Goal: Information Seeking & Learning: Understand process/instructions

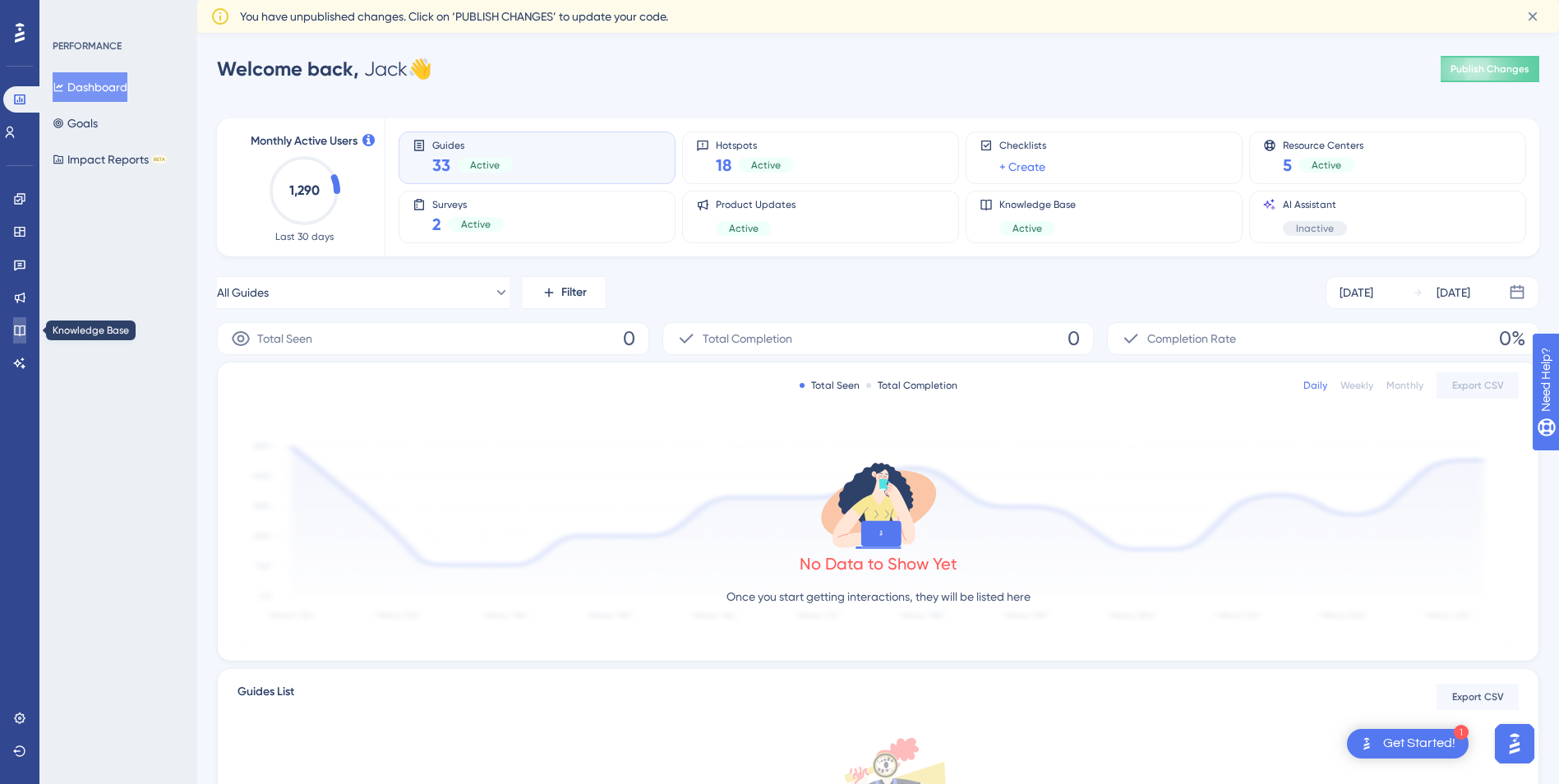
click at [14, 329] on icon at bounding box center [20, 330] width 13 height 13
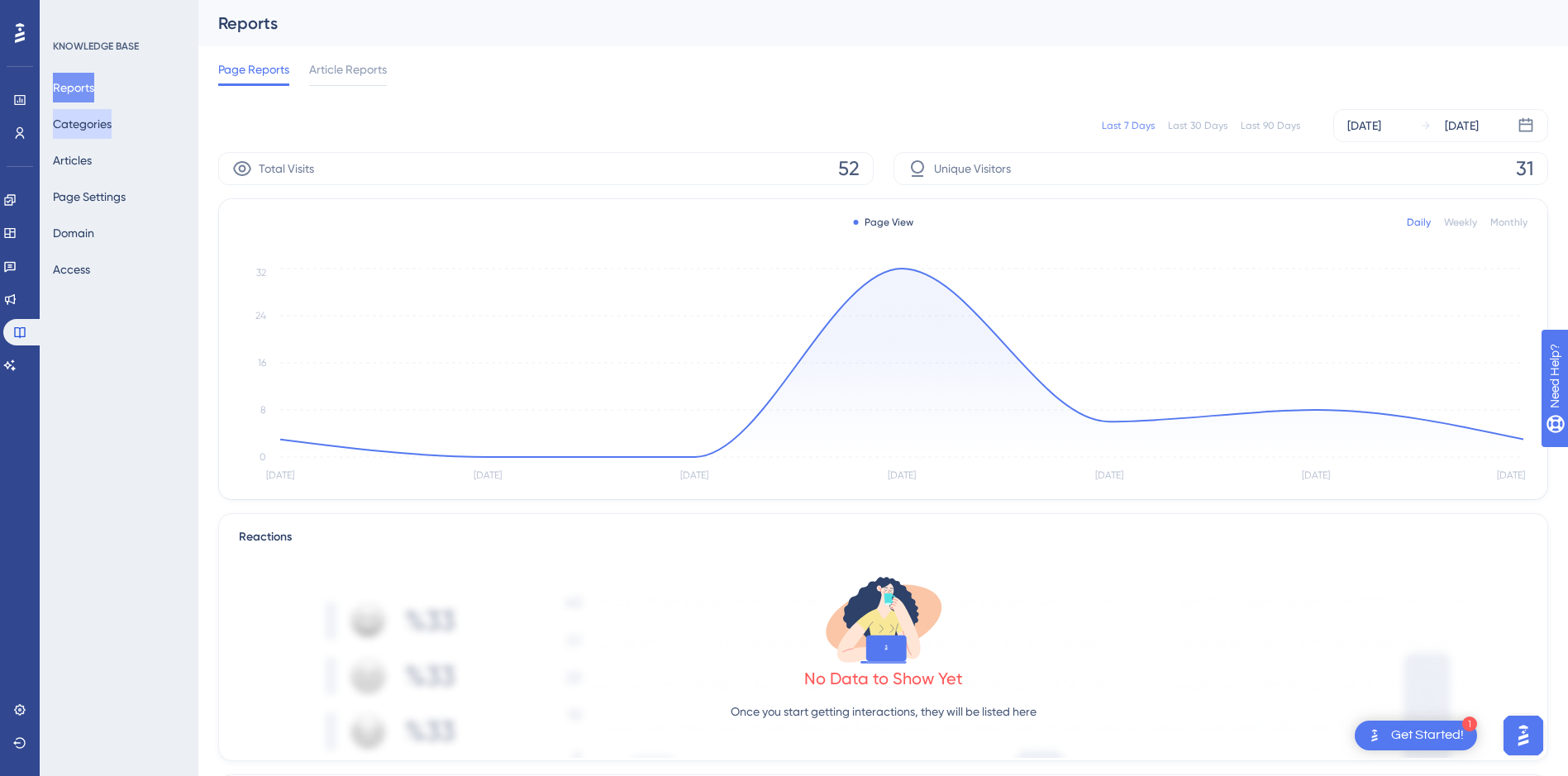
click at [111, 129] on button "Categories" at bounding box center [82, 124] width 59 height 30
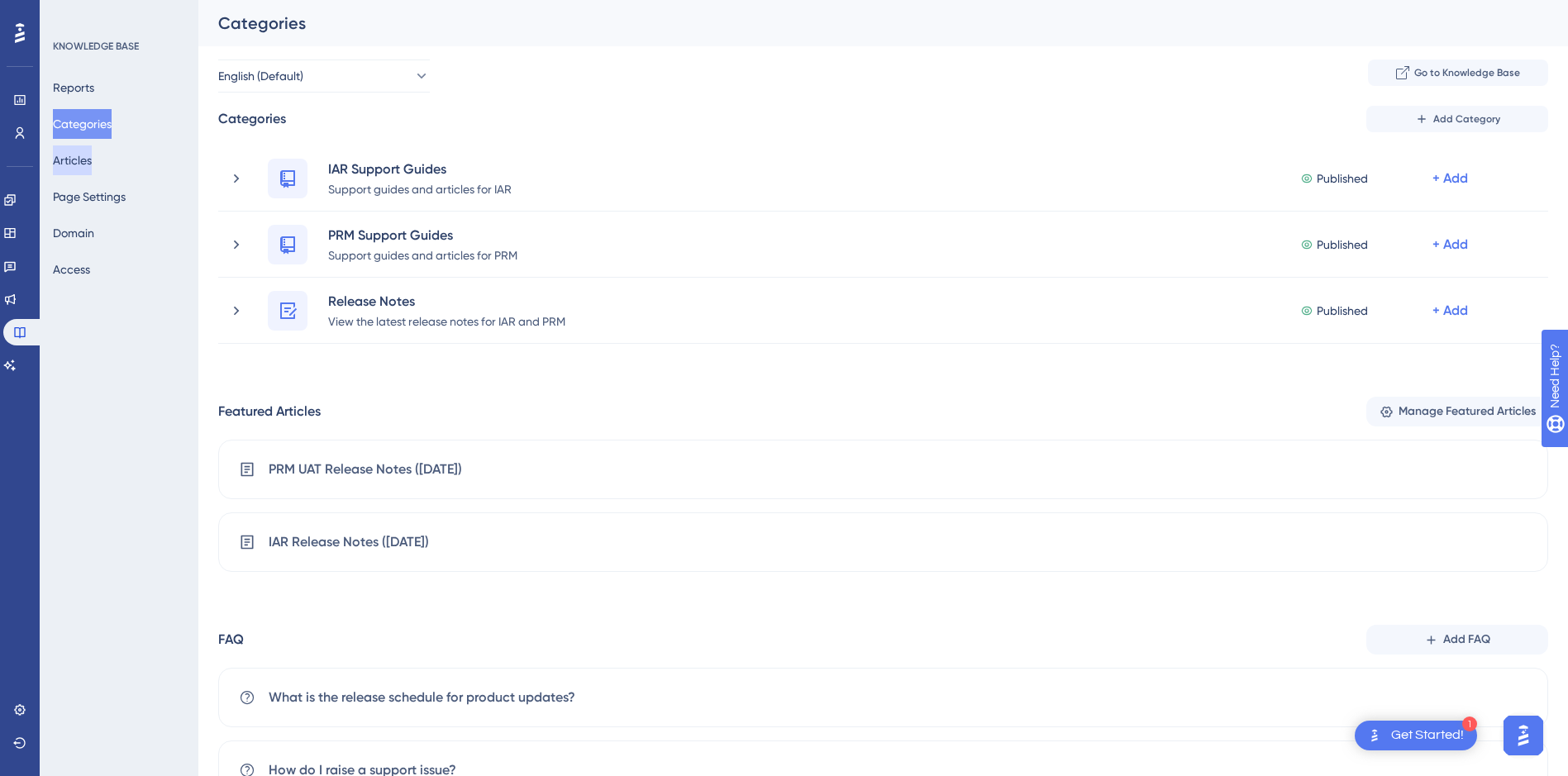
click at [92, 153] on button "Articles" at bounding box center [72, 161] width 39 height 30
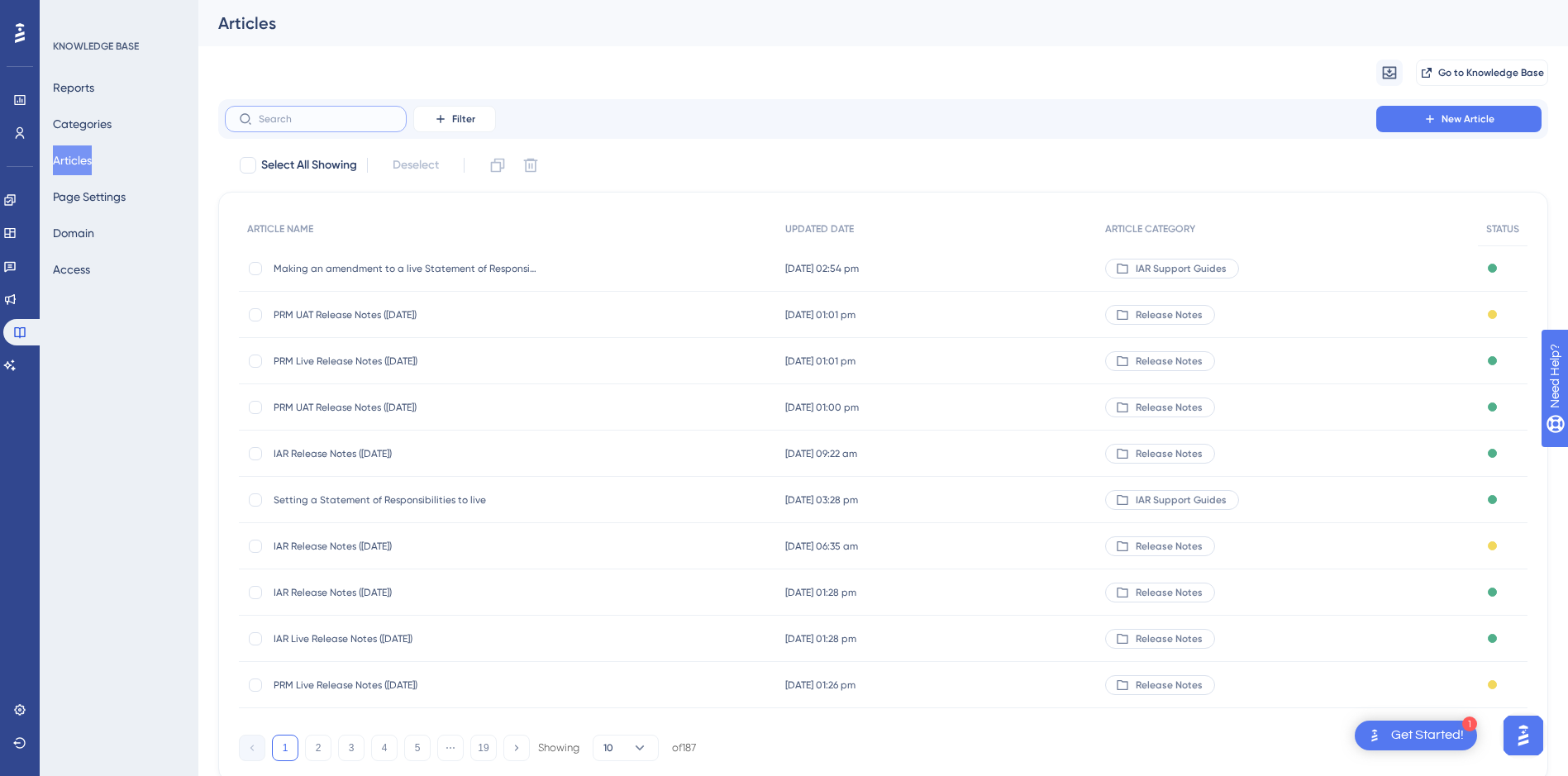
click at [342, 122] on input "text" at bounding box center [325, 119] width 134 height 12
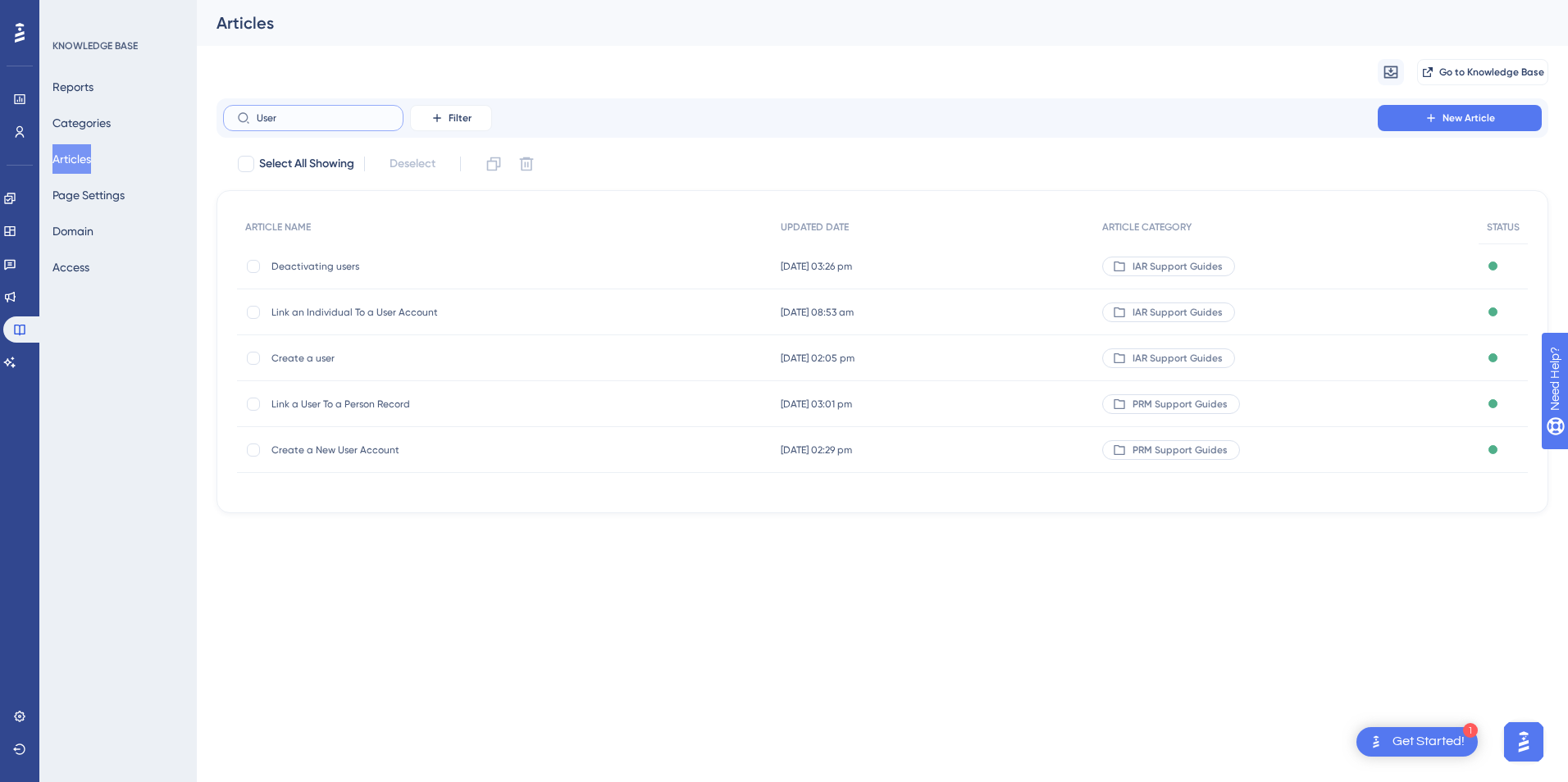
type input "User"
click at [305, 353] on span "Create a user" at bounding box center [403, 358] width 262 height 13
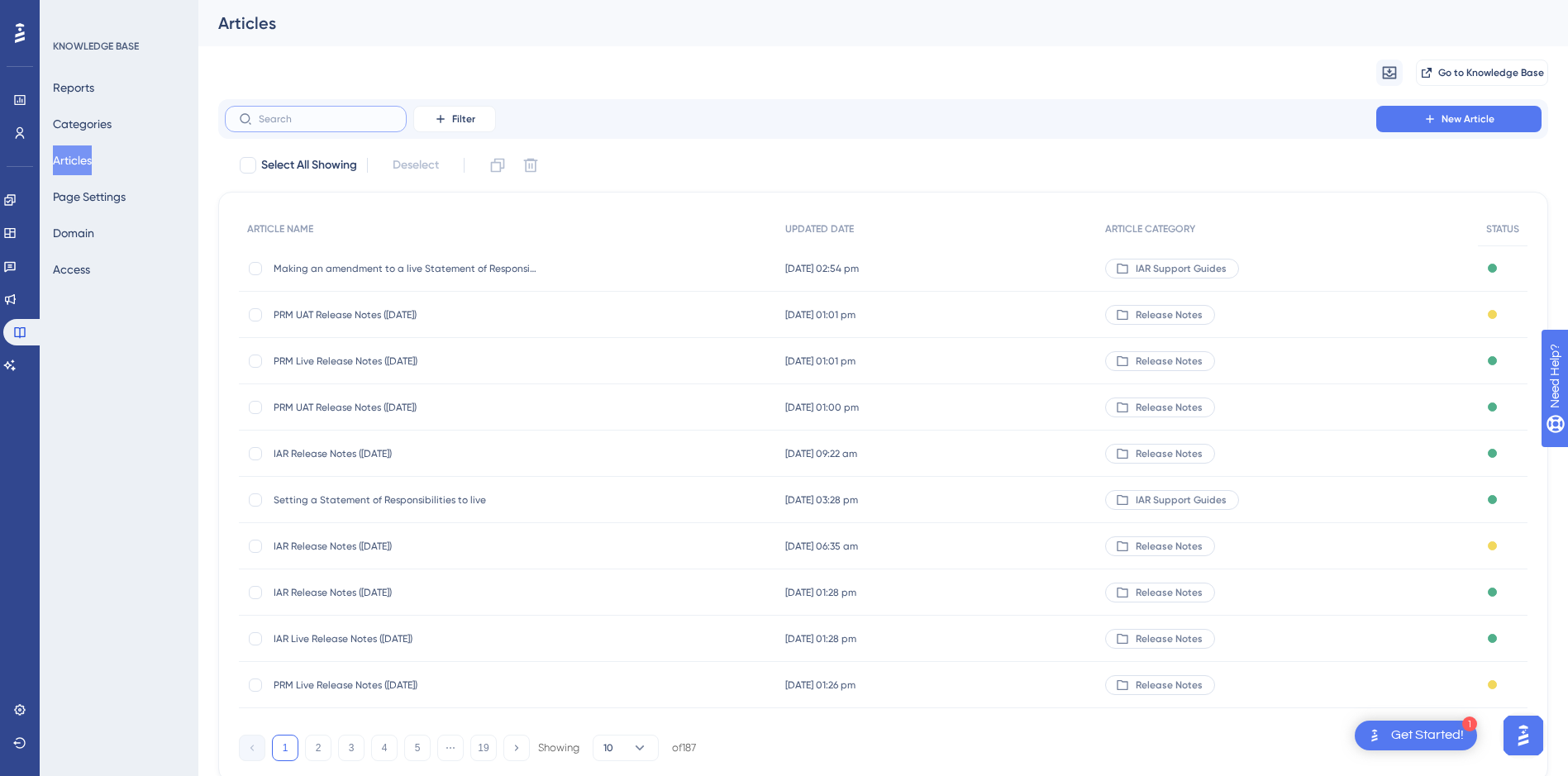
click at [319, 122] on input "text" at bounding box center [325, 119] width 134 height 12
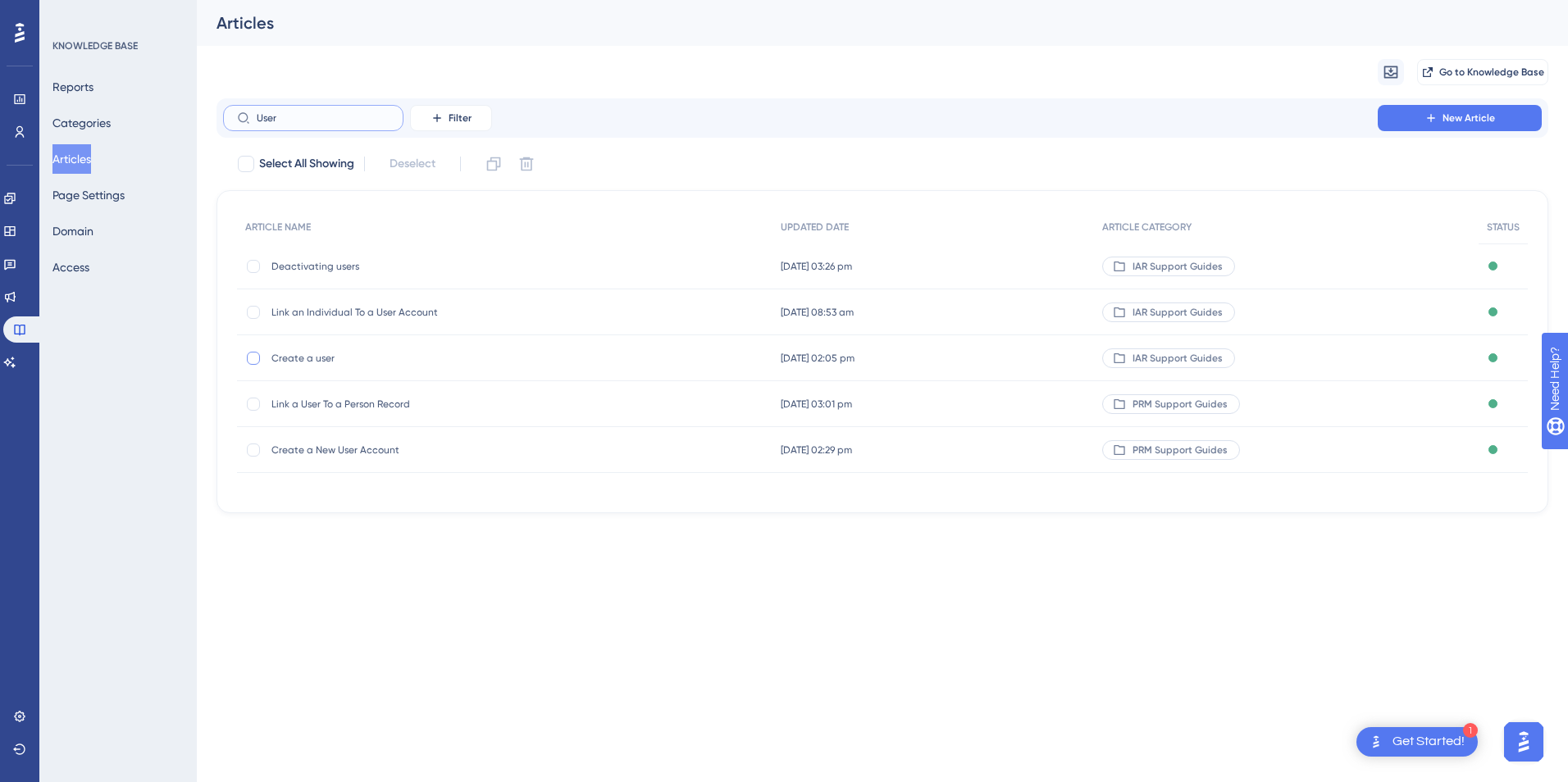
type input "User"
click at [254, 355] on div at bounding box center [253, 358] width 13 height 13
click at [498, 165] on icon at bounding box center [494, 164] width 14 height 14
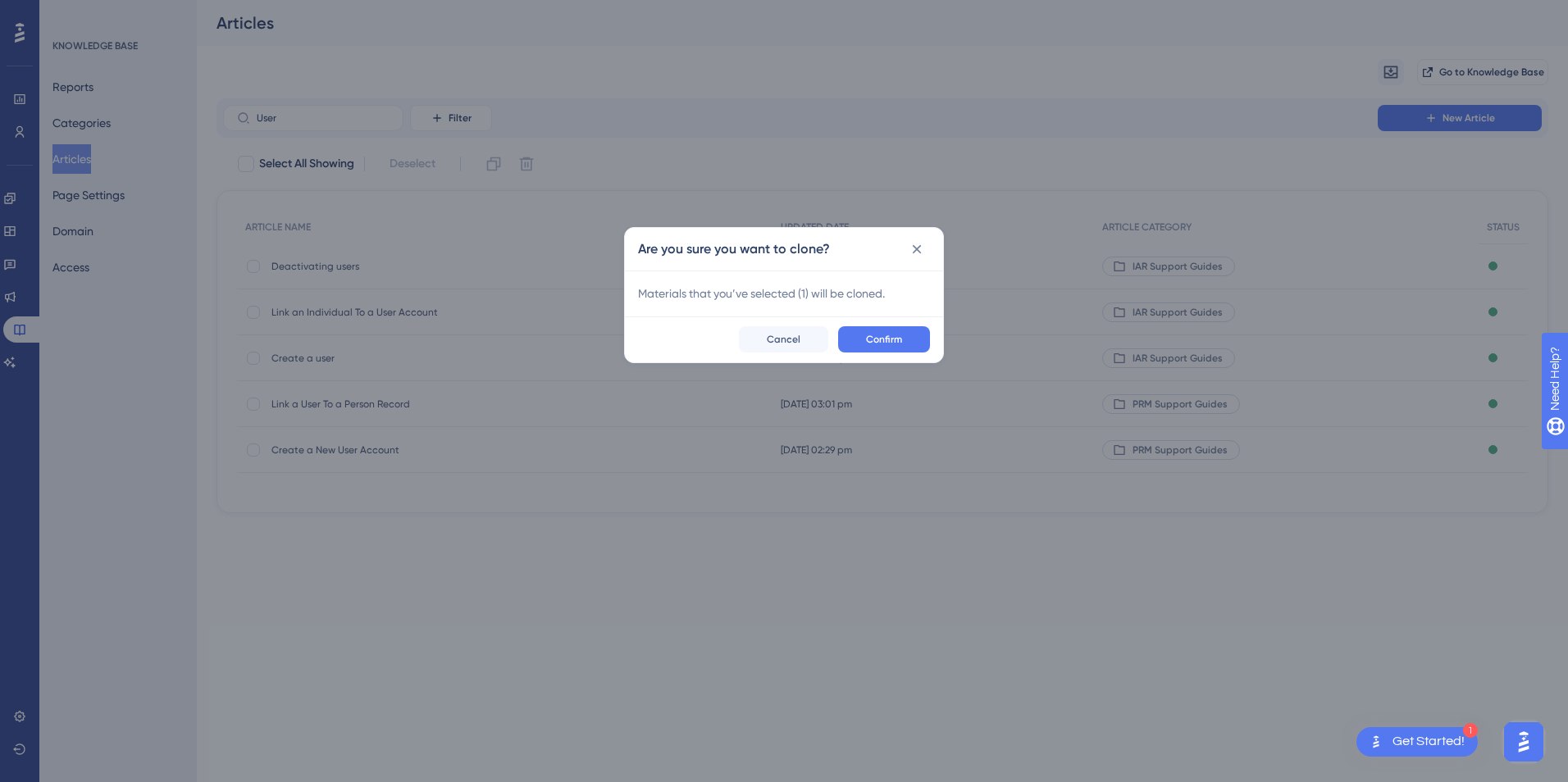
checkbox input "false"
click at [862, 336] on button "Confirm" at bounding box center [883, 339] width 92 height 26
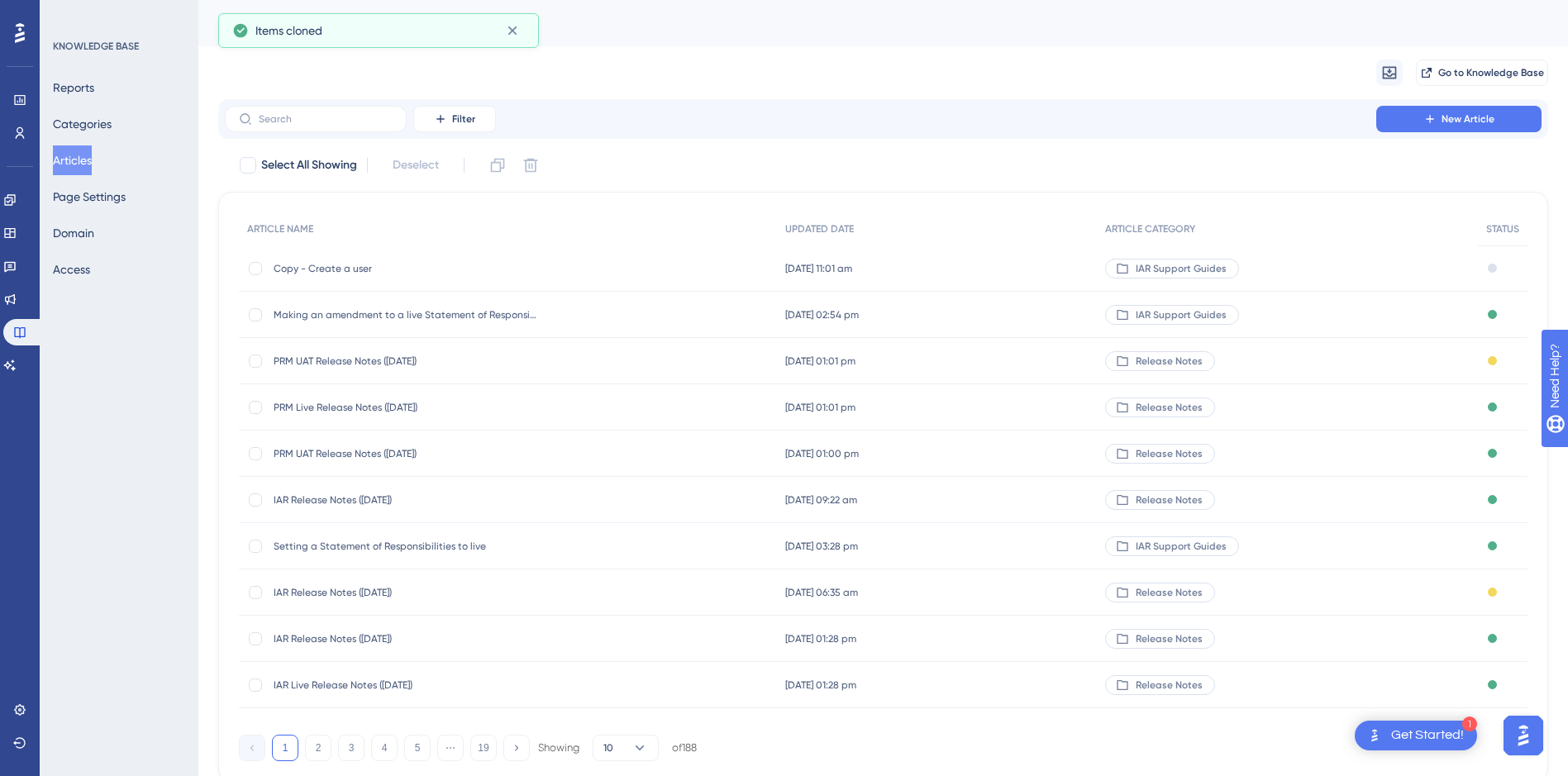
click at [390, 272] on span "Copy - Create a user" at bounding box center [406, 269] width 265 height 13
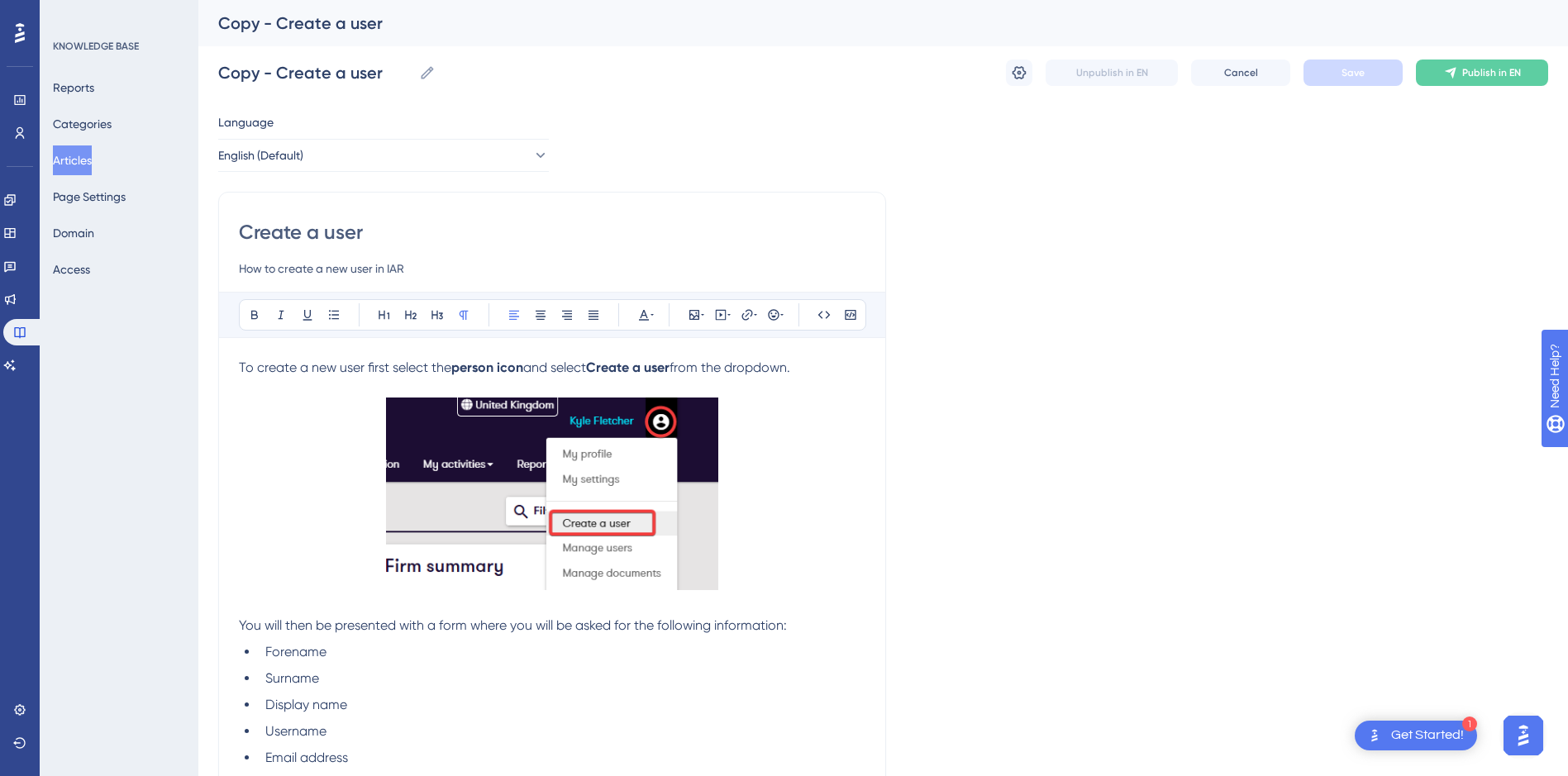
click at [378, 232] on input "Create a user" at bounding box center [552, 232] width 626 height 27
drag, startPoint x: 396, startPoint y: 230, endPoint x: 236, endPoint y: 223, distance: 160.2
click at [236, 223] on div "Create a user How to create a new user in IAR Bold Italic Underline Bullet Poin…" at bounding box center [552, 572] width 668 height 762
click at [419, 76] on icon at bounding box center [428, 72] width 17 height 17
click at [413, 76] on input "Copy - Create a user" at bounding box center [314, 73] width 194 height 23
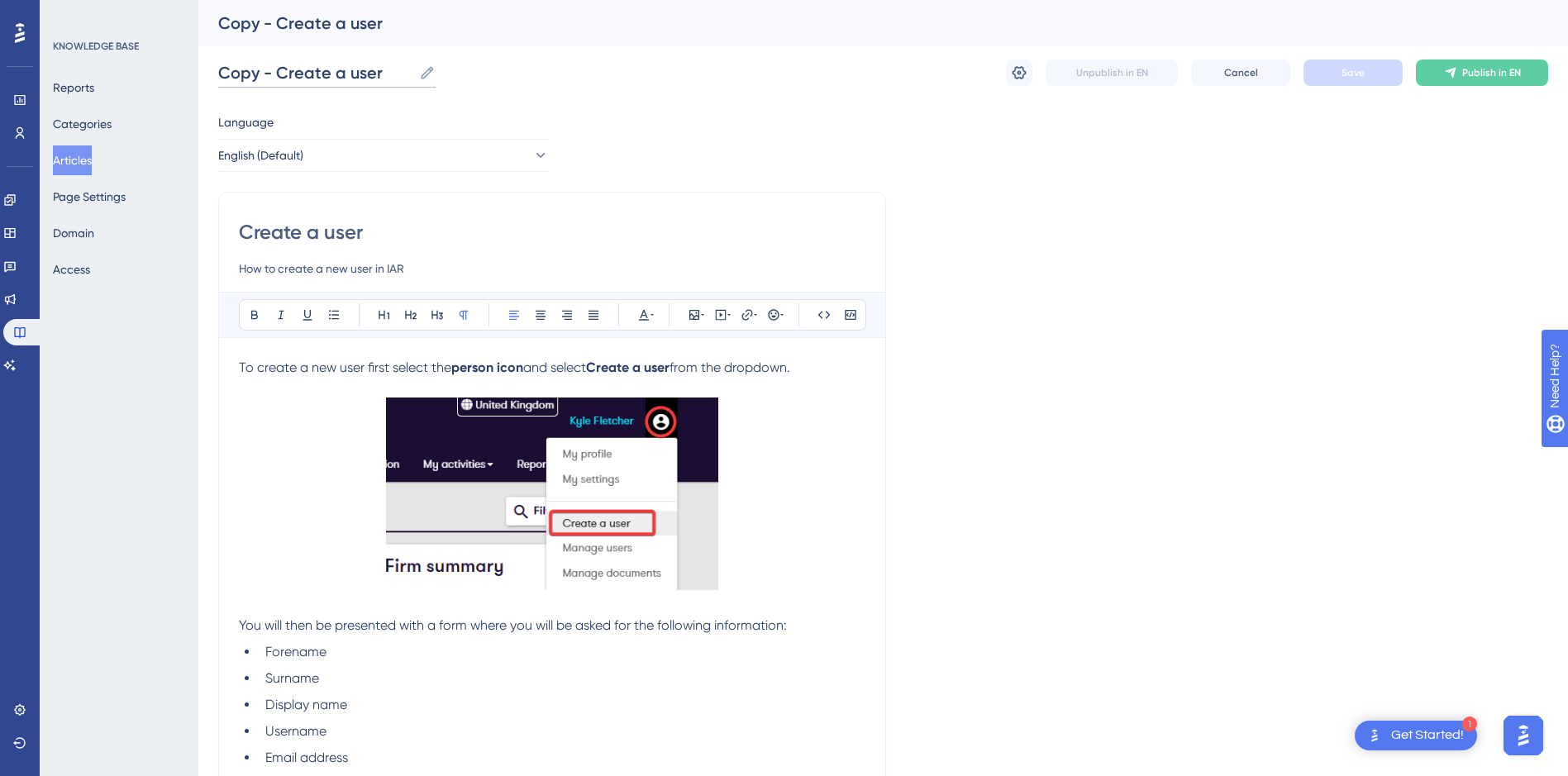
drag, startPoint x: 397, startPoint y: 68, endPoint x: 164, endPoint y: 67, distance: 233.0
click at [198, 67] on div "Performance Users Engagement Widgets Feedback Product Updates Knowledge Base AI…" at bounding box center [883, 540] width 1369 height 1080
type input "Amend User Permissions"
click at [596, 106] on div "Performance Users Engagement Widgets Feedback Product Updates Knowledge Base AI…" at bounding box center [883, 540] width 1369 height 1080
click at [418, 229] on input "Create a user" at bounding box center [552, 232] width 626 height 27
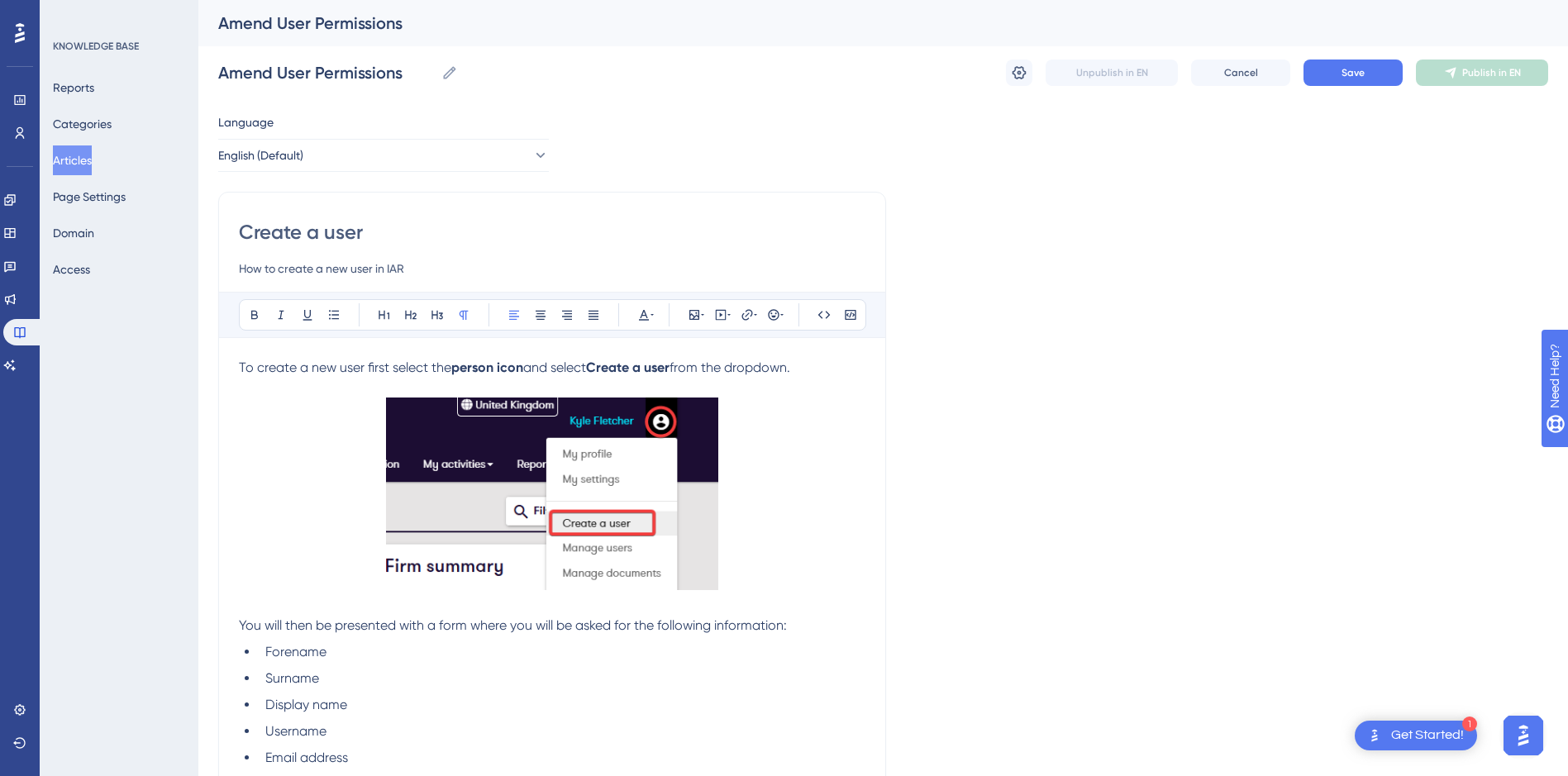
drag, startPoint x: 382, startPoint y: 232, endPoint x: 229, endPoint y: 225, distance: 153.2
click at [229, 225] on div "Create a user How to create a new user in IAR Bold Italic Underline Bullet Poin…" at bounding box center [552, 572] width 668 height 762
type input "Amend User Permissions"
click at [810, 154] on div "Language English (Default) Amend User Permissions How to create a new user in I…" at bounding box center [883, 582] width 1330 height 941
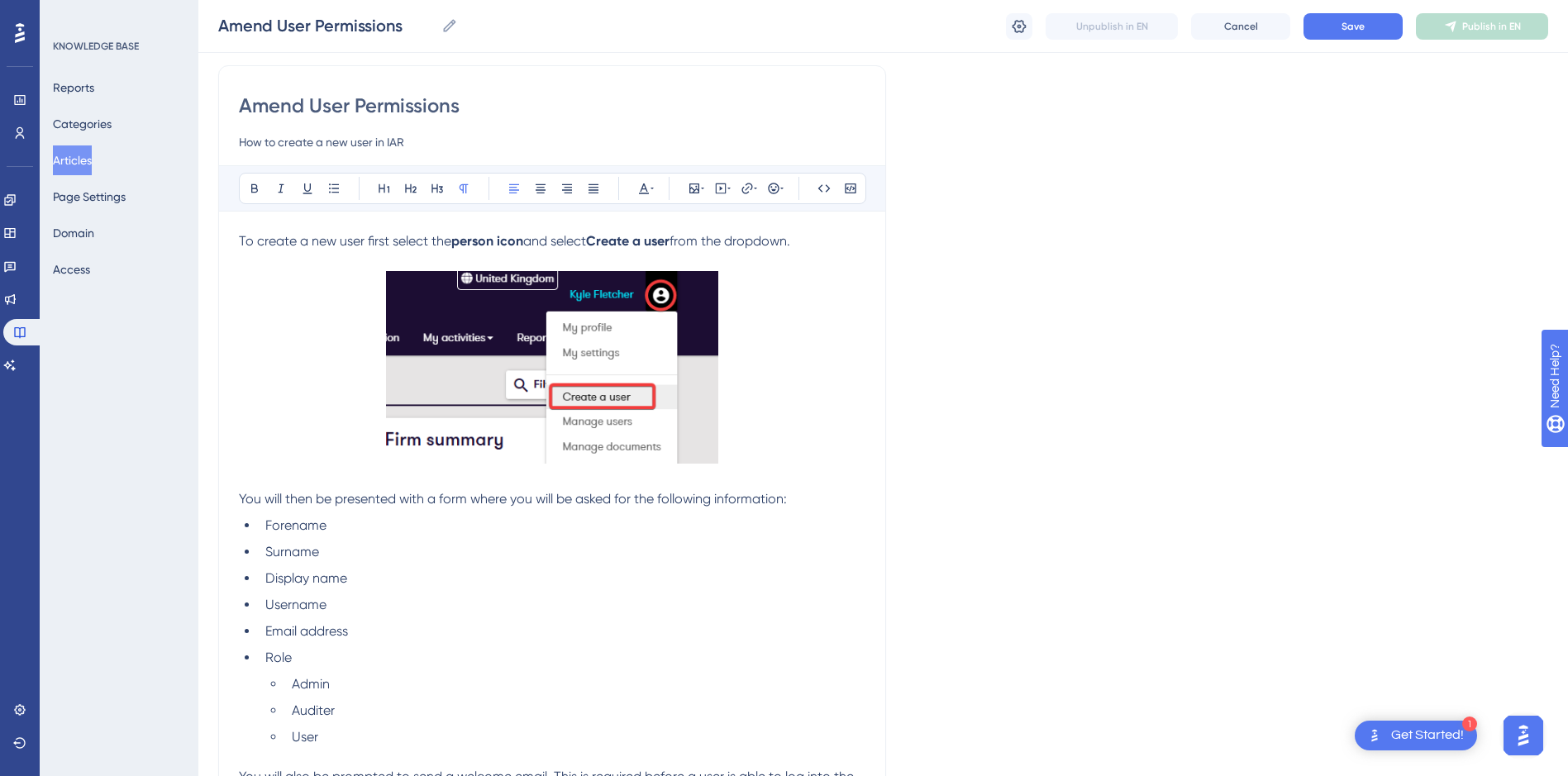
scroll to position [82, 0]
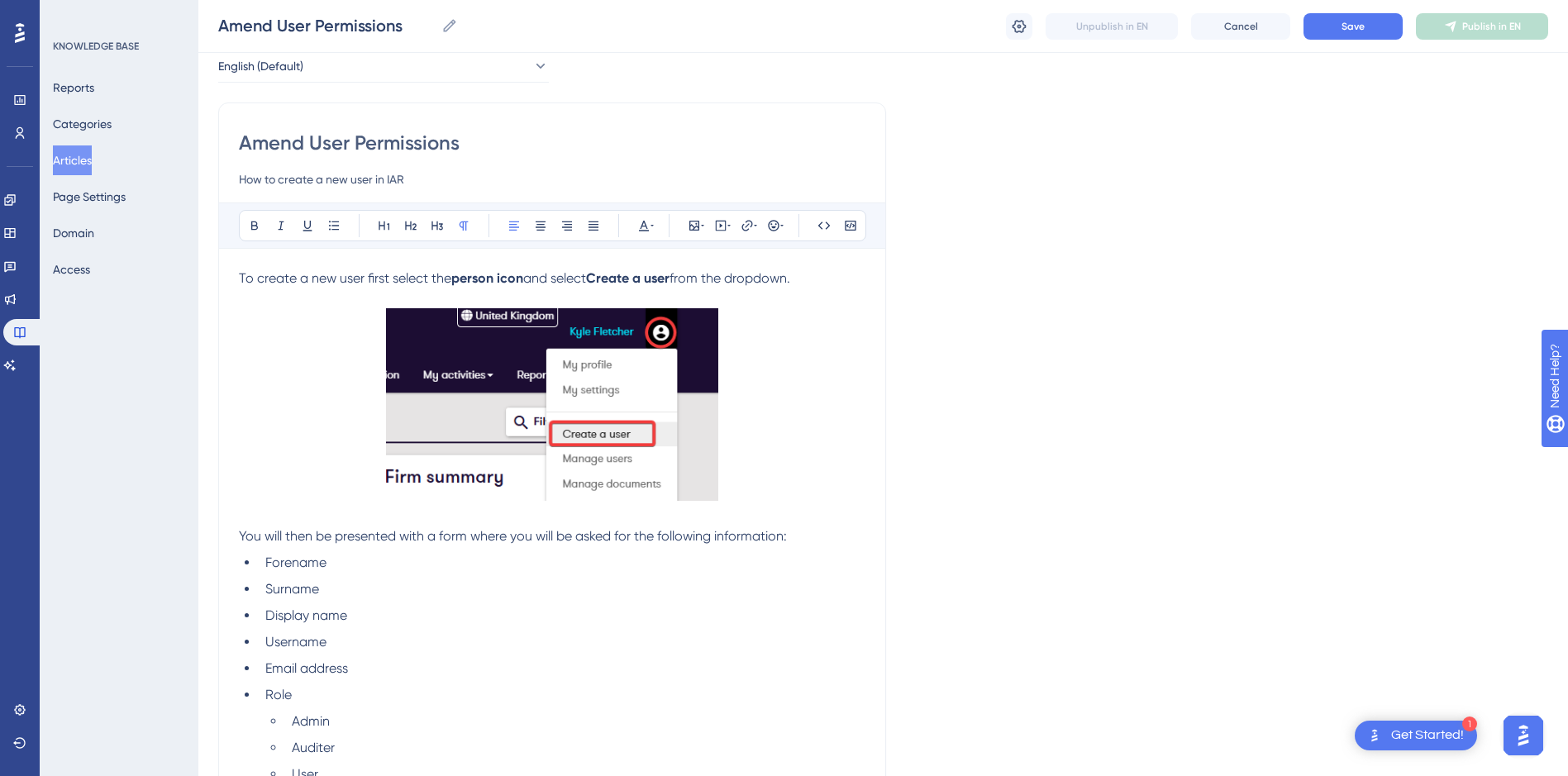
drag, startPoint x: 412, startPoint y: 176, endPoint x: 281, endPoint y: 188, distance: 131.5
click at [281, 188] on input "How to create a new user in IAR" at bounding box center [552, 180] width 626 height 20
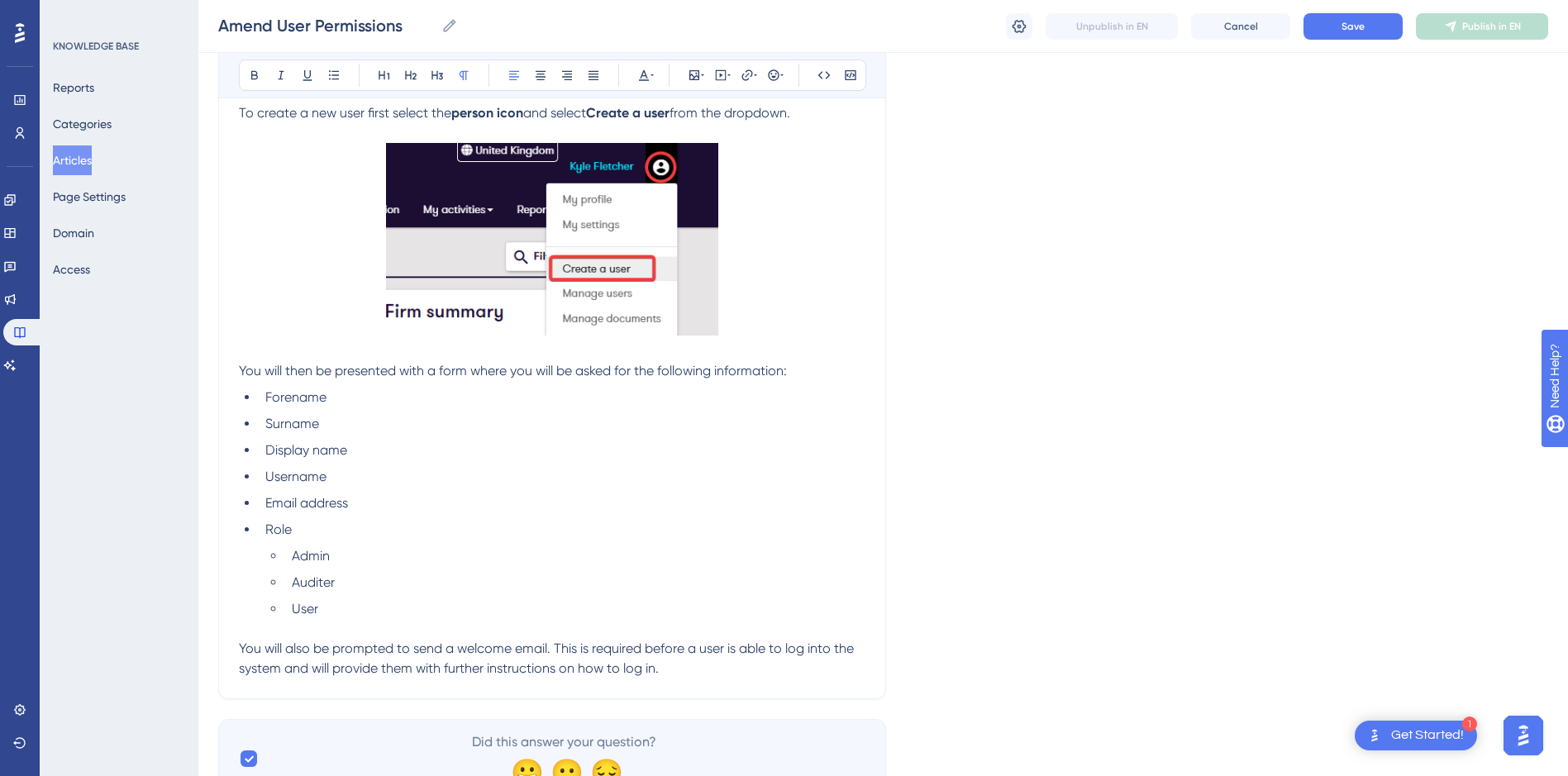
scroll to position [323, 0]
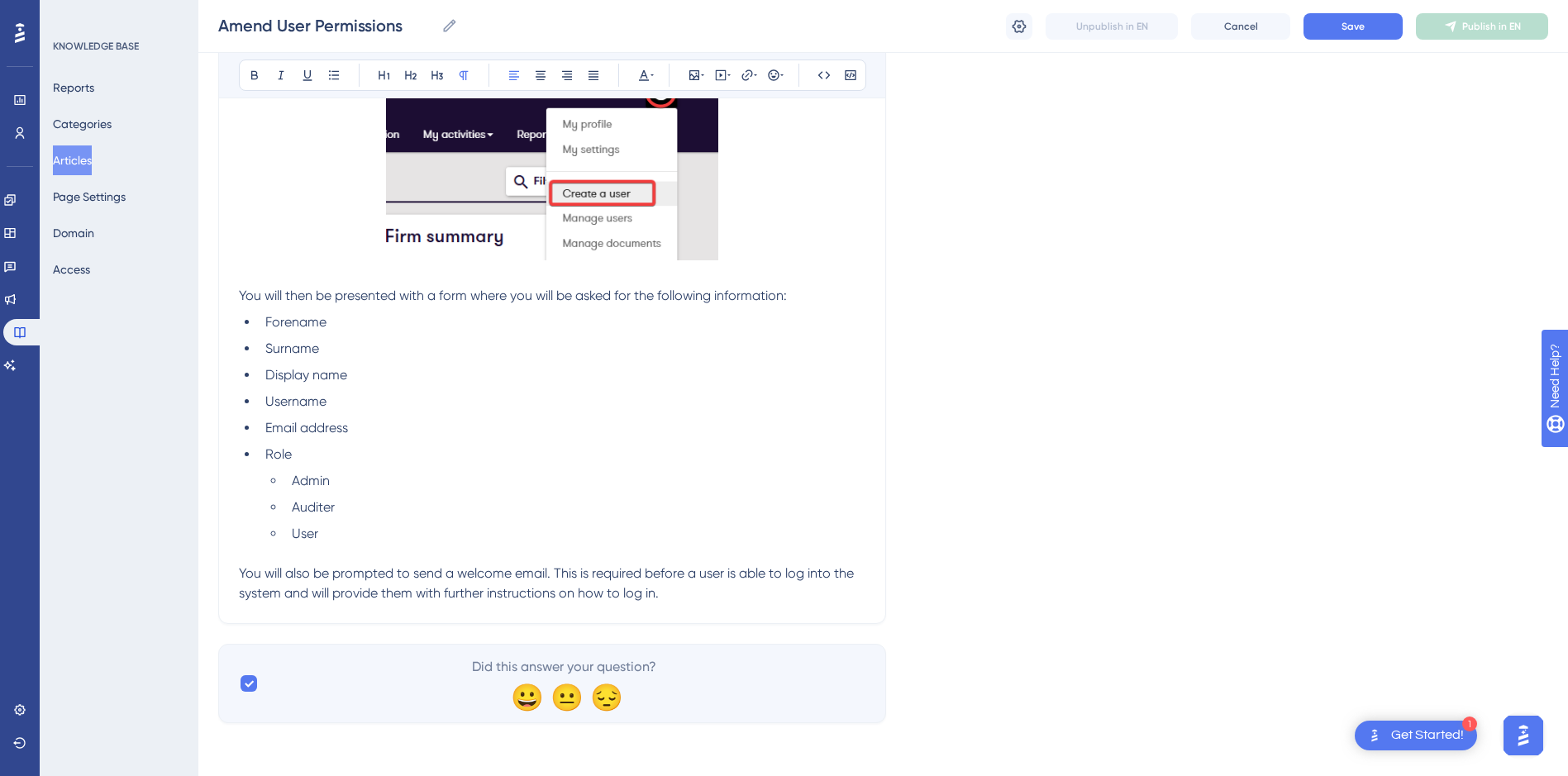
type input "How to amend user permissions"
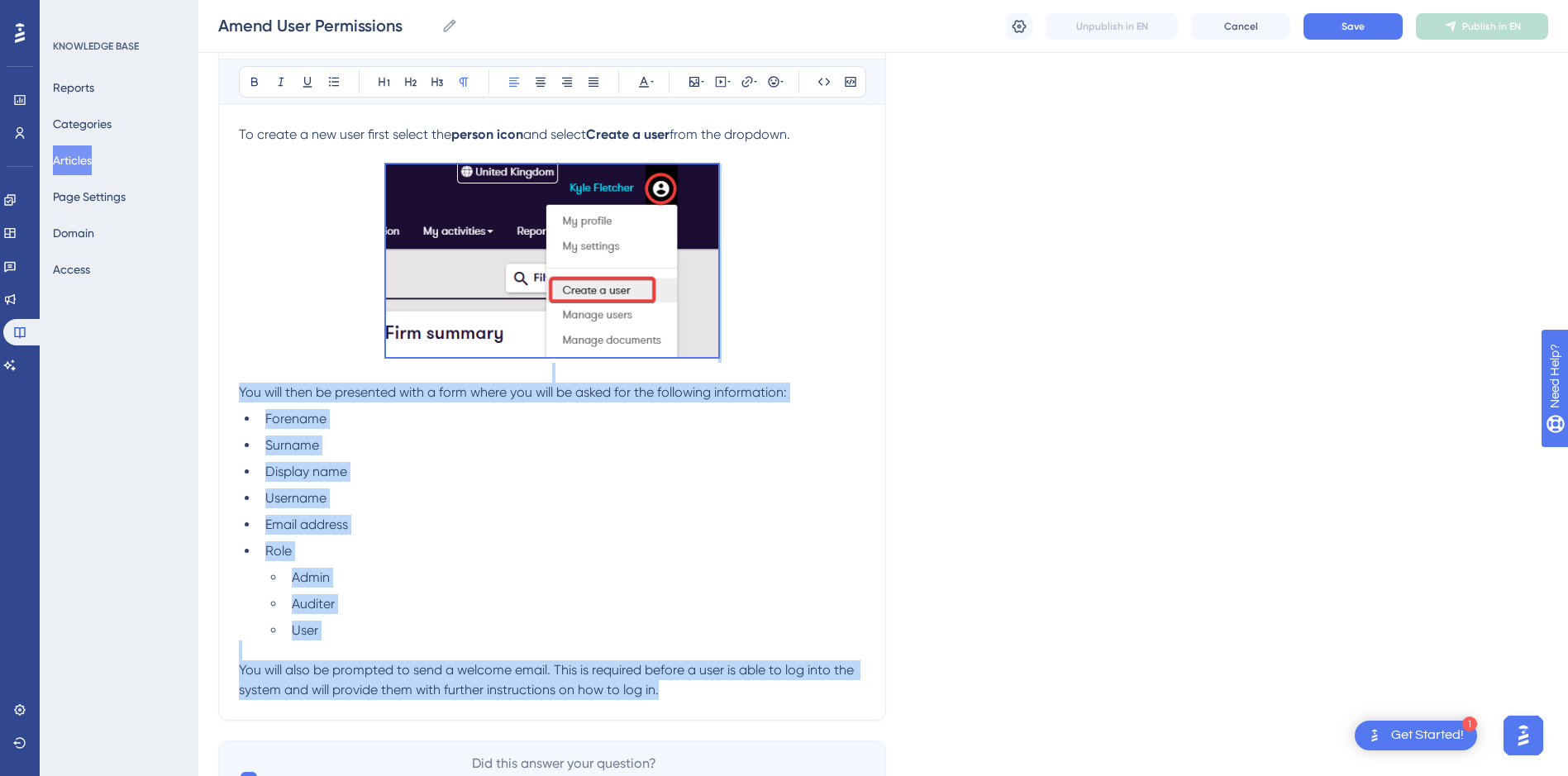
scroll to position [0, 0]
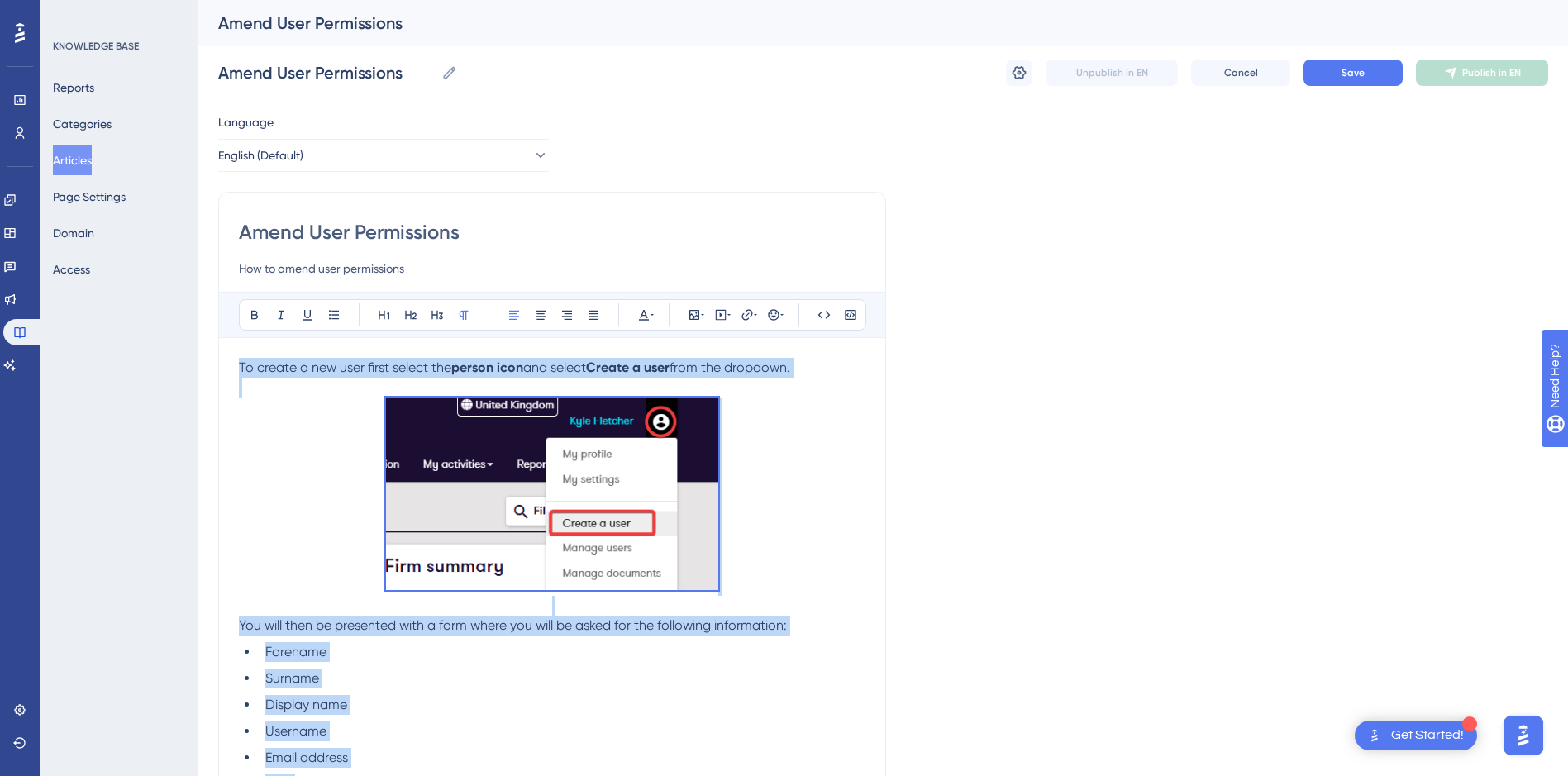
drag, startPoint x: 695, startPoint y: 591, endPoint x: 219, endPoint y: 354, distance: 531.7
click at [219, 354] on div "Amend User Permissions How to amend user permissions Bold Italic Underline Bull…" at bounding box center [552, 572] width 668 height 762
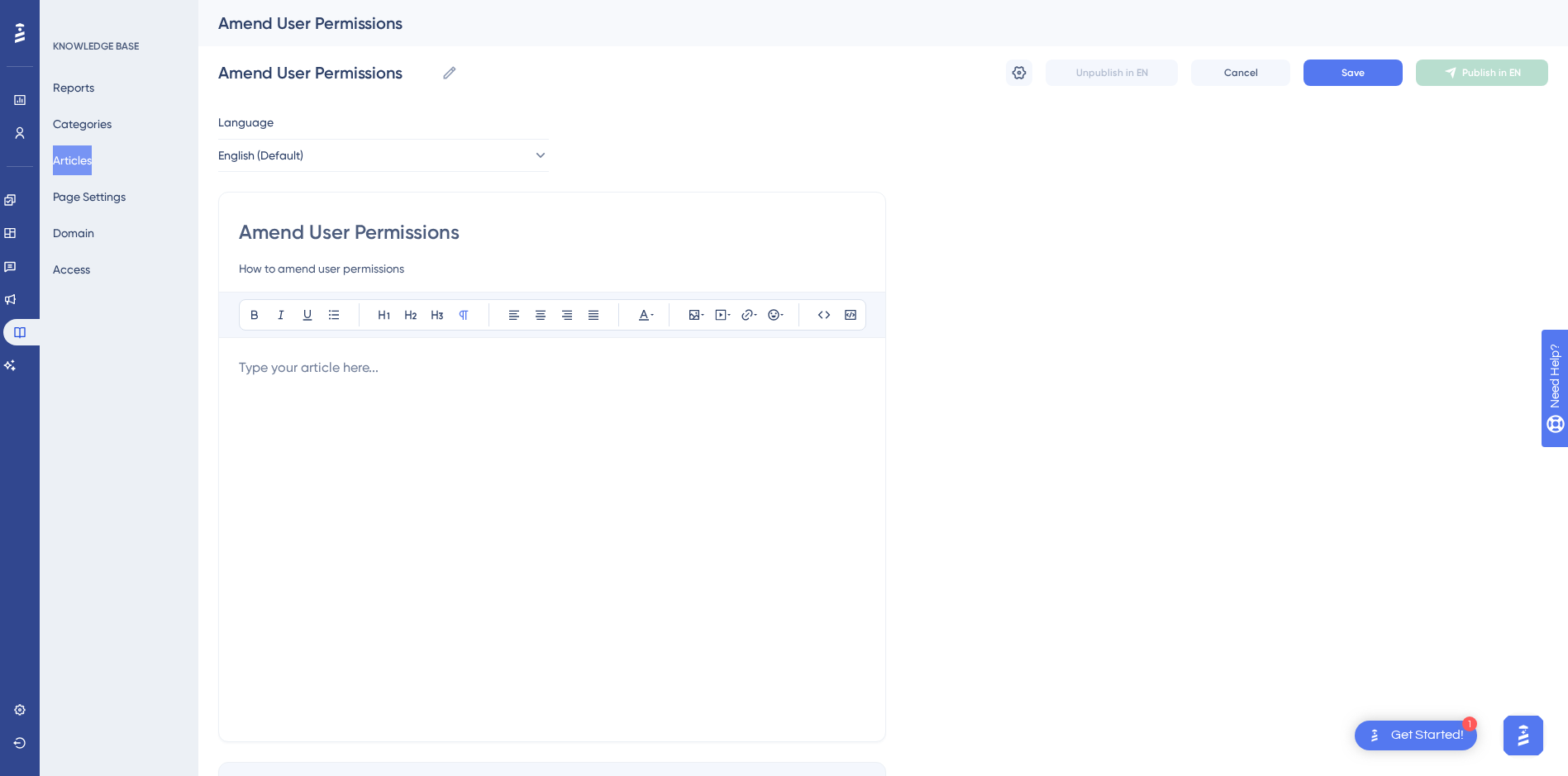
click at [284, 380] on div at bounding box center [552, 539] width 626 height 363
click at [320, 369] on p at bounding box center [552, 368] width 626 height 20
click at [383, 364] on span "Navigate to the perosn icon and manager users." at bounding box center [384, 367] width 292 height 16
click at [375, 368] on span "Navigate to the perosn icon and manager users." at bounding box center [384, 367] width 292 height 16
click at [371, 372] on span "Navigate to the perosn icon and manager users." at bounding box center [384, 367] width 292 height 16
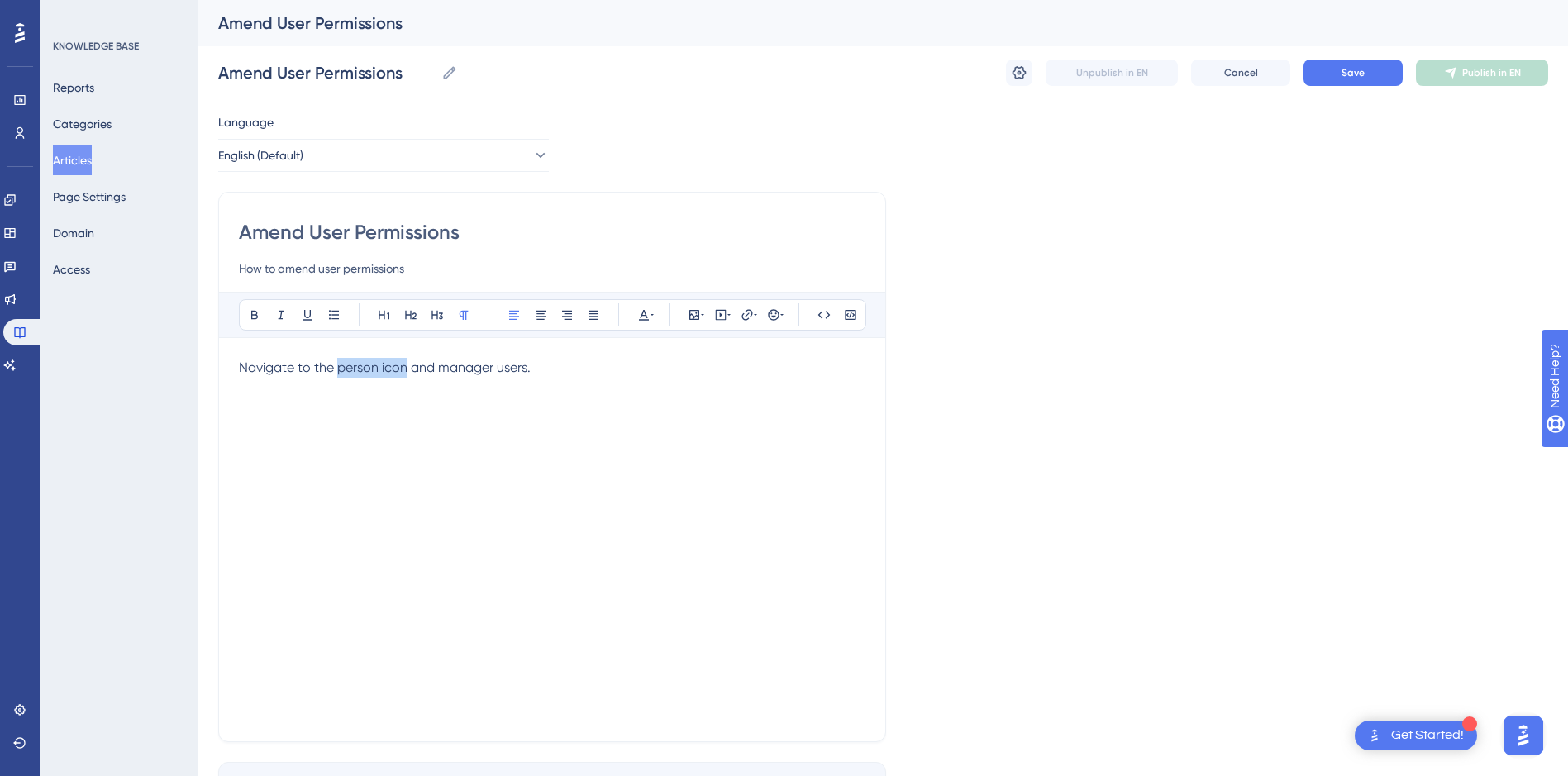
drag, startPoint x: 406, startPoint y: 365, endPoint x: 339, endPoint y: 377, distance: 68.1
click at [339, 377] on p "Navigate to the person icon and manager users." at bounding box center [552, 368] width 626 height 20
click at [250, 307] on button at bounding box center [255, 315] width 23 height 23
drag, startPoint x: 528, startPoint y: 364, endPoint x: 443, endPoint y: 371, distance: 85.3
click at [443, 371] on span "and manager users." at bounding box center [466, 367] width 120 height 16
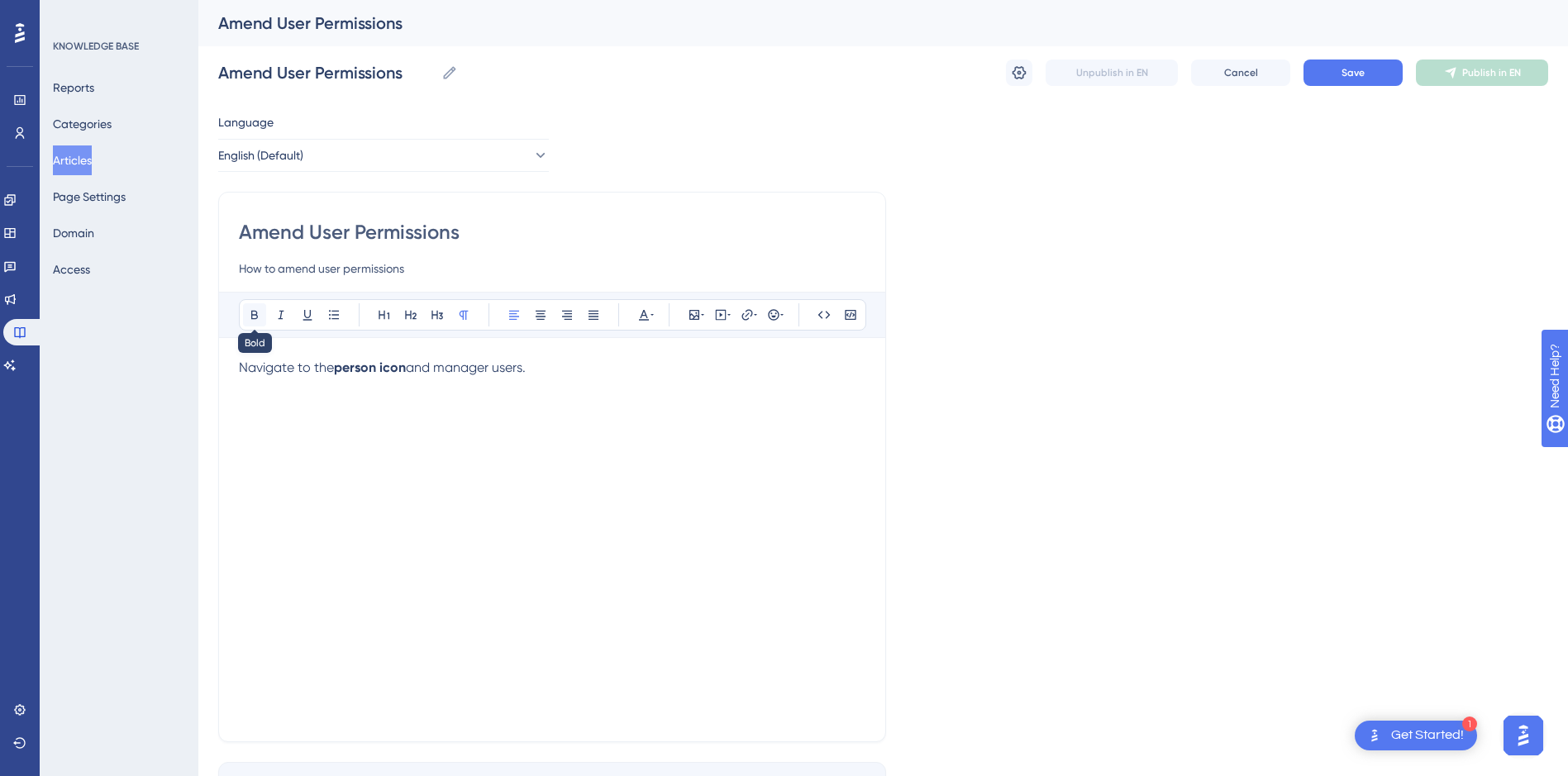
click at [257, 313] on icon at bounding box center [255, 315] width 7 height 9
click at [565, 373] on p "Navigate to the person icon and manager users ." at bounding box center [552, 368] width 626 height 20
click at [521, 368] on strong "manager users" at bounding box center [475, 367] width 91 height 16
click at [493, 366] on strong "manager users" at bounding box center [475, 367] width 91 height 16
click at [607, 369] on p "Navigate to the person icon and manage users ." at bounding box center [552, 368] width 626 height 20
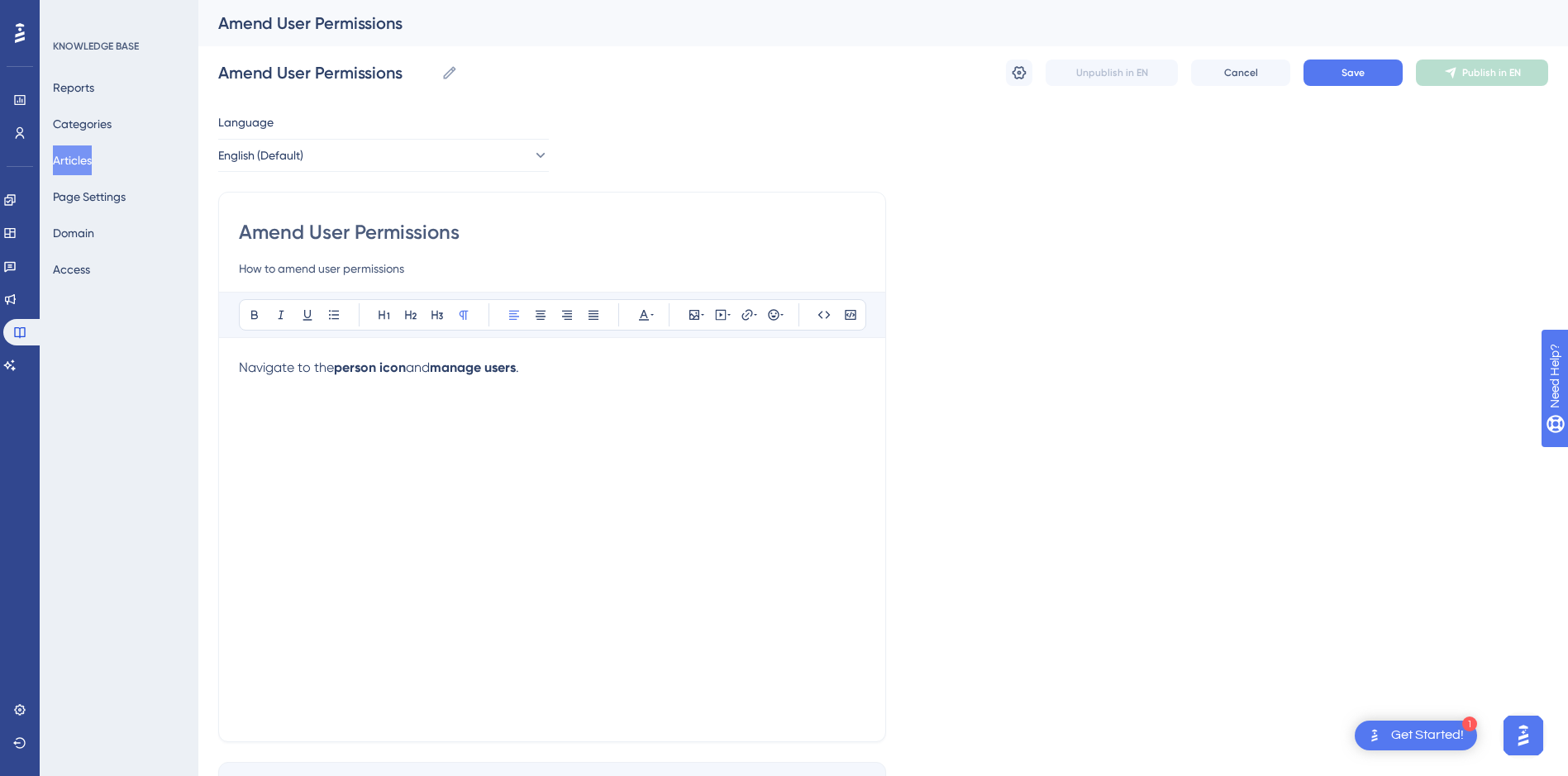
click at [324, 421] on div "Navigate to the person icon and manage users ." at bounding box center [552, 539] width 626 height 363
click at [591, 382] on div "Navigate to the person icon and manage users ." at bounding box center [552, 539] width 626 height 363
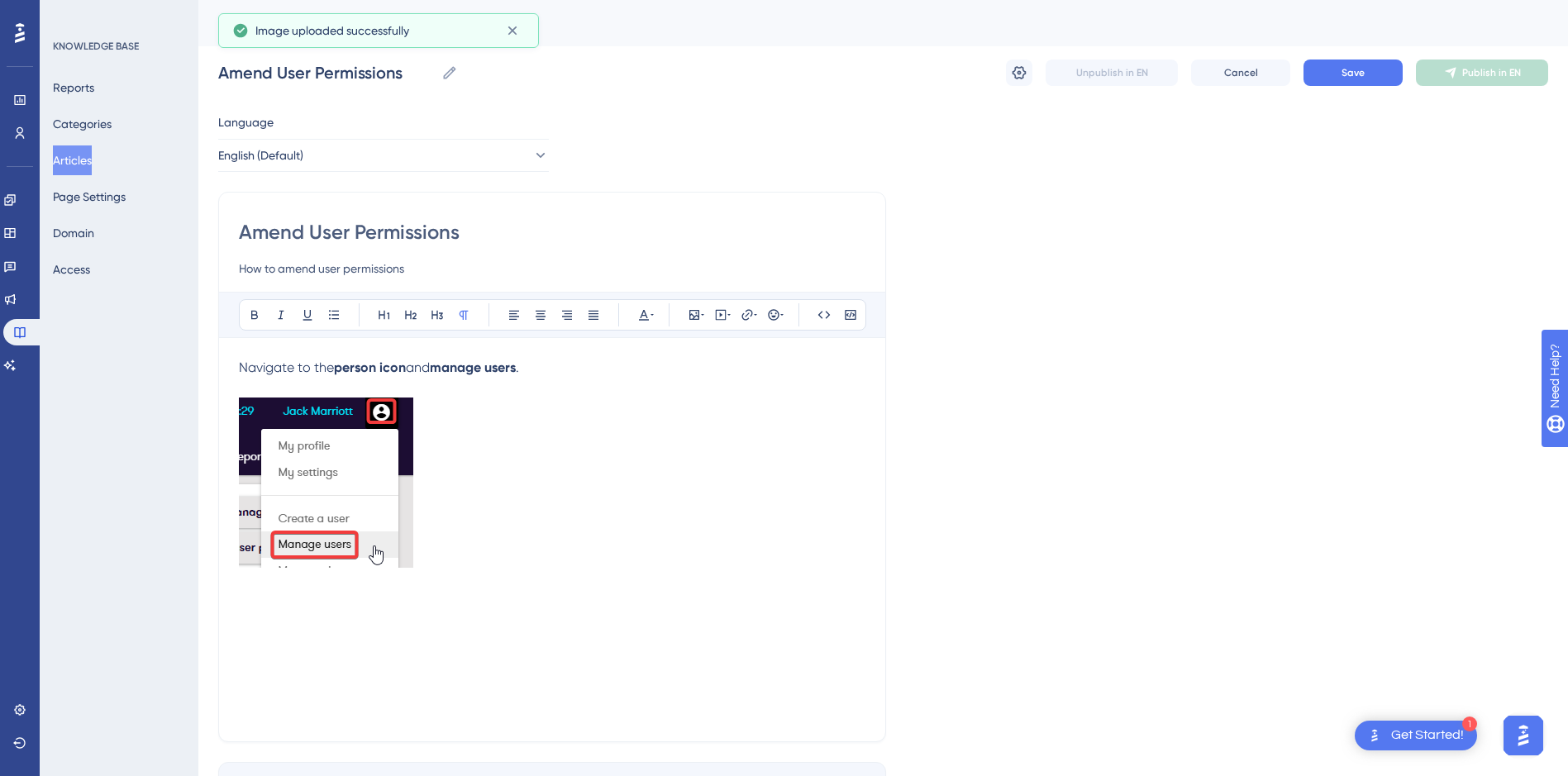
click at [473, 505] on p at bounding box center [552, 486] width 626 height 176
click at [428, 605] on p "Select or search for the user." at bounding box center [552, 603] width 626 height 20
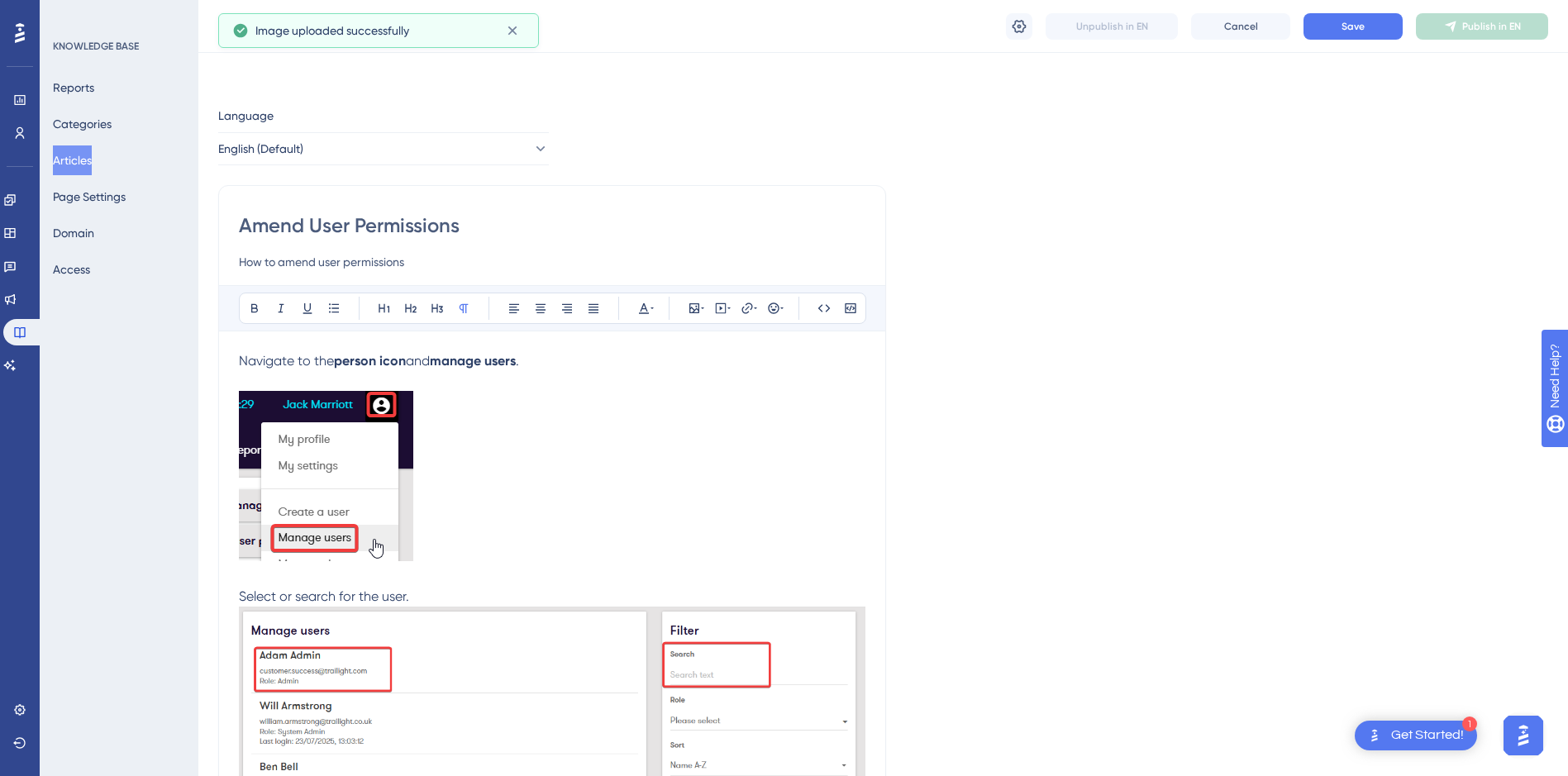
scroll to position [225, 0]
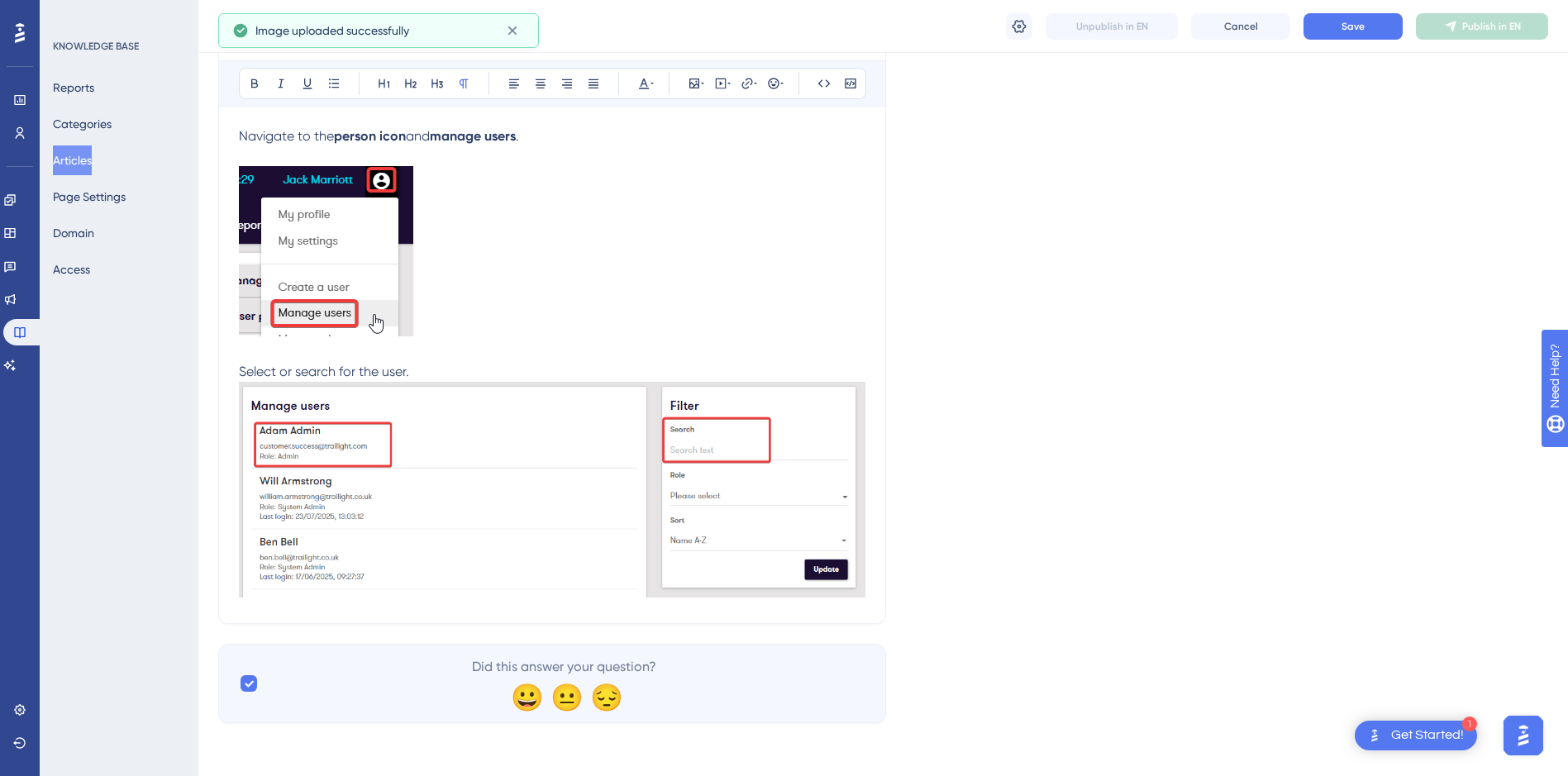
click at [426, 370] on p "Select or search for the user." at bounding box center [552, 372] width 626 height 20
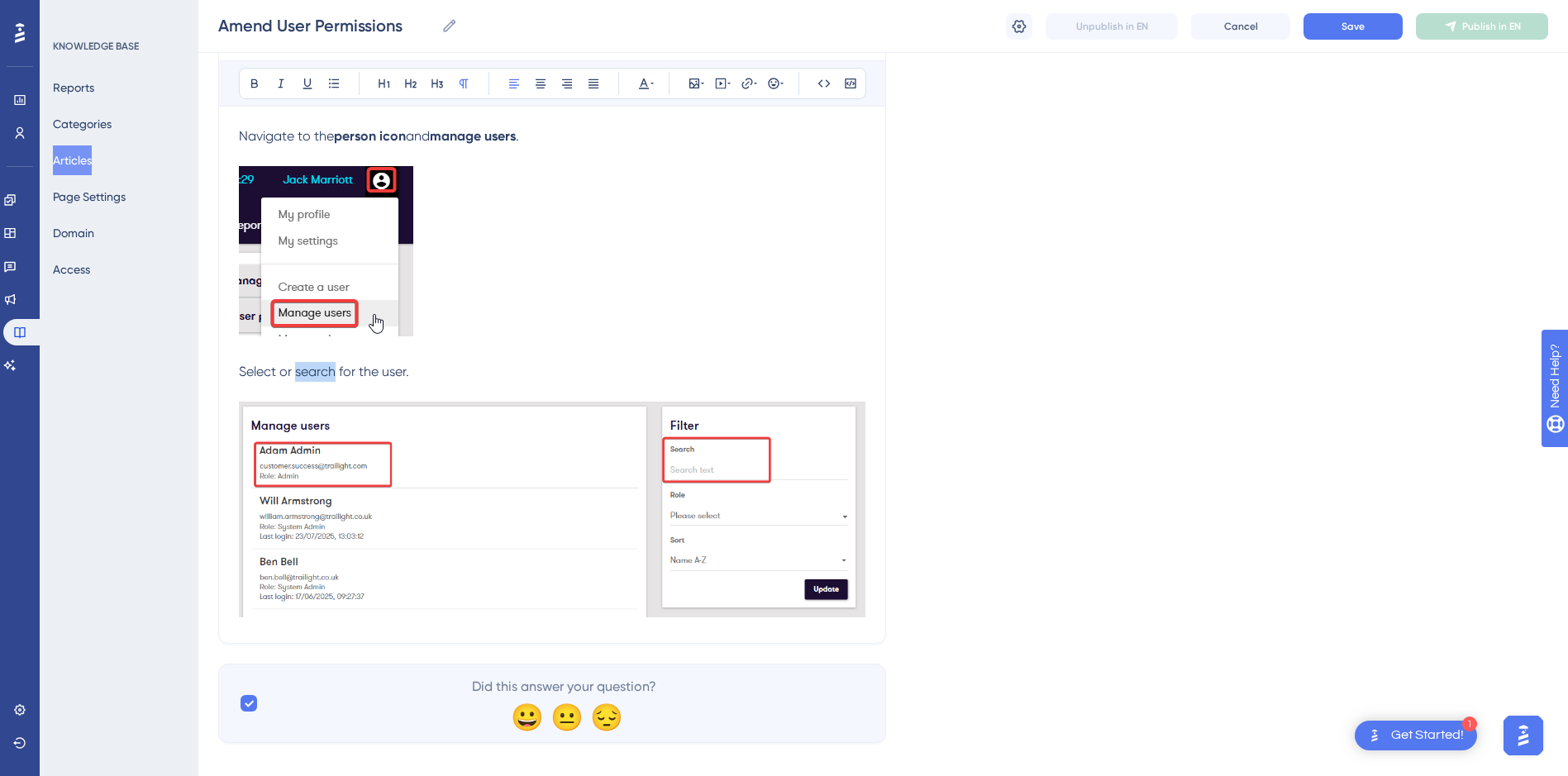
drag, startPoint x: 334, startPoint y: 368, endPoint x: 295, endPoint y: 376, distance: 39.8
click at [295, 376] on span "Select or search for the user." at bounding box center [324, 371] width 171 height 16
click at [404, 370] on span "Select or search for the user." at bounding box center [324, 371] width 171 height 16
drag, startPoint x: 335, startPoint y: 368, endPoint x: 295, endPoint y: 380, distance: 41.8
click at [295, 380] on p "Select or search for the user." at bounding box center [552, 372] width 626 height 20
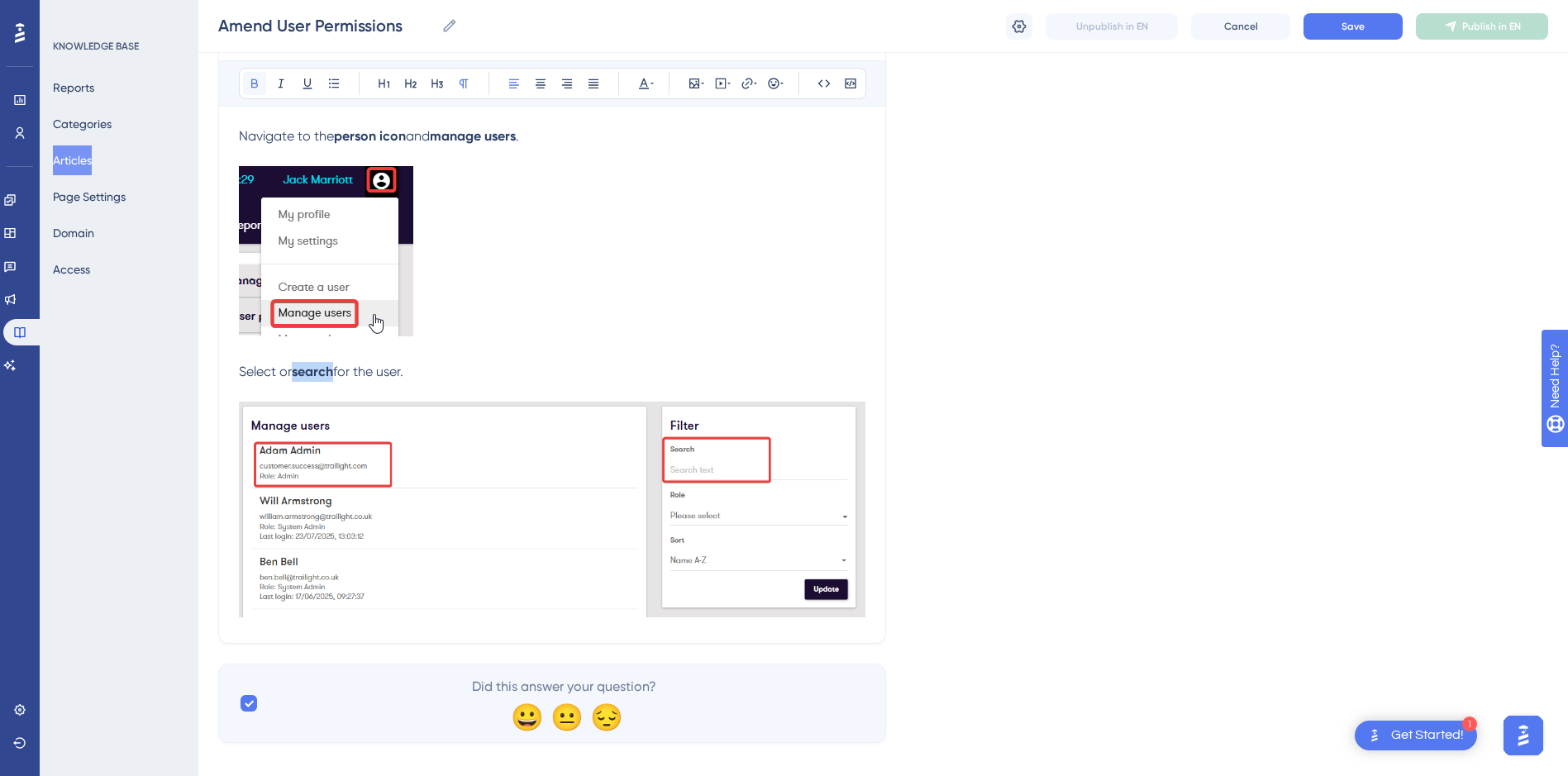
click at [251, 86] on icon at bounding box center [255, 83] width 7 height 9
drag, startPoint x: 407, startPoint y: 370, endPoint x: 334, endPoint y: 323, distance: 86.8
click at [382, 380] on p "Select or search for the user." at bounding box center [552, 372] width 626 height 20
click at [253, 79] on icon at bounding box center [255, 83] width 7 height 9
click at [813, 329] on p at bounding box center [552, 255] width 626 height 176
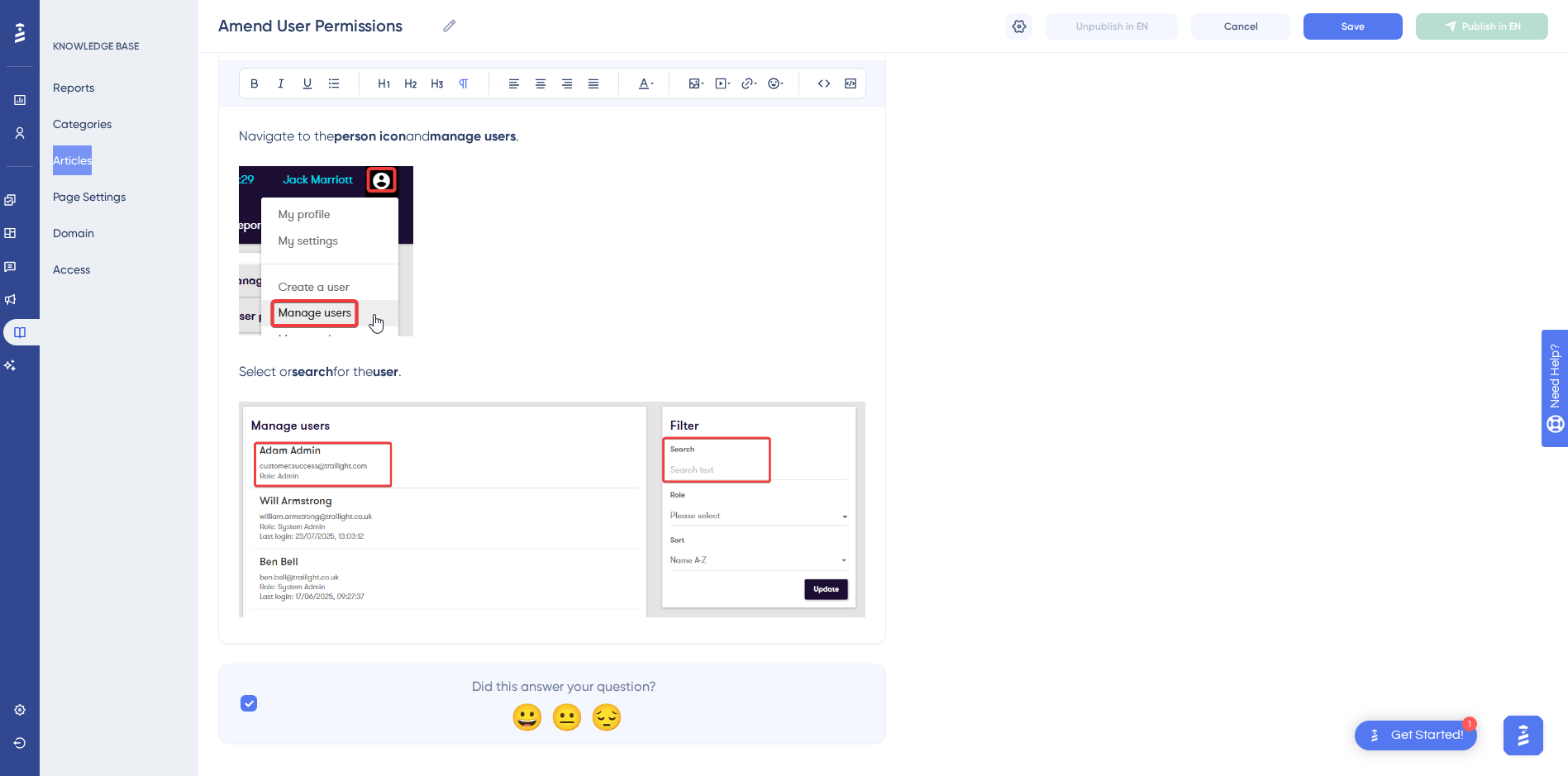
scroll to position [245, 0]
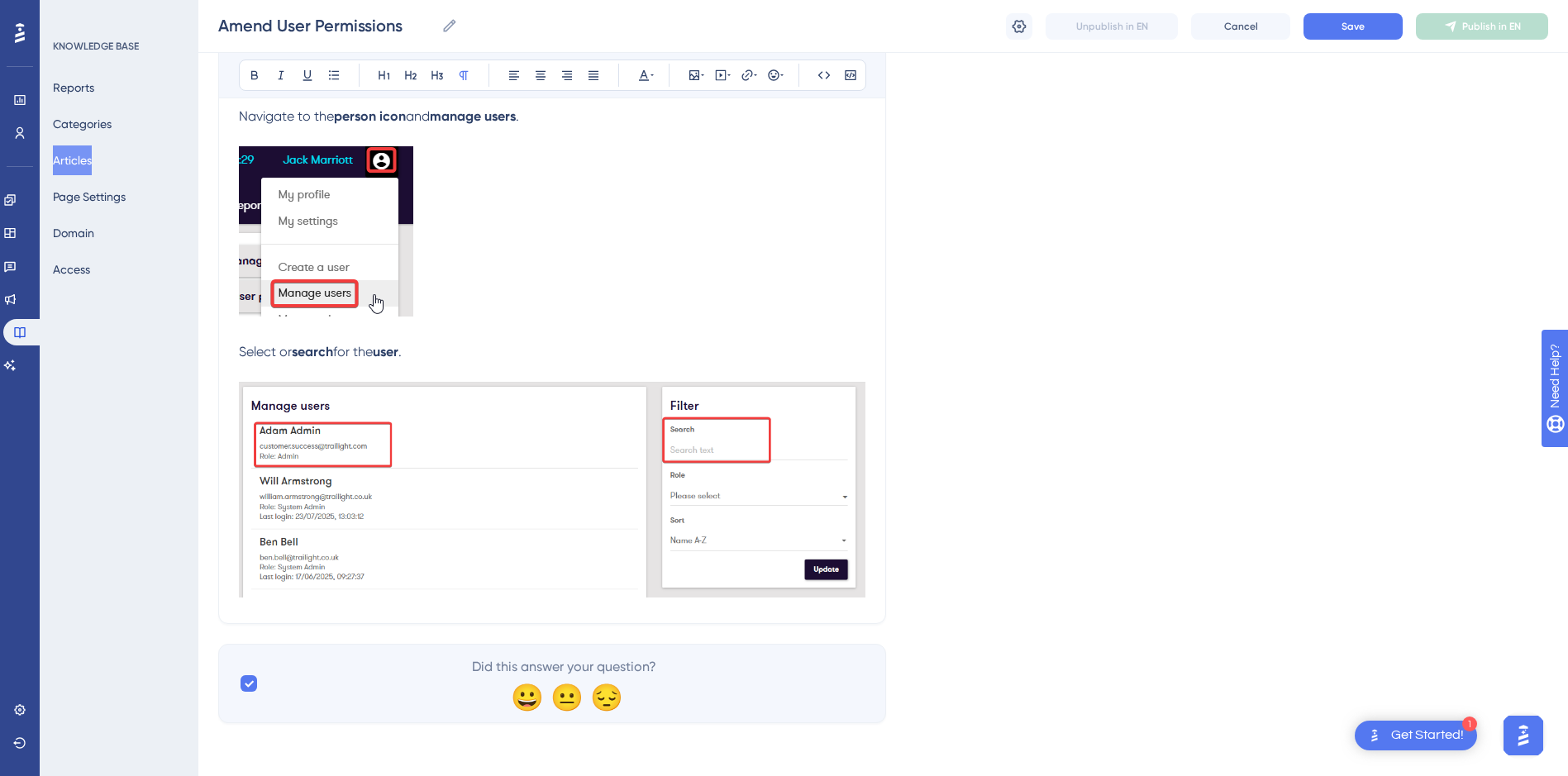
click at [872, 478] on div "Amend User Permissions How to amend user permissions Bold Italic Underline Bull…" at bounding box center [552, 282] width 668 height 684
click at [866, 434] on div "Amend User Permissions How to amend user permissions Bold Italic Underline Bull…" at bounding box center [552, 282] width 668 height 684
click at [468, 613] on div "Amend User Permissions How to amend user permissions Bold Italic Underline Bull…" at bounding box center [552, 282] width 668 height 684
click at [514, 372] on p at bounding box center [552, 372] width 626 height 20
click at [465, 351] on p "Select or search for the user ." at bounding box center [552, 352] width 626 height 20
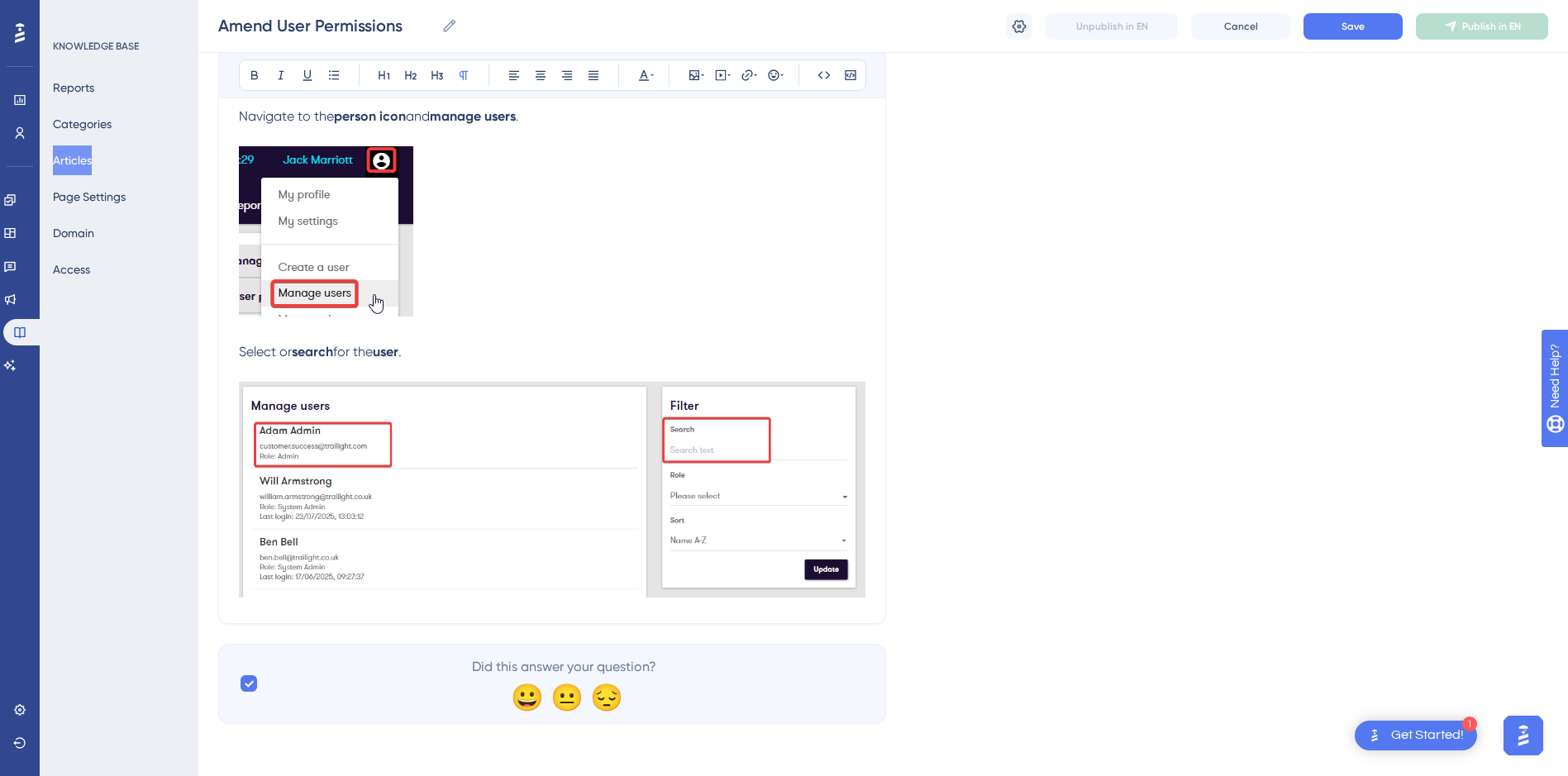
click at [427, 367] on p at bounding box center [552, 372] width 626 height 20
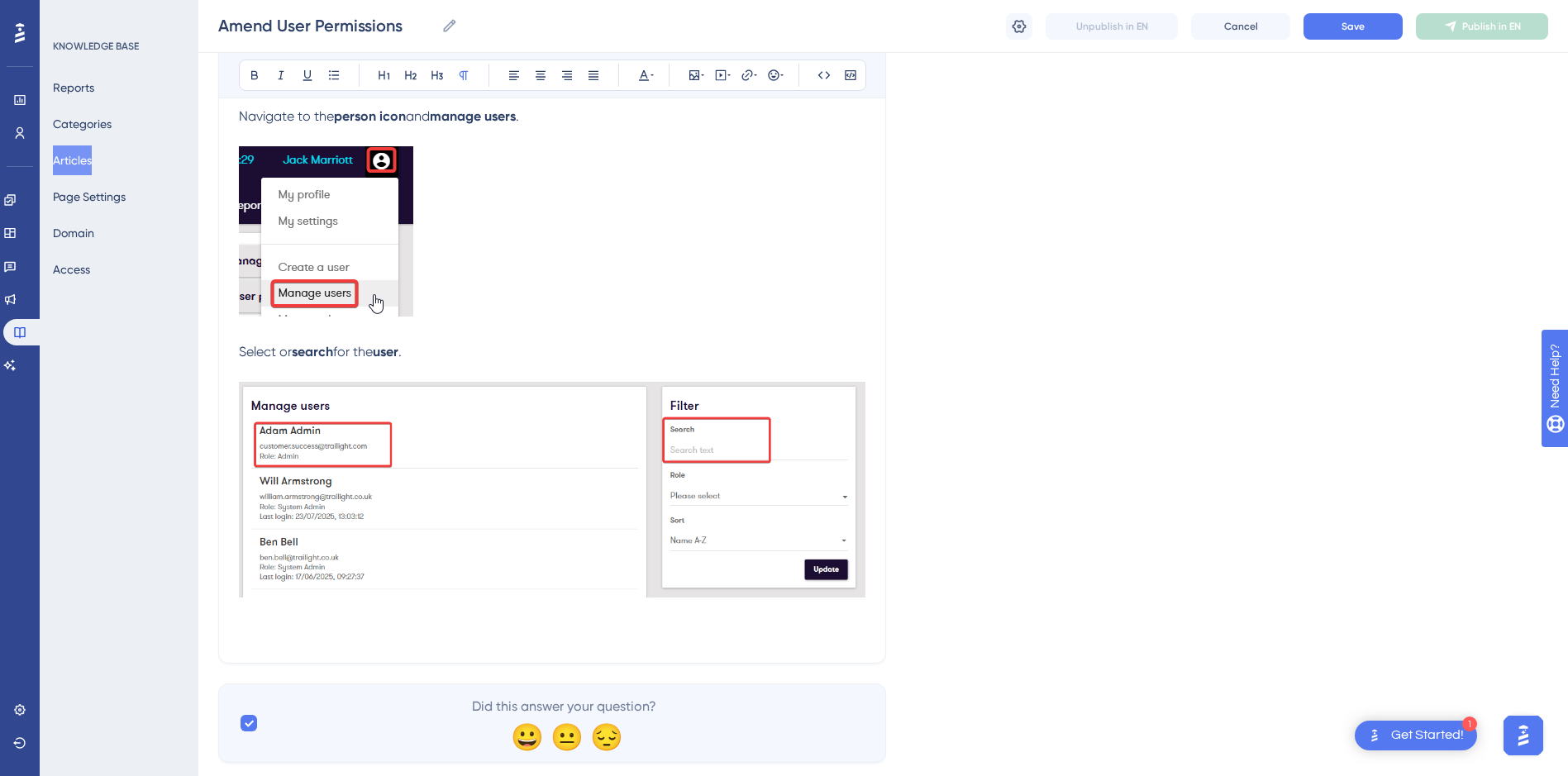
click at [398, 350] on strong "user" at bounding box center [385, 351] width 26 height 16
drag, startPoint x: 478, startPoint y: 350, endPoint x: 413, endPoint y: 359, distance: 65.6
click at [413, 359] on p "Select or search for the user you require ." at bounding box center [552, 352] width 626 height 20
click at [251, 77] on icon at bounding box center [255, 75] width 7 height 9
click at [298, 615] on p at bounding box center [552, 613] width 626 height 20
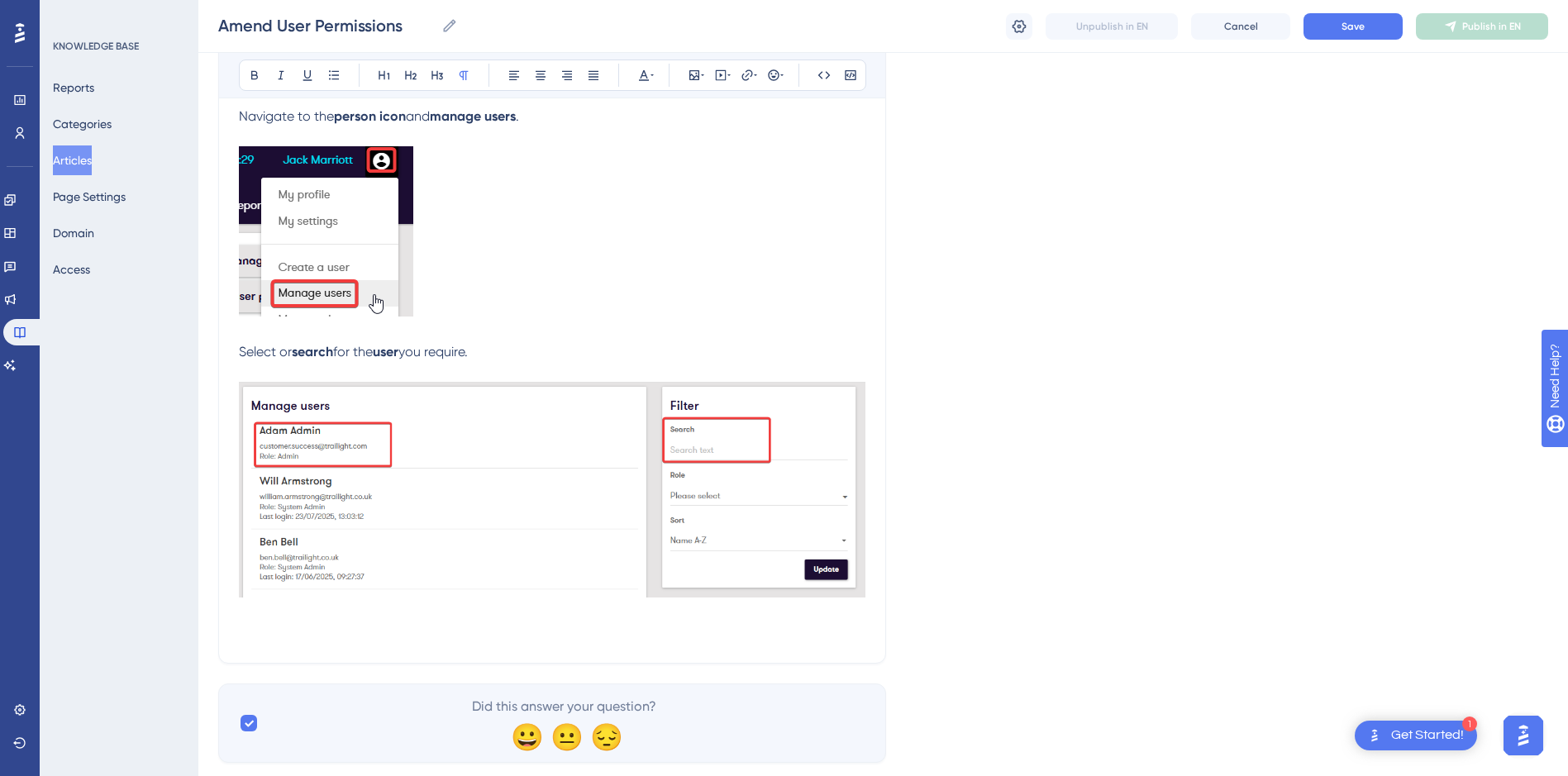
click at [285, 623] on p at bounding box center [552, 633] width 626 height 20
drag, startPoint x: 407, startPoint y: 351, endPoint x: 385, endPoint y: 353, distance: 22.1
click at [385, 353] on strong "user" at bounding box center [385, 351] width 26 height 16
click at [251, 78] on icon at bounding box center [255, 75] width 7 height 9
drag, startPoint x: 276, startPoint y: 350, endPoint x: 241, endPoint y: 351, distance: 35.0
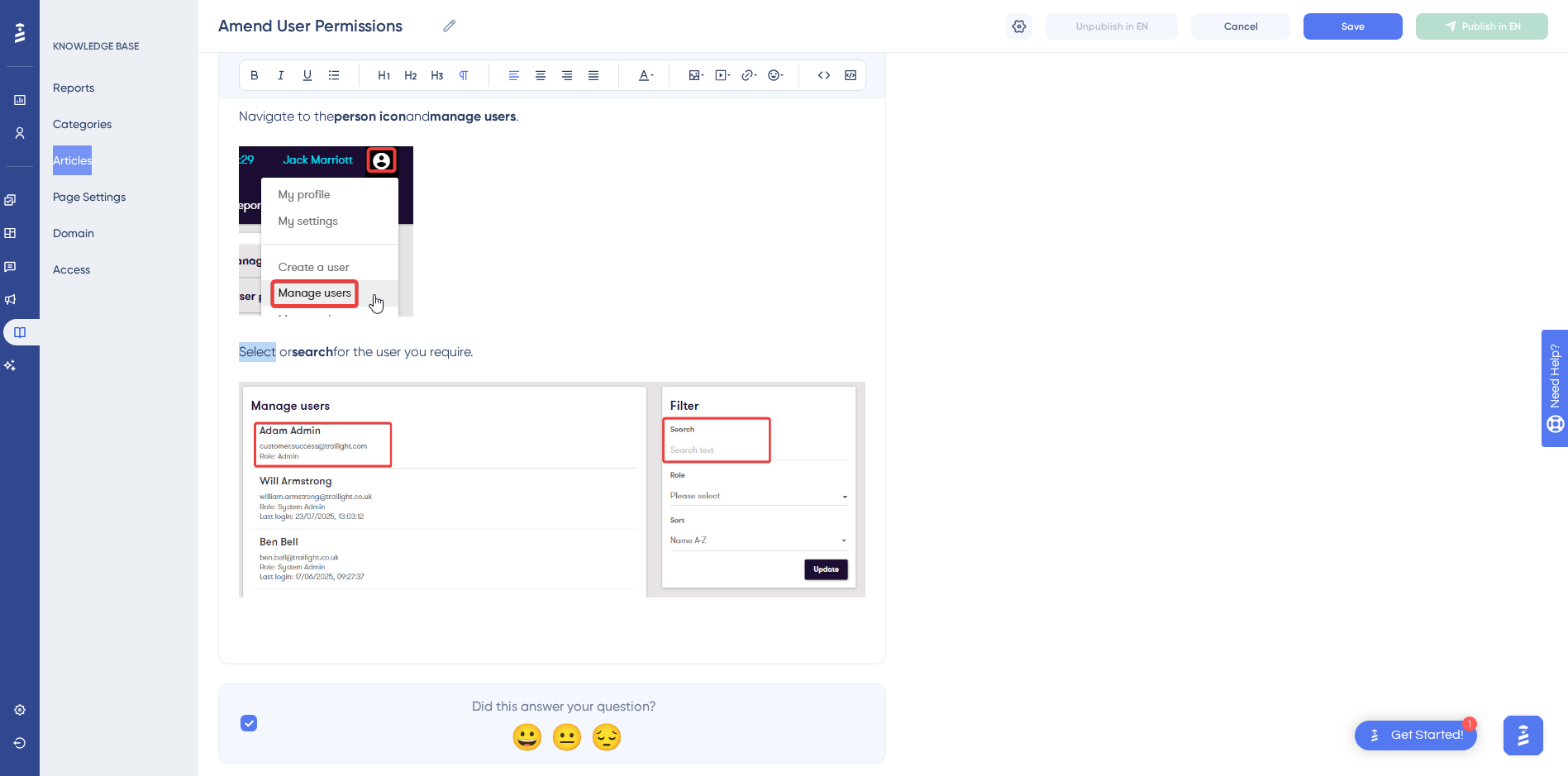
click at [241, 351] on span "Select or" at bounding box center [265, 351] width 53 height 16
click at [247, 71] on button at bounding box center [255, 76] width 23 height 23
click at [285, 630] on p at bounding box center [552, 633] width 626 height 20
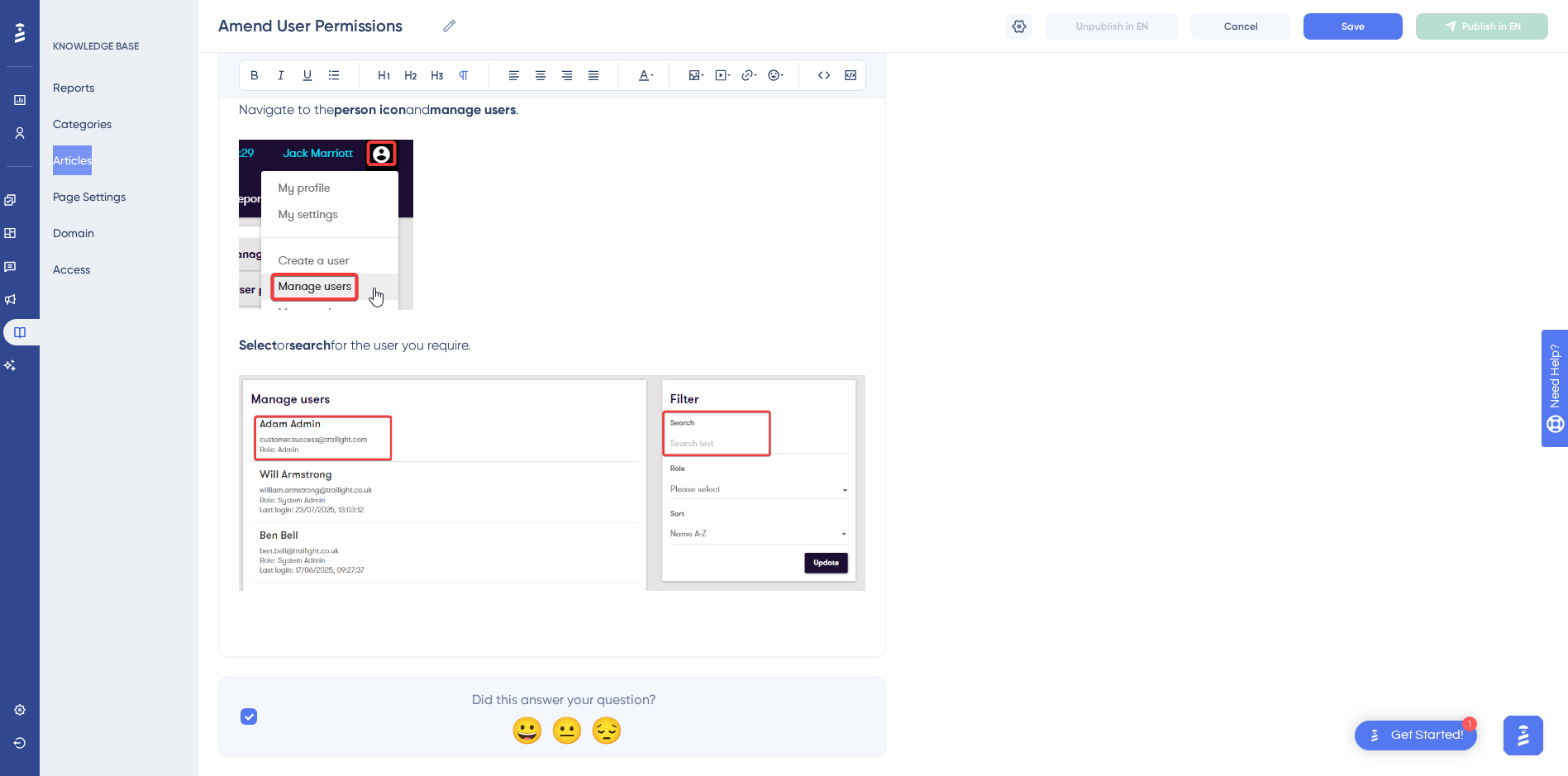
scroll to position [284, 0]
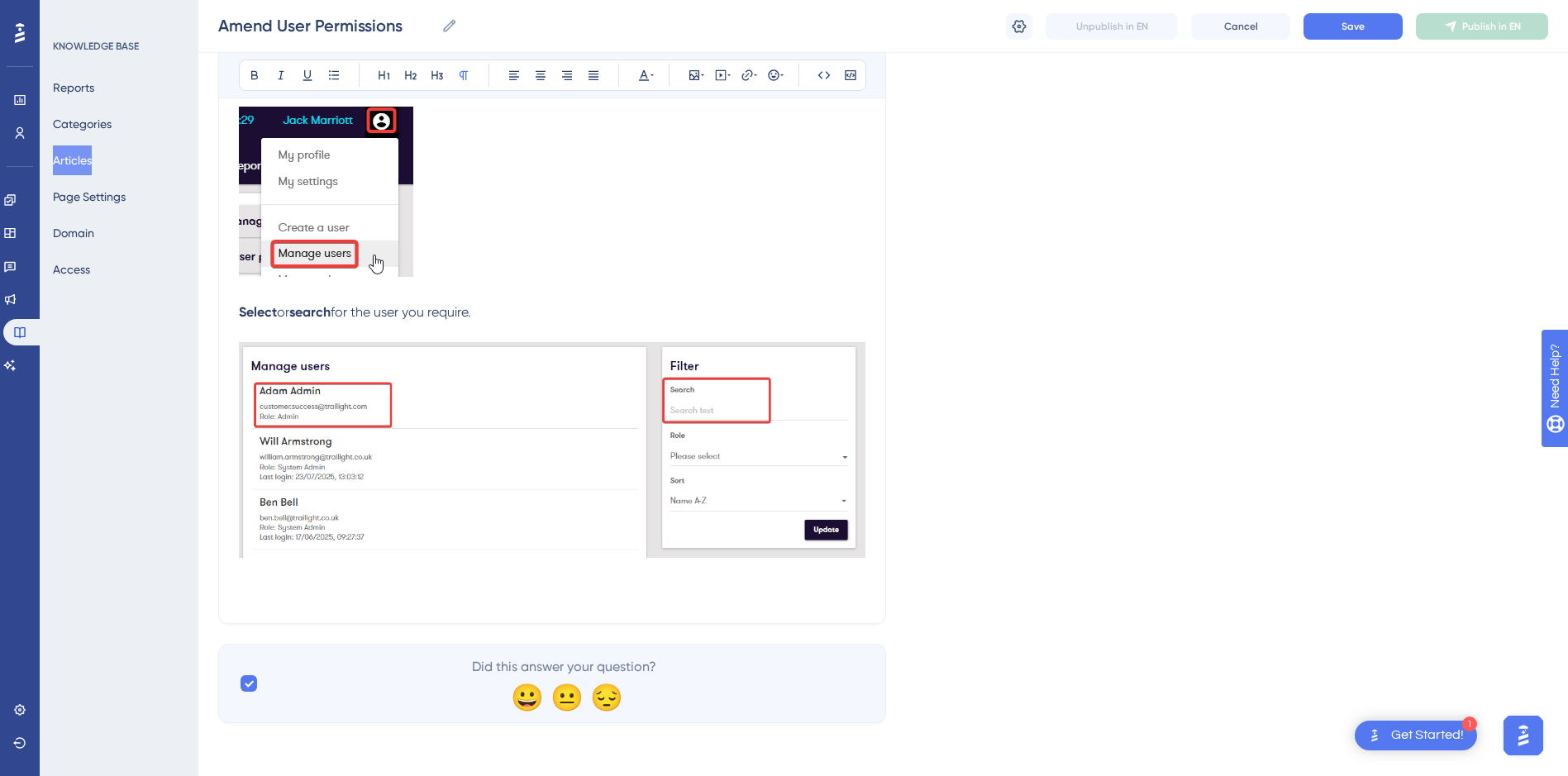
click at [312, 588] on p at bounding box center [552, 593] width 626 height 20
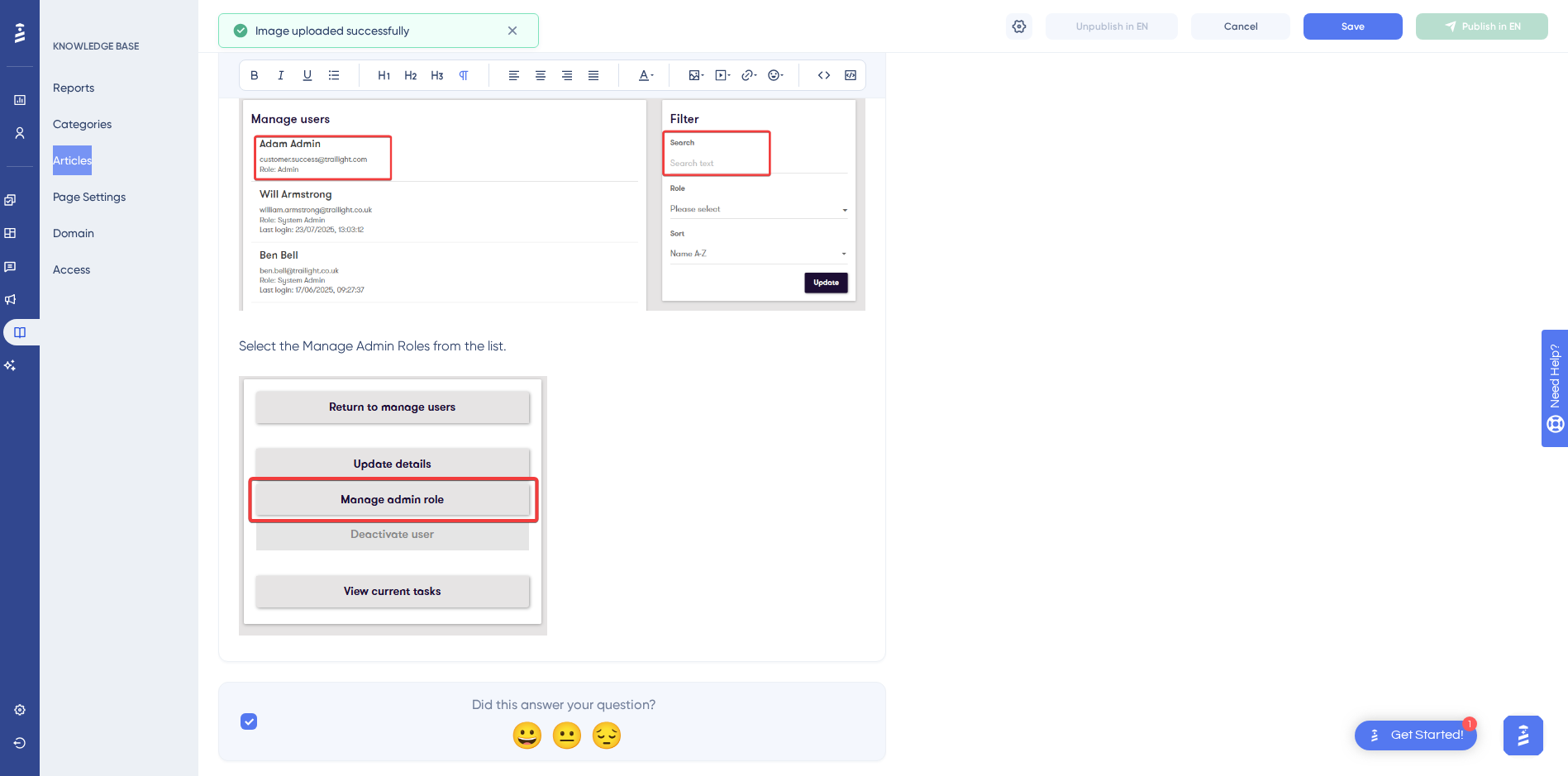
scroll to position [532, 0]
click at [430, 342] on span "Select the Manage Admin Roles from the list." at bounding box center [373, 344] width 268 height 16
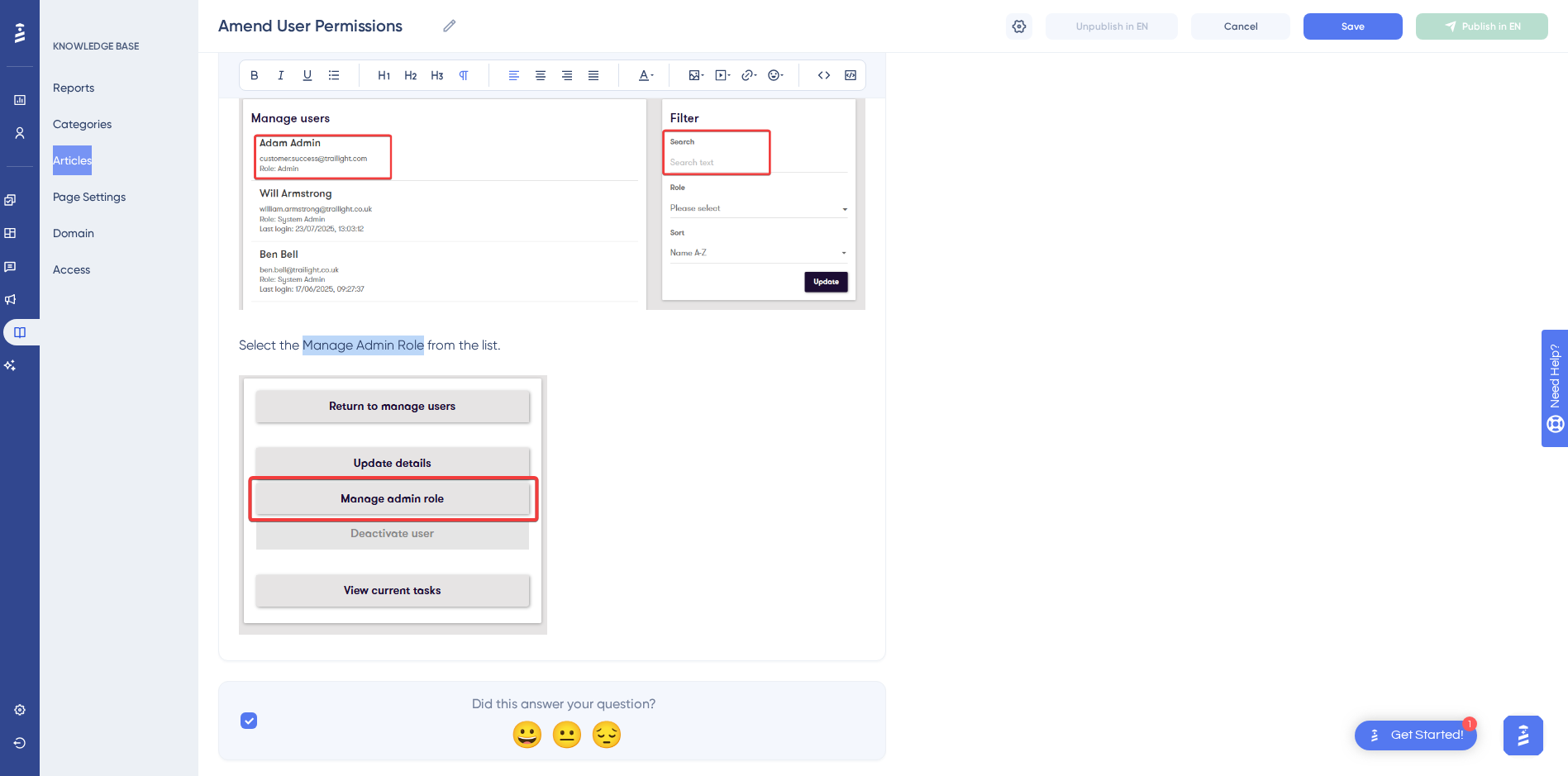
drag, startPoint x: 424, startPoint y: 340, endPoint x: 307, endPoint y: 352, distance: 117.6
click at [307, 352] on span "Select the Manage Admin Role from the list." at bounding box center [369, 344] width 262 height 16
click at [254, 74] on icon at bounding box center [255, 75] width 13 height 13
click at [630, 523] on p at bounding box center [552, 507] width 626 height 265
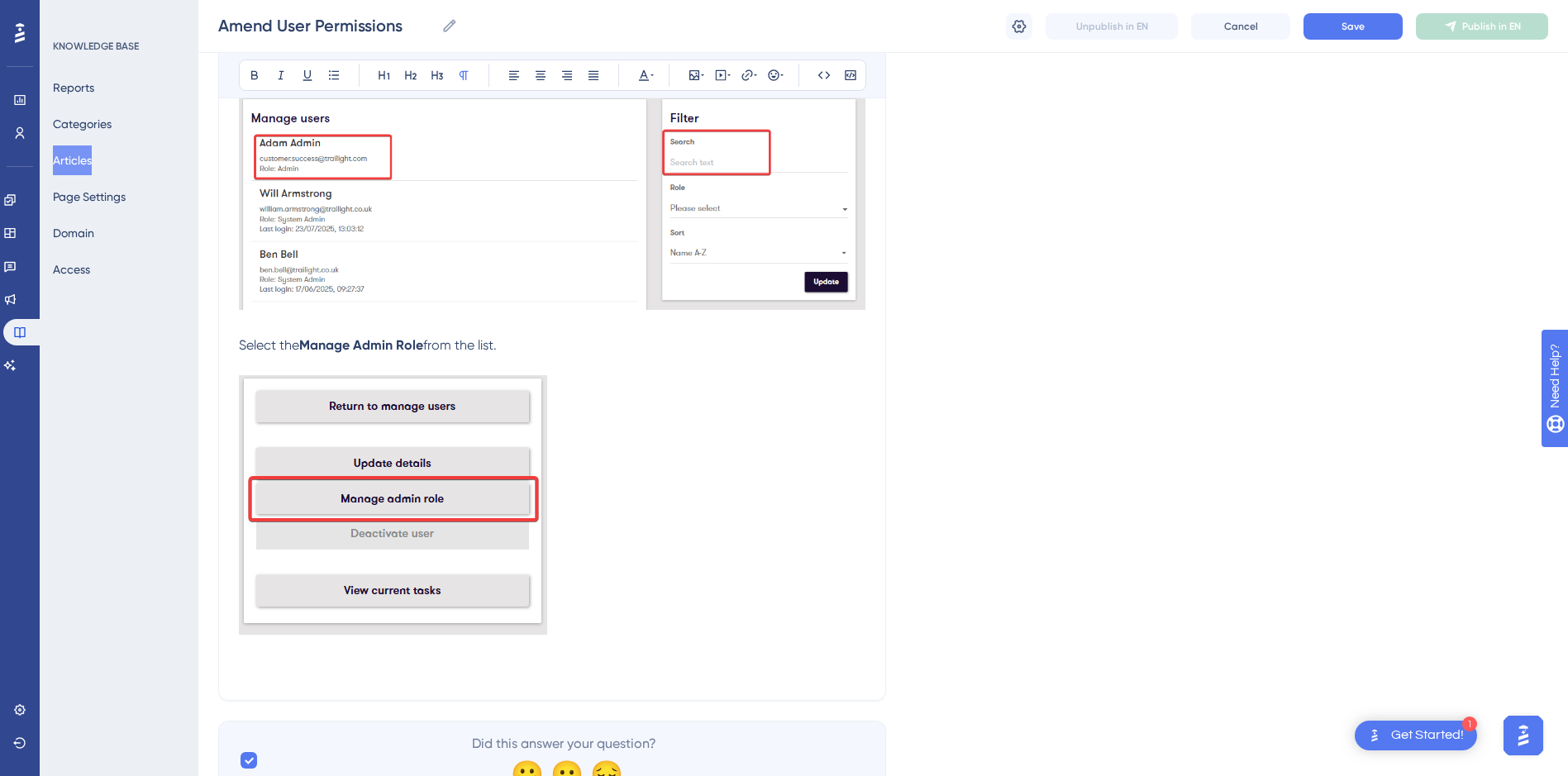
click at [319, 665] on p at bounding box center [552, 670] width 626 height 20
click at [313, 666] on span "Once you've entered" at bounding box center [301, 670] width 126 height 16
click at [425, 665] on p "Once you have entered" at bounding box center [552, 670] width 626 height 20
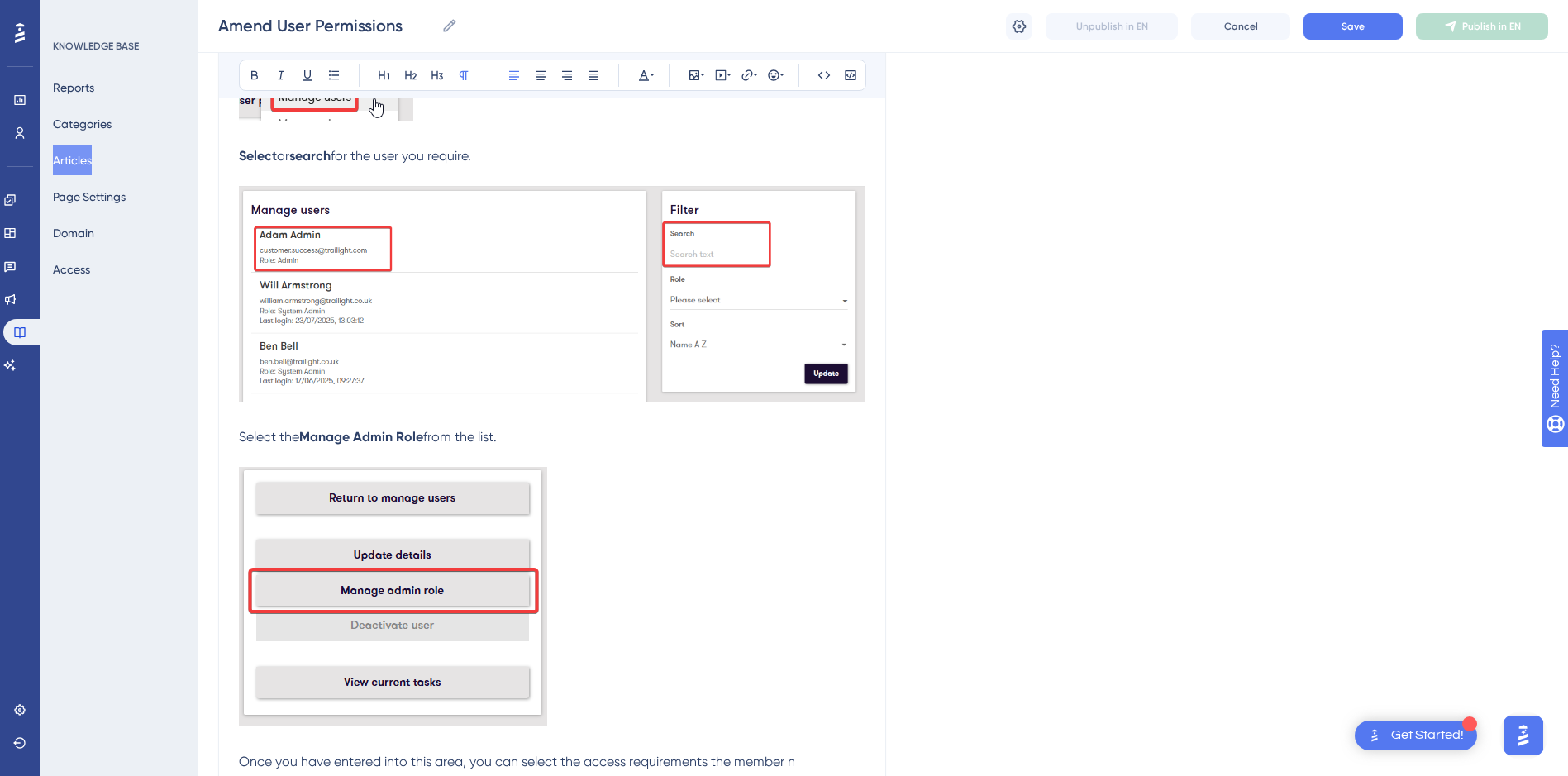
scroll to position [609, 0]
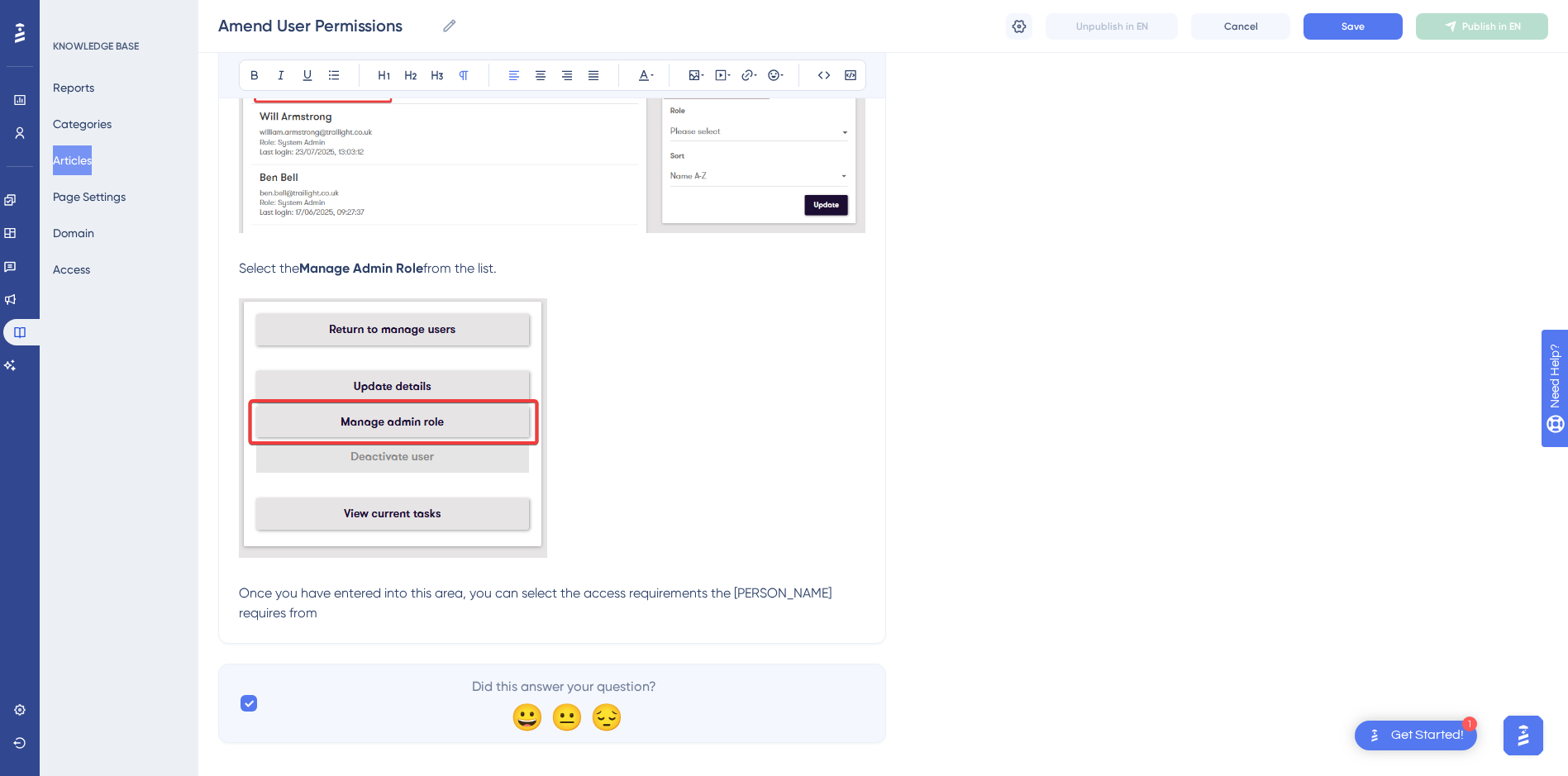
click at [746, 591] on span "Once you have entered into this area, you can select the access requirements th…" at bounding box center [537, 602] width 596 height 36
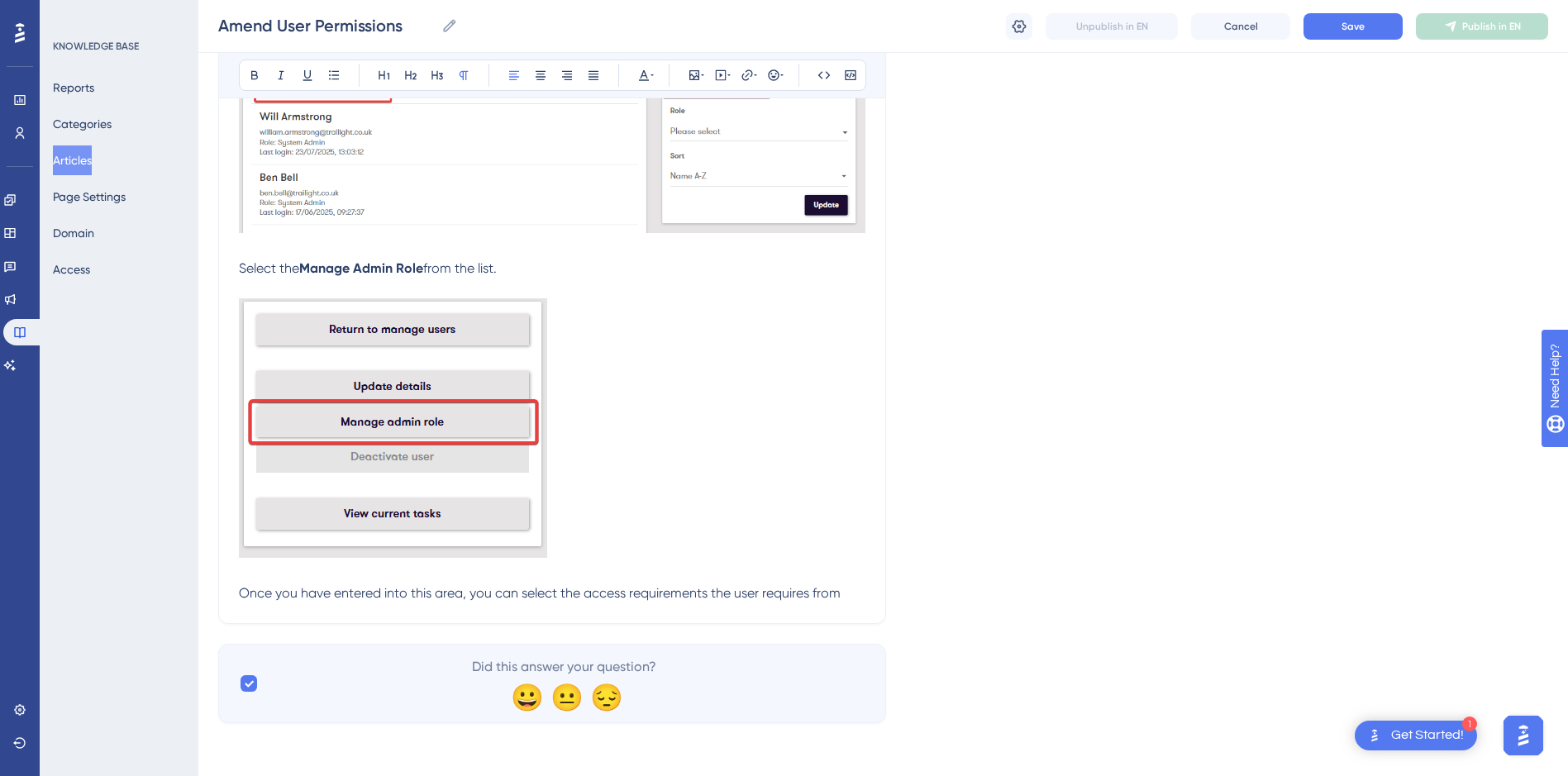
click at [861, 590] on p "Once you have entered into this area, you can select the access requirements th…" at bounding box center [552, 593] width 626 height 20
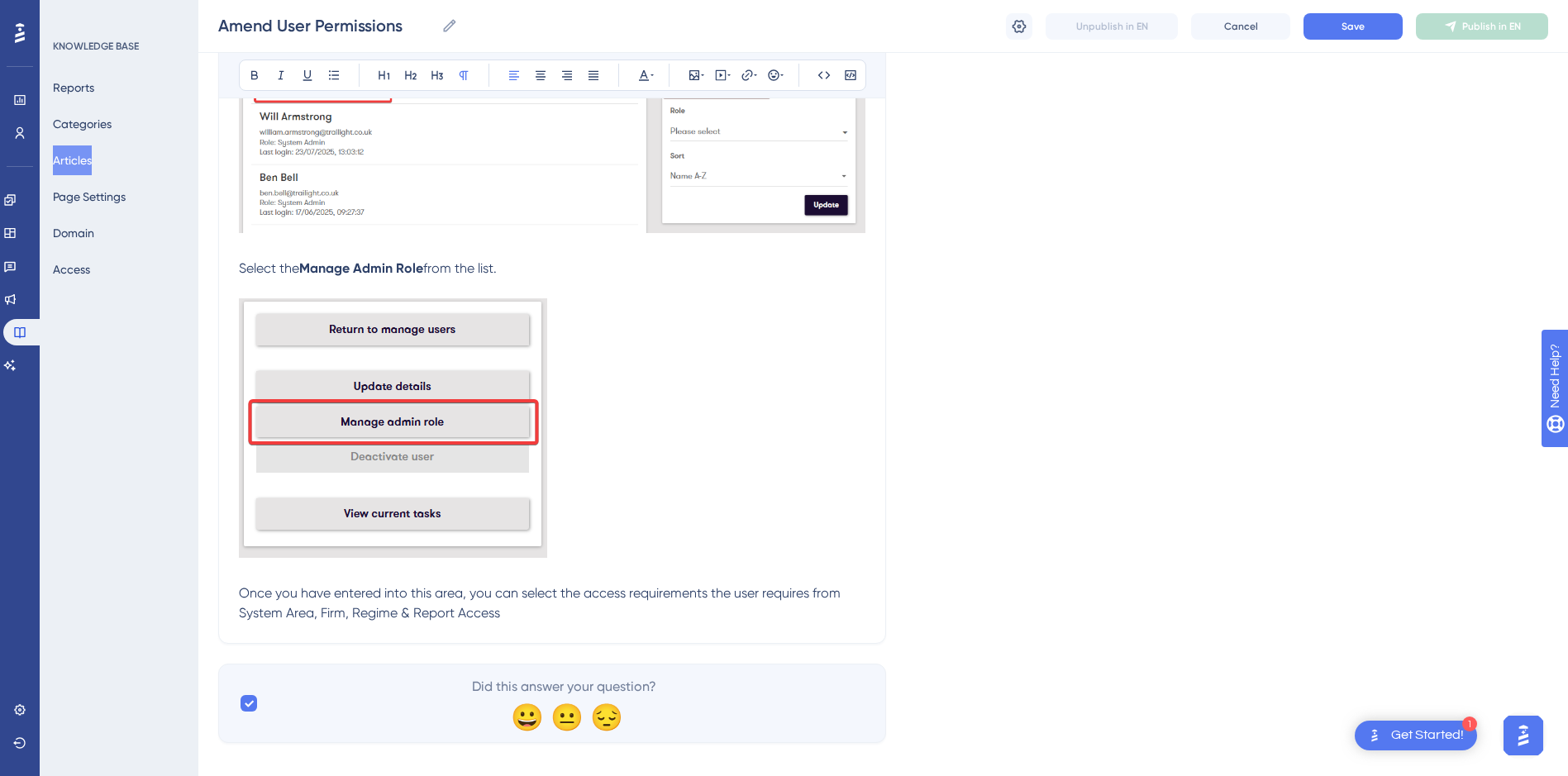
click at [462, 609] on span "Once you have entered into this area, you can select the access requirements th…" at bounding box center [541, 602] width 605 height 36
click at [522, 610] on p "Once you have entered into this area, you can select the access requirements th…" at bounding box center [552, 603] width 626 height 40
drag, startPoint x: 452, startPoint y: 611, endPoint x: 230, endPoint y: 617, distance: 222.1
click at [230, 617] on div "Amend User Permissions How to amend user permissions Bold Italic Underline Bull…" at bounding box center [552, 110] width 668 height 1068
click at [256, 74] on icon at bounding box center [255, 75] width 7 height 9
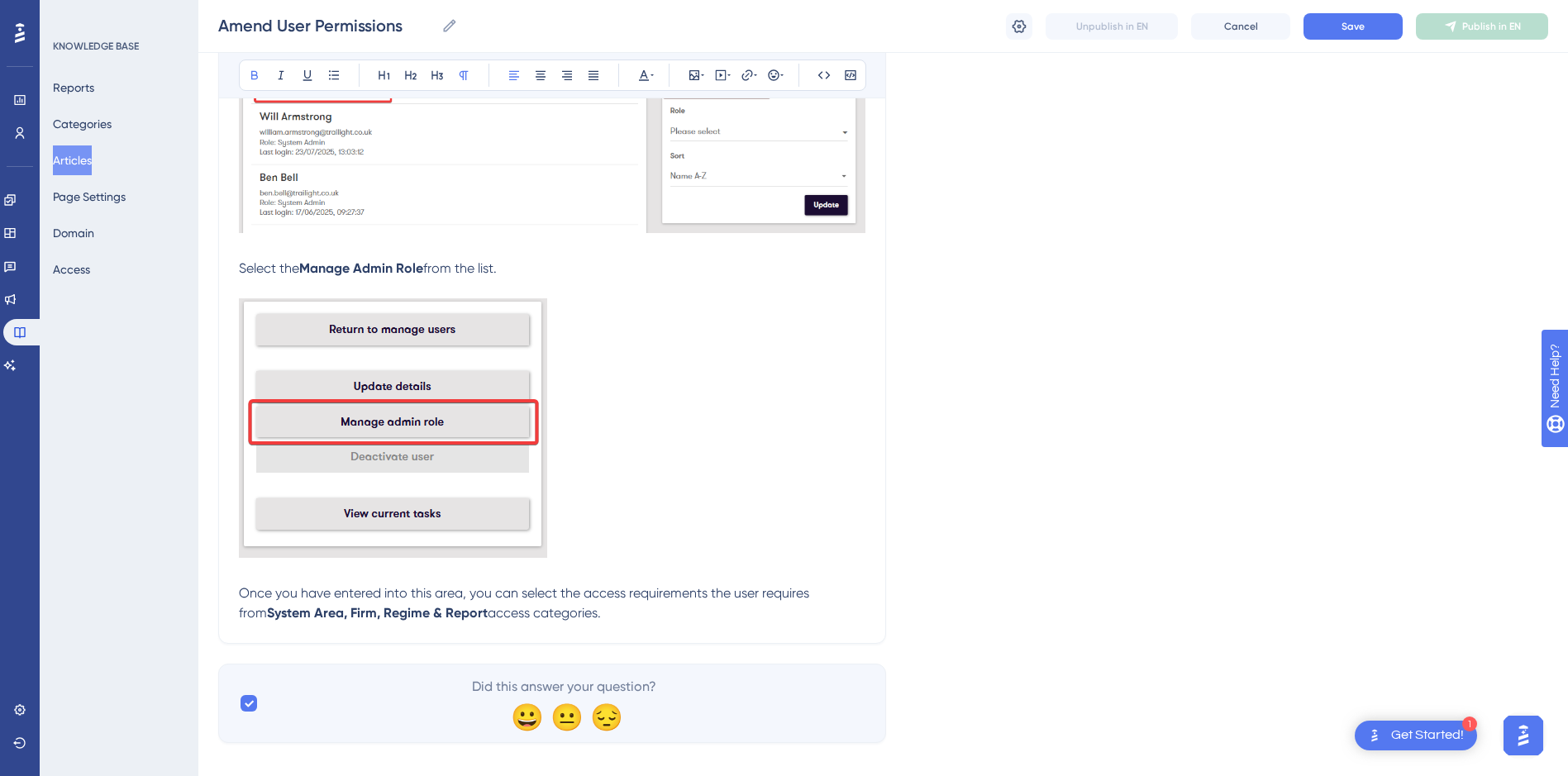
click at [845, 594] on p "Once you have entered into this area, you can select the access requirements th…" at bounding box center [552, 603] width 626 height 40
click at [591, 608] on p "Once you have entered into this area, you can select the access requirements th…" at bounding box center [552, 603] width 626 height 40
drag, startPoint x: 808, startPoint y: 591, endPoint x: 761, endPoint y: 596, distance: 47.3
click at [761, 596] on span "Once you have entered into this area, you can select the access requirements th…" at bounding box center [541, 602] width 605 height 36
click at [593, 614] on p "Once you have entered into this area, you can select the access requirements th…" at bounding box center [552, 603] width 626 height 40
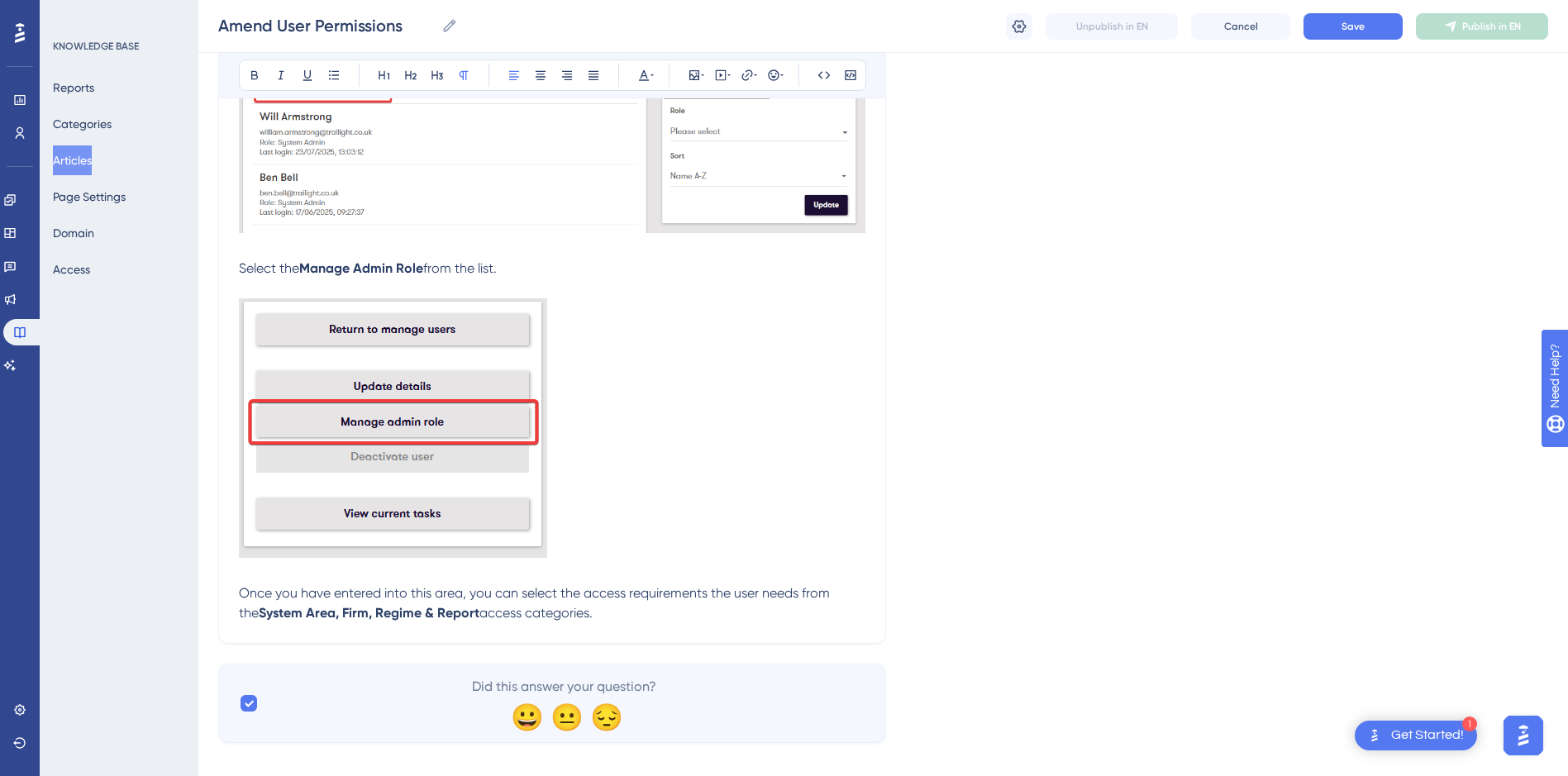
click at [601, 614] on p "Once you have entered into this area, you can select the access requirements th…" at bounding box center [552, 603] width 626 height 40
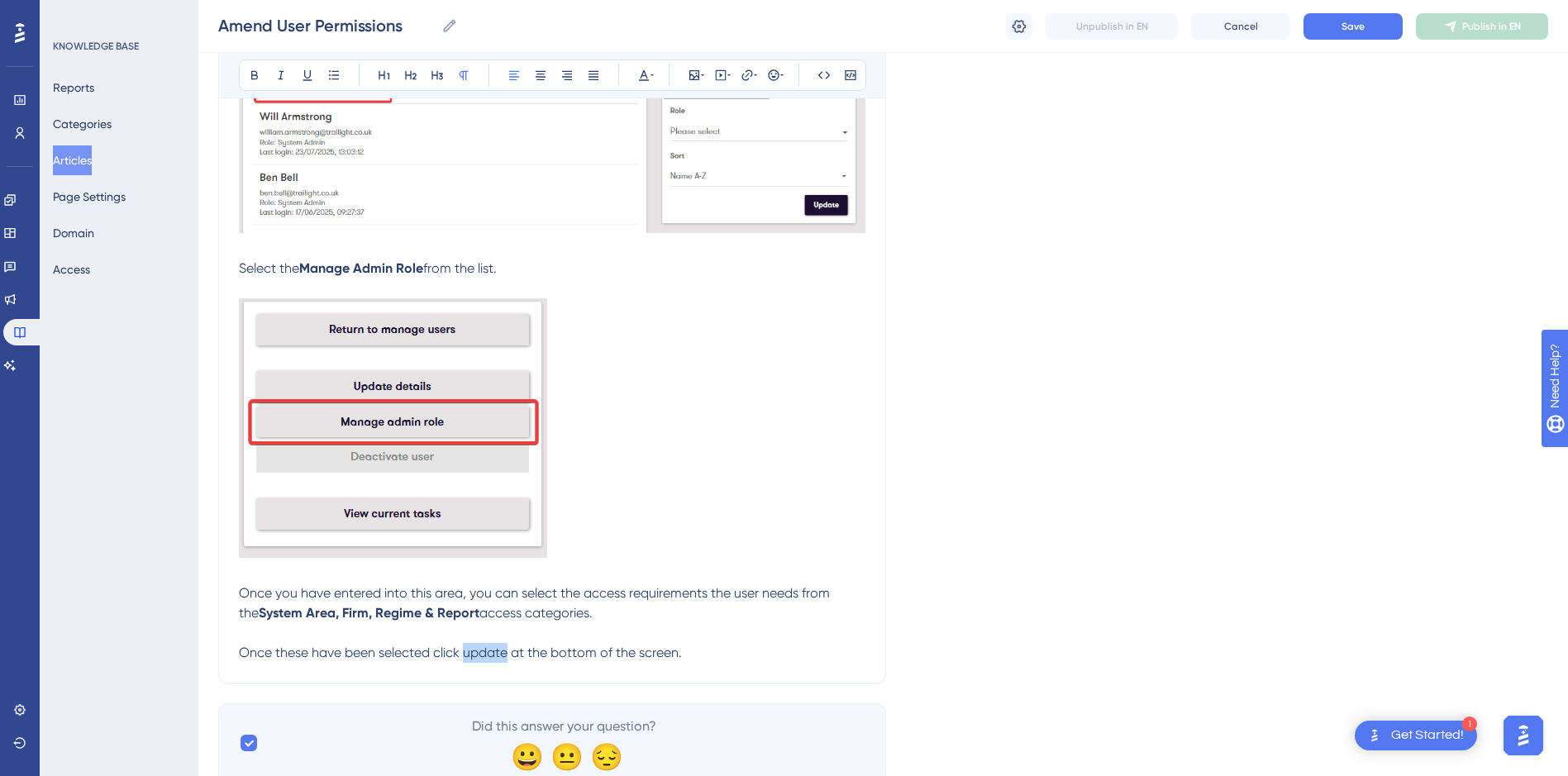
drag, startPoint x: 507, startPoint y: 650, endPoint x: 466, endPoint y: 659, distance: 42.0
click at [466, 659] on span "Once these have been selected click update at the bottom of the screen." at bounding box center [460, 652] width 443 height 16
click at [255, 74] on icon at bounding box center [255, 75] width 13 height 13
click at [698, 649] on p "Once these have been selected click update at the bottom of the screen." at bounding box center [552, 653] width 626 height 20
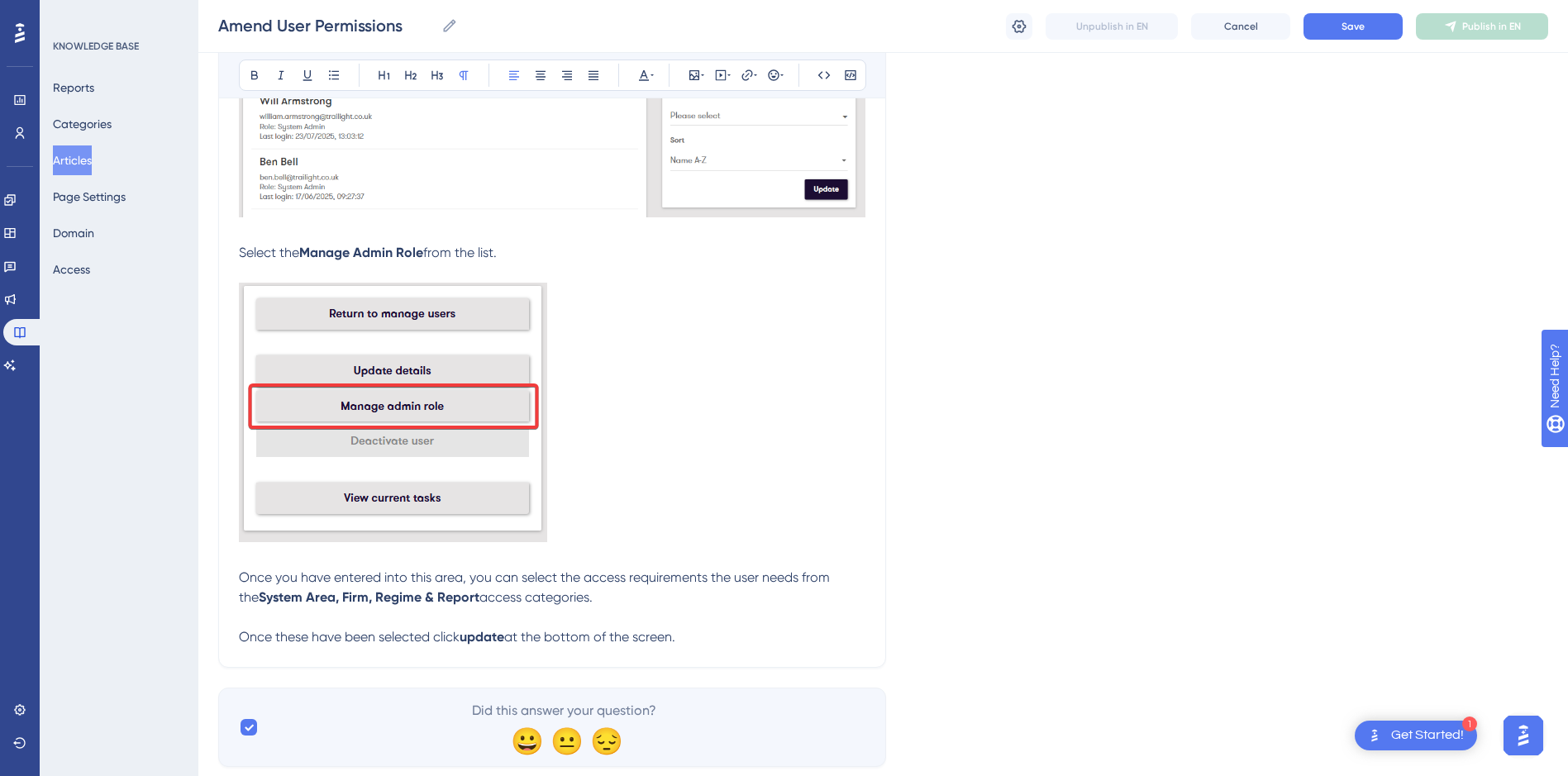
scroll to position [586, 0]
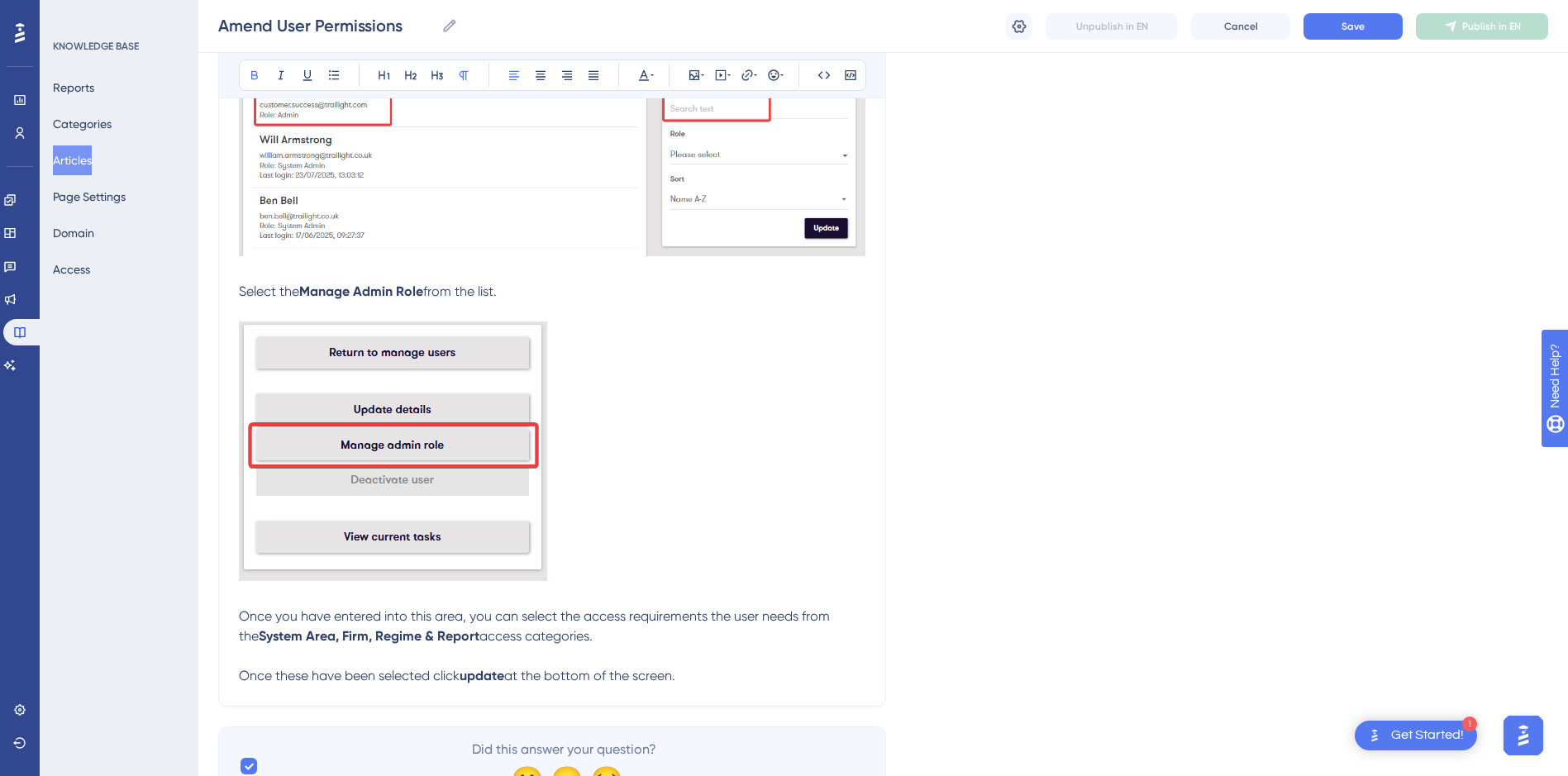
click at [428, 290] on span "from the list." at bounding box center [460, 291] width 73 height 16
drag, startPoint x: 470, startPoint y: 293, endPoint x: 431, endPoint y: 298, distance: 39.3
click at [431, 298] on strong "Manage Admin Role button" at bounding box center [383, 291] width 169 height 16
drag, startPoint x: 255, startPoint y: 76, endPoint x: 266, endPoint y: 91, distance: 18.6
click at [254, 76] on icon at bounding box center [255, 75] width 13 height 13
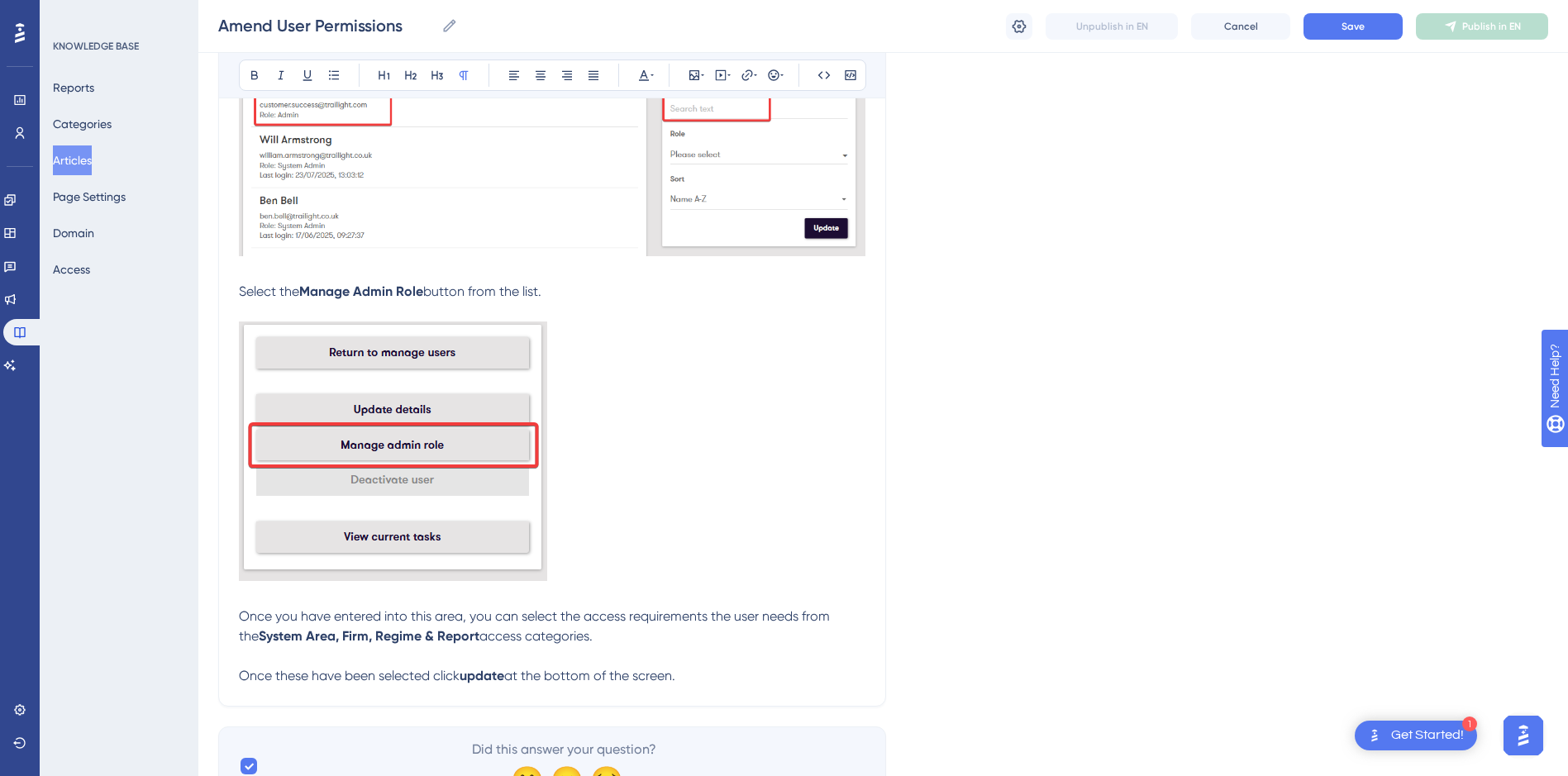
click at [695, 452] on p at bounding box center [552, 453] width 626 height 265
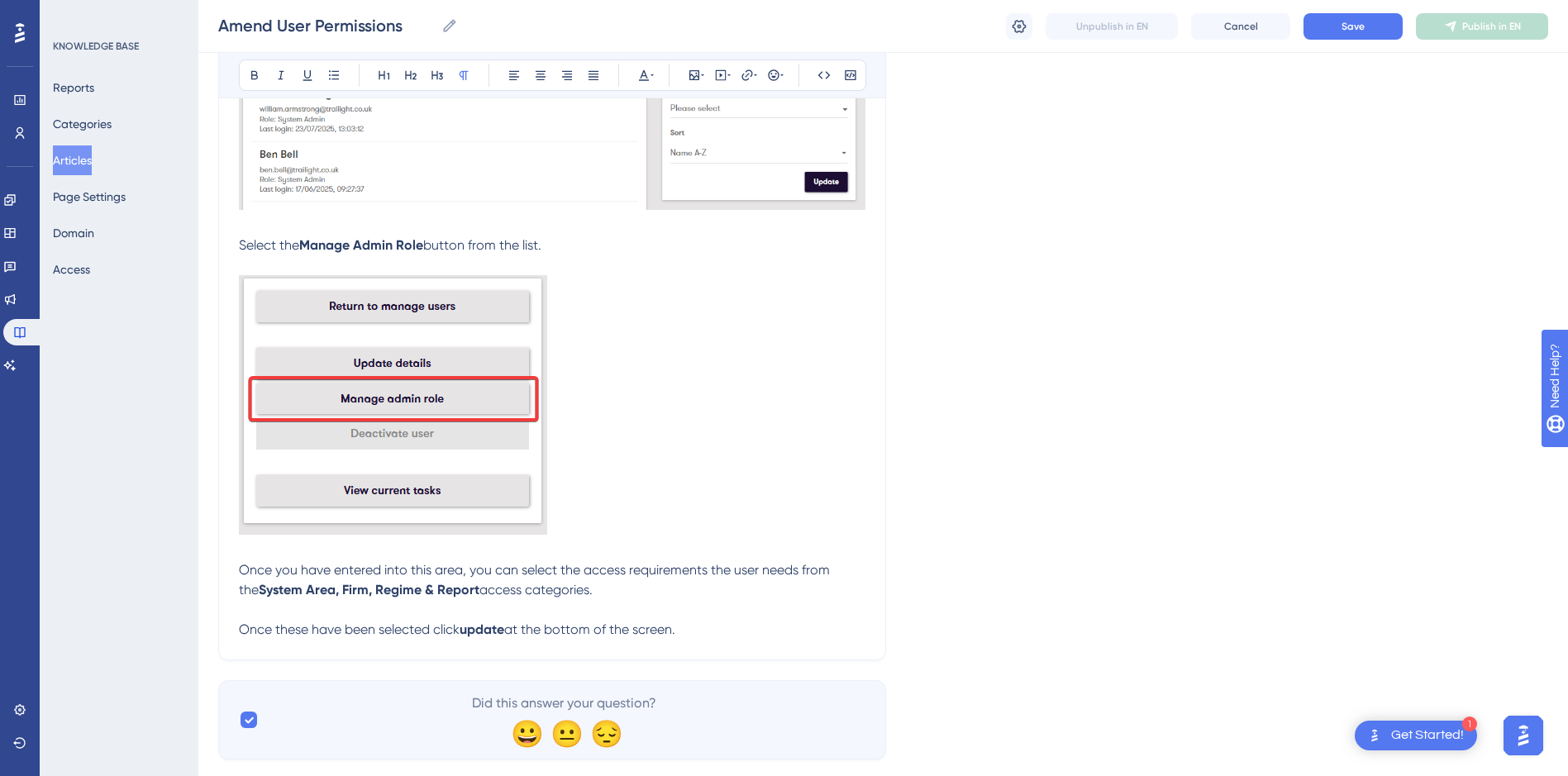
scroll to position [669, 0]
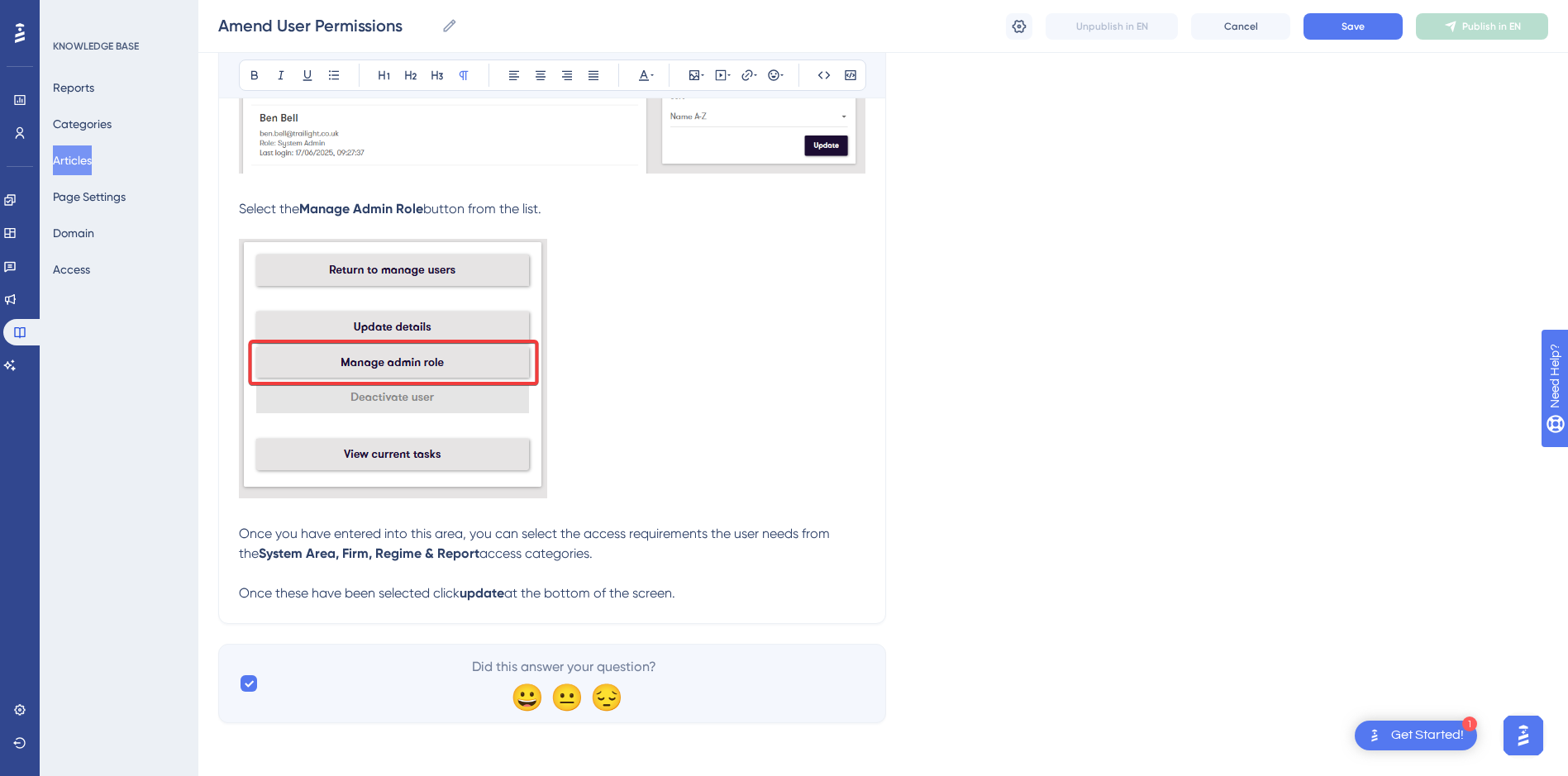
click at [581, 532] on span "Once you have entered into this area, you can select the access requirements th…" at bounding box center [536, 543] width 594 height 36
click at [692, 566] on p at bounding box center [552, 574] width 626 height 20
drag, startPoint x: 270, startPoint y: 534, endPoint x: 235, endPoint y: 535, distance: 35.0
click at [236, 535] on div "Amend User Permissions How to amend user permissions Bold Italic Underline Bull…" at bounding box center [552, 70] width 668 height 1107
click at [1343, 32] on span "Save" at bounding box center [1353, 27] width 23 height 13
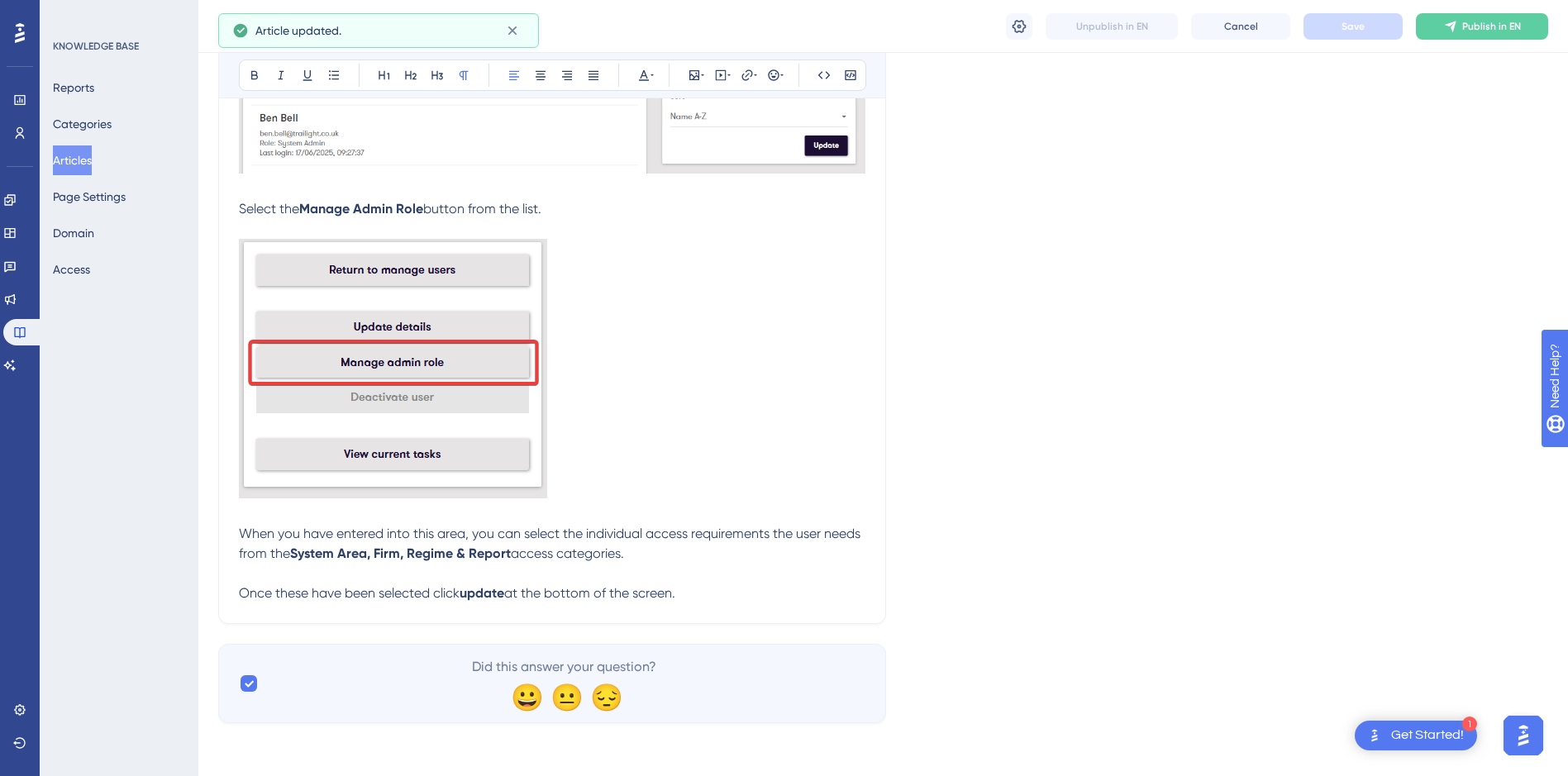
click at [68, 160] on button "Articles" at bounding box center [72, 161] width 39 height 30
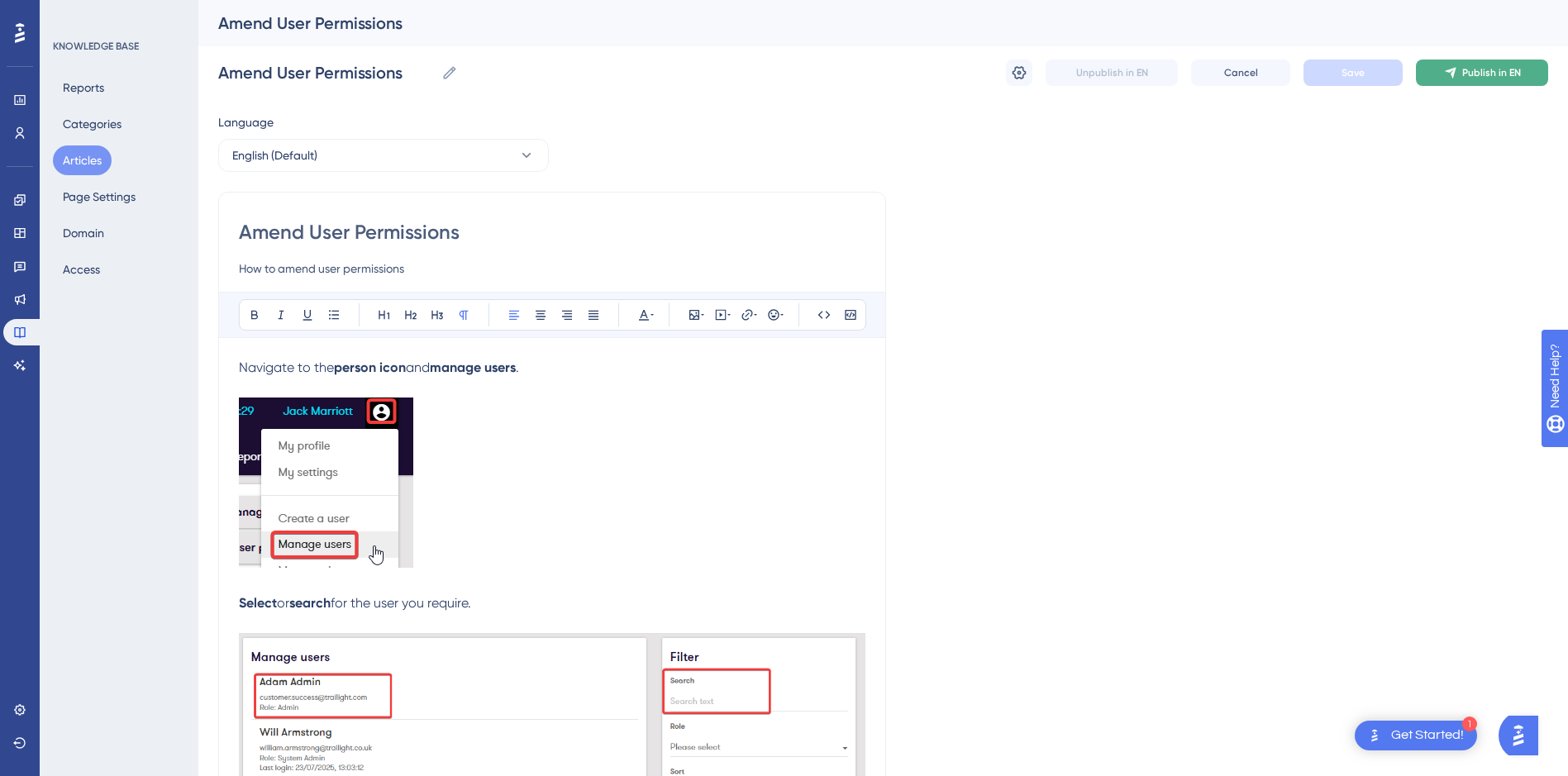
click at [1491, 64] on button "Publish in EN" at bounding box center [1481, 73] width 132 height 27
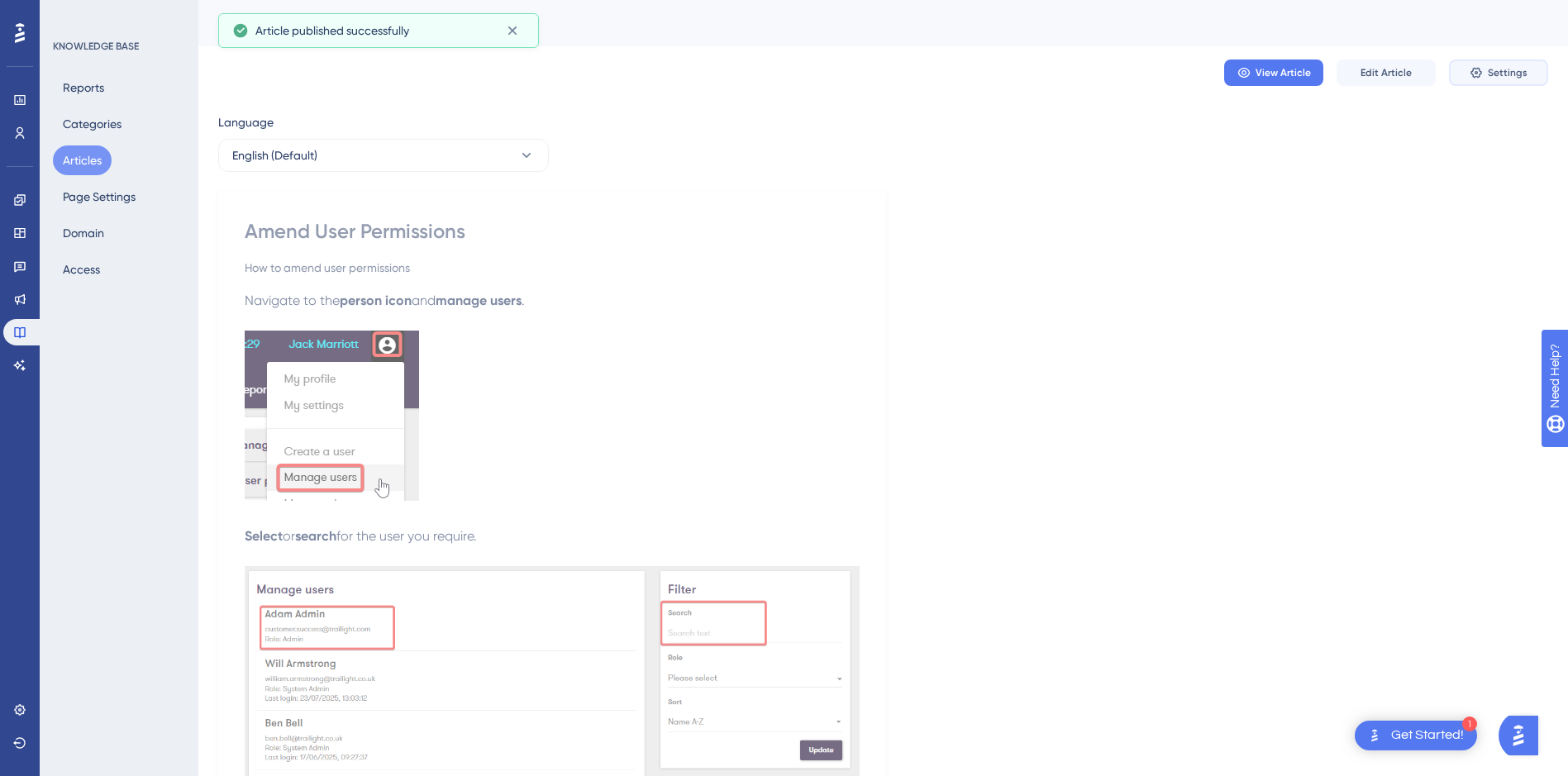
click at [1467, 69] on button "Settings" at bounding box center [1498, 73] width 99 height 27
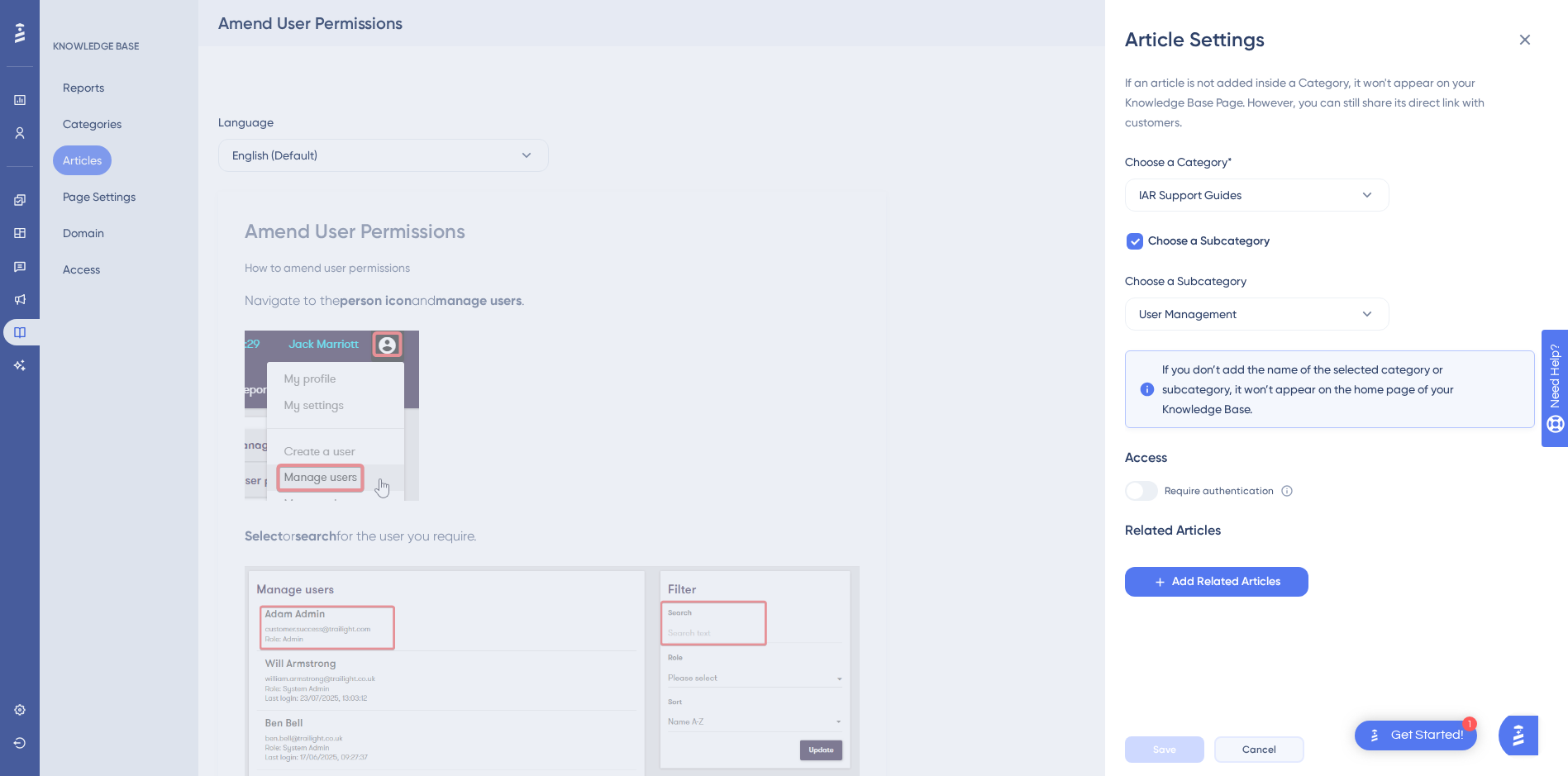
click at [1275, 756] on button "Cancel" at bounding box center [1259, 749] width 90 height 27
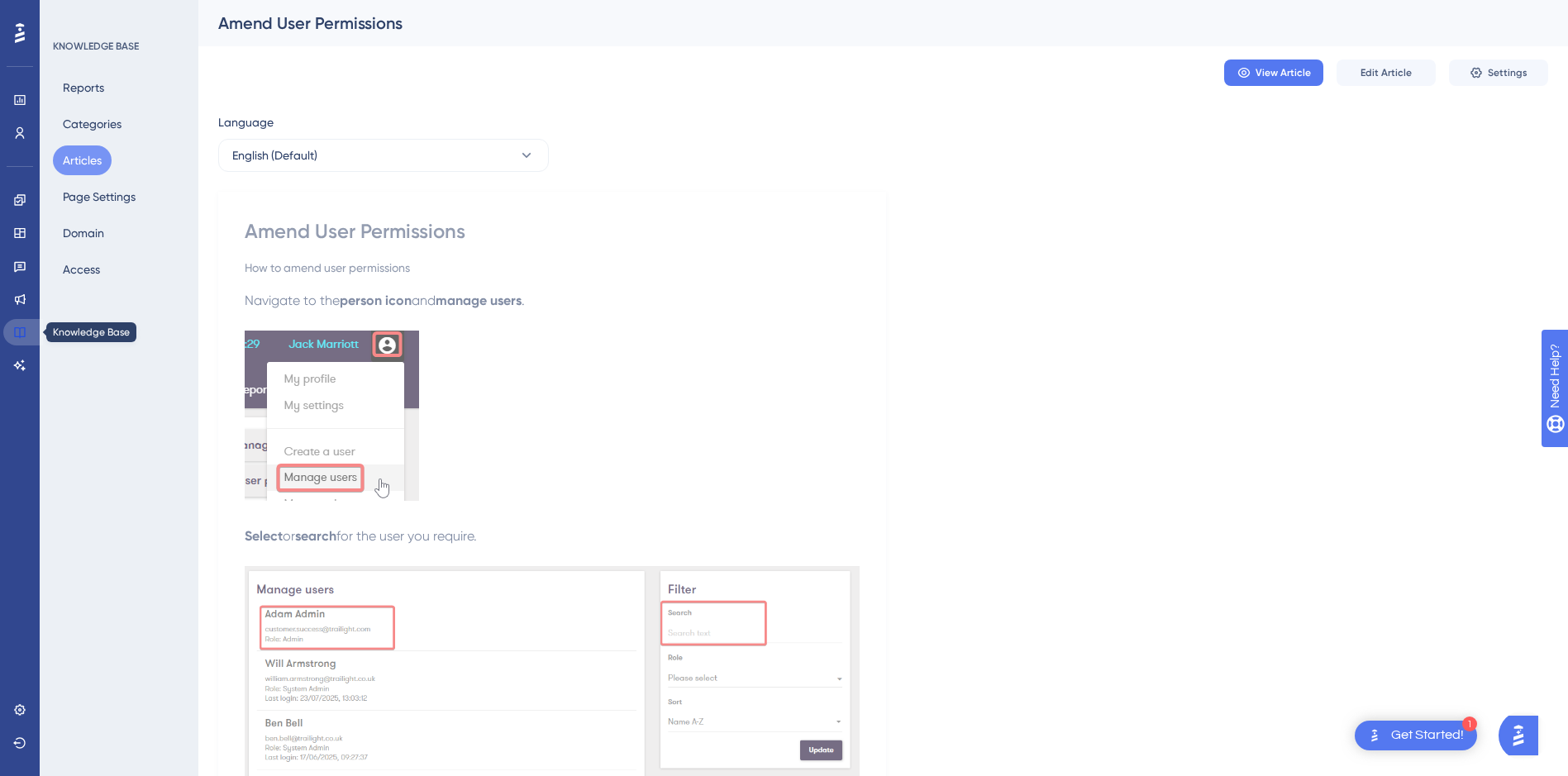
click at [24, 325] on icon at bounding box center [20, 332] width 13 height 13
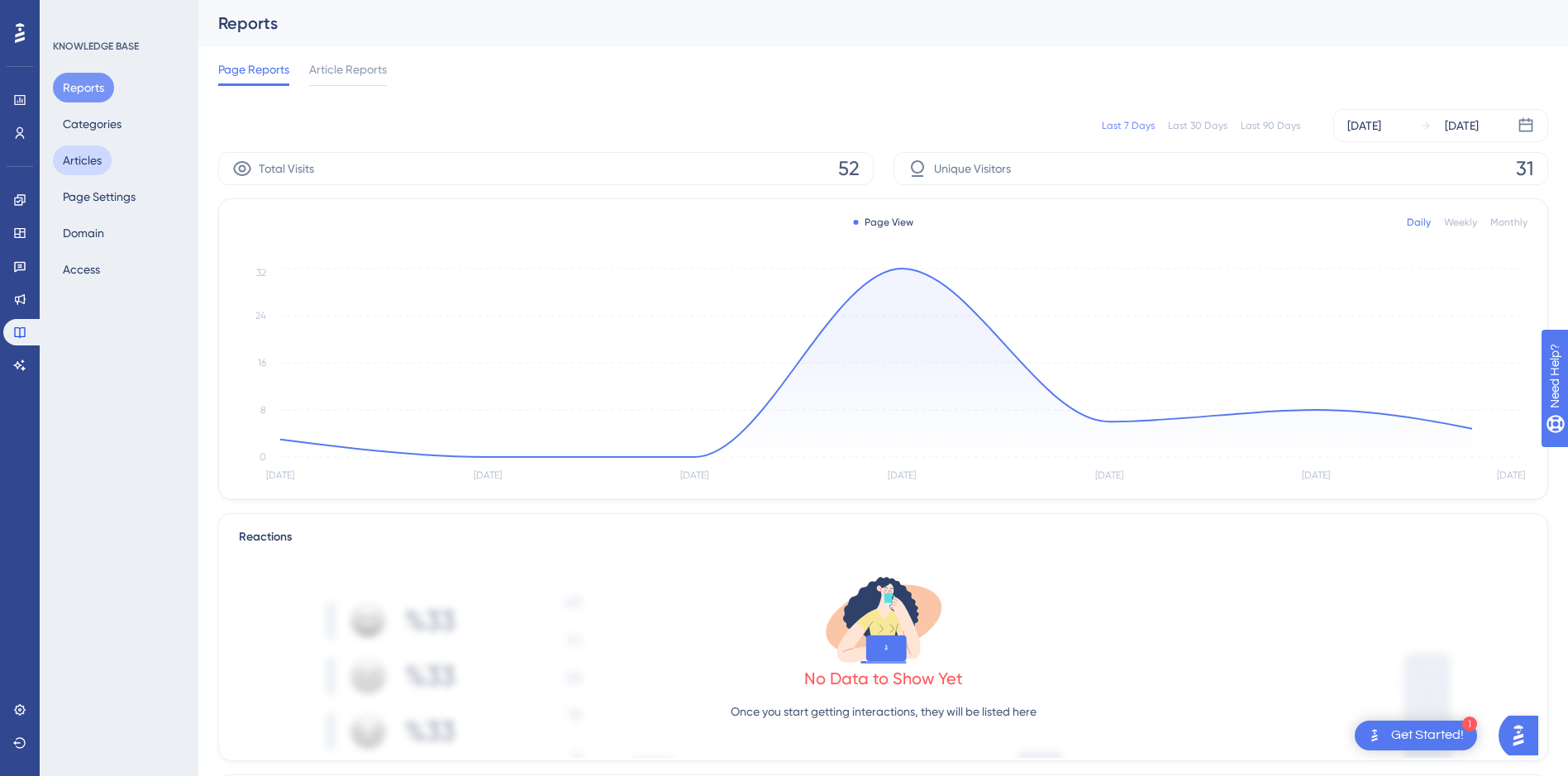
click at [91, 161] on button "Articles" at bounding box center [82, 161] width 59 height 30
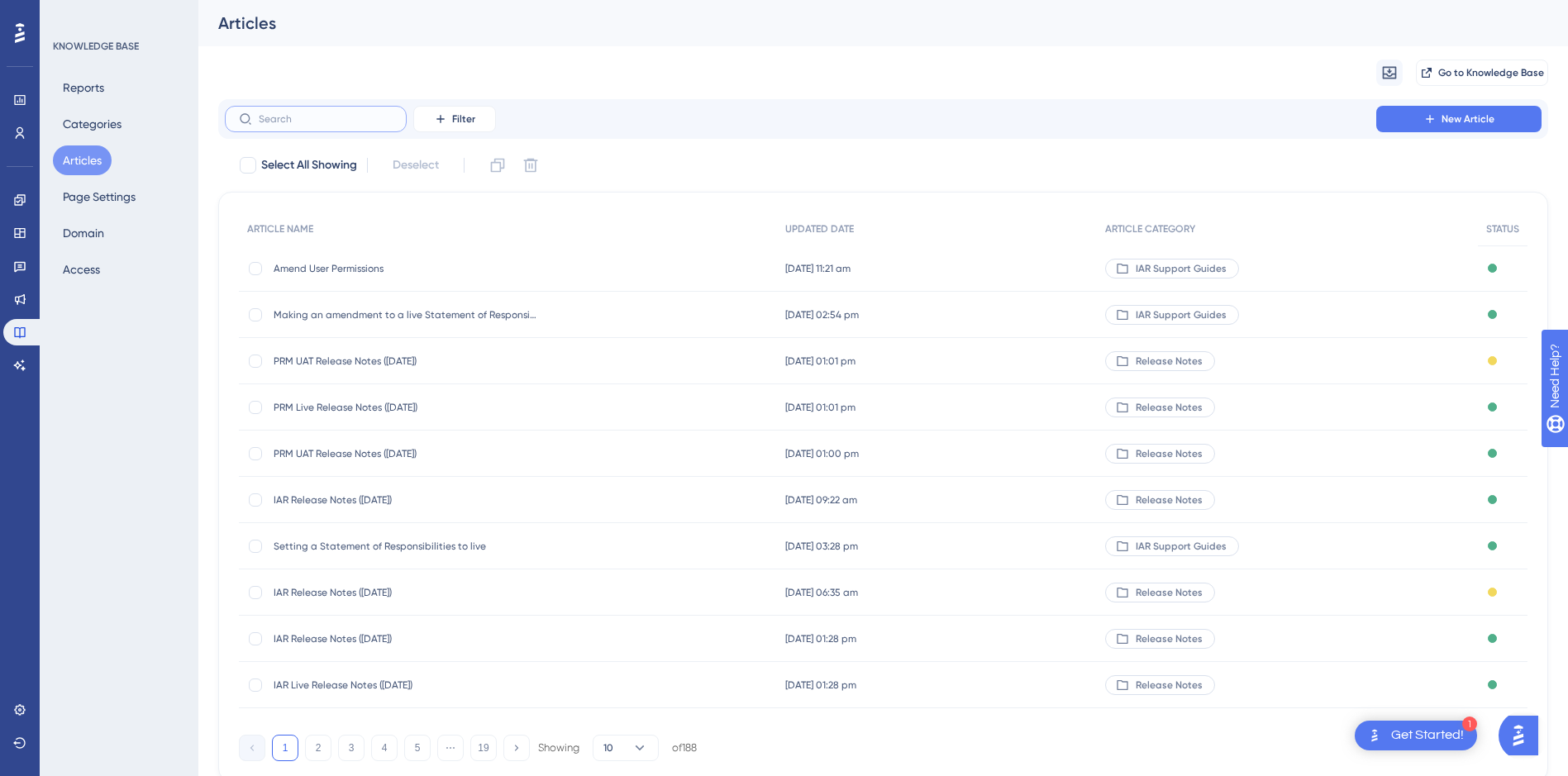
click at [288, 121] on input "text" at bounding box center [325, 119] width 134 height 12
click at [313, 121] on input "text" at bounding box center [325, 119] width 134 height 12
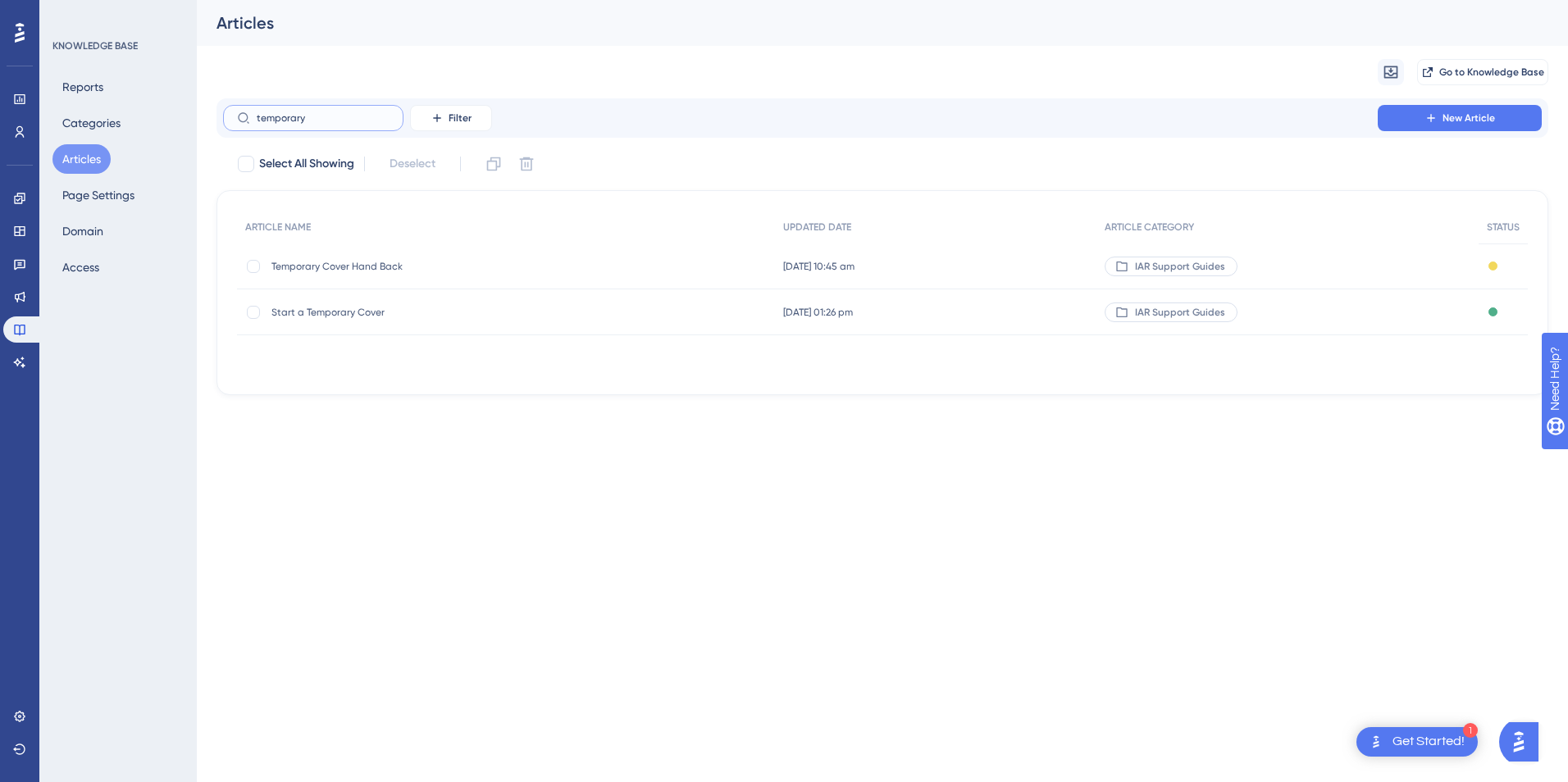
type input "temporary"
click at [347, 318] on span "Start a Temporary Cover" at bounding box center [403, 313] width 262 height 13
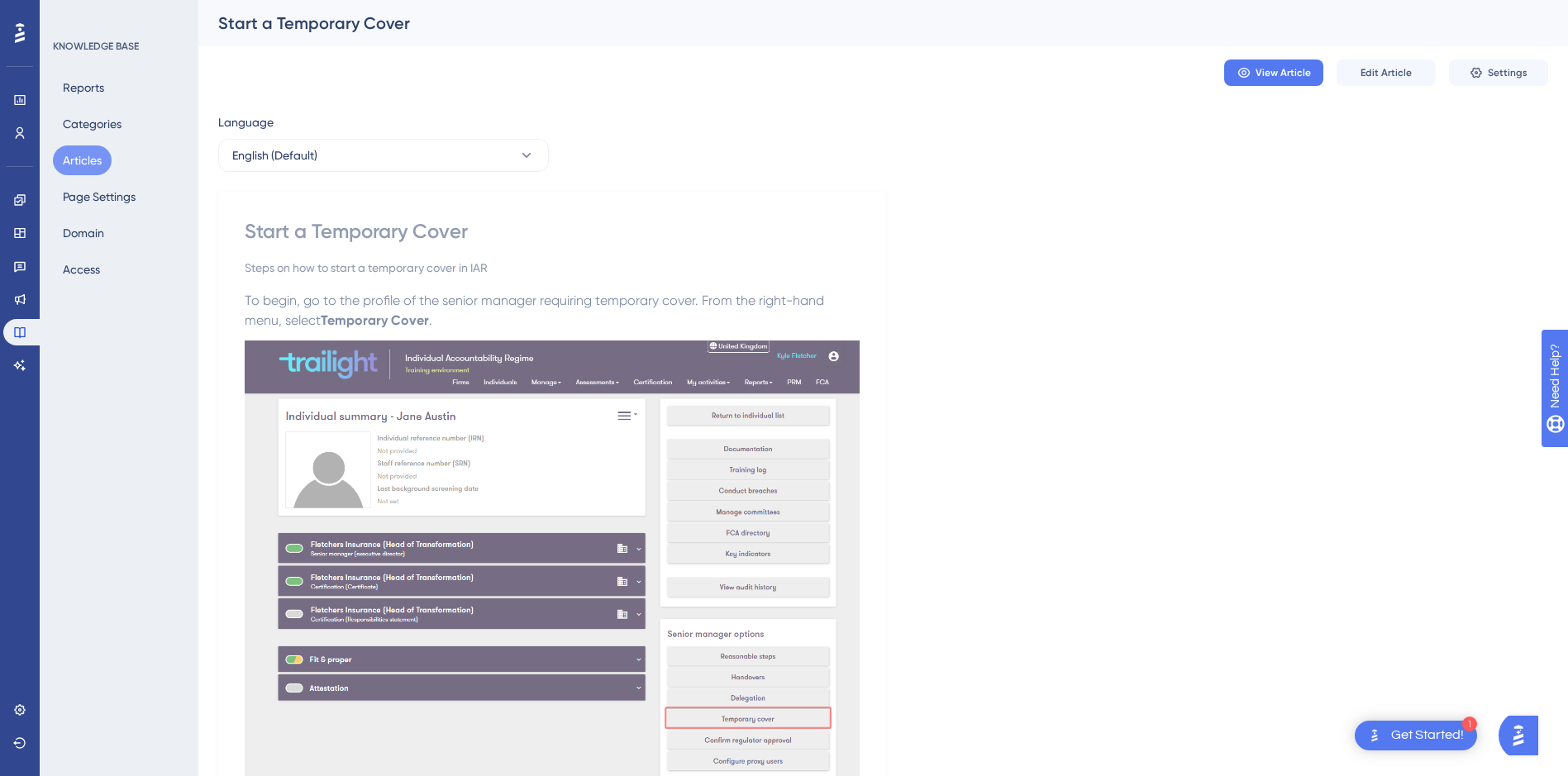
click at [95, 157] on button "Articles" at bounding box center [82, 161] width 59 height 30
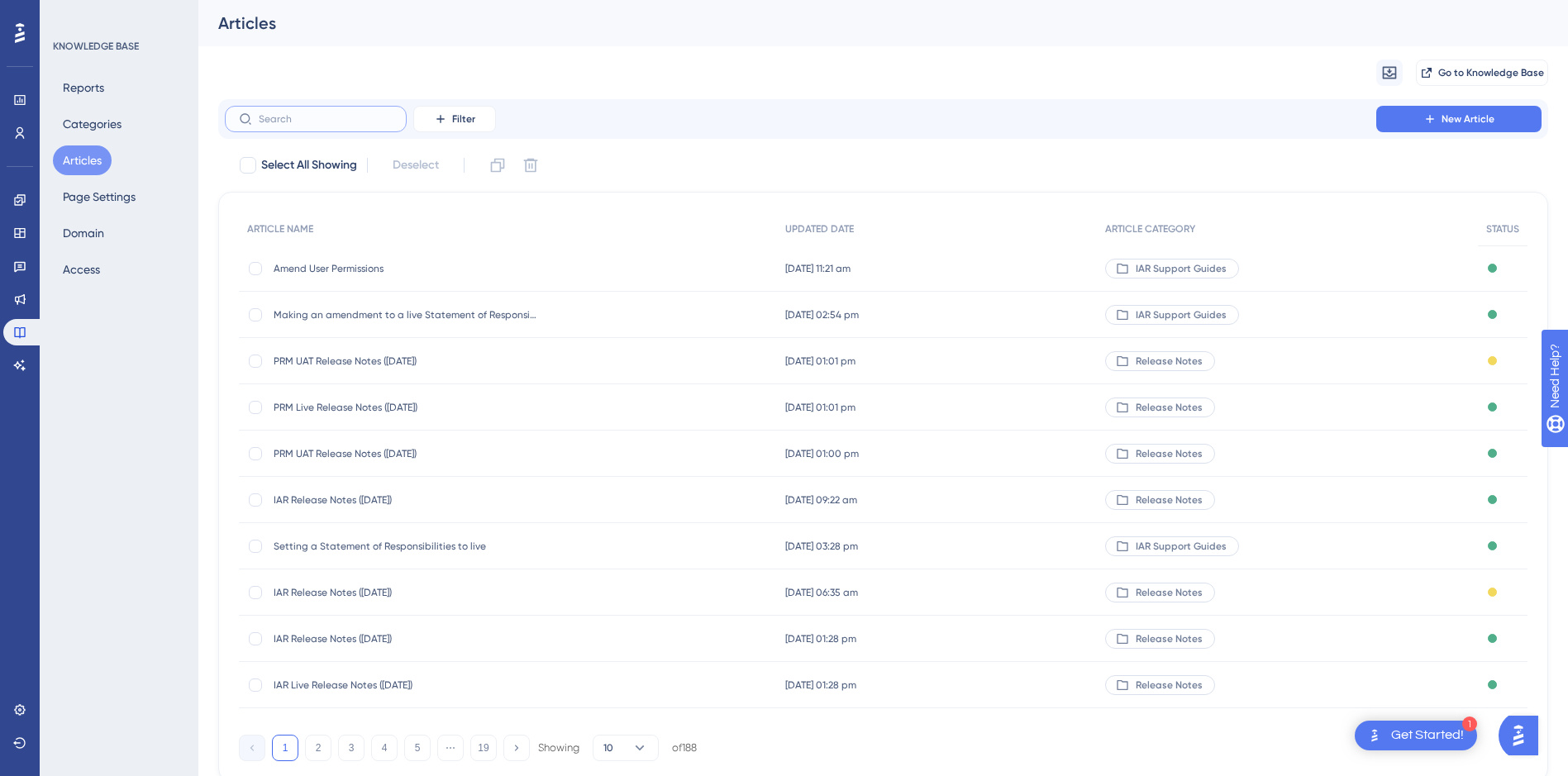
click at [349, 120] on input "text" at bounding box center [325, 119] width 134 height 12
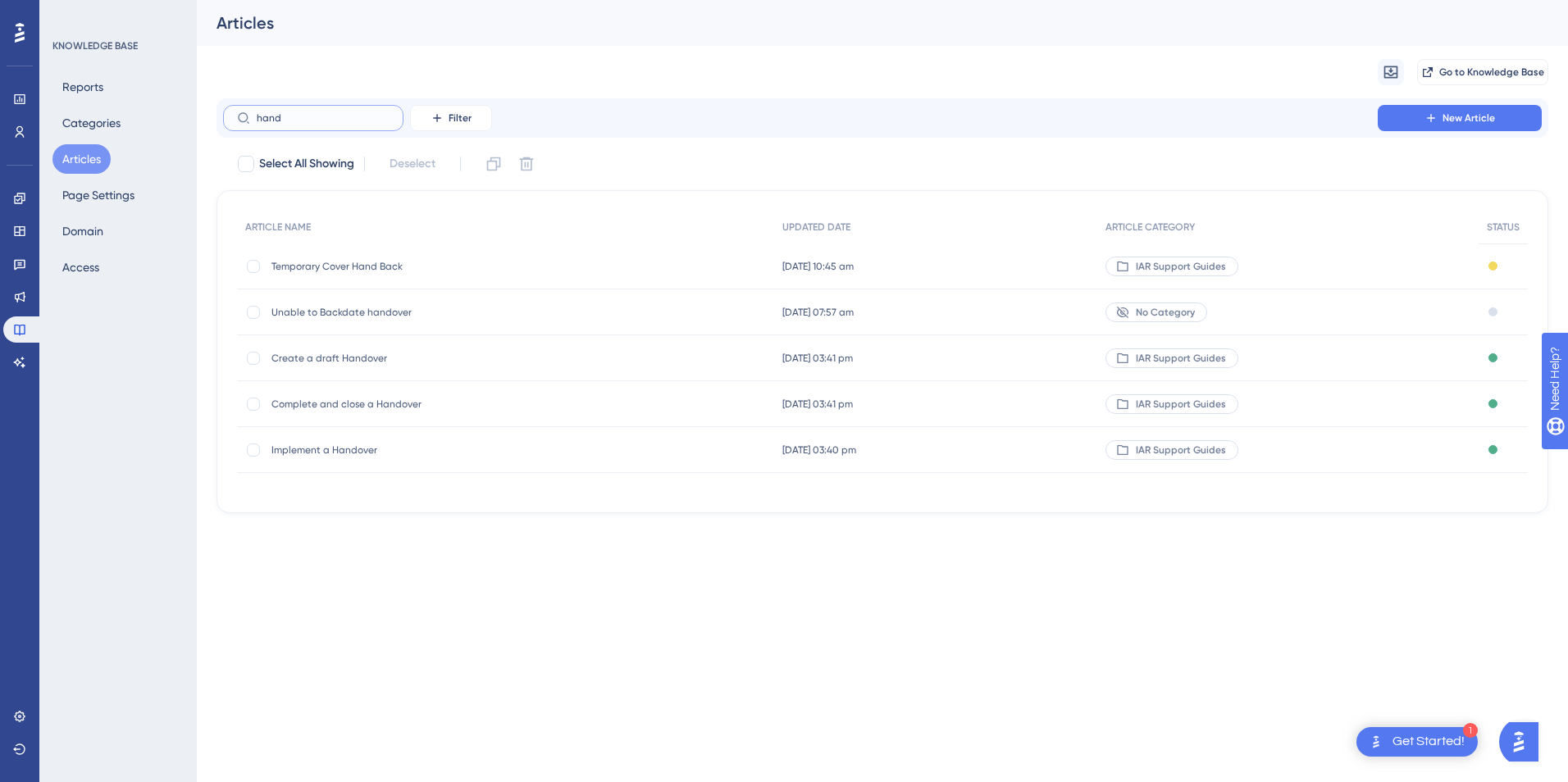
type input "handb"
checkbox input "true"
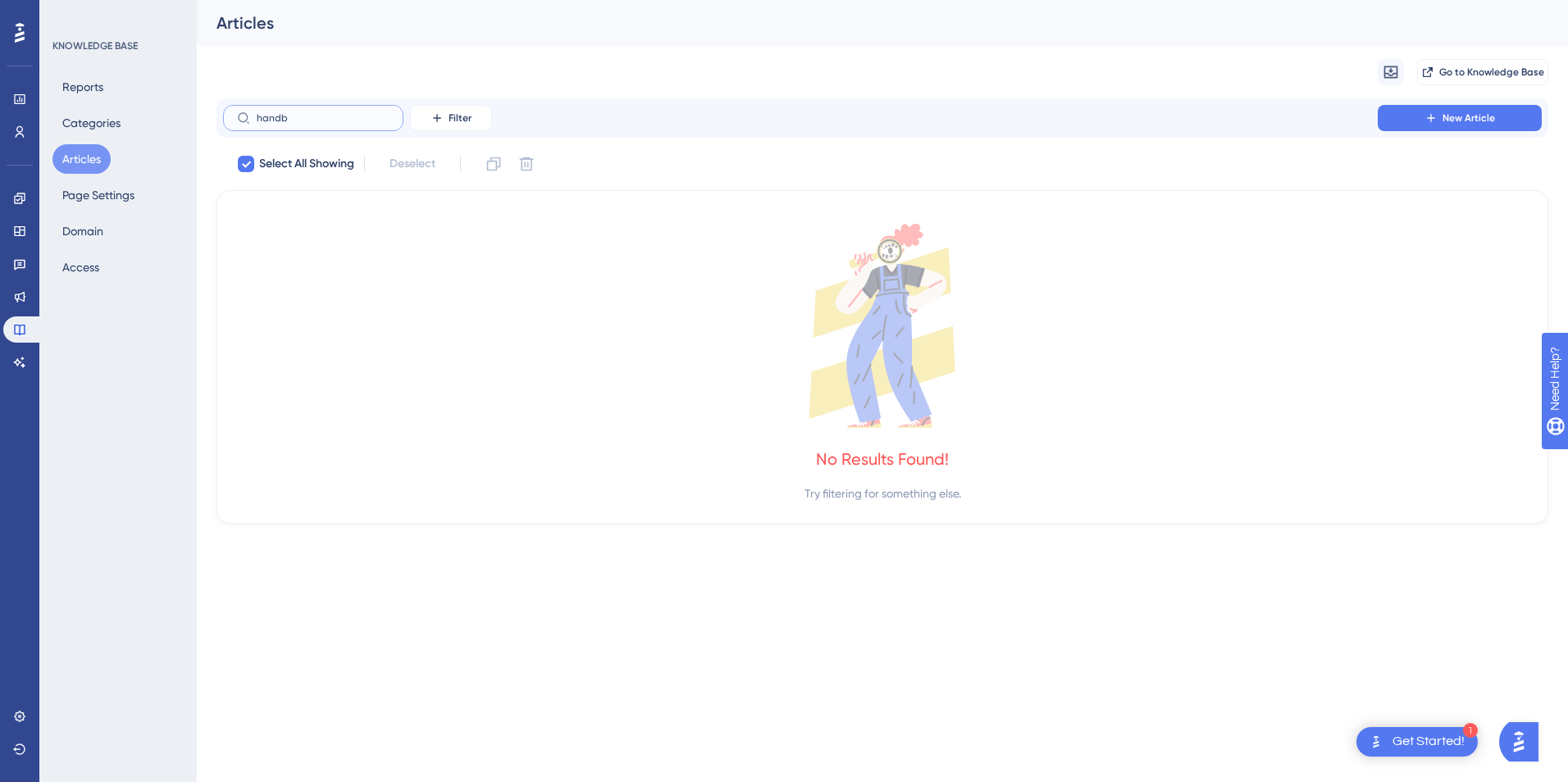
type input "hand"
checkbox input "false"
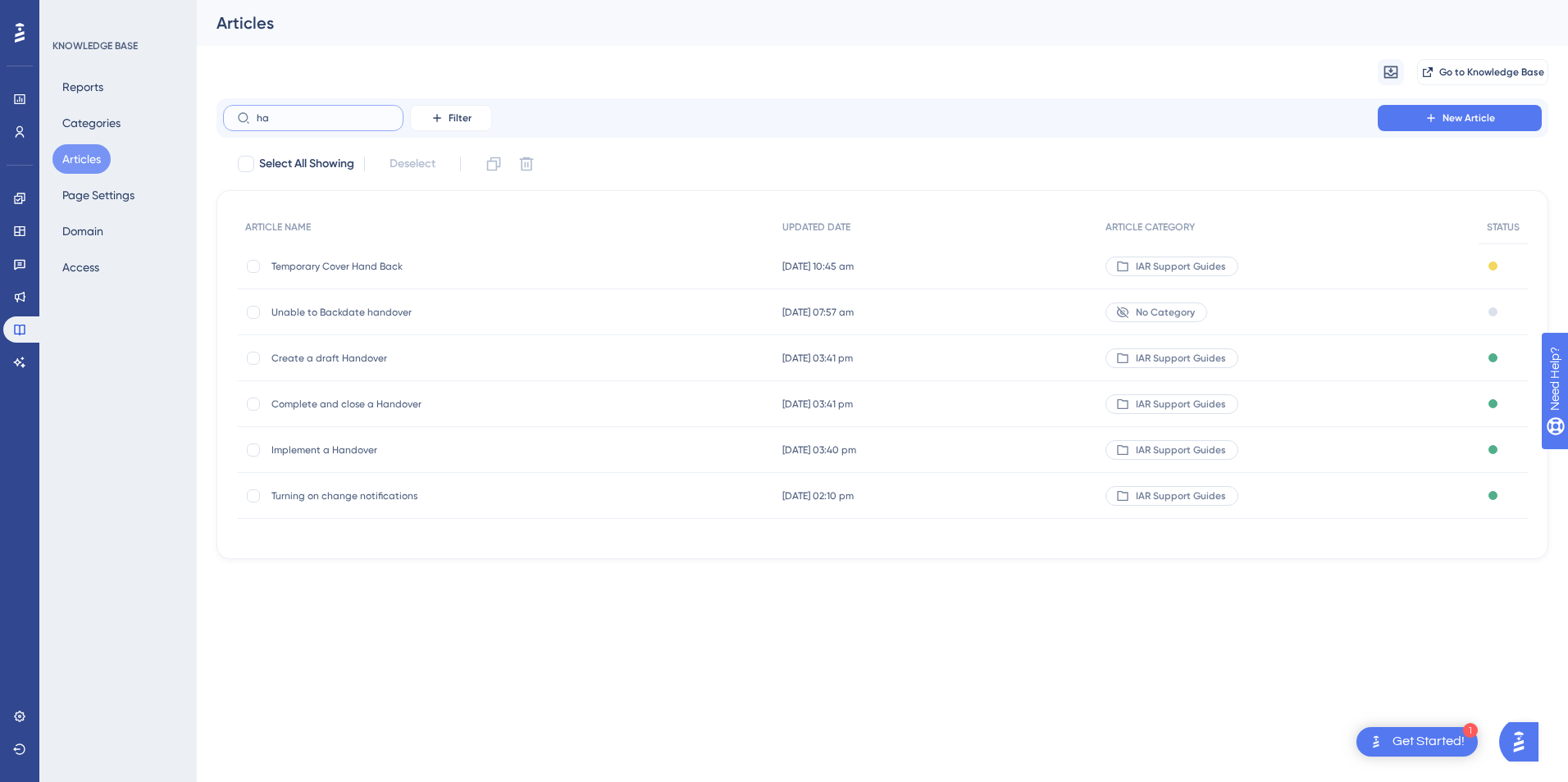
type input "h"
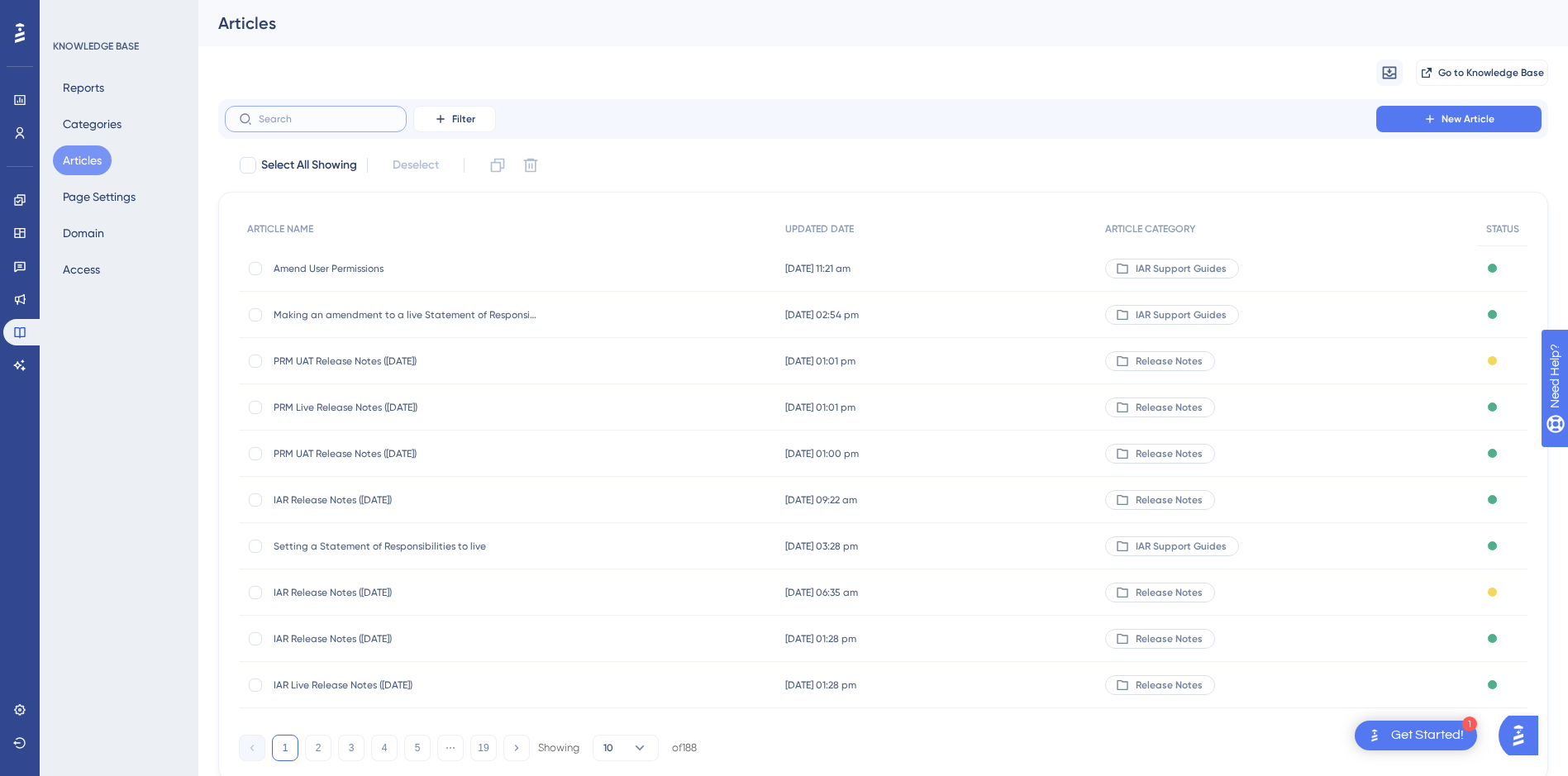
click at [333, 120] on input "text" at bounding box center [325, 119] width 134 height 12
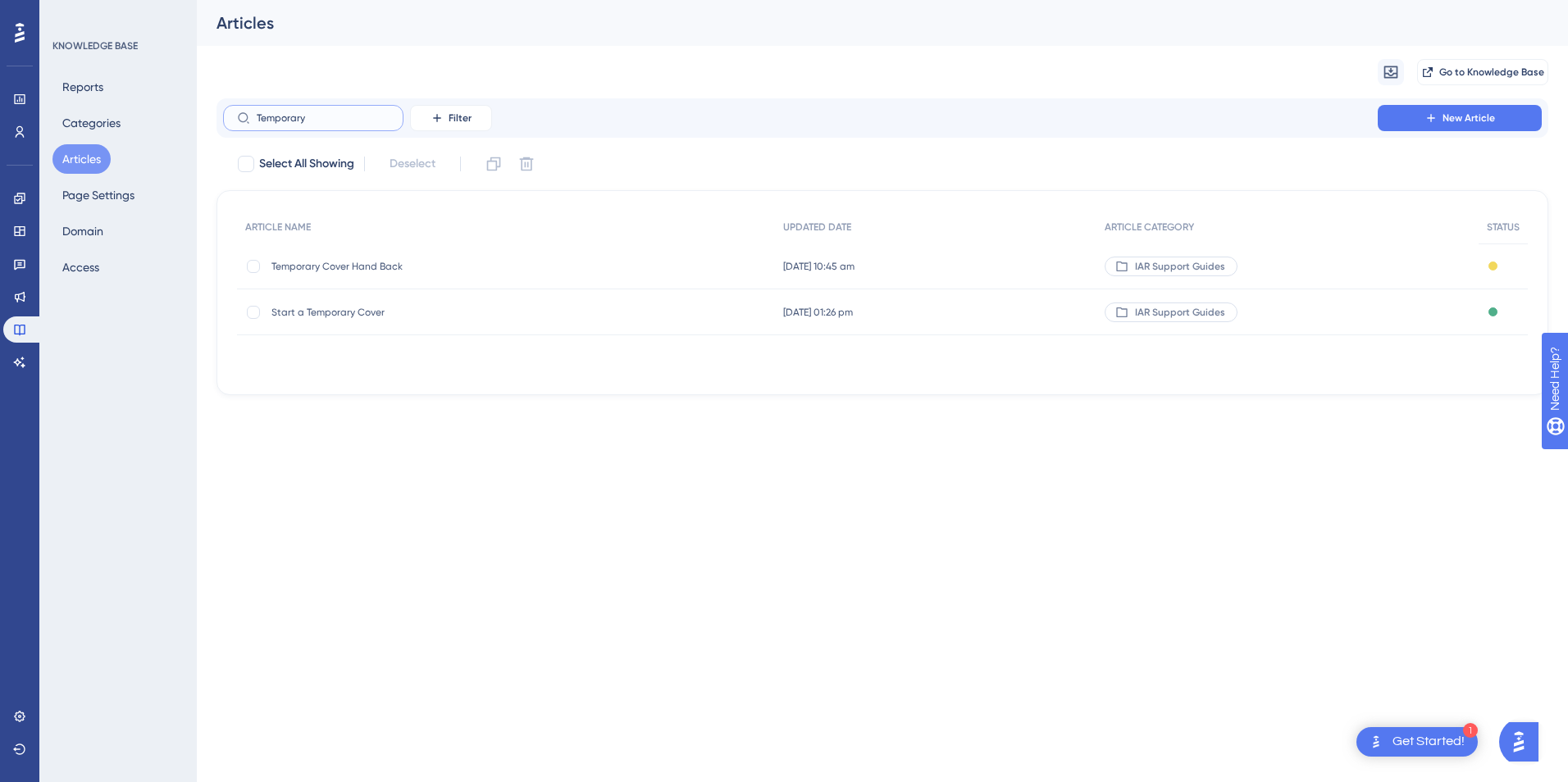
type input "Temporary"
click at [412, 271] on span "Temporary Cover Hand Back" at bounding box center [403, 266] width 262 height 13
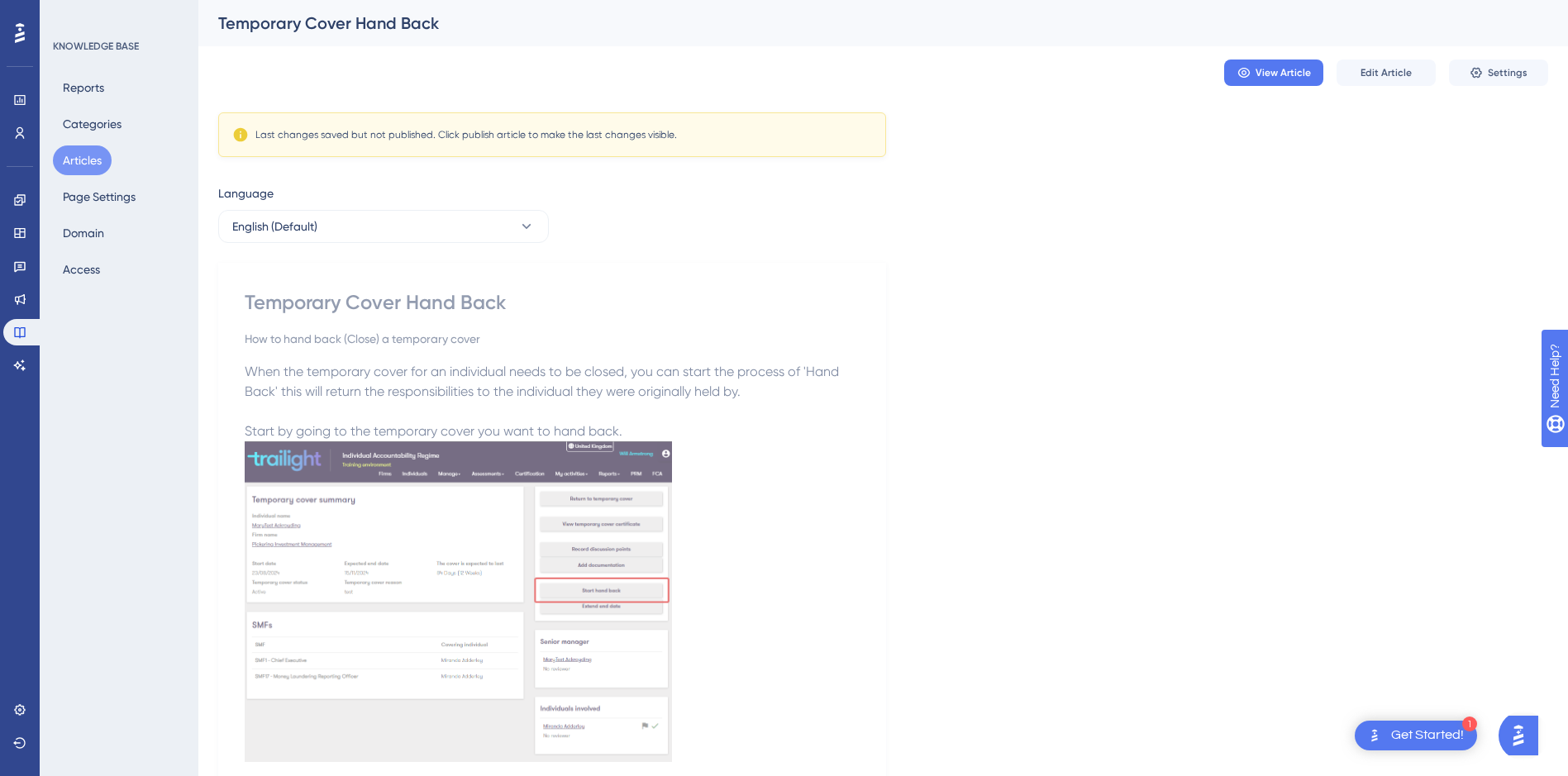
click at [98, 158] on button "Articles" at bounding box center [82, 161] width 59 height 30
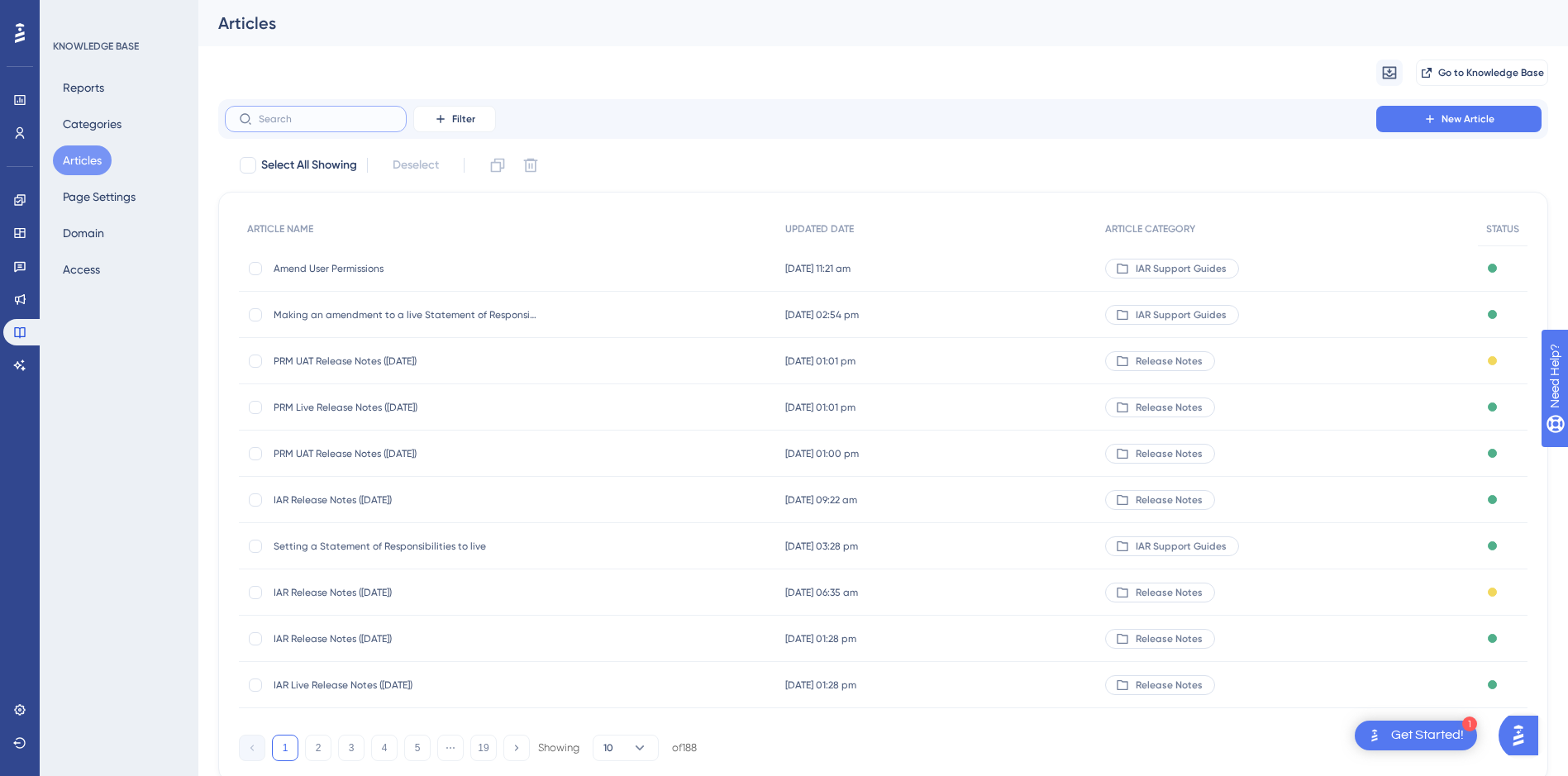
click at [324, 117] on input "text" at bounding box center [325, 119] width 134 height 12
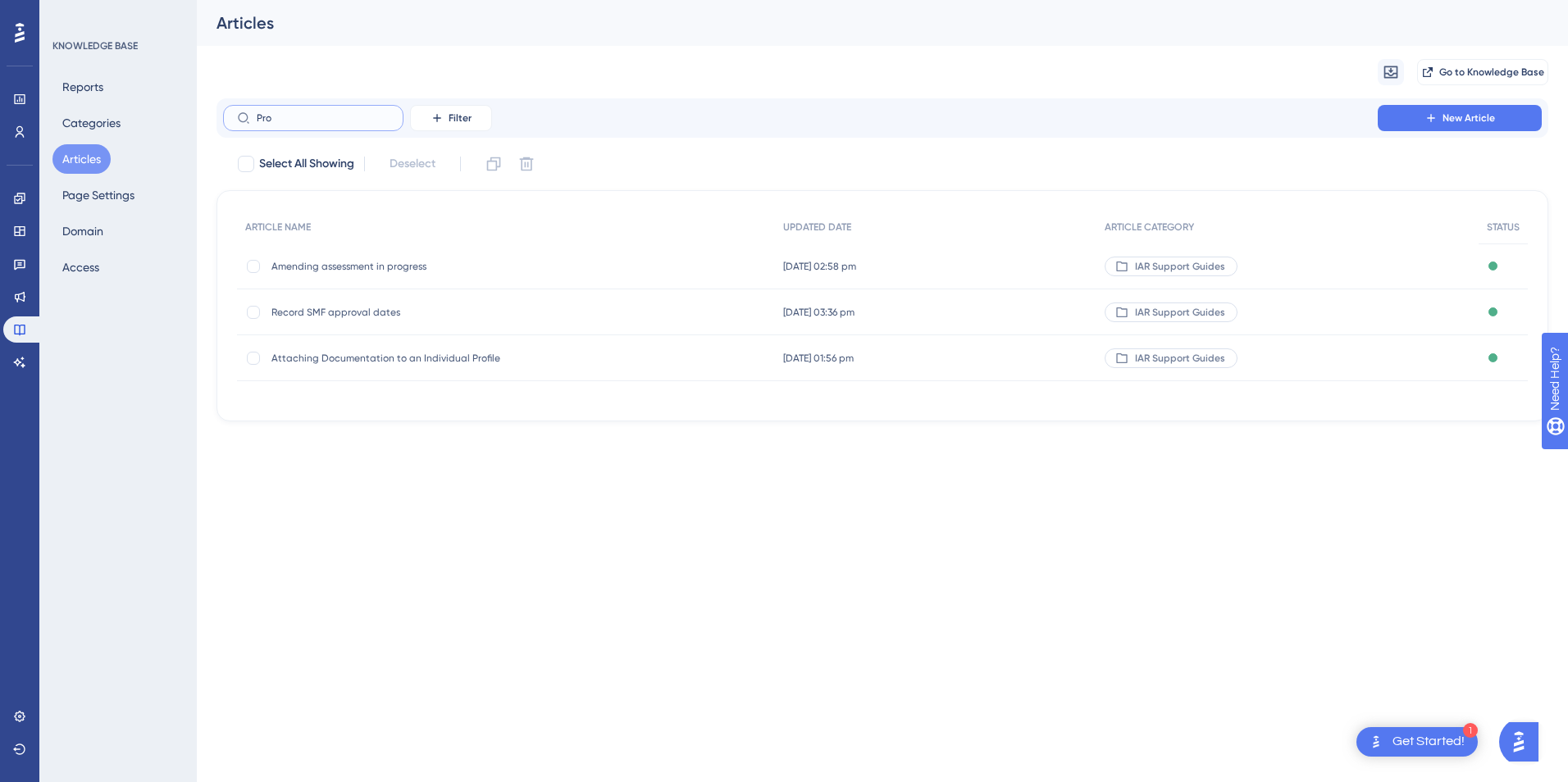
type input "Prox"
checkbox input "true"
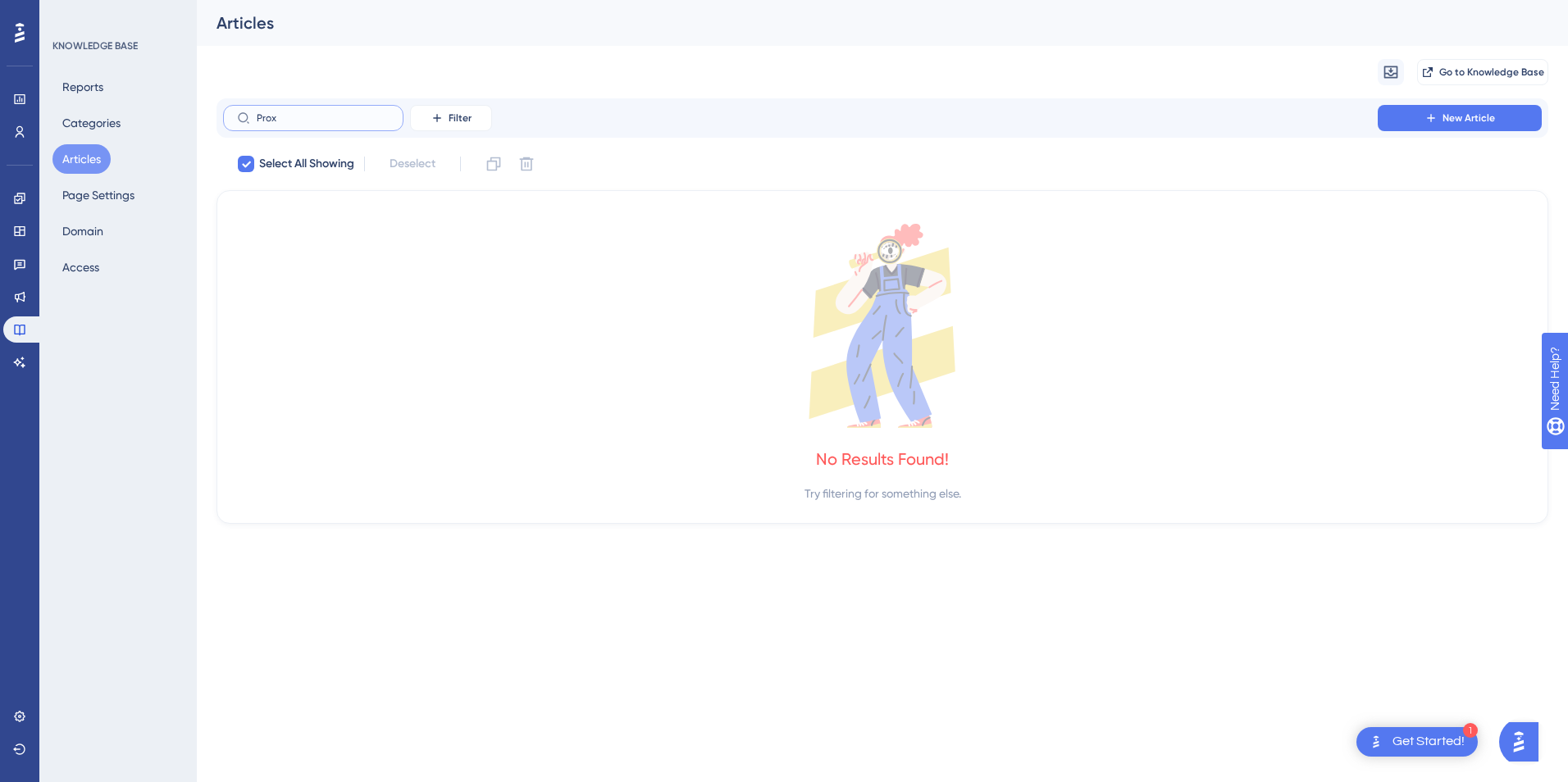
type input "Pro"
checkbox input "false"
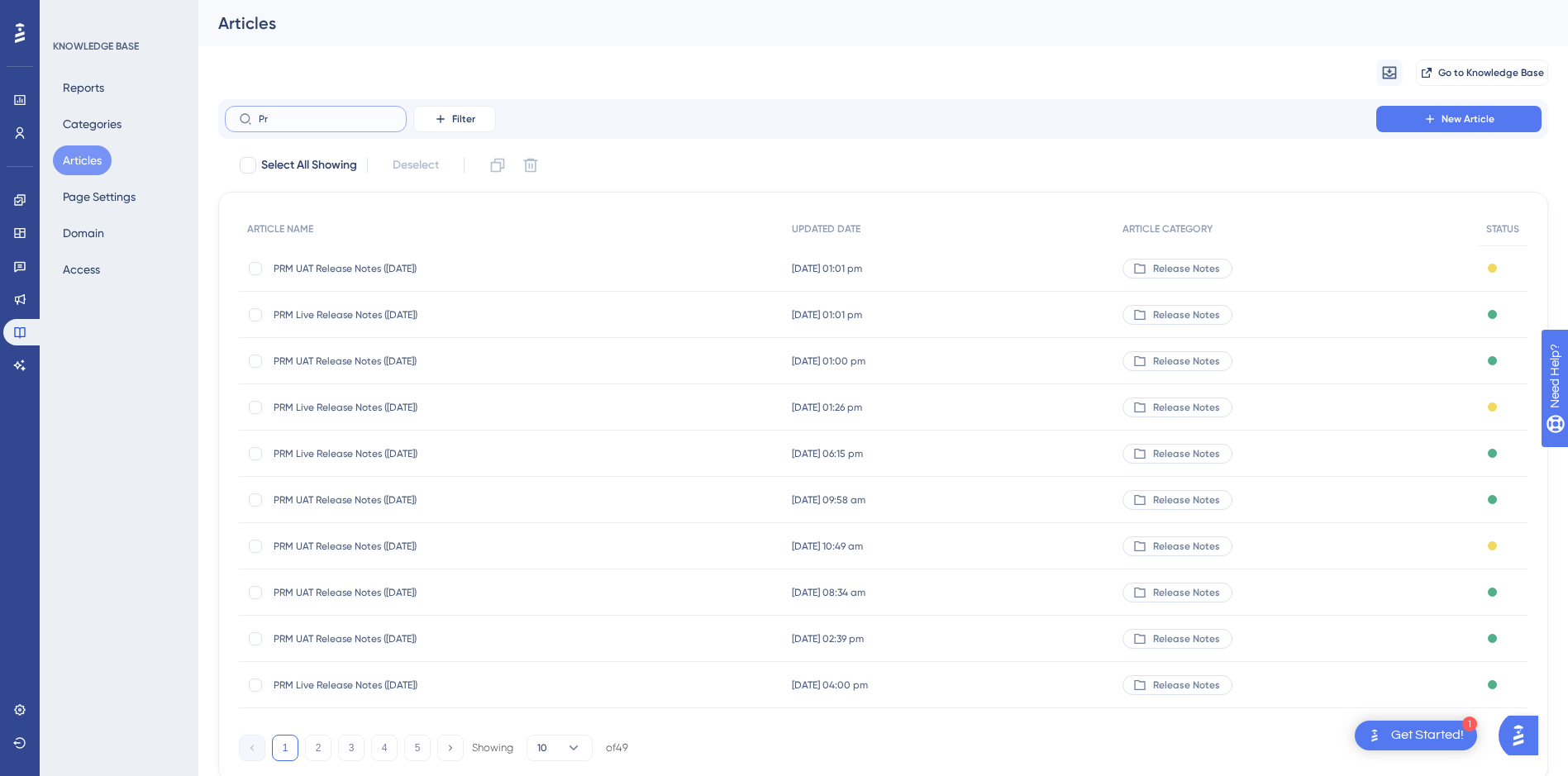
type input "P"
click at [342, 127] on label at bounding box center [315, 119] width 182 height 27
click at [342, 125] on input "text" at bounding box center [325, 119] width 134 height 12
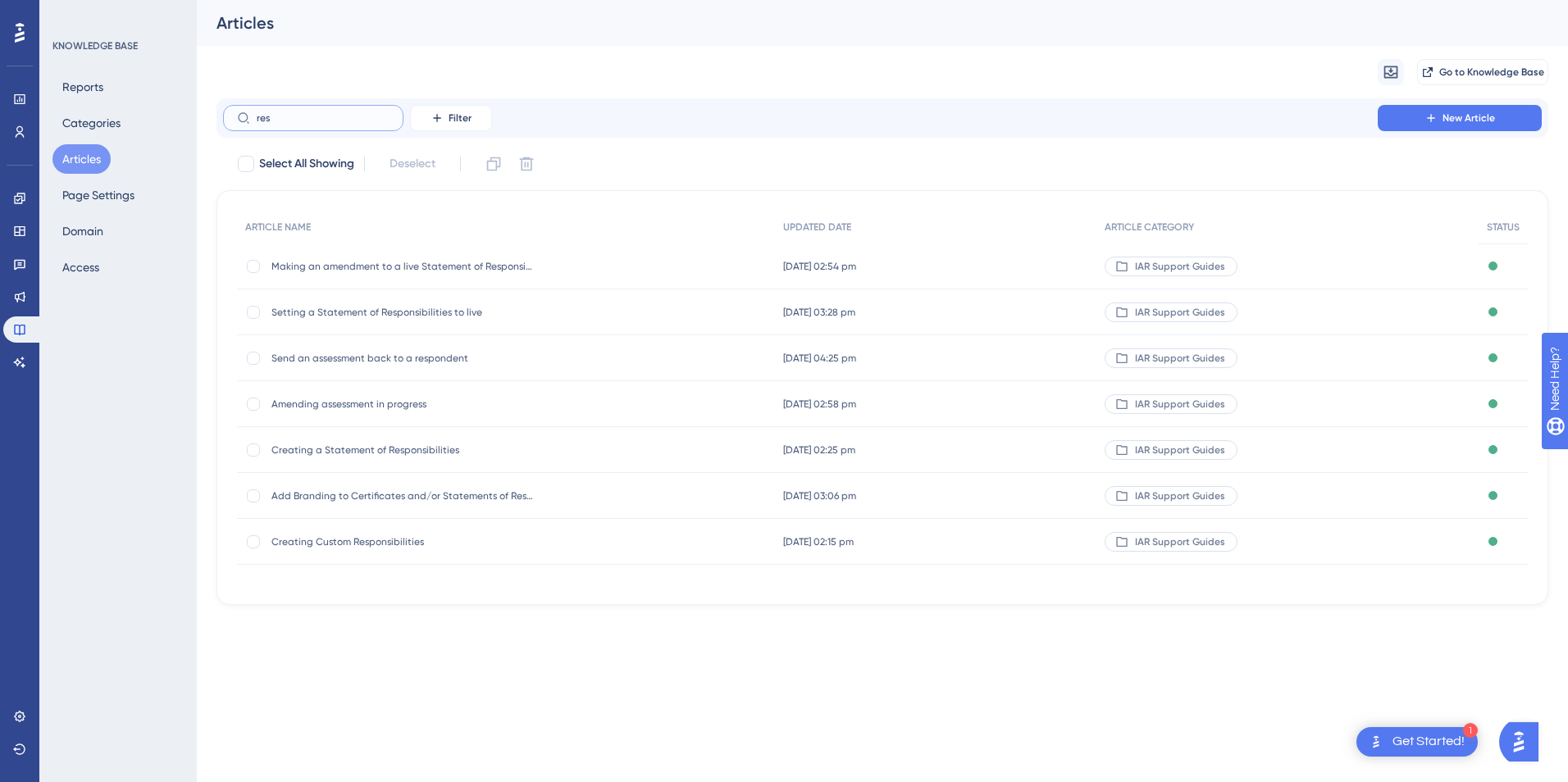
type input "rest"
checkbox input "true"
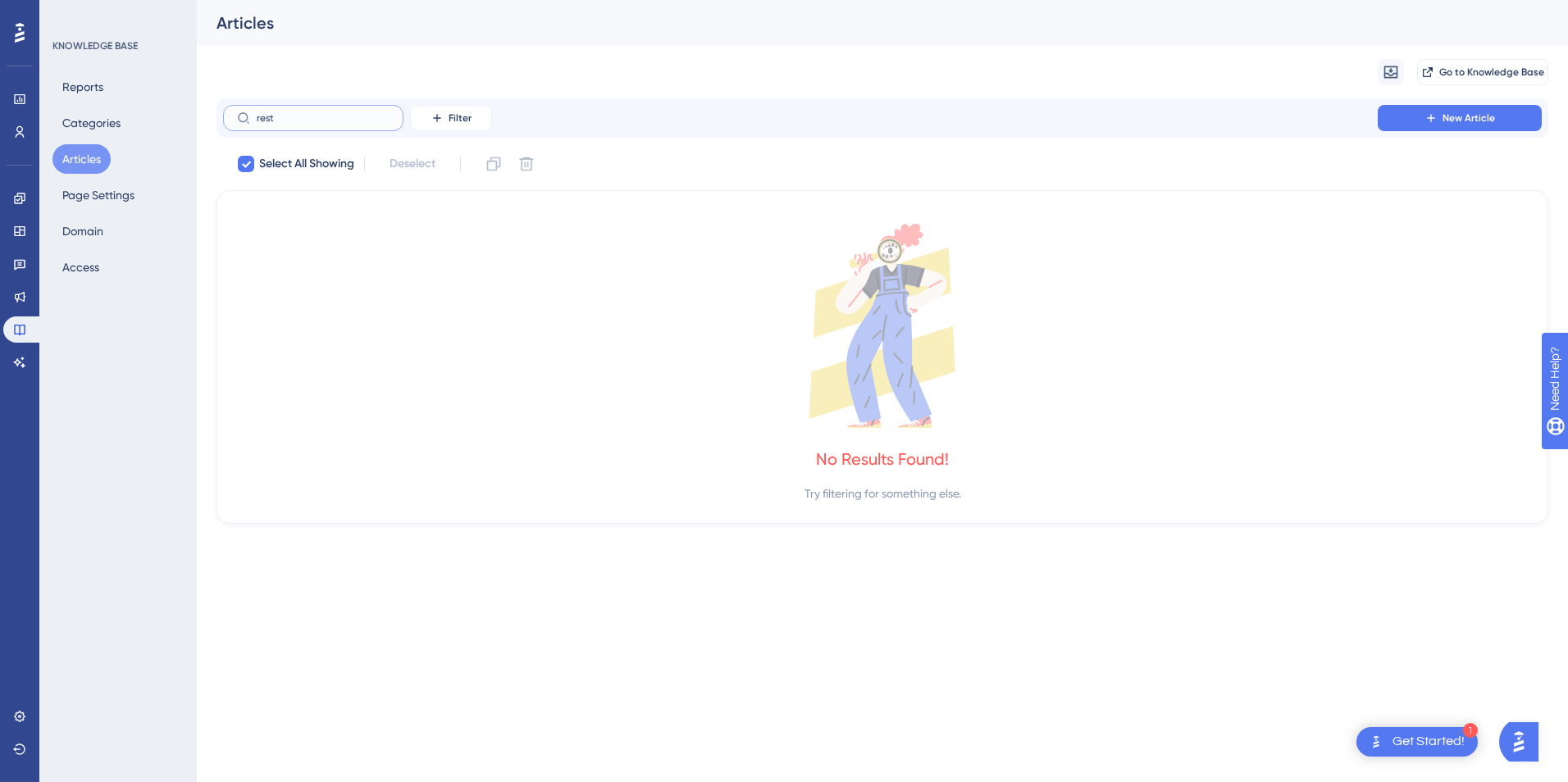
type input "res"
checkbox input "false"
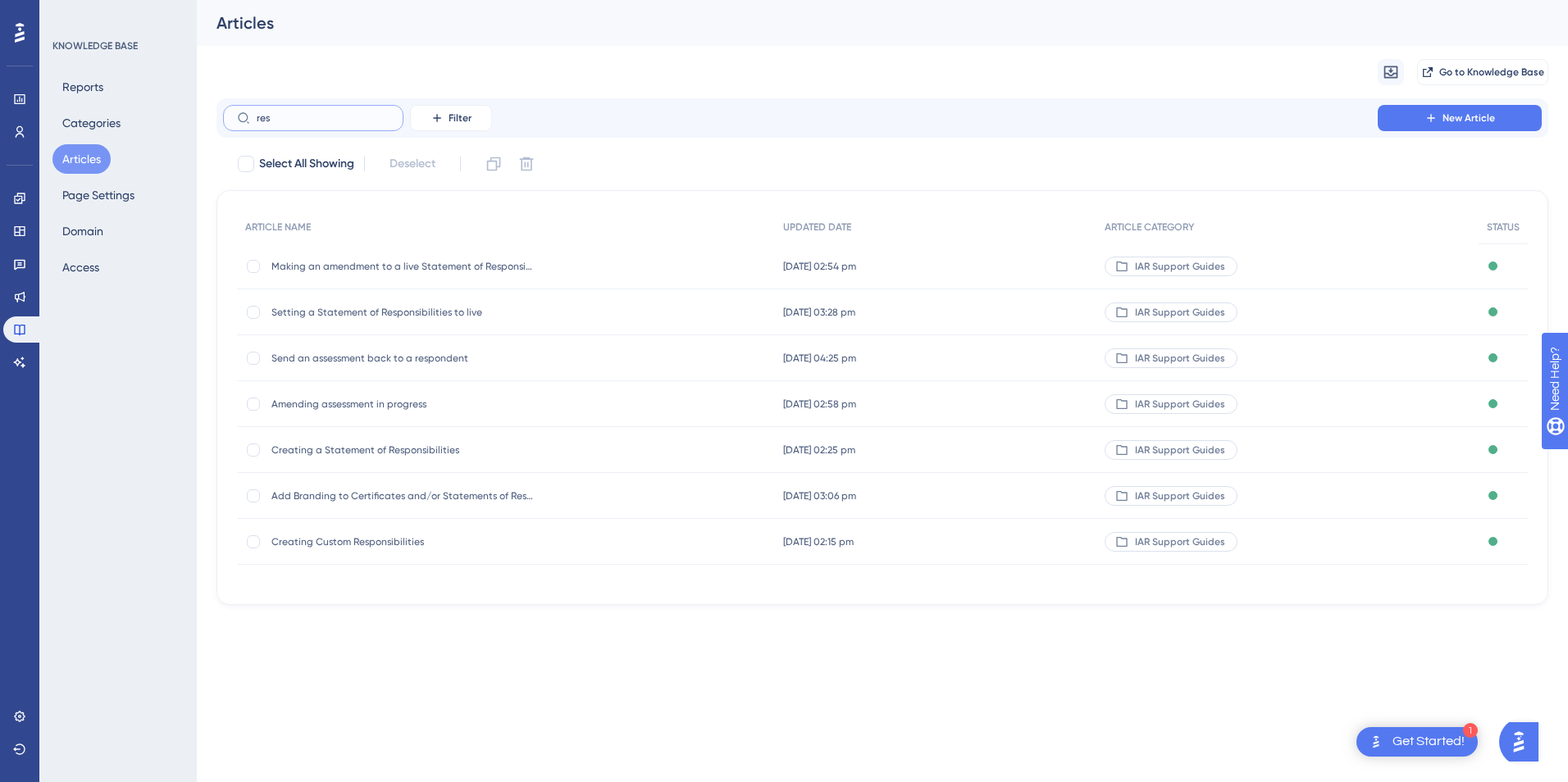
type input "rest"
checkbox input "true"
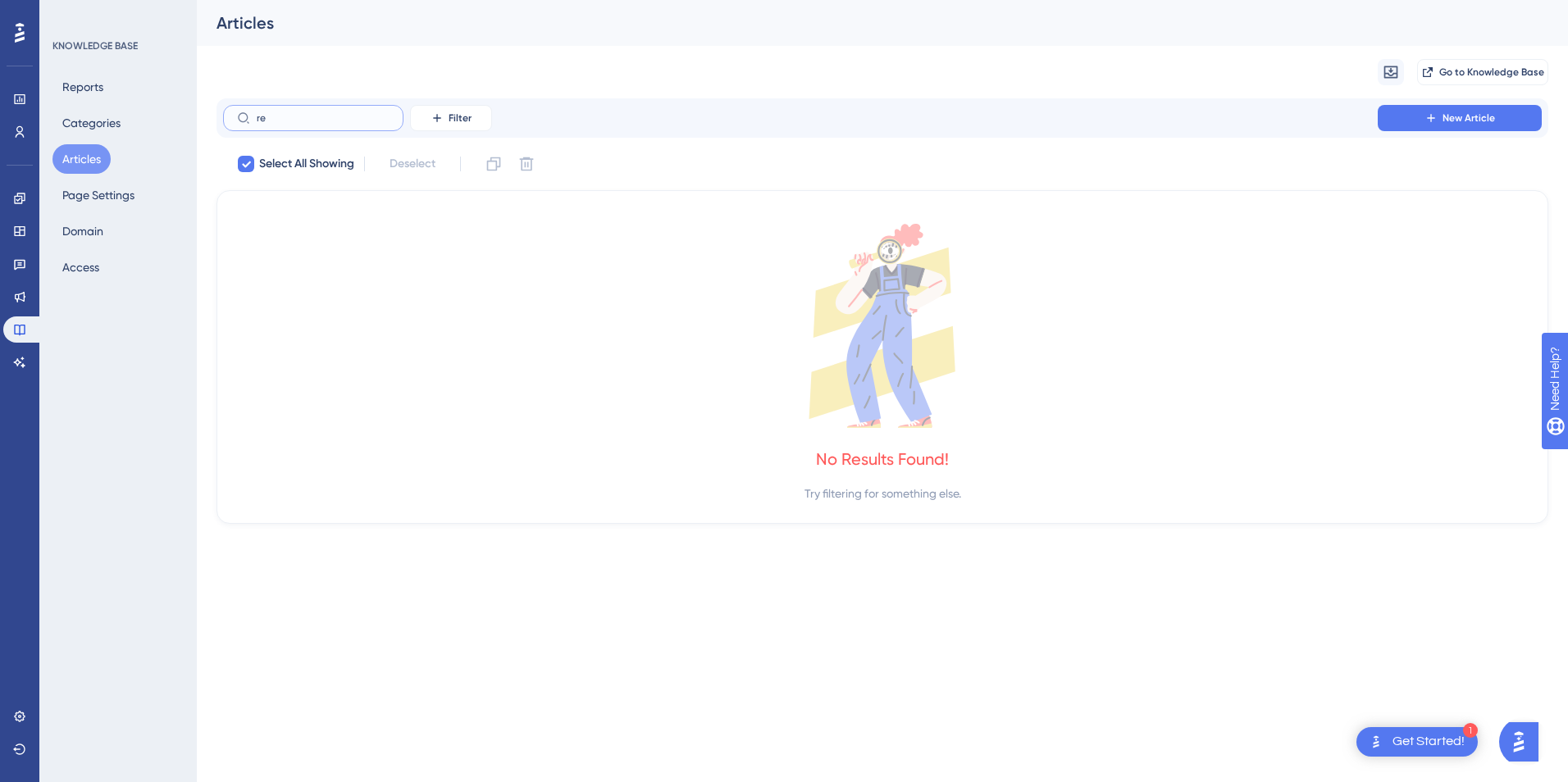
type input "r"
checkbox input "false"
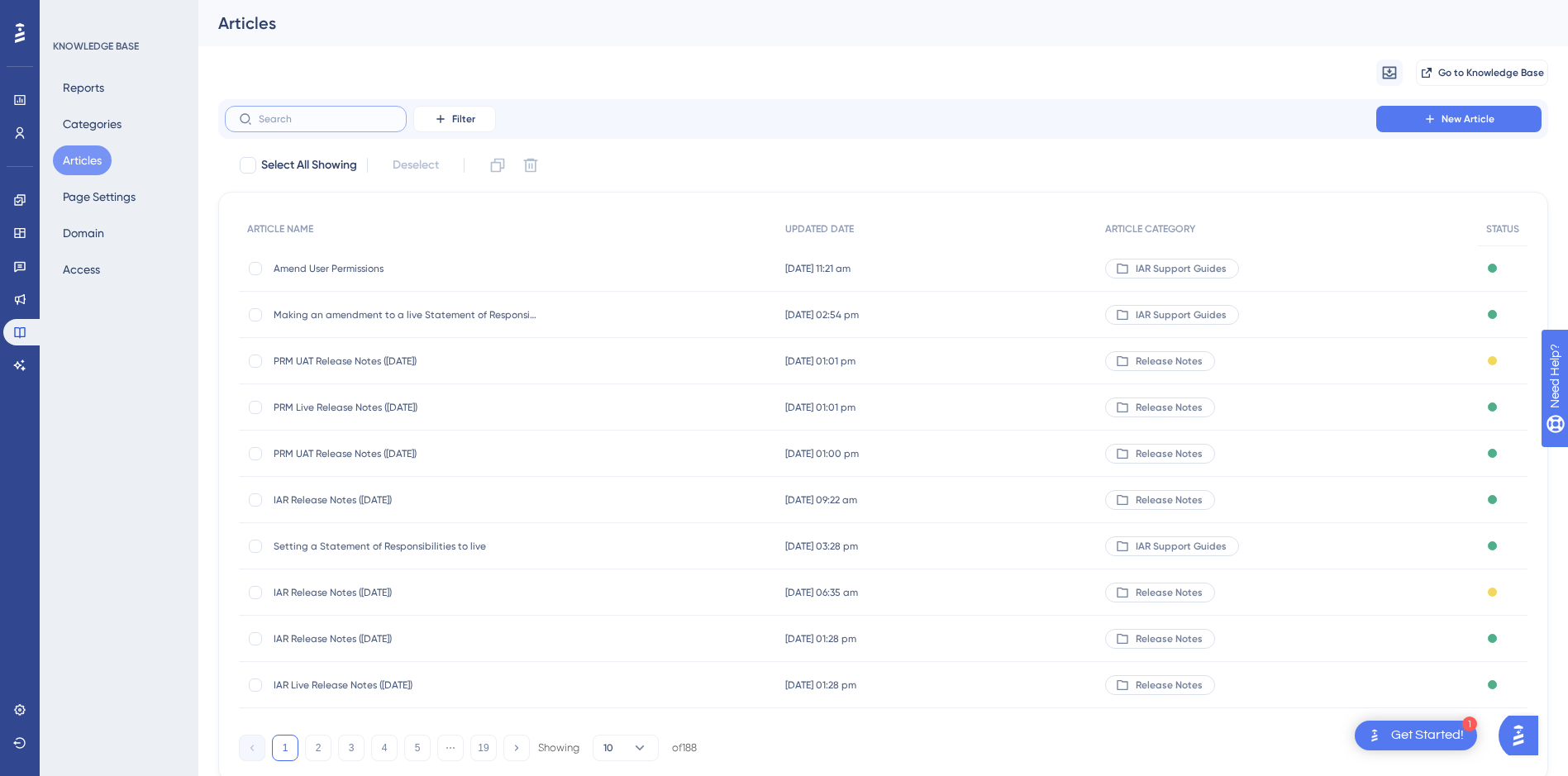
click at [305, 121] on input "text" at bounding box center [325, 119] width 134 height 12
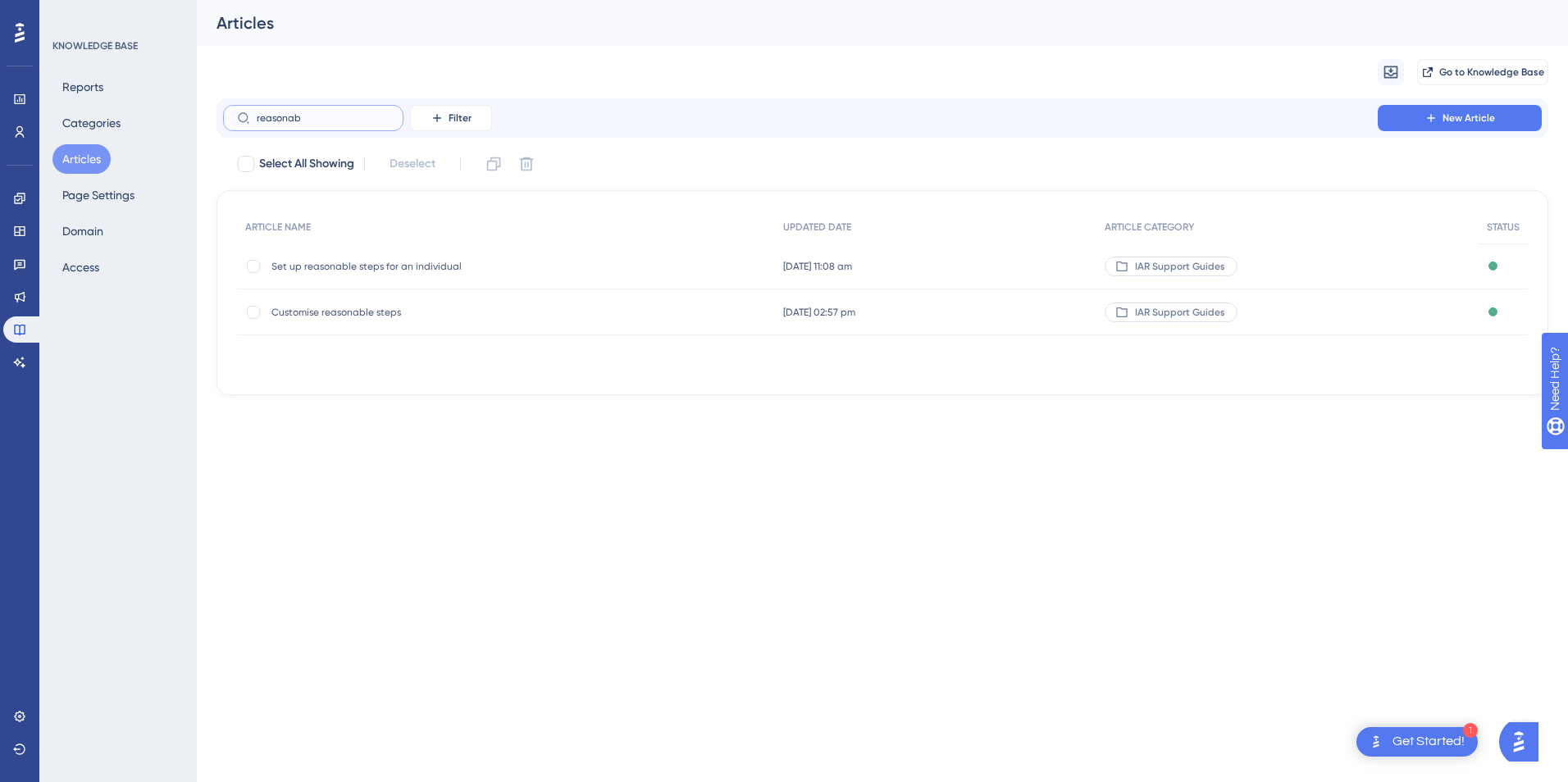
click at [352, 115] on input "reasonab" at bounding box center [323, 118] width 133 height 12
type input "individualsettings"
checkbox input "true"
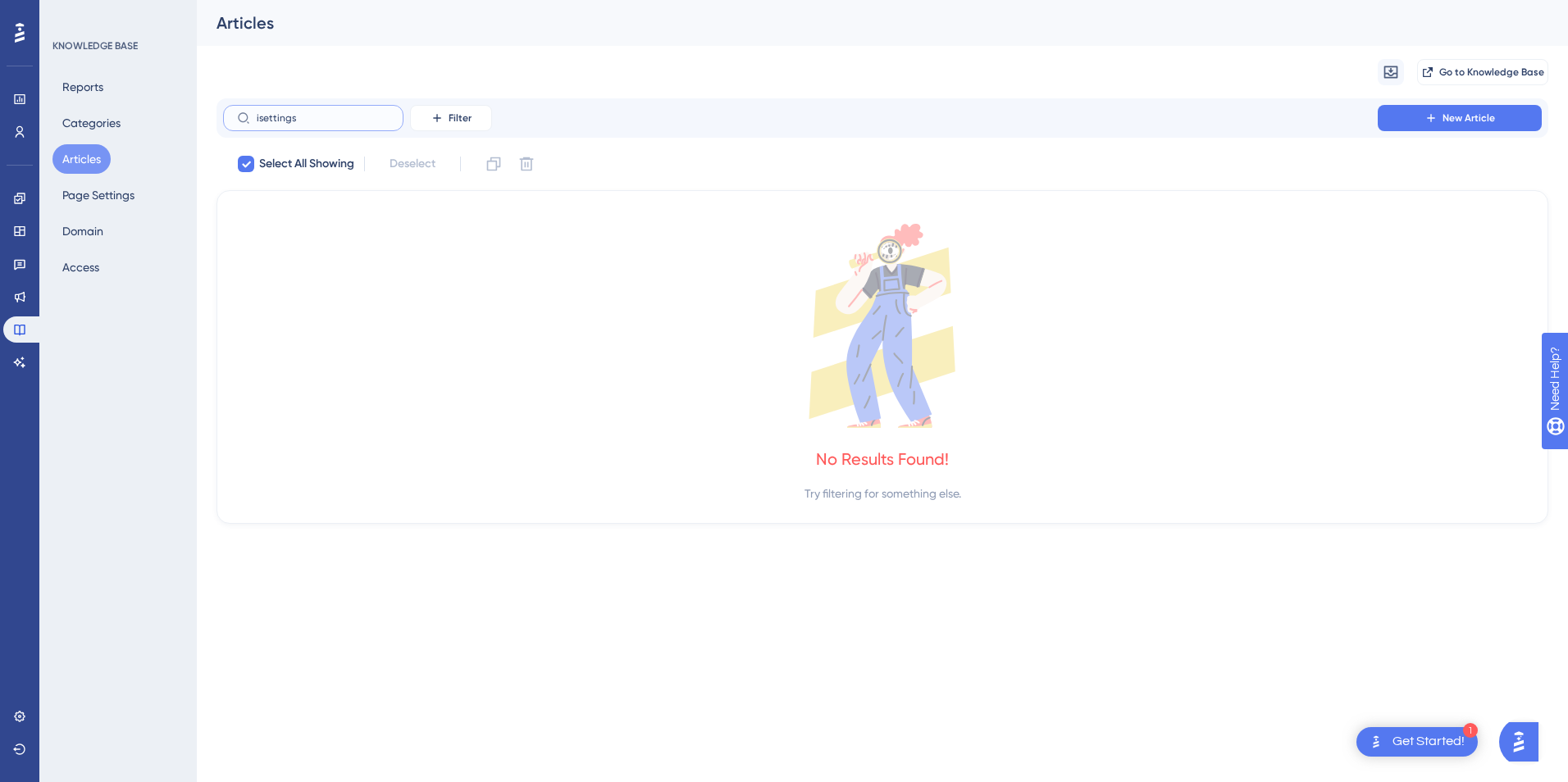
type input "settings"
checkbox input "false"
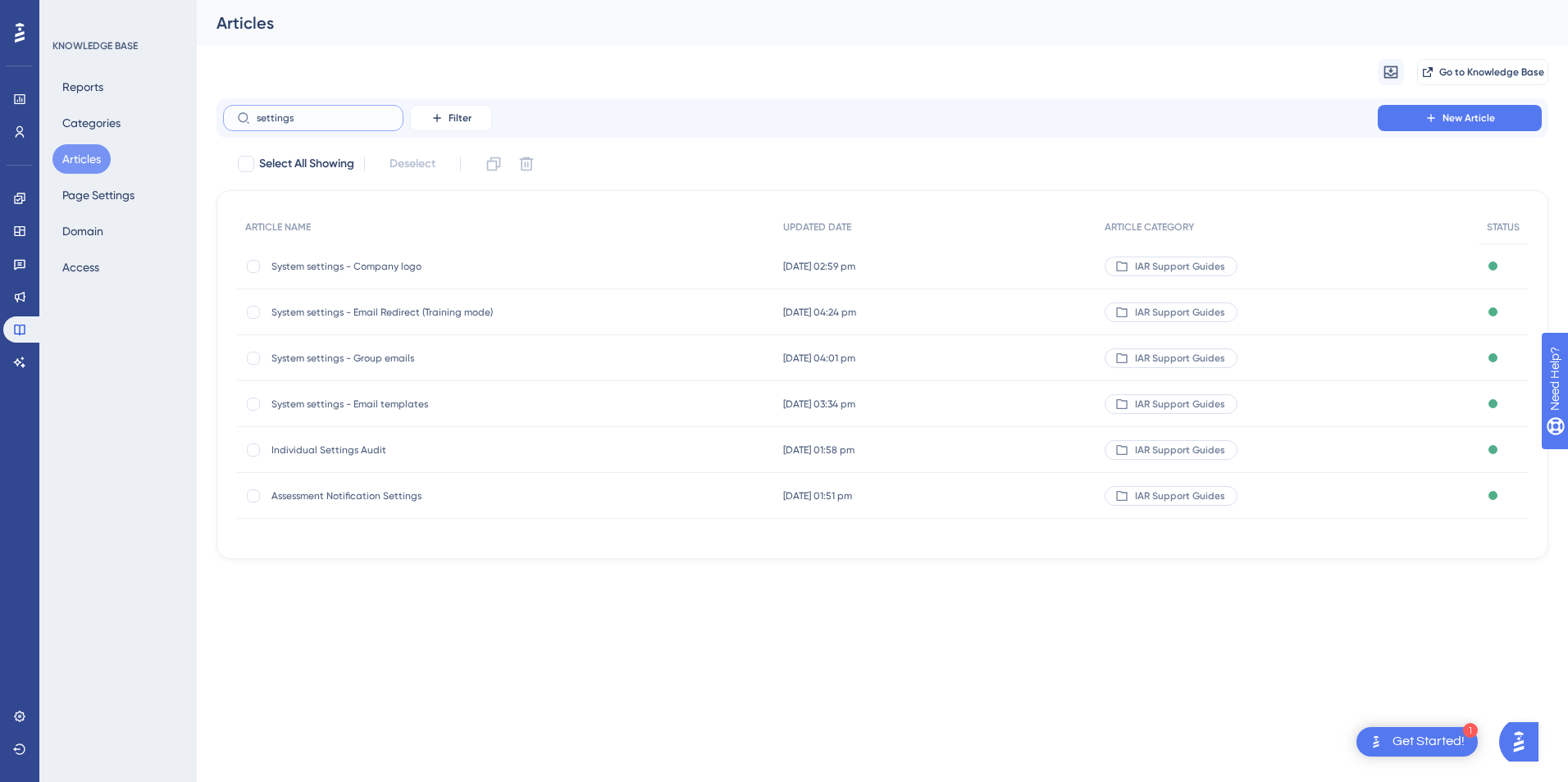
type input "settings"
click at [422, 445] on span "Individual Settings Audit" at bounding box center [403, 450] width 262 height 13
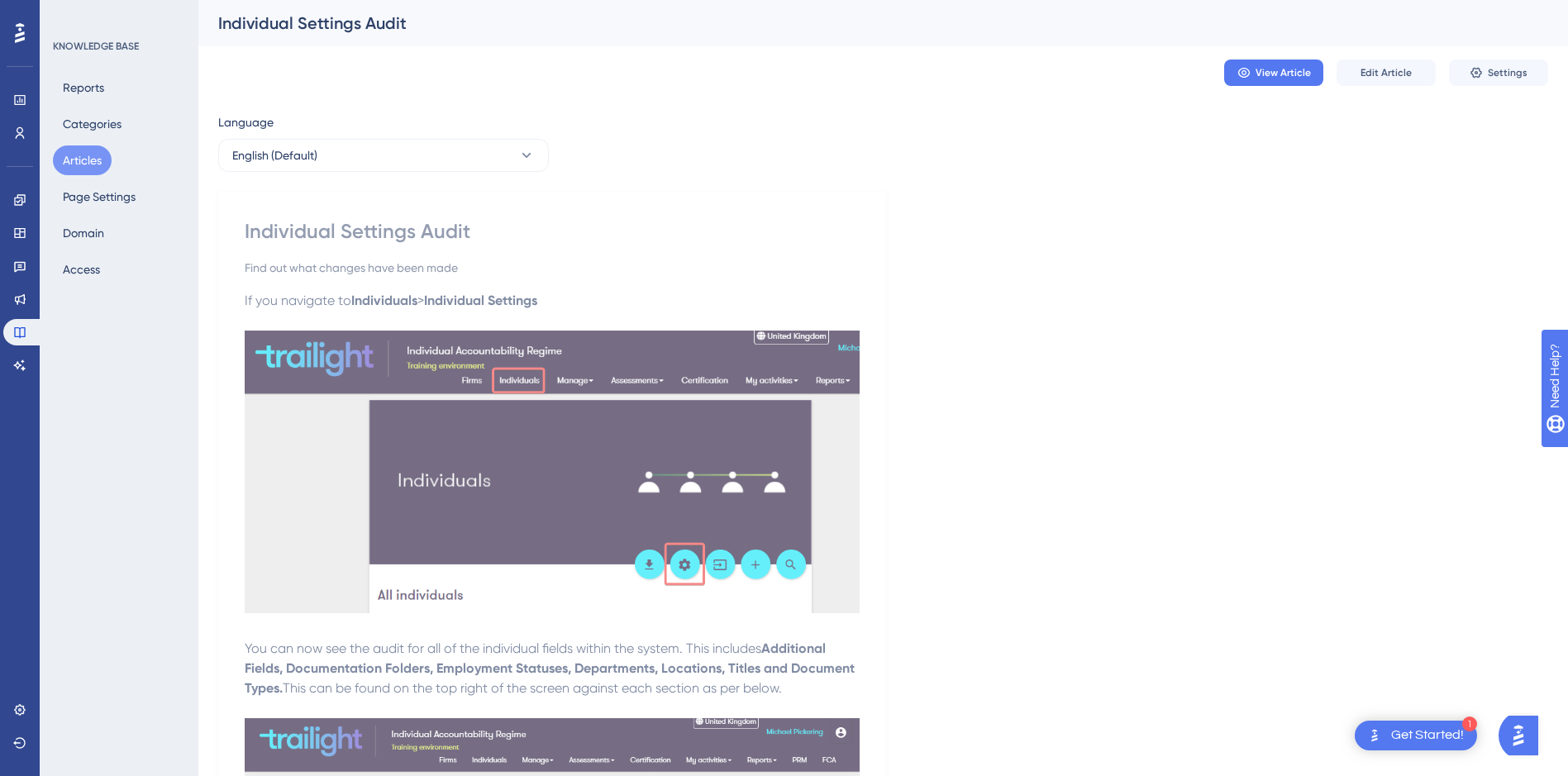
click at [89, 155] on button "Articles" at bounding box center [82, 161] width 59 height 30
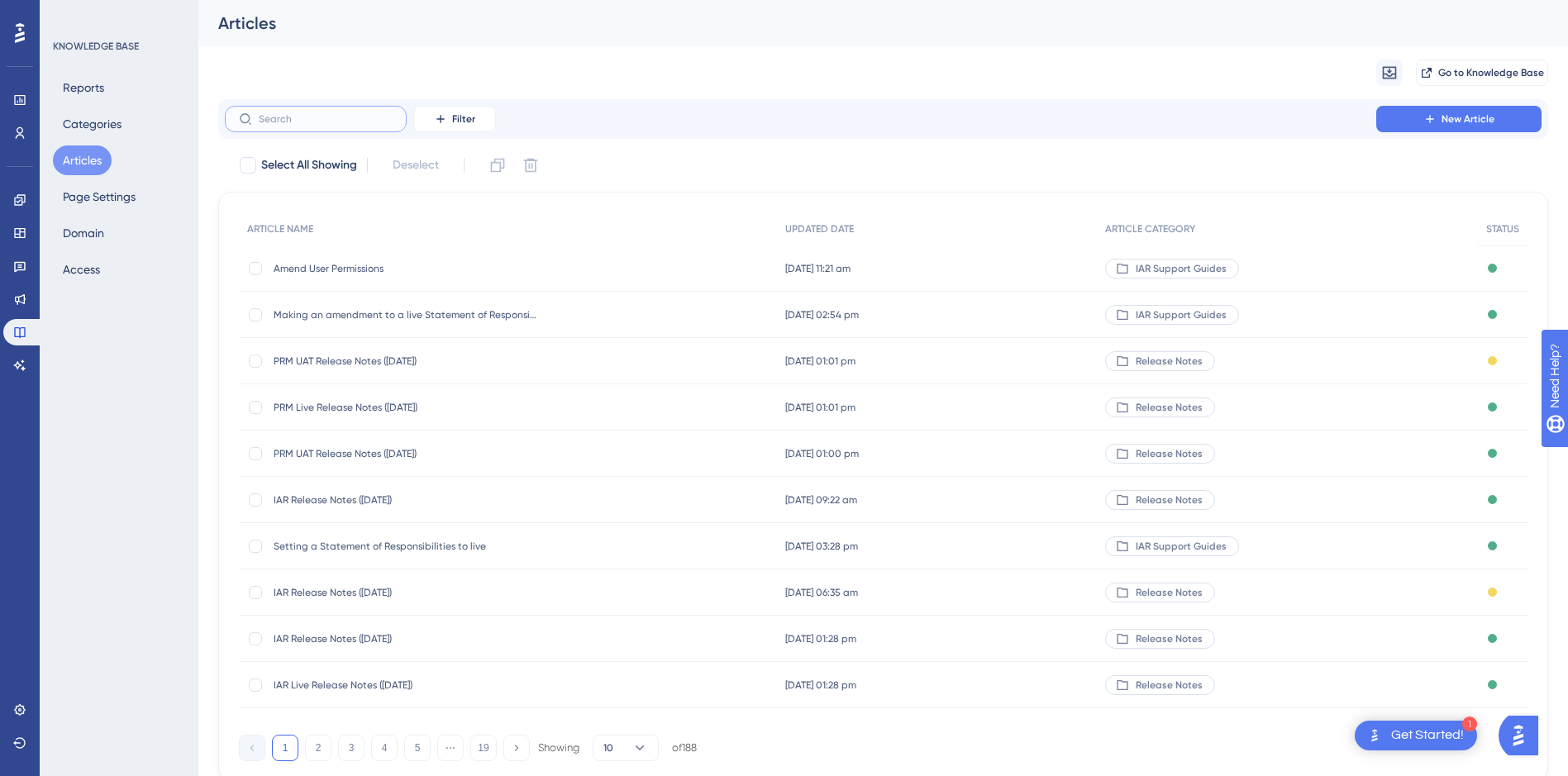
click at [322, 116] on input "text" at bounding box center [325, 119] width 134 height 12
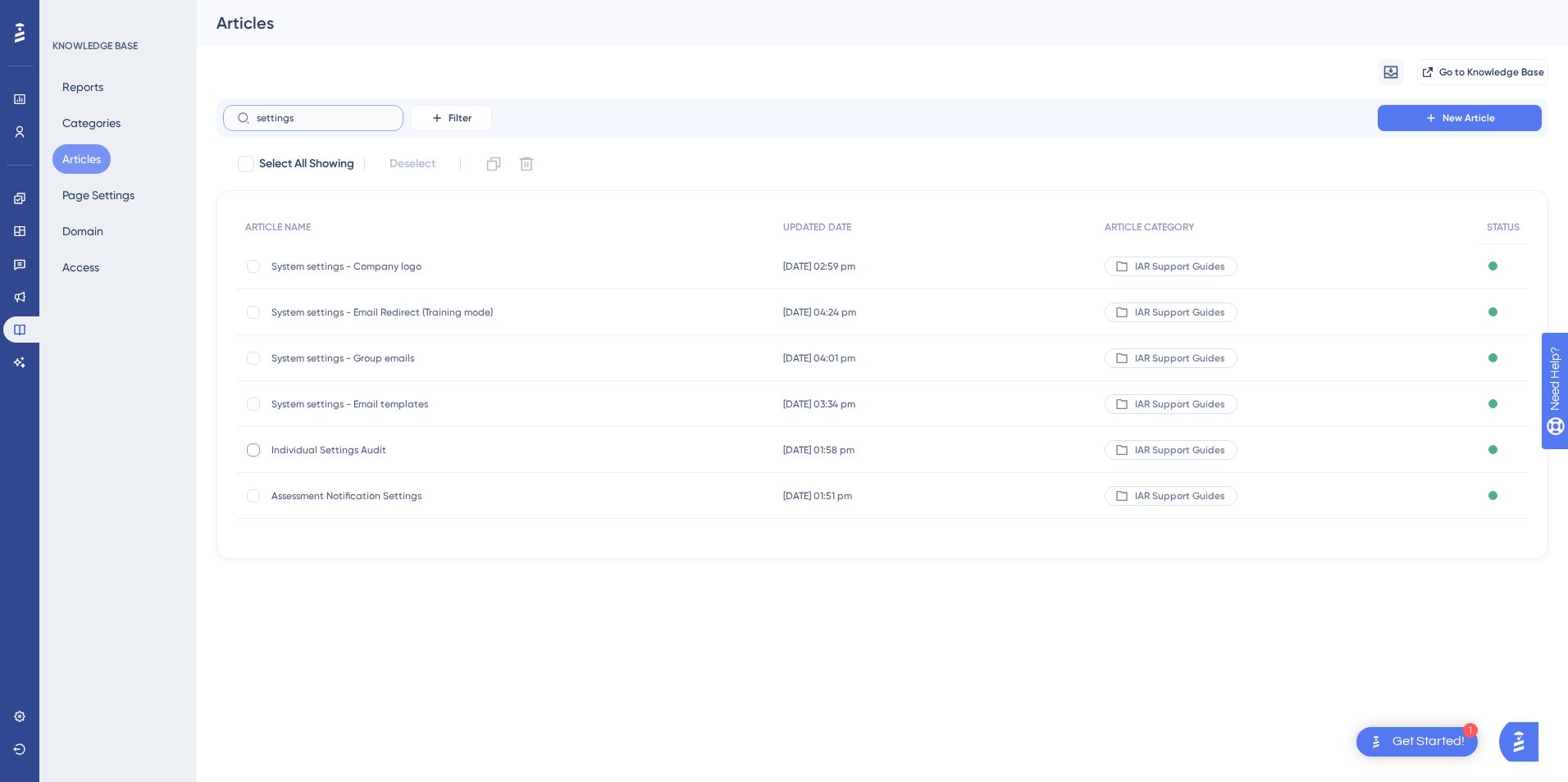
type input "settings"
click at [253, 448] on div at bounding box center [253, 450] width 13 height 13
click at [488, 166] on icon at bounding box center [494, 164] width 17 height 16
checkbox input "false"
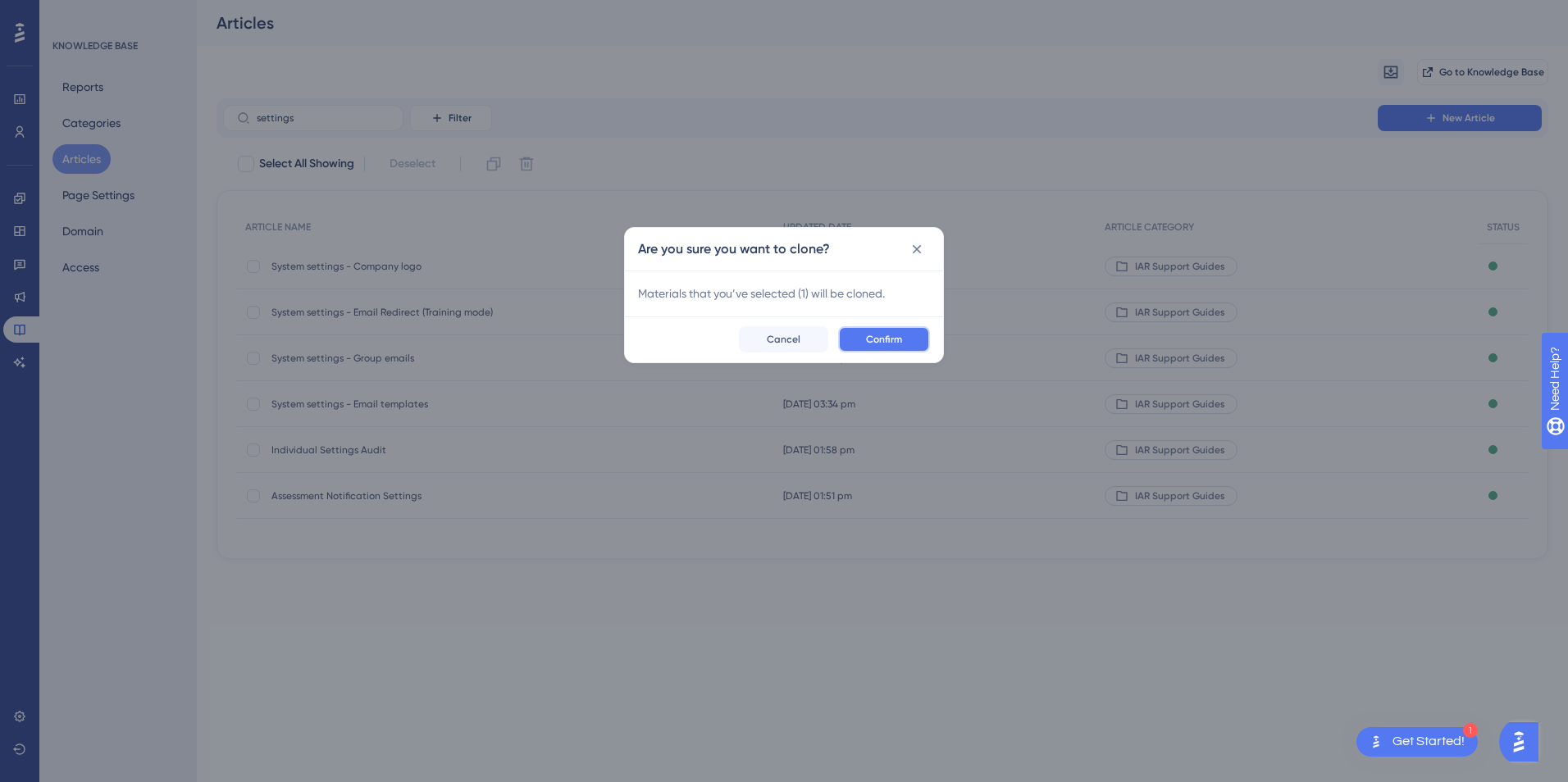
click at [874, 338] on span "Confirm" at bounding box center [884, 339] width 36 height 13
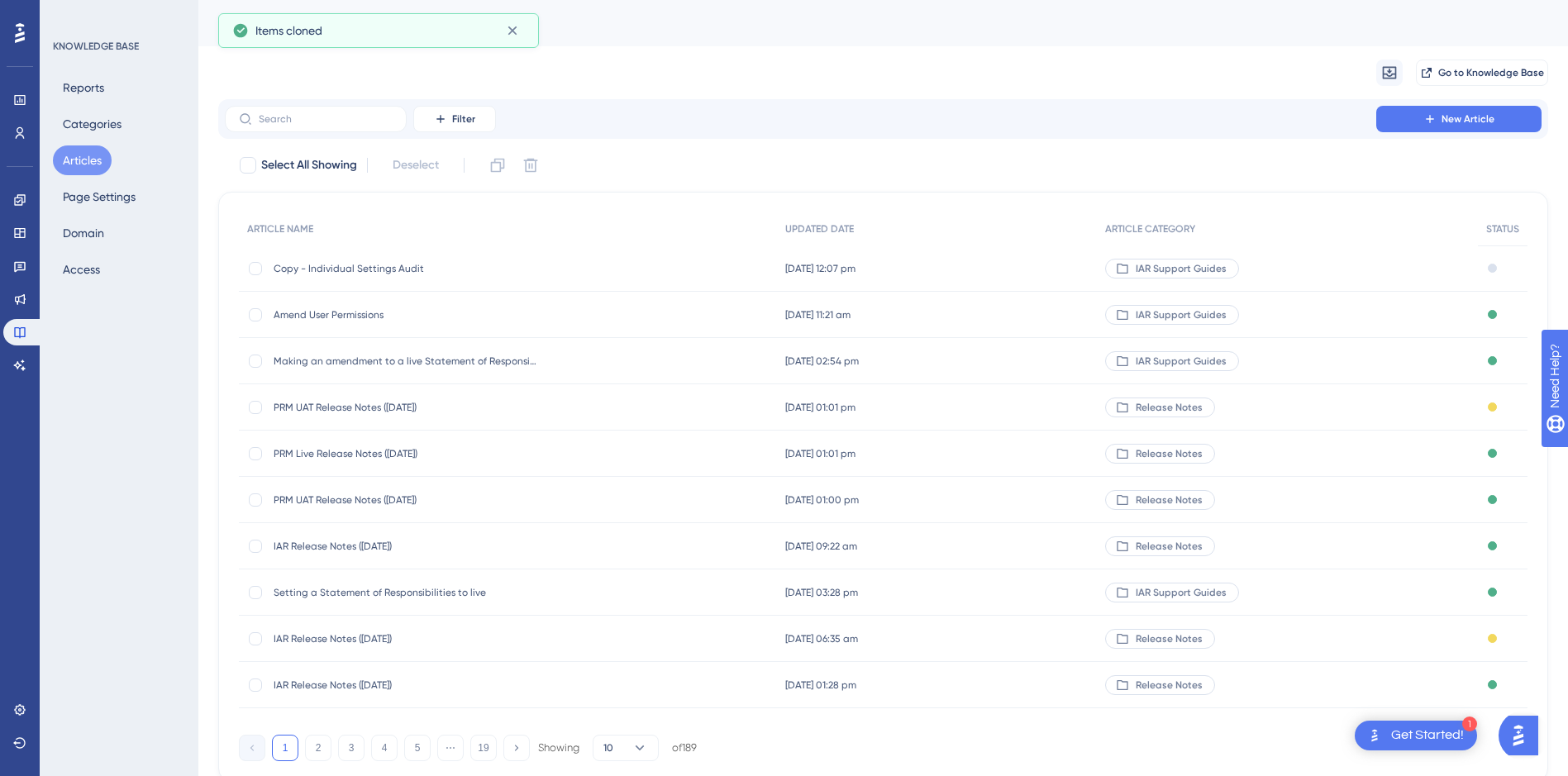
click at [456, 273] on span "Copy - Individual Settings Audit" at bounding box center [406, 269] width 265 height 13
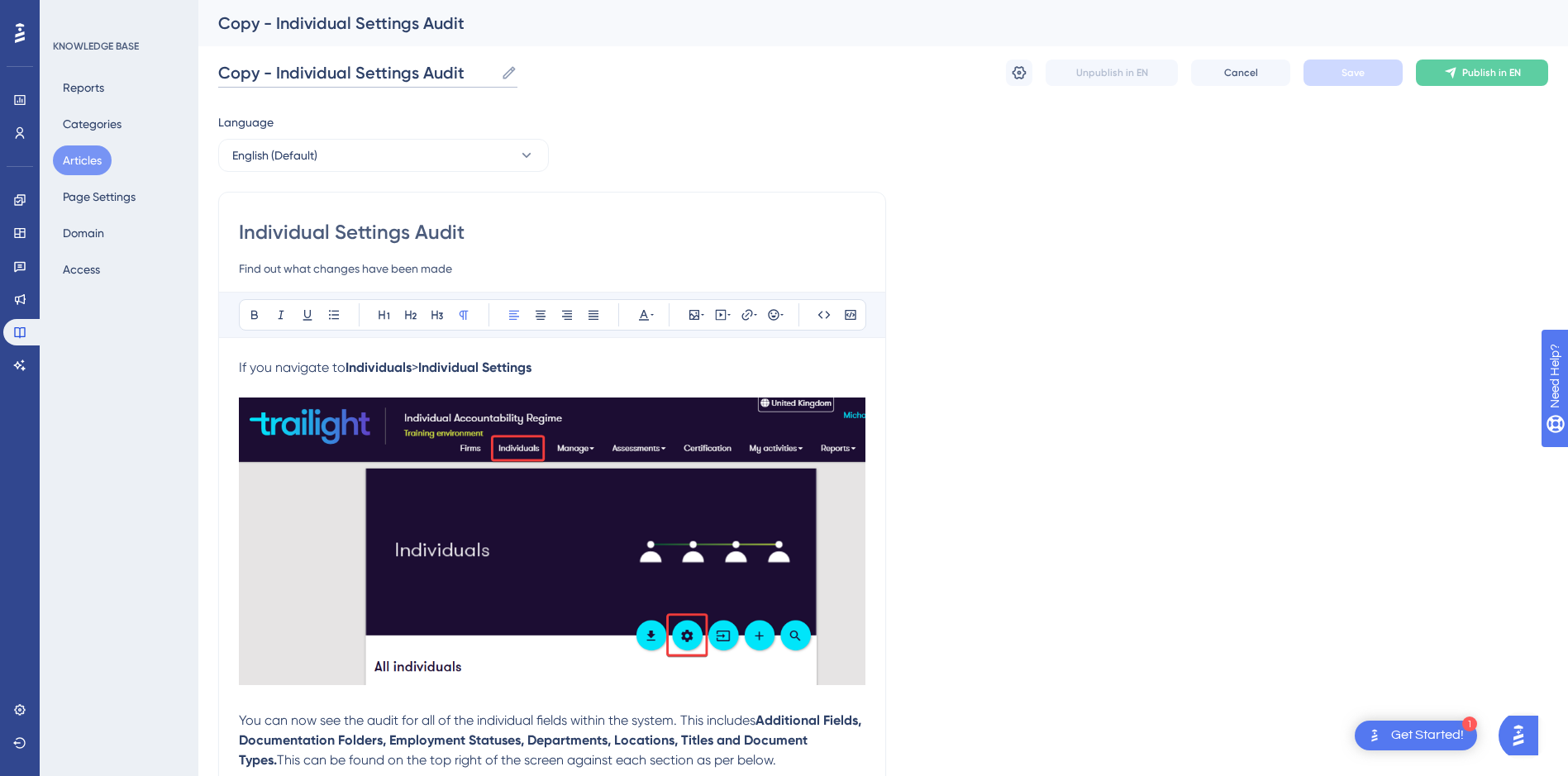
drag, startPoint x: 466, startPoint y: 72, endPoint x: 181, endPoint y: 68, distance: 285.0
click at [433, 66] on input "Individual Settings - Adding Locations" at bounding box center [379, 73] width 324 height 23
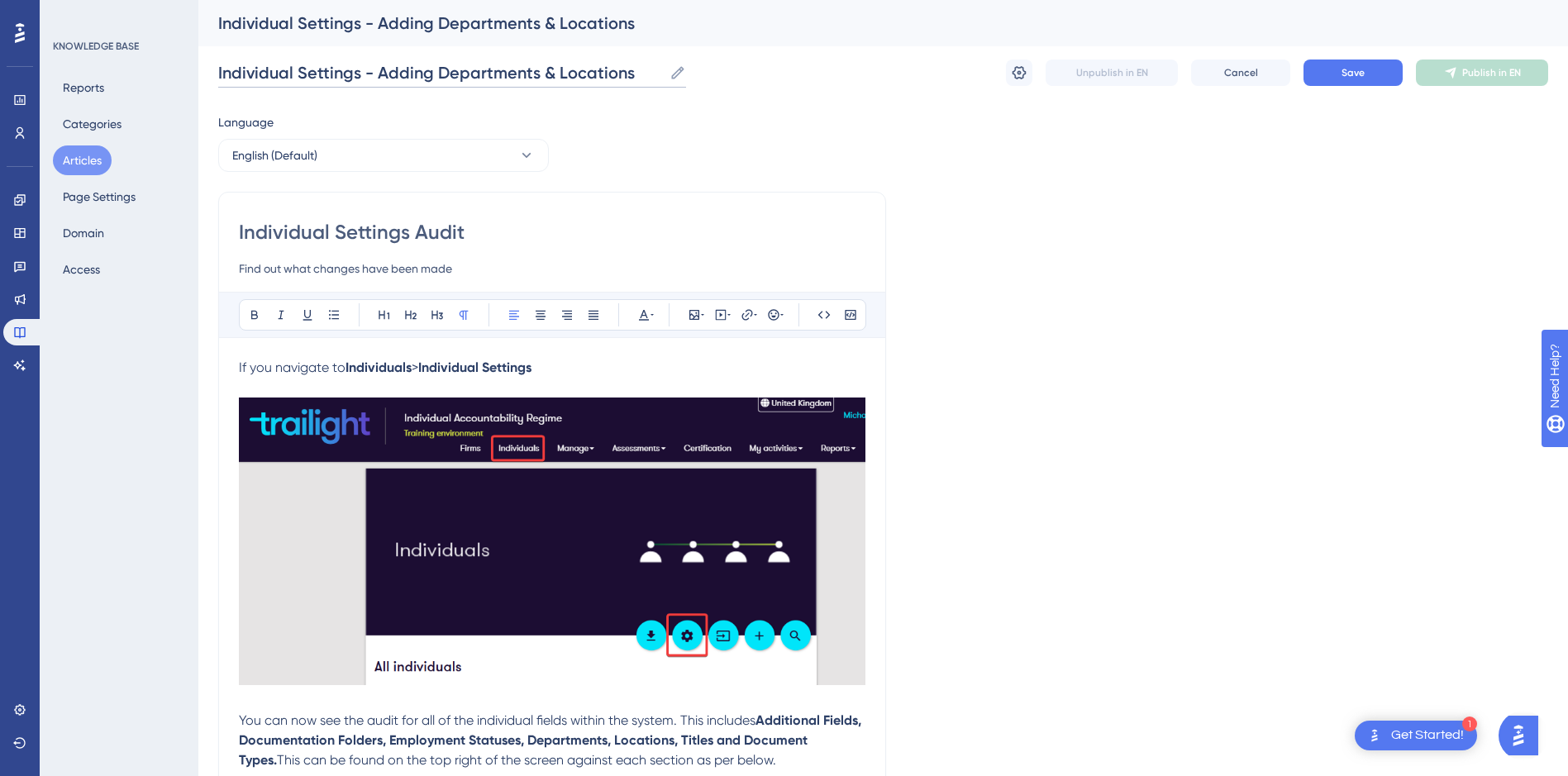
drag, startPoint x: 630, startPoint y: 72, endPoint x: 209, endPoint y: 82, distance: 421.1
type input "Individual Settings - Adding Departments & Locations"
drag, startPoint x: 476, startPoint y: 229, endPoint x: 191, endPoint y: 223, distance: 285.1
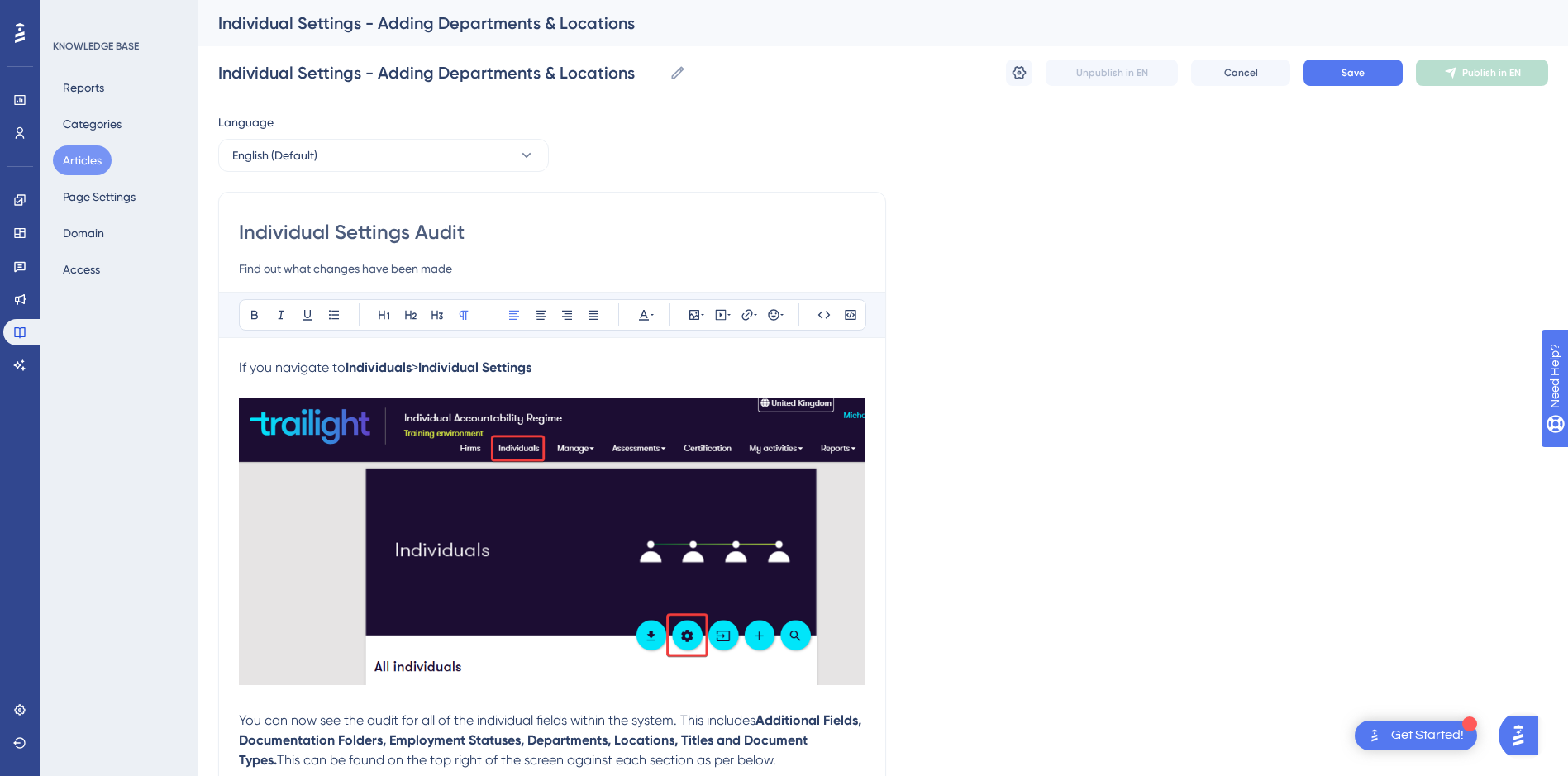
paste input "- Adding Departments & Locations"
type input "Individual Settings - Adding Departments & Locations"
click at [487, 269] on input "Find out what changes have been made" at bounding box center [552, 269] width 626 height 20
drag, startPoint x: 470, startPoint y: 269, endPoint x: 231, endPoint y: 264, distance: 239.1
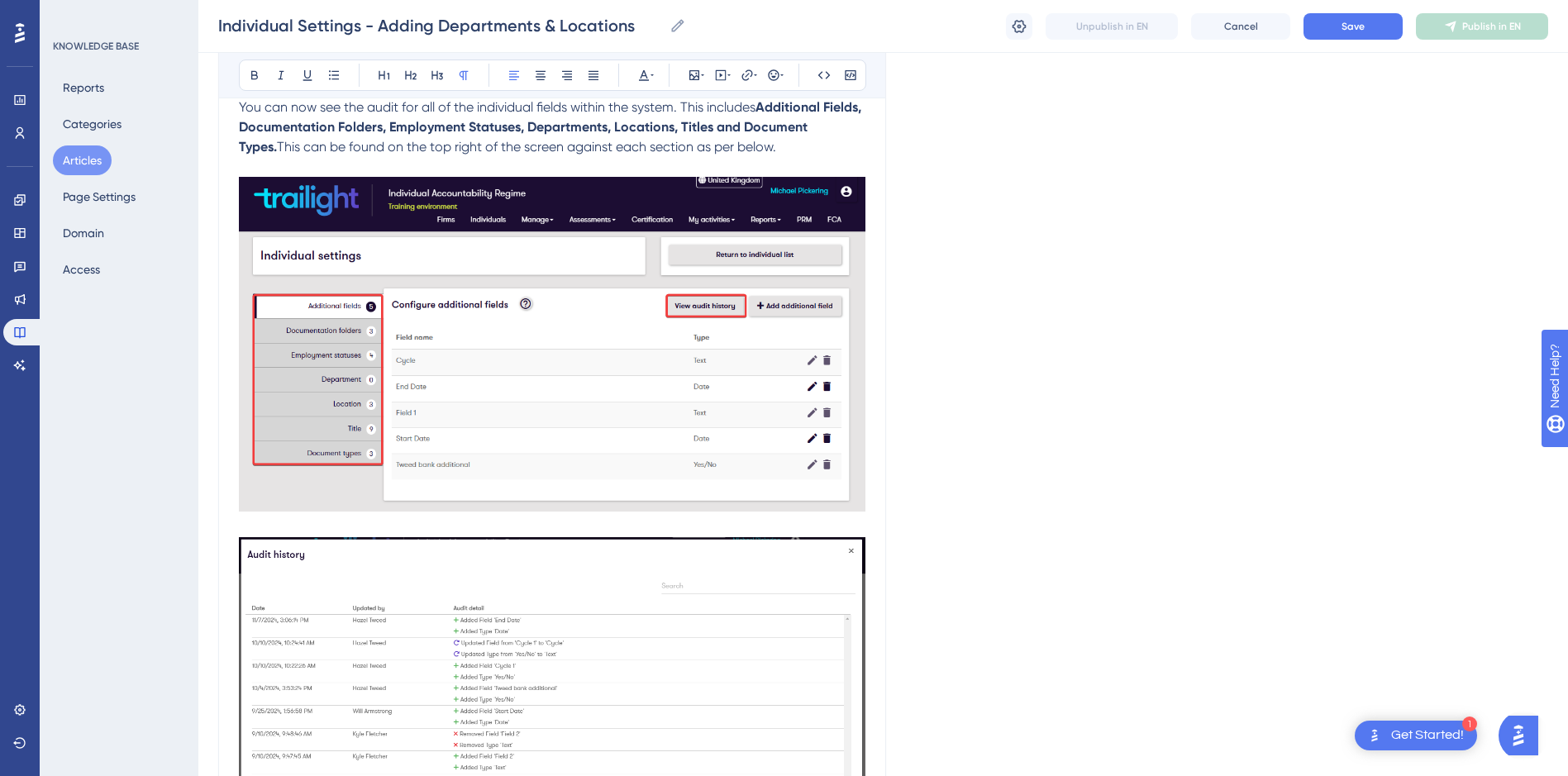
scroll to position [927, 0]
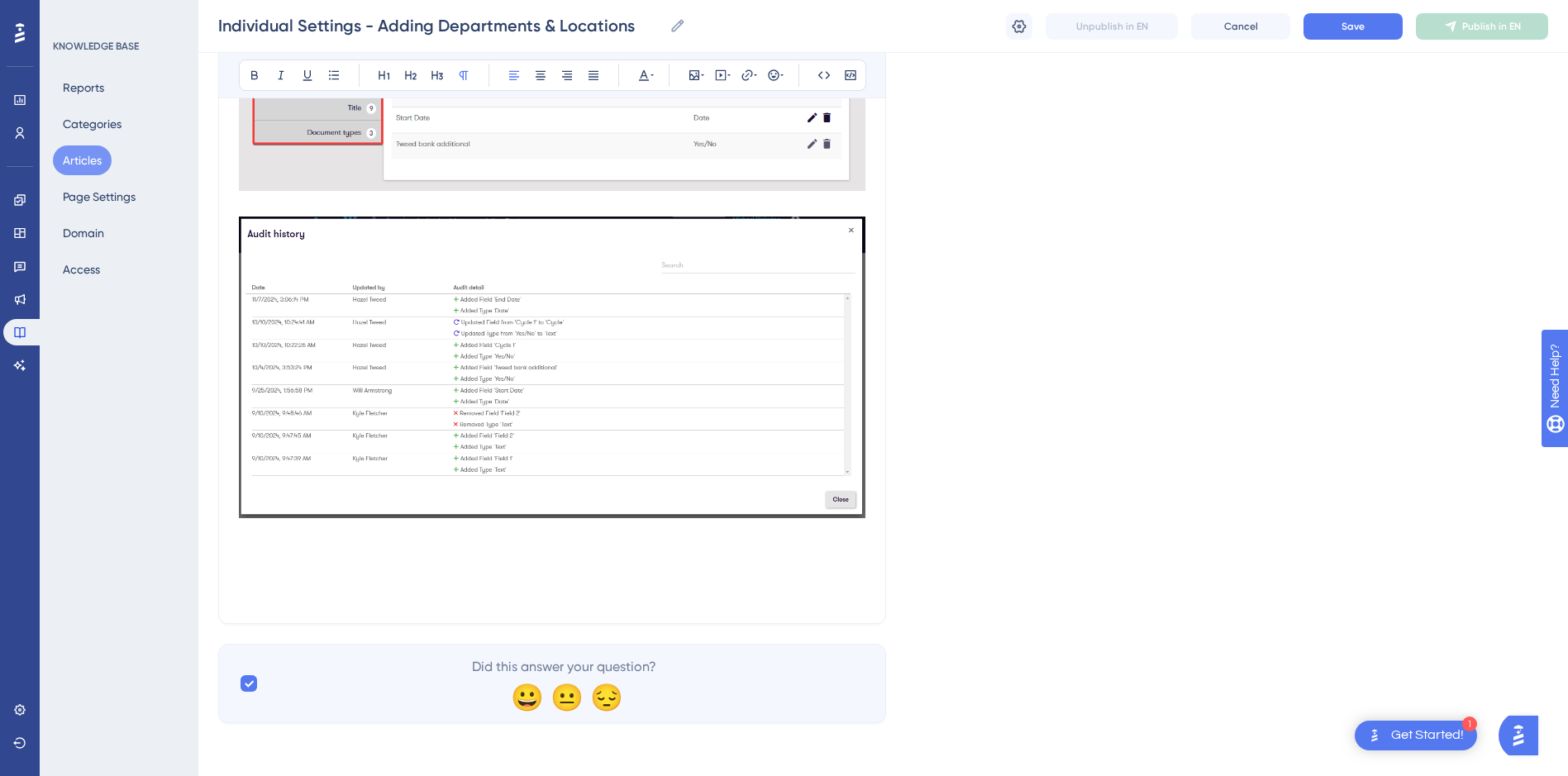
type input "Add and update departments and locations."
click at [846, 536] on p at bounding box center [552, 534] width 626 height 20
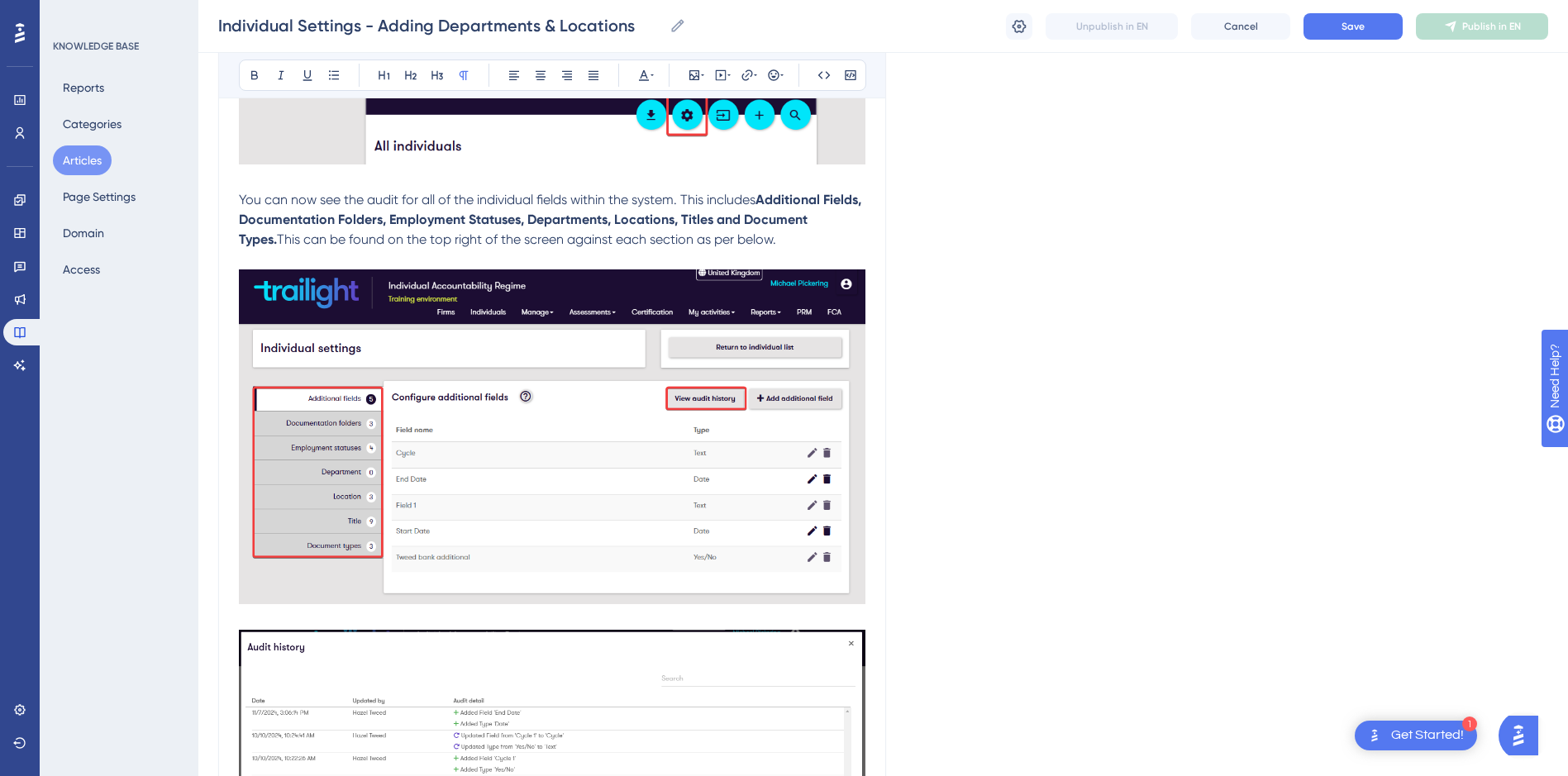
scroll to position [266, 0]
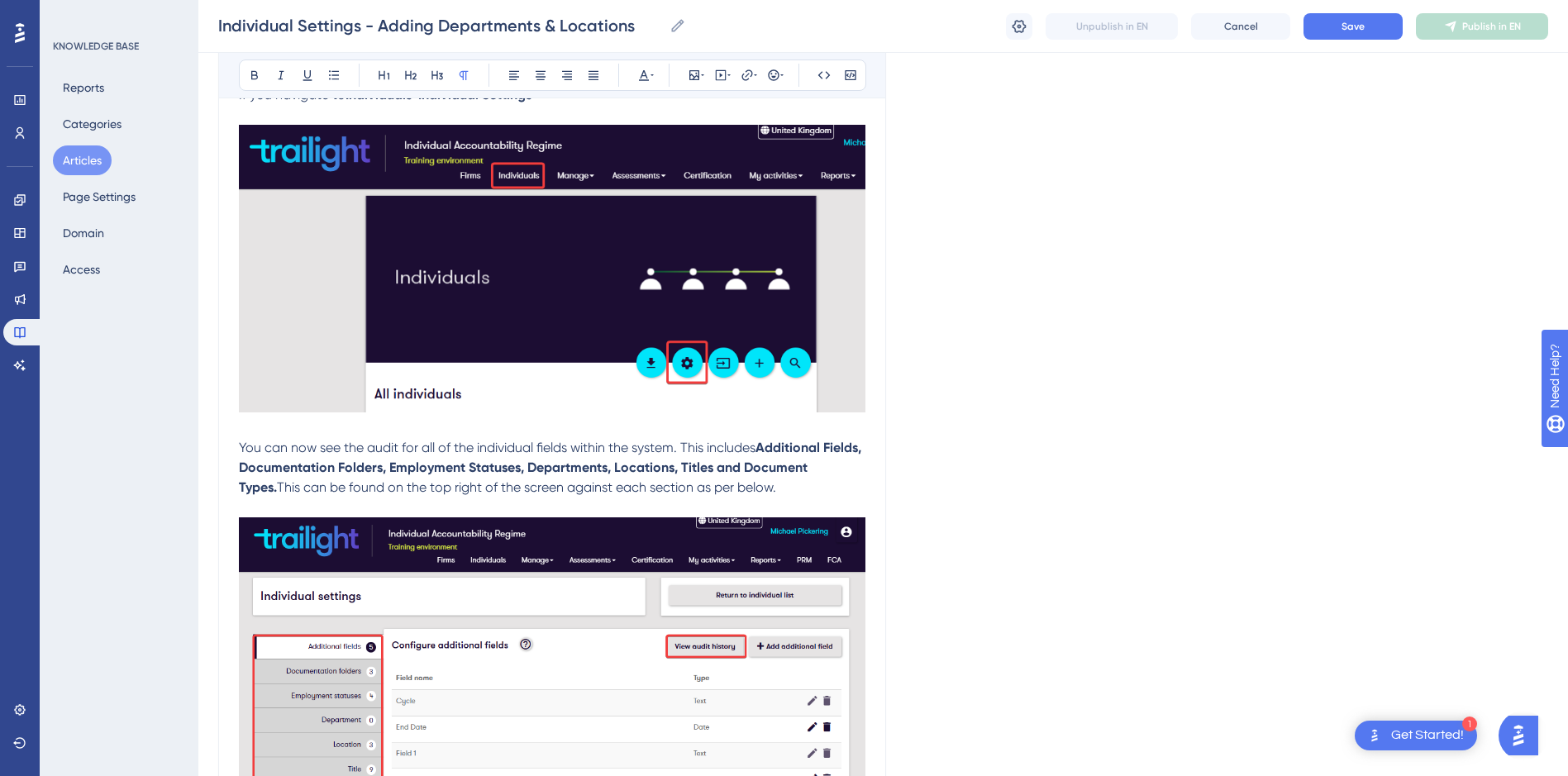
drag, startPoint x: 830, startPoint y: 546, endPoint x: 235, endPoint y: 447, distance: 603.2
click at [235, 447] on div "Individual Settings - Adding Departments & Locations Add and update departments…" at bounding box center [552, 602] width 668 height 1366
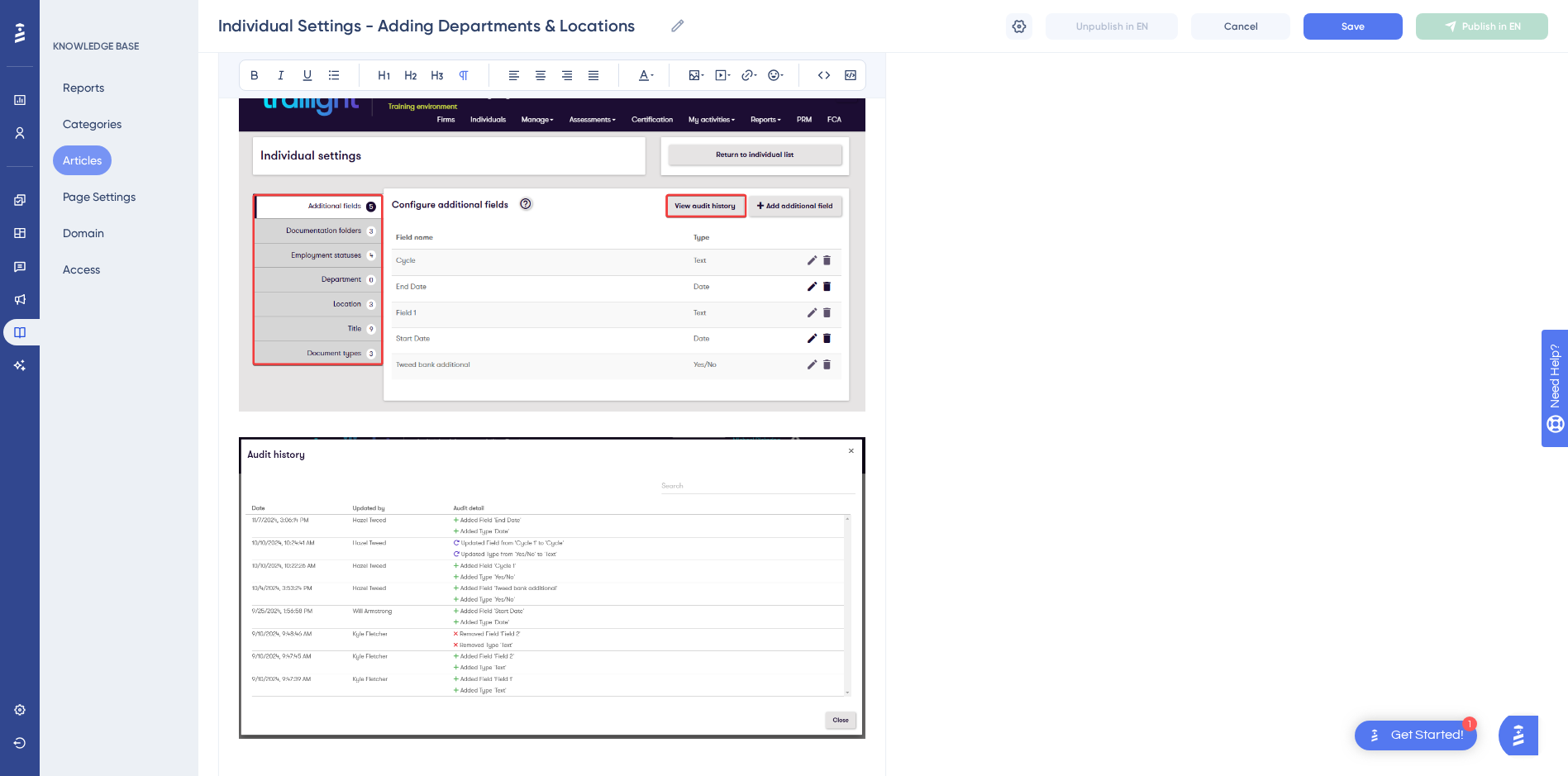
scroll to position [927, 0]
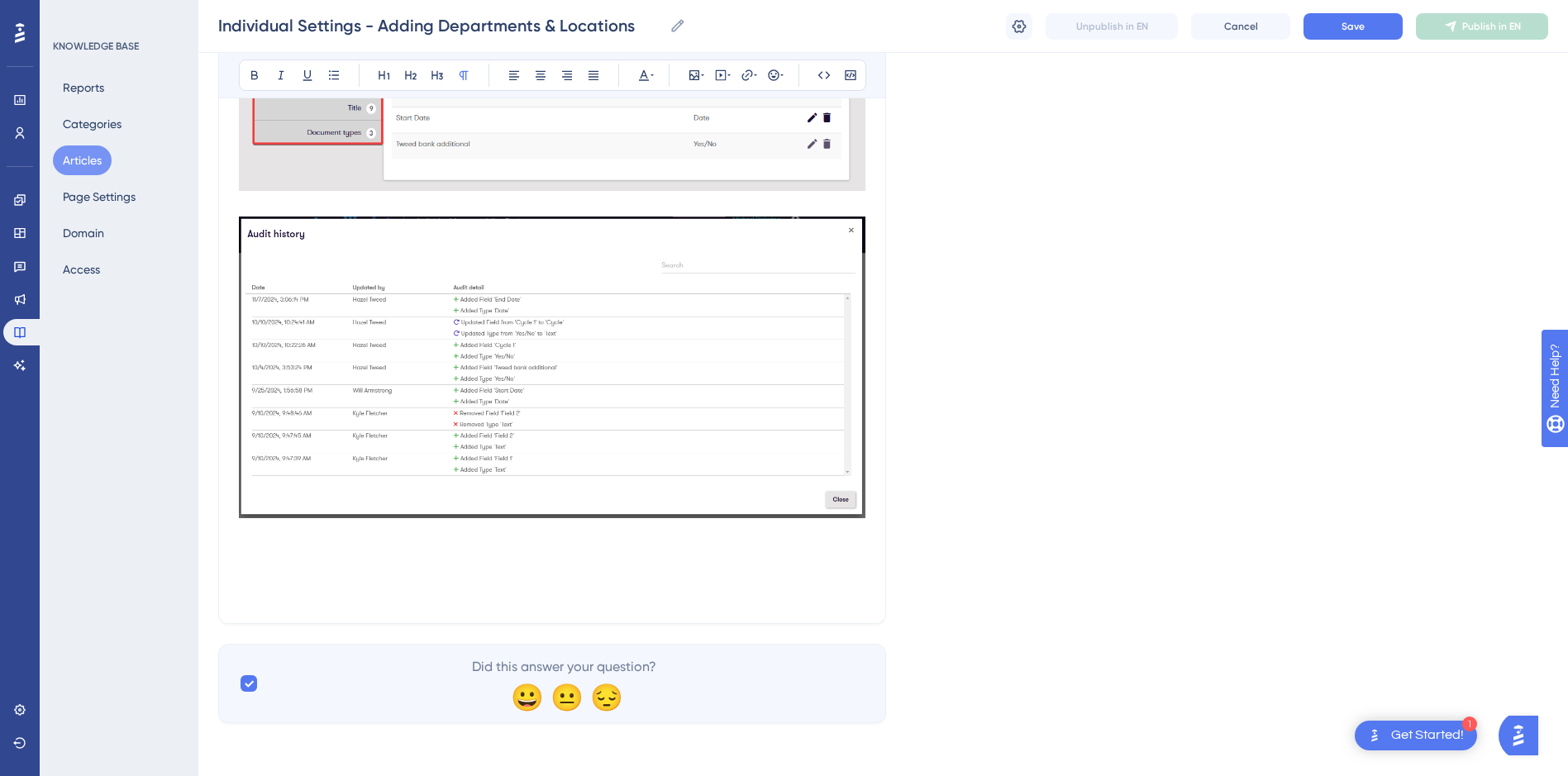
click at [598, 541] on p at bounding box center [552, 534] width 626 height 20
drag, startPoint x: 604, startPoint y: 540, endPoint x: 255, endPoint y: 248, distance: 455.0
click at [246, 249] on div "If you navigate to Individuals > Individual Settings You can now see the audit …" at bounding box center [552, 14] width 626 height 1179
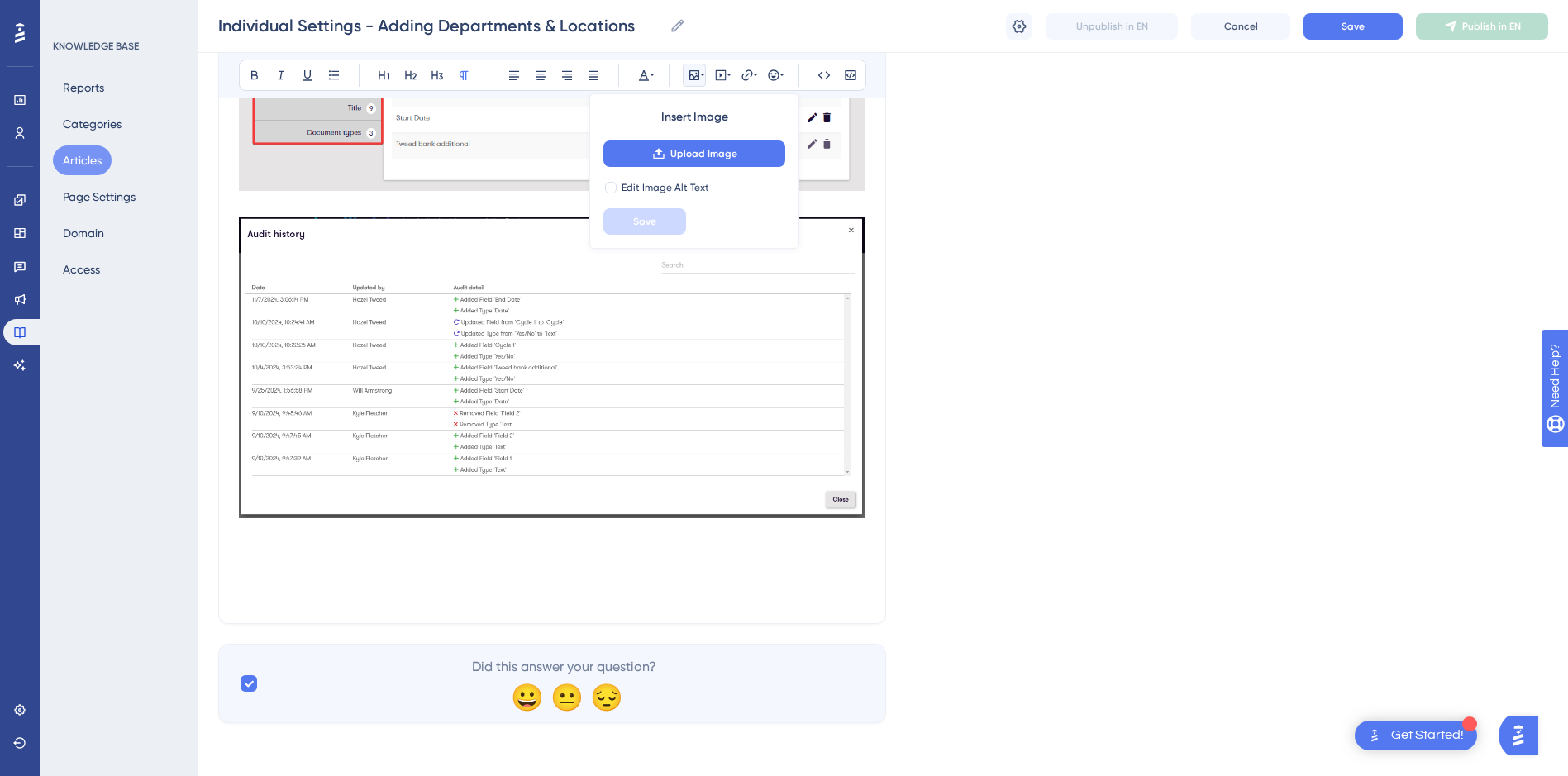
click at [746, 547] on p at bounding box center [552, 554] width 626 height 20
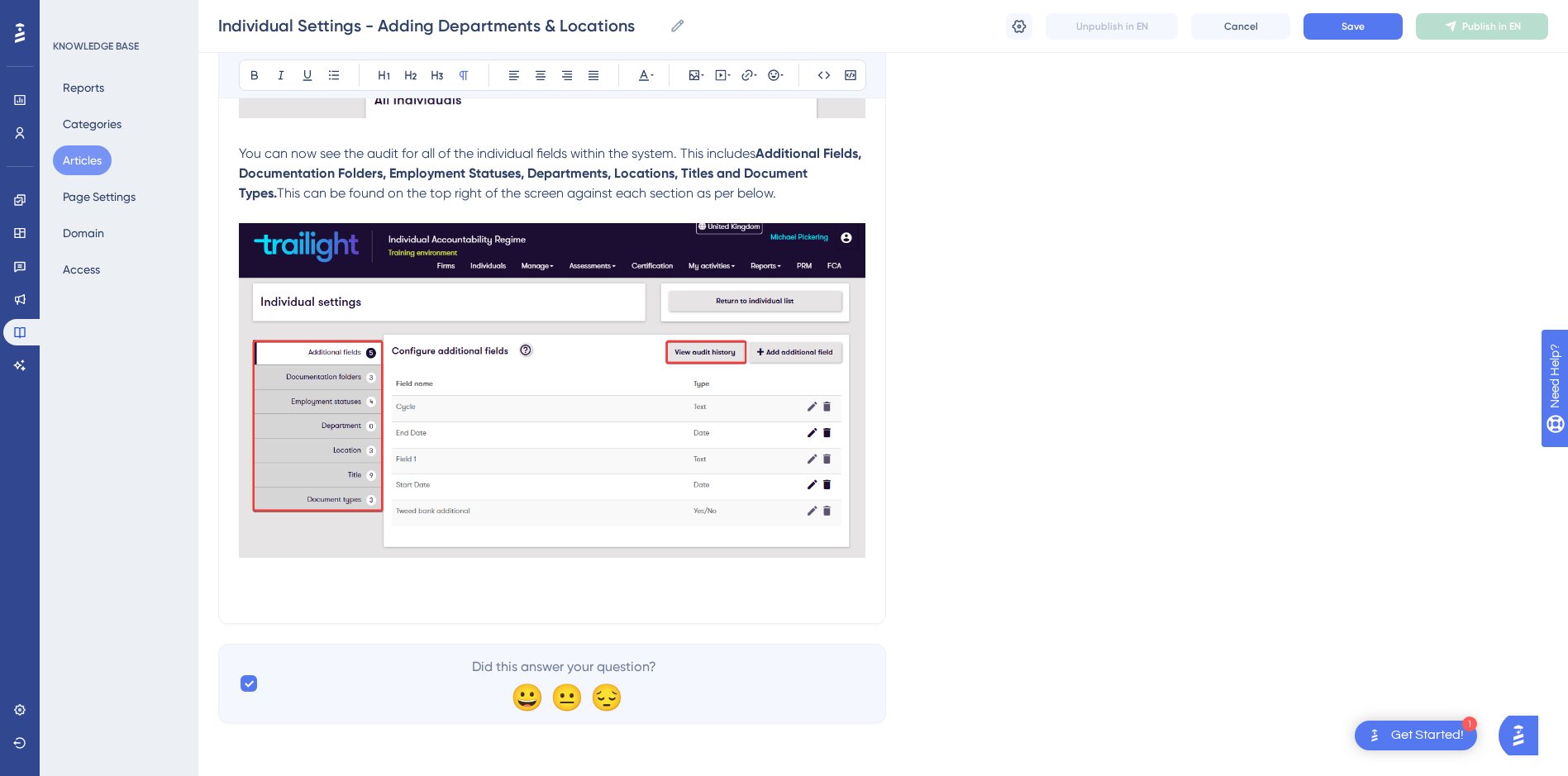
scroll to position [240, 0]
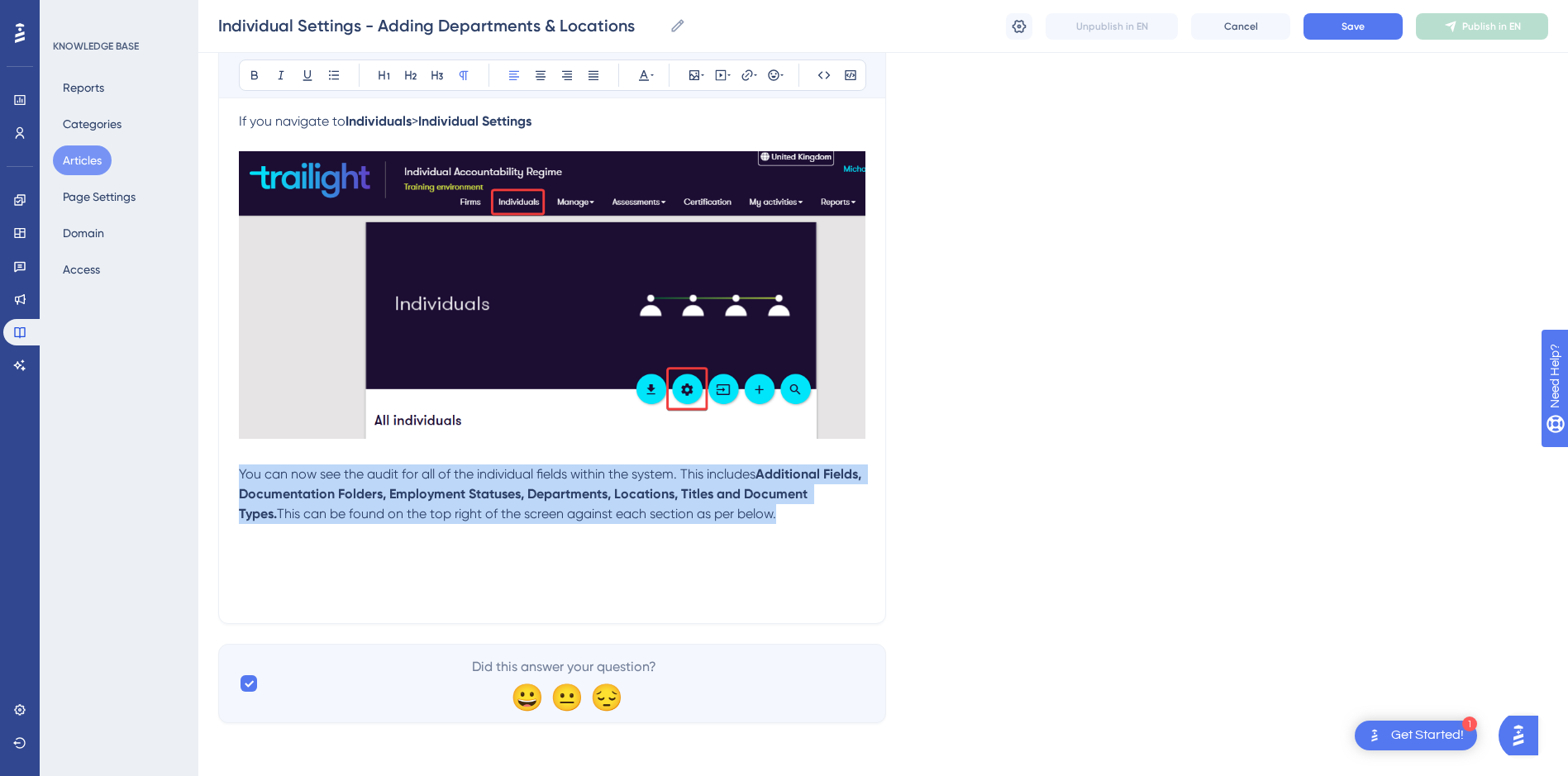
drag, startPoint x: 799, startPoint y: 515, endPoint x: 235, endPoint y: 482, distance: 565.0
click at [235, 482] on div "Individual Settings - Adding Departments & Locations Add and update departments…" at bounding box center [552, 284] width 668 height 679
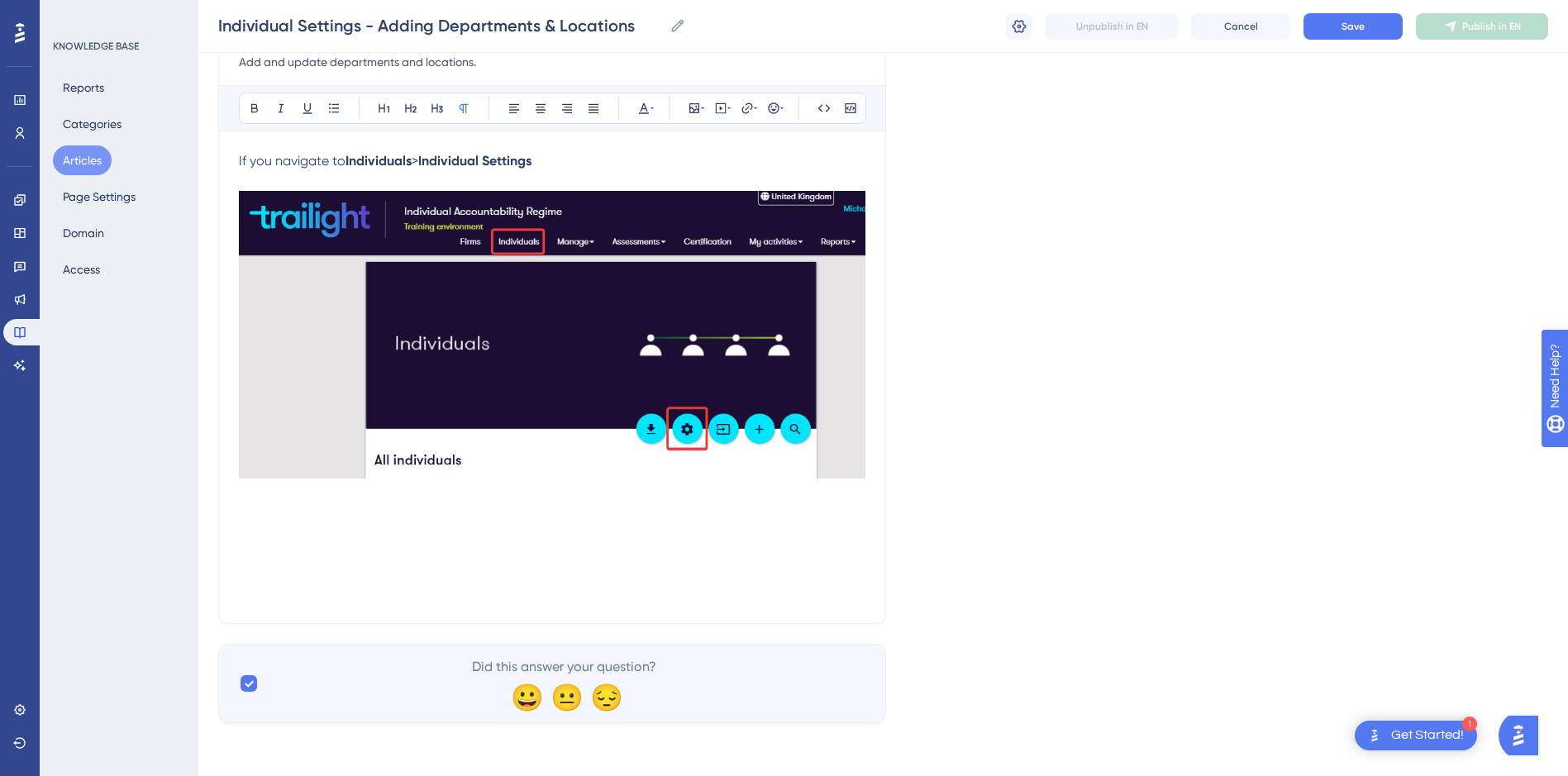
scroll to position [200, 0]
click at [354, 525] on p at bounding box center [552, 534] width 626 height 20
click at [372, 507] on p at bounding box center [552, 514] width 626 height 20
click at [262, 507] on span "You'' be taken to the following" at bounding box center [329, 513] width 181 height 16
click at [496, 507] on p "You will be taken to the following" at bounding box center [552, 514] width 626 height 20
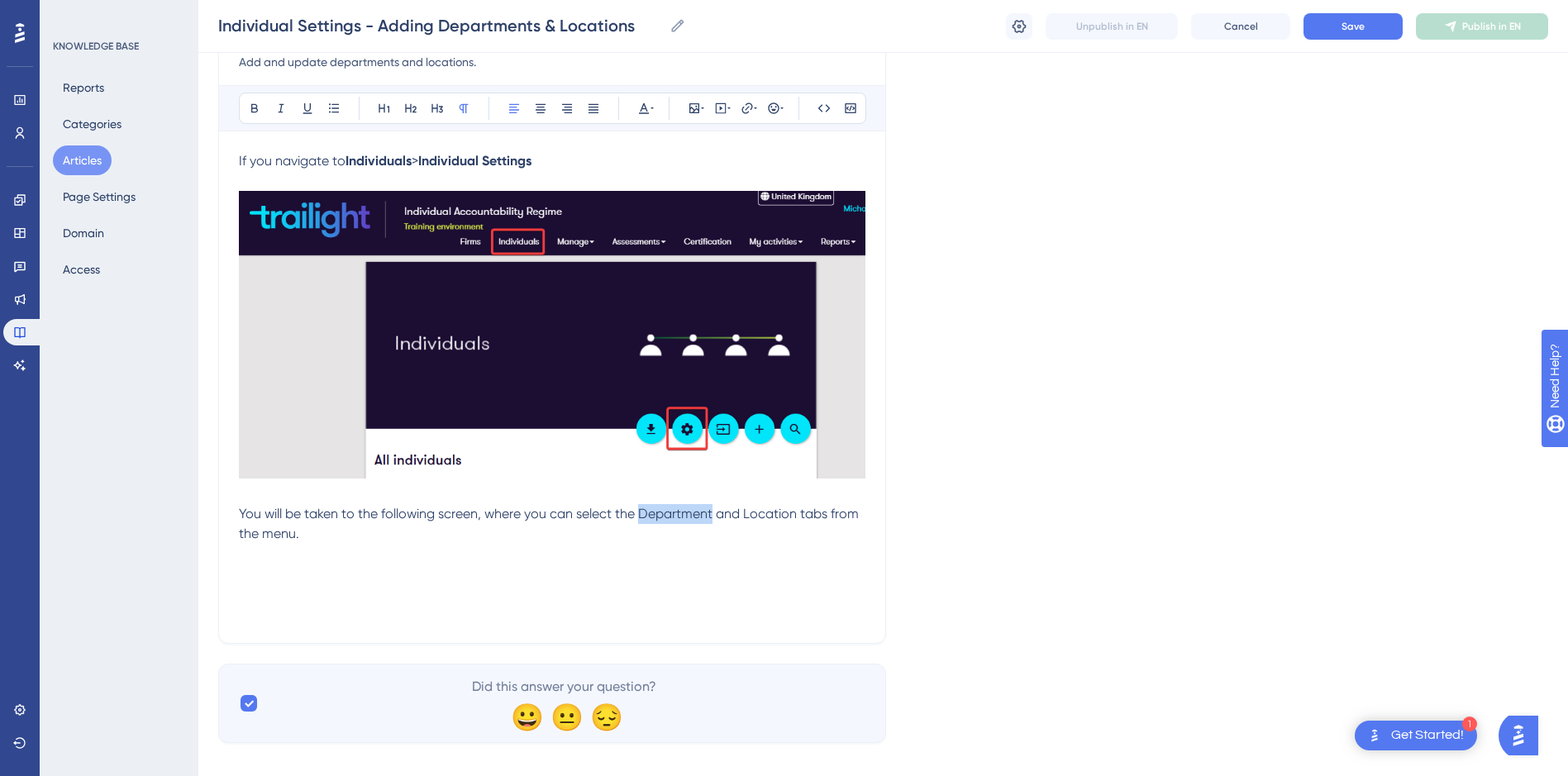
drag, startPoint x: 640, startPoint y: 512, endPoint x: 714, endPoint y: 516, distance: 74.1
click at [714, 516] on span "You will be taken to the following screen, where you can select the Department …" at bounding box center [550, 523] width 623 height 36
click at [259, 106] on icon at bounding box center [255, 108] width 13 height 13
drag, startPoint x: 744, startPoint y: 510, endPoint x: 801, endPoint y: 517, distance: 57.4
click at [801, 517] on span "and Location tabs from the menu." at bounding box center [547, 523] width 616 height 36
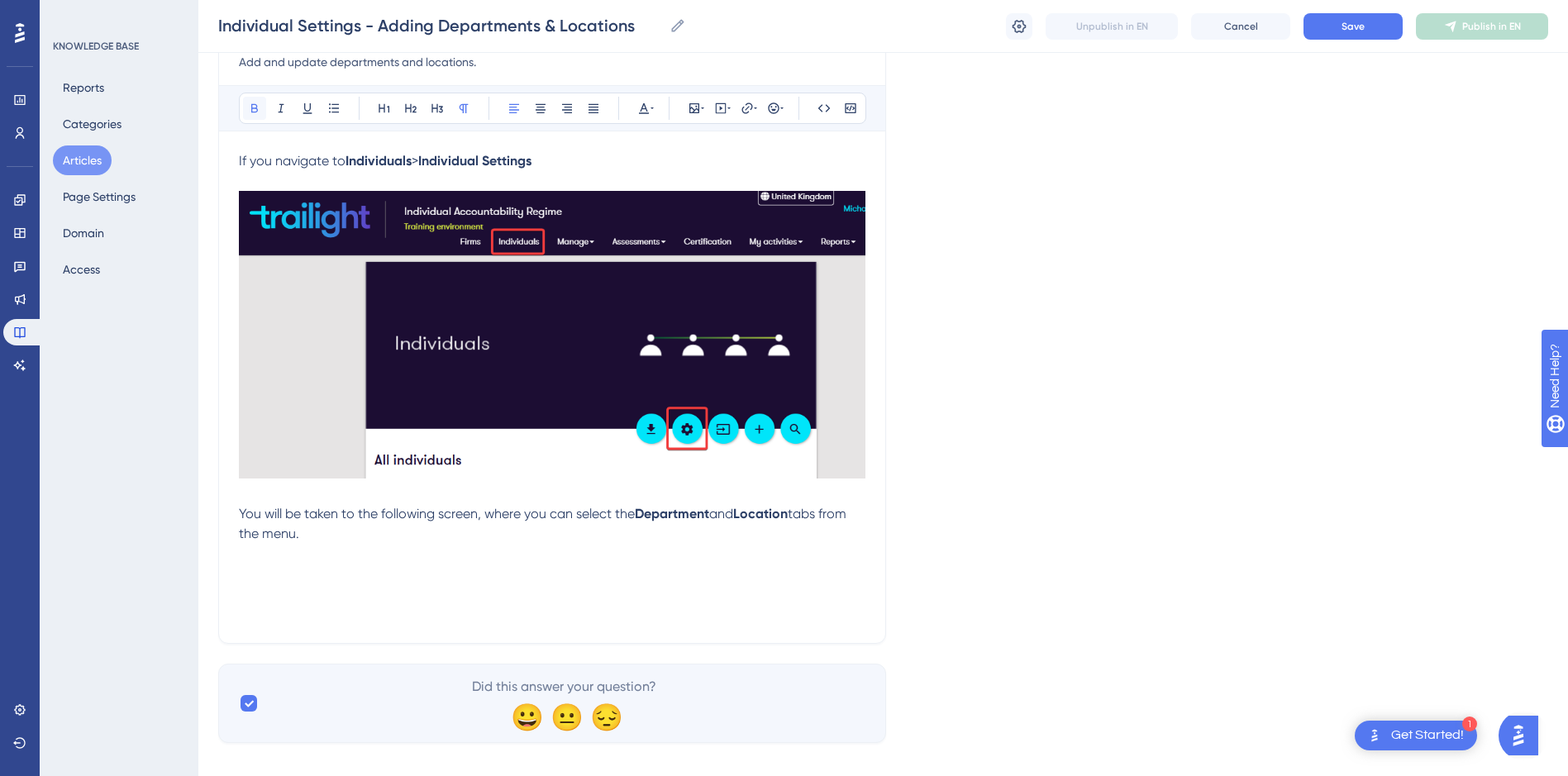
click at [255, 102] on icon at bounding box center [255, 108] width 13 height 13
click at [788, 507] on strong "Location" at bounding box center [760, 513] width 55 height 16
click at [346, 533] on p "You will be taken to the following screen, where you can select the Department …" at bounding box center [552, 524] width 626 height 40
click at [351, 558] on p at bounding box center [552, 554] width 626 height 20
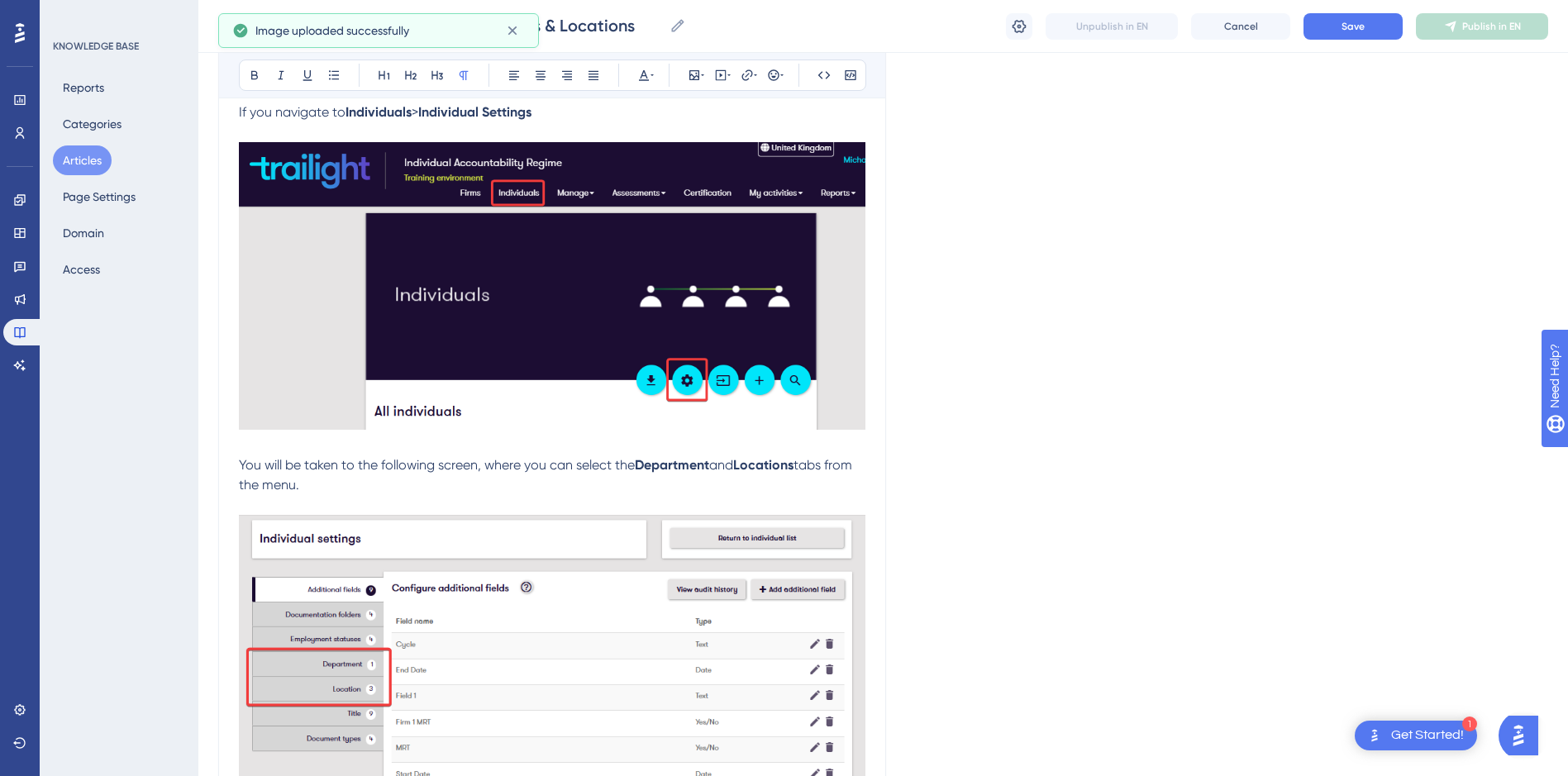
scroll to position [531, 0]
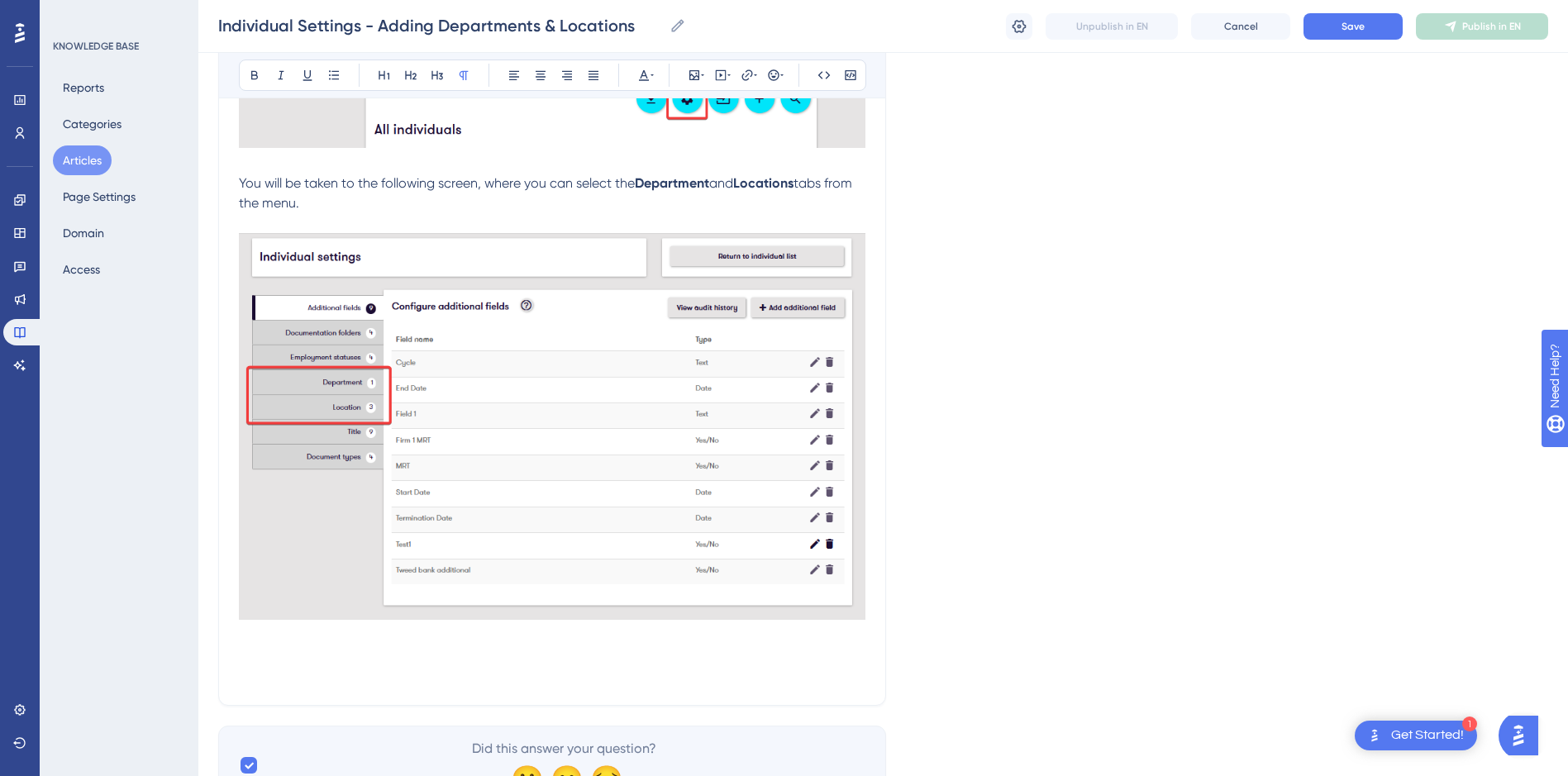
click at [720, 636] on p at bounding box center [552, 635] width 626 height 20
click at [354, 647] on p at bounding box center [552, 655] width 626 height 20
click at [491, 688] on p at bounding box center [552, 695] width 626 height 20
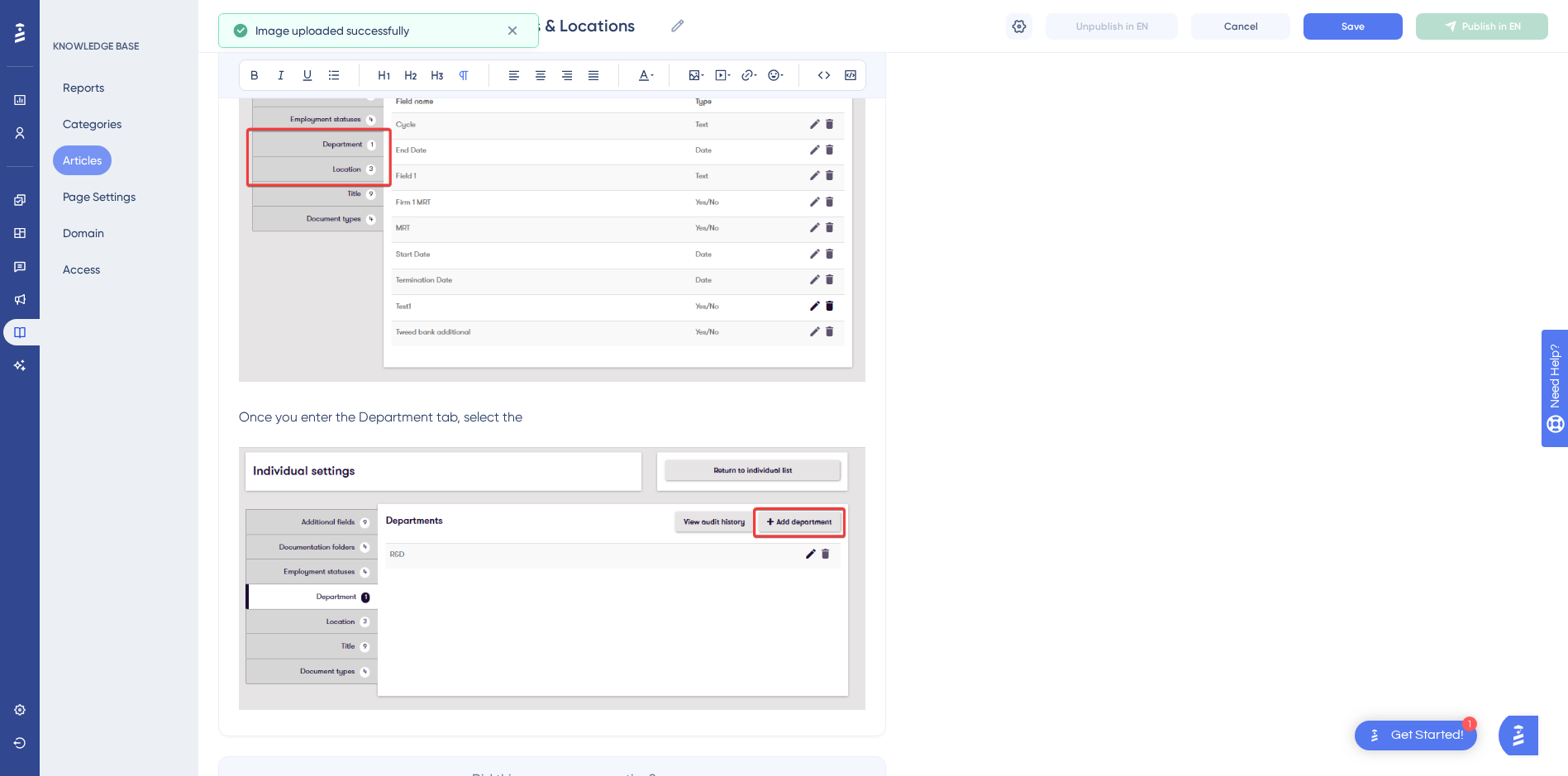
scroll to position [778, 0]
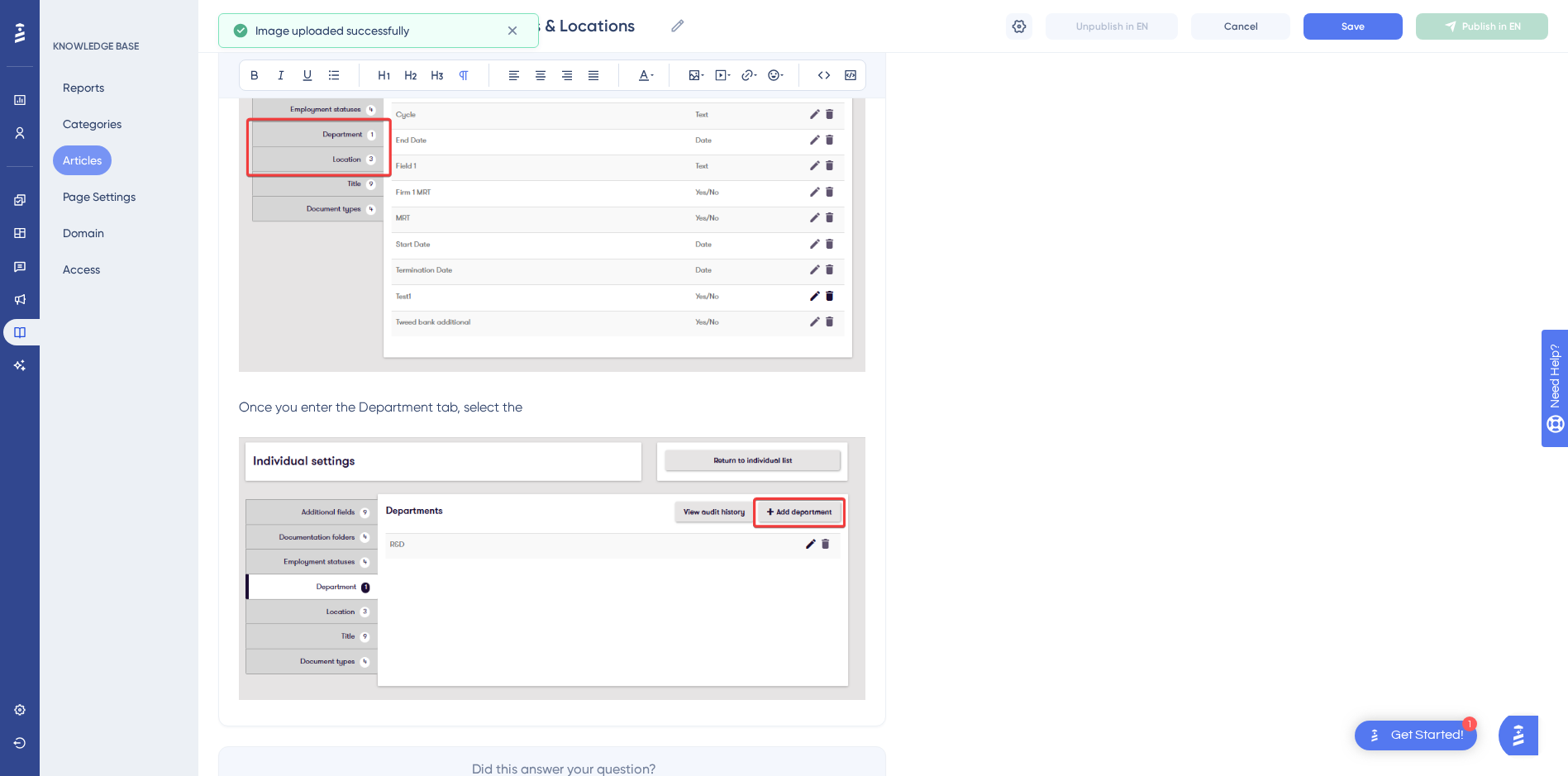
click at [545, 403] on p "Once you enter the Department tab, select the" at bounding box center [552, 408] width 626 height 20
drag, startPoint x: 432, startPoint y: 406, endPoint x: 357, endPoint y: 412, distance: 75.2
click at [357, 412] on span "Once you enter the Department tab, select the Add department" at bounding box center [433, 407] width 388 height 16
click at [254, 68] on icon at bounding box center [255, 75] width 13 height 13
drag, startPoint x: 631, startPoint y: 405, endPoint x: 528, endPoint y: 405, distance: 103.0
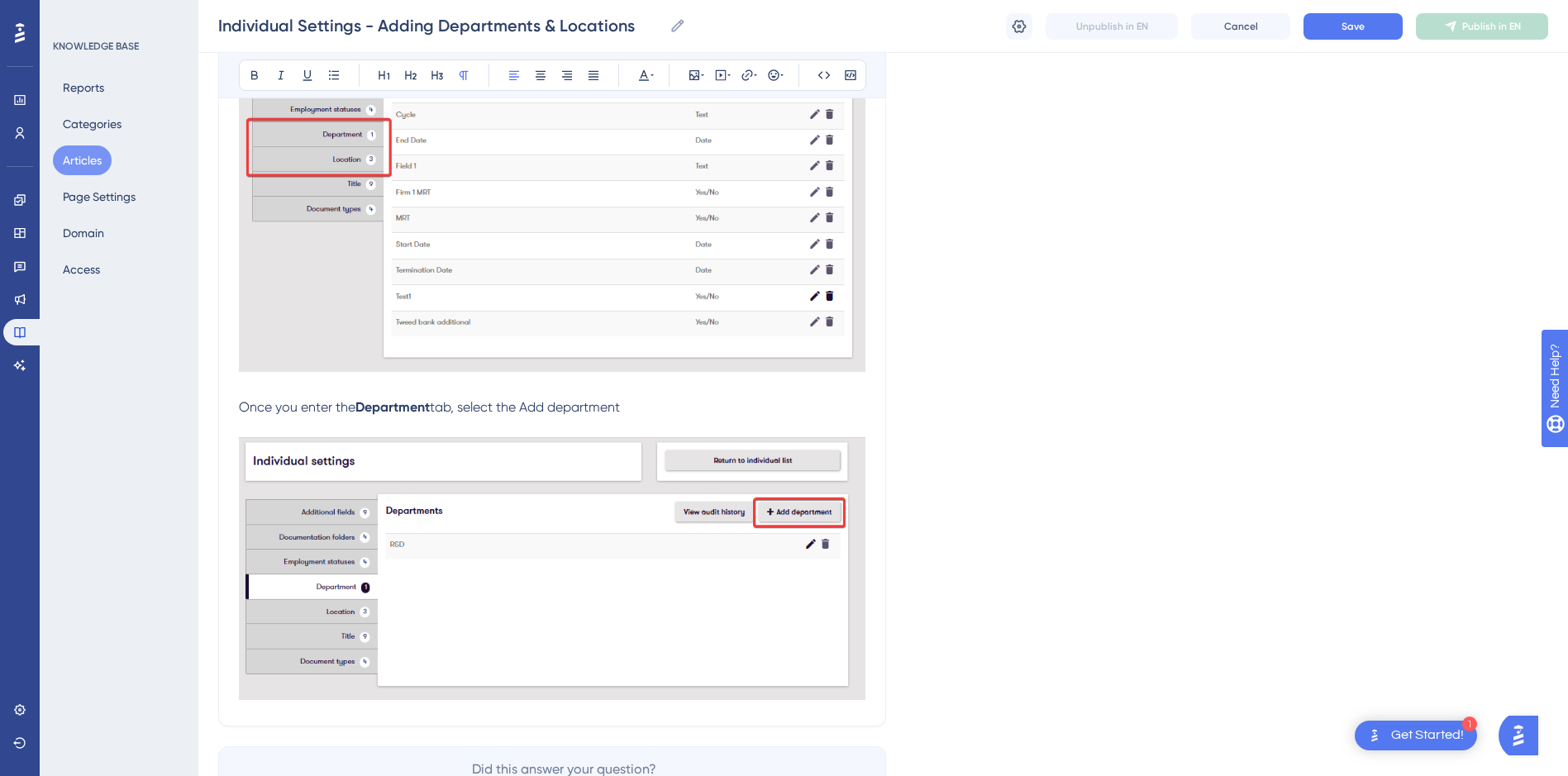
click at [528, 405] on p "Once you enter the Department tab, select the Add department" at bounding box center [552, 408] width 626 height 20
click at [527, 407] on span "tab, select the Add department" at bounding box center [525, 407] width 190 height 16
drag, startPoint x: 635, startPoint y: 405, endPoint x: 525, endPoint y: 415, distance: 110.5
click at [525, 415] on p "Once you enter the Department tab, select the + Add department" at bounding box center [552, 408] width 626 height 20
click at [256, 70] on icon at bounding box center [255, 75] width 13 height 13
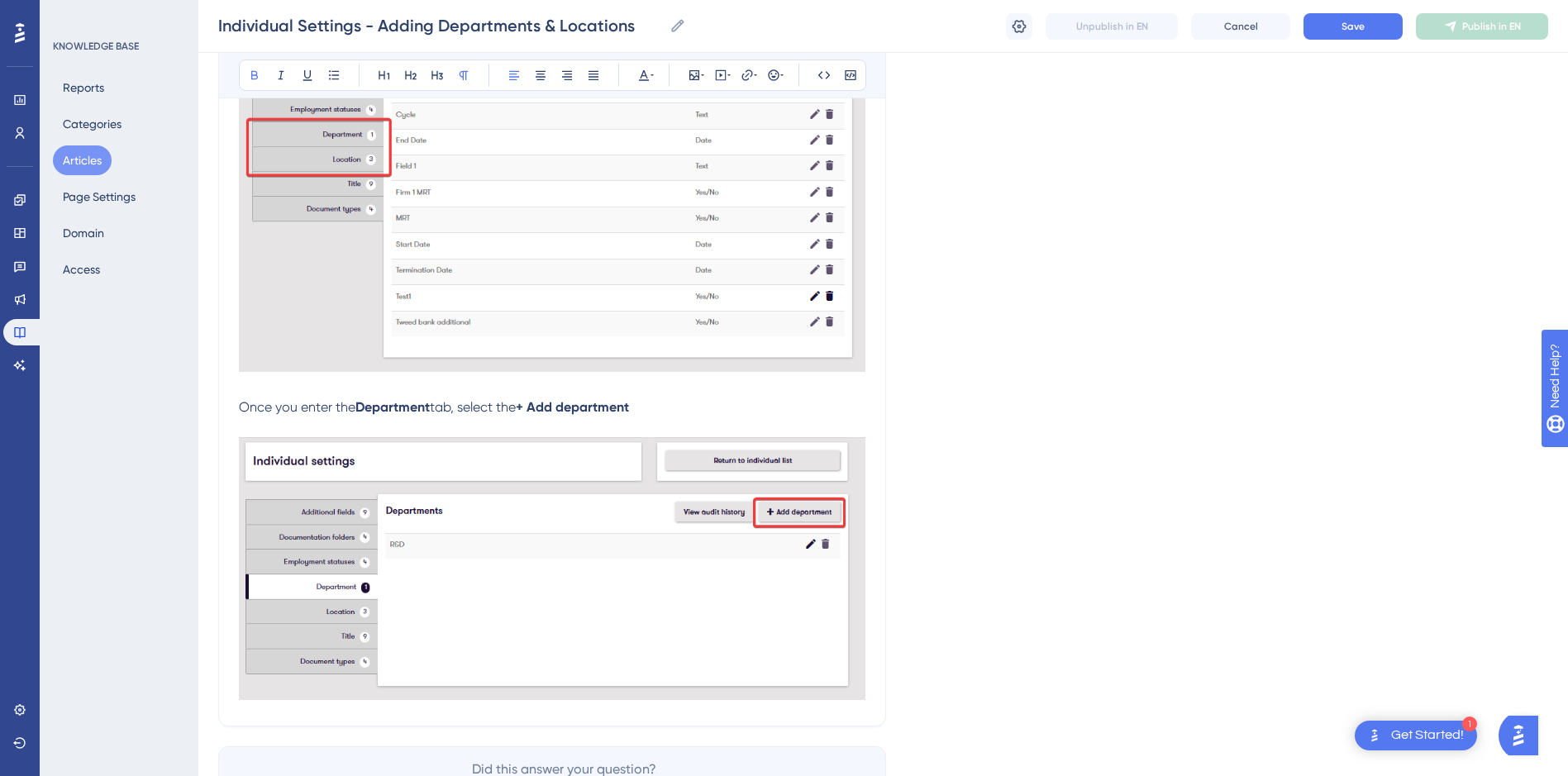
click at [654, 399] on p "Once you enter the Department tab, select the + Add department" at bounding box center [552, 408] width 626 height 20
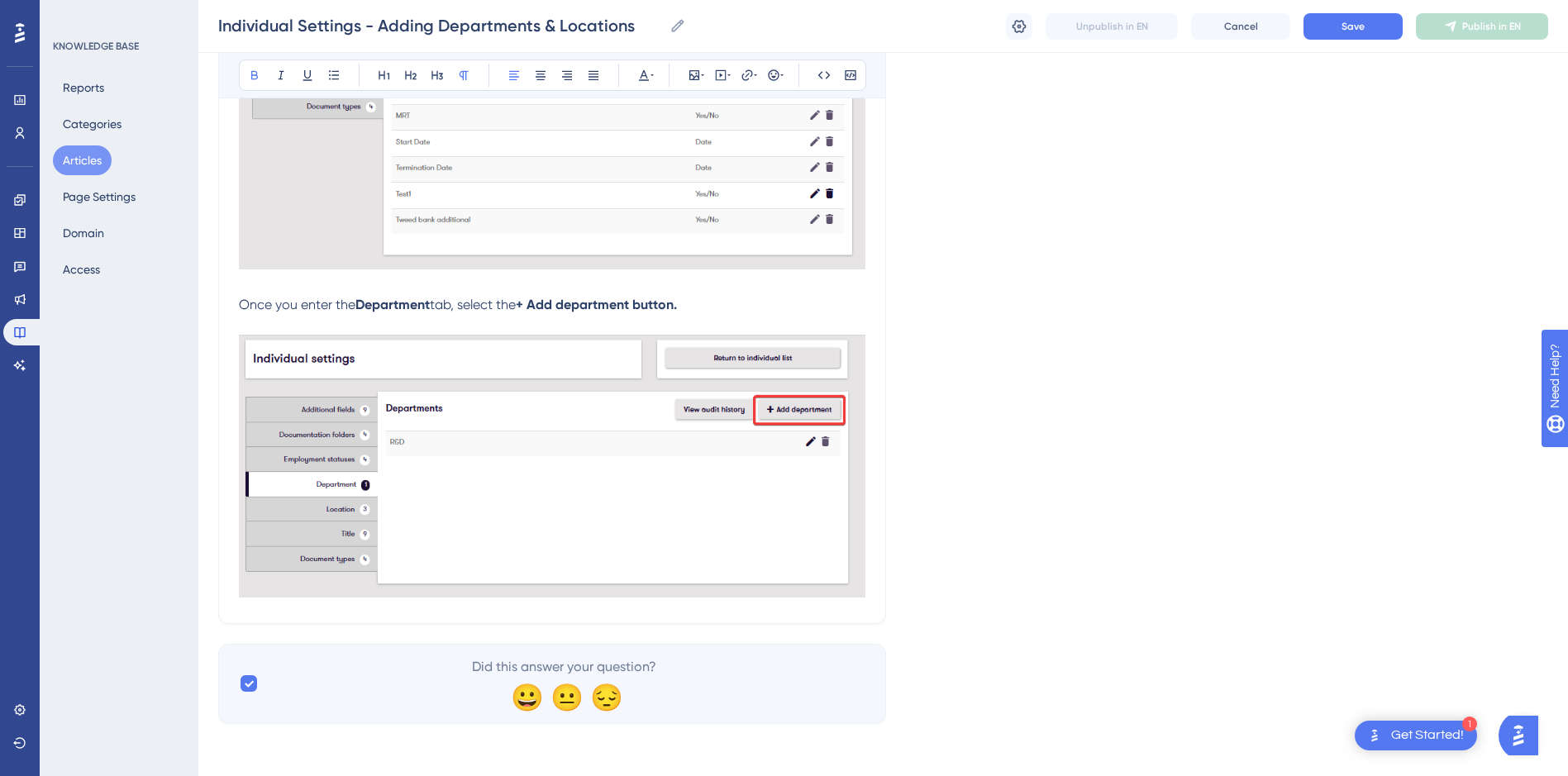
click at [730, 309] on p "Once you enter the Department tab, select the + Add department button." at bounding box center [552, 305] width 626 height 20
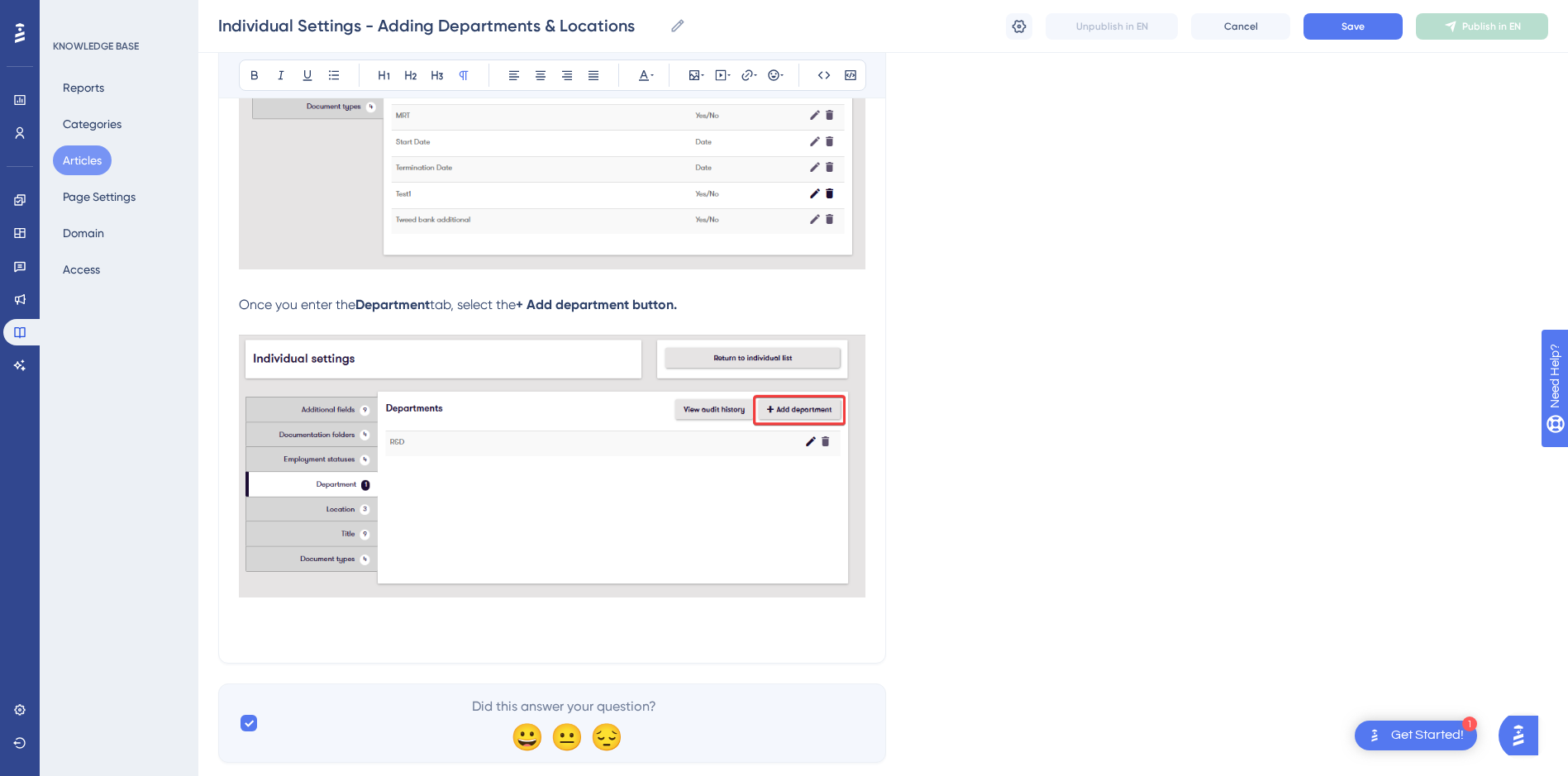
click at [353, 635] on p at bounding box center [552, 633] width 626 height 20
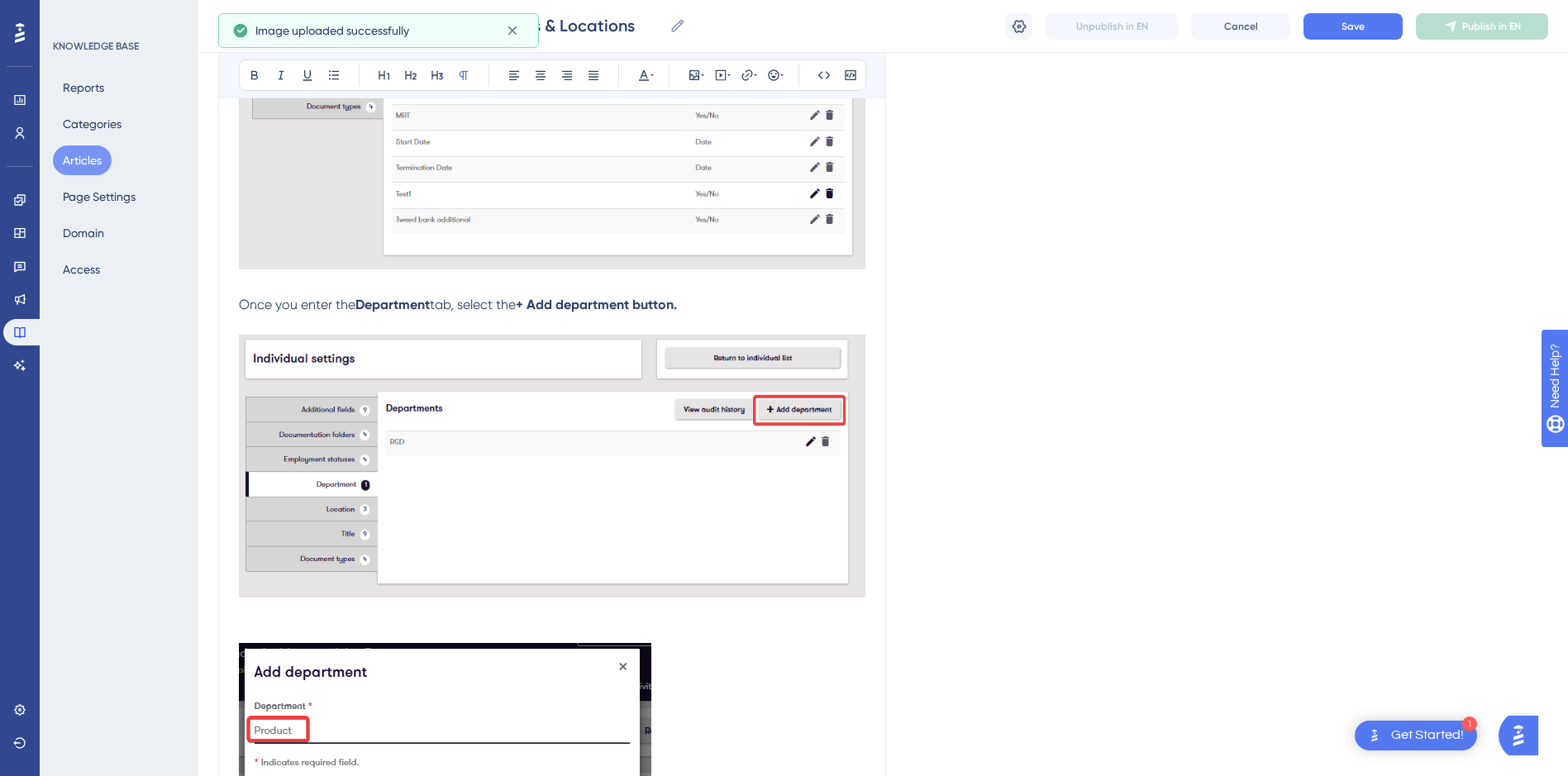
click at [339, 616] on p at bounding box center [552, 613] width 626 height 20
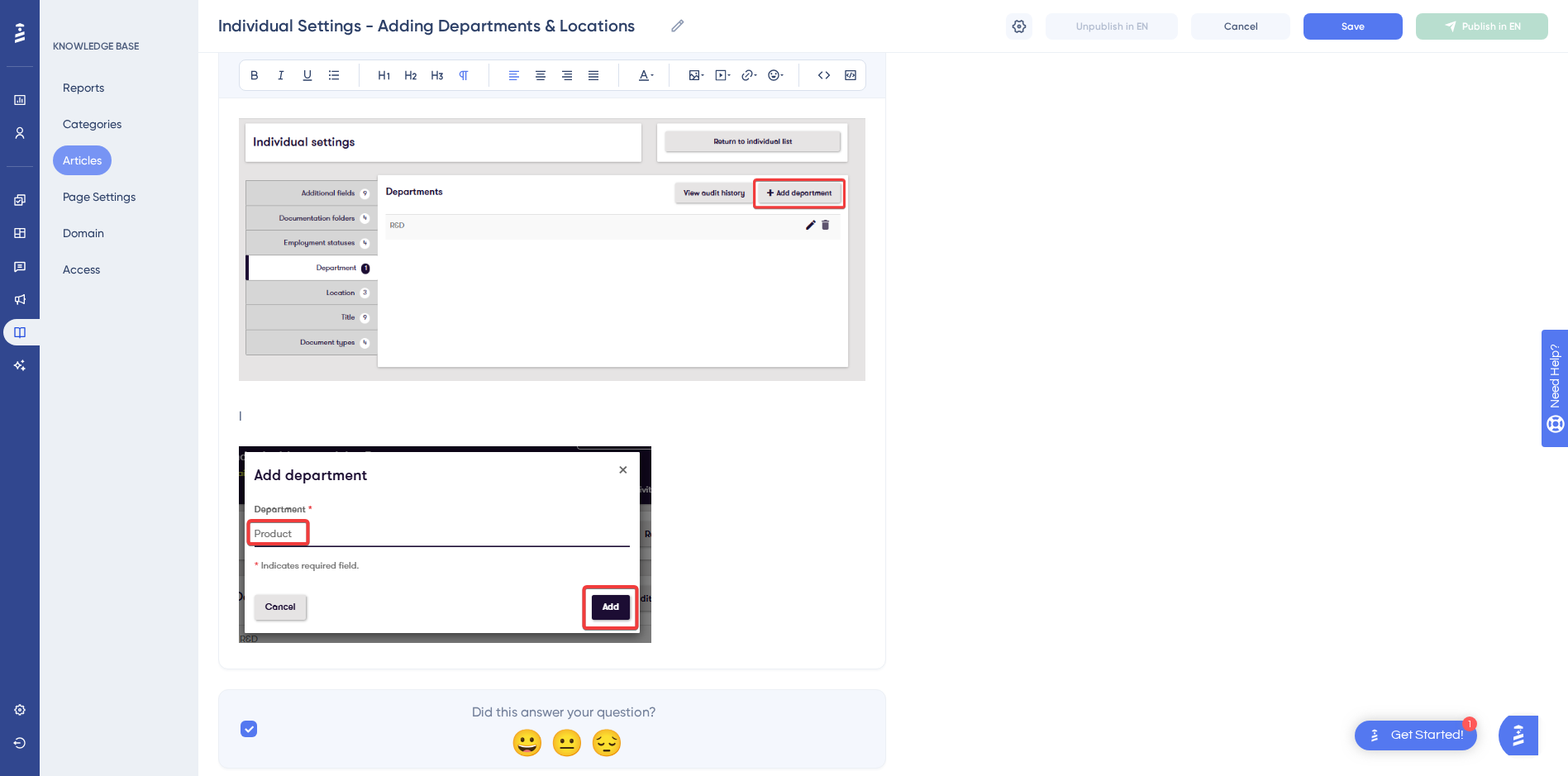
scroll to position [1129, 0]
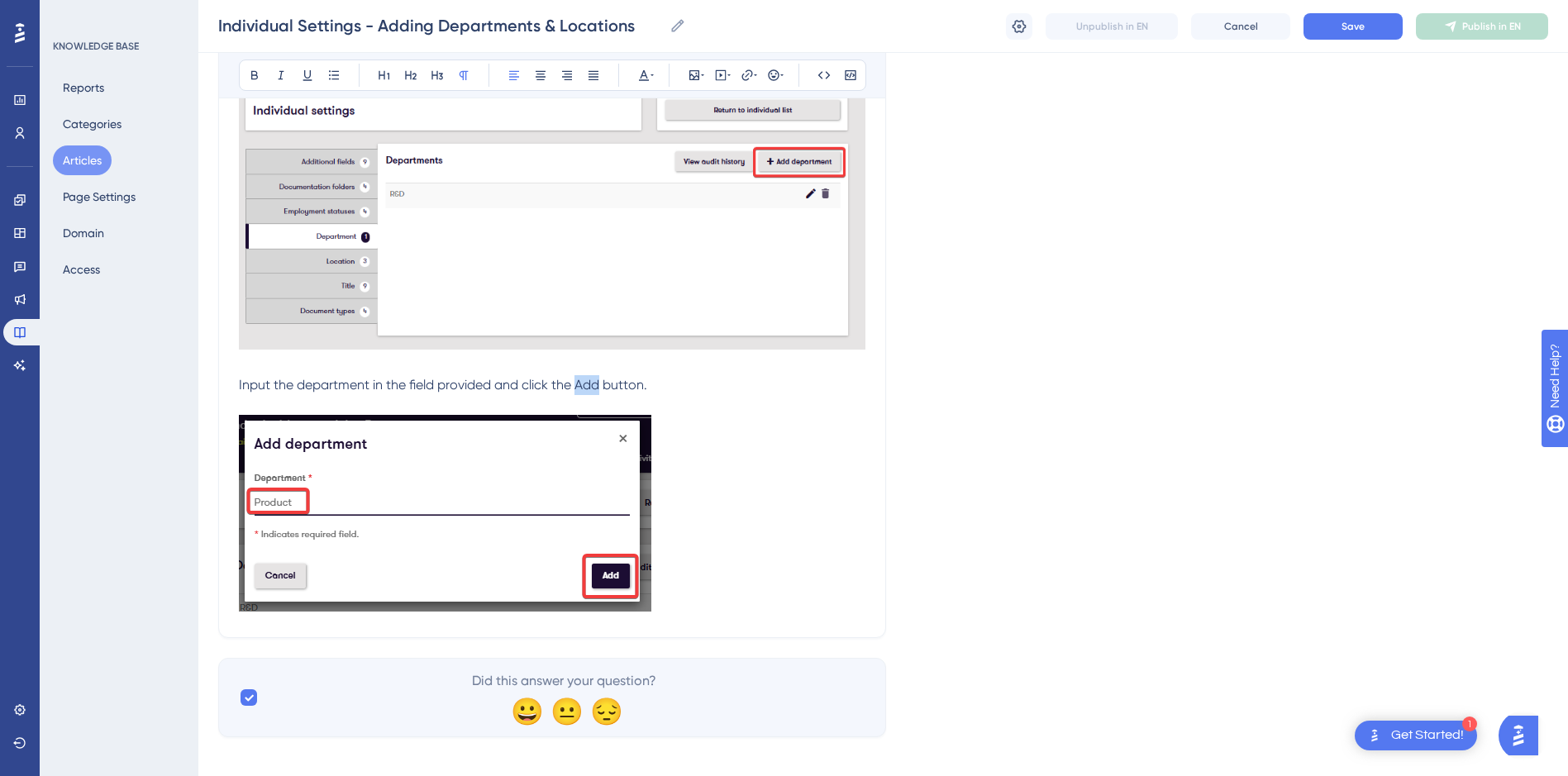
drag, startPoint x: 599, startPoint y: 382, endPoint x: 579, endPoint y: 383, distance: 20.0
click at [579, 383] on span "Input the department in the field provided and click the Add button." at bounding box center [443, 384] width 408 height 16
click at [246, 72] on button at bounding box center [255, 76] width 23 height 23
click at [666, 384] on p "Input the department in the field provided and click the Add button." at bounding box center [552, 385] width 626 height 20
click at [655, 383] on p "Input the department in the field provided and click the Add button." at bounding box center [552, 385] width 626 height 20
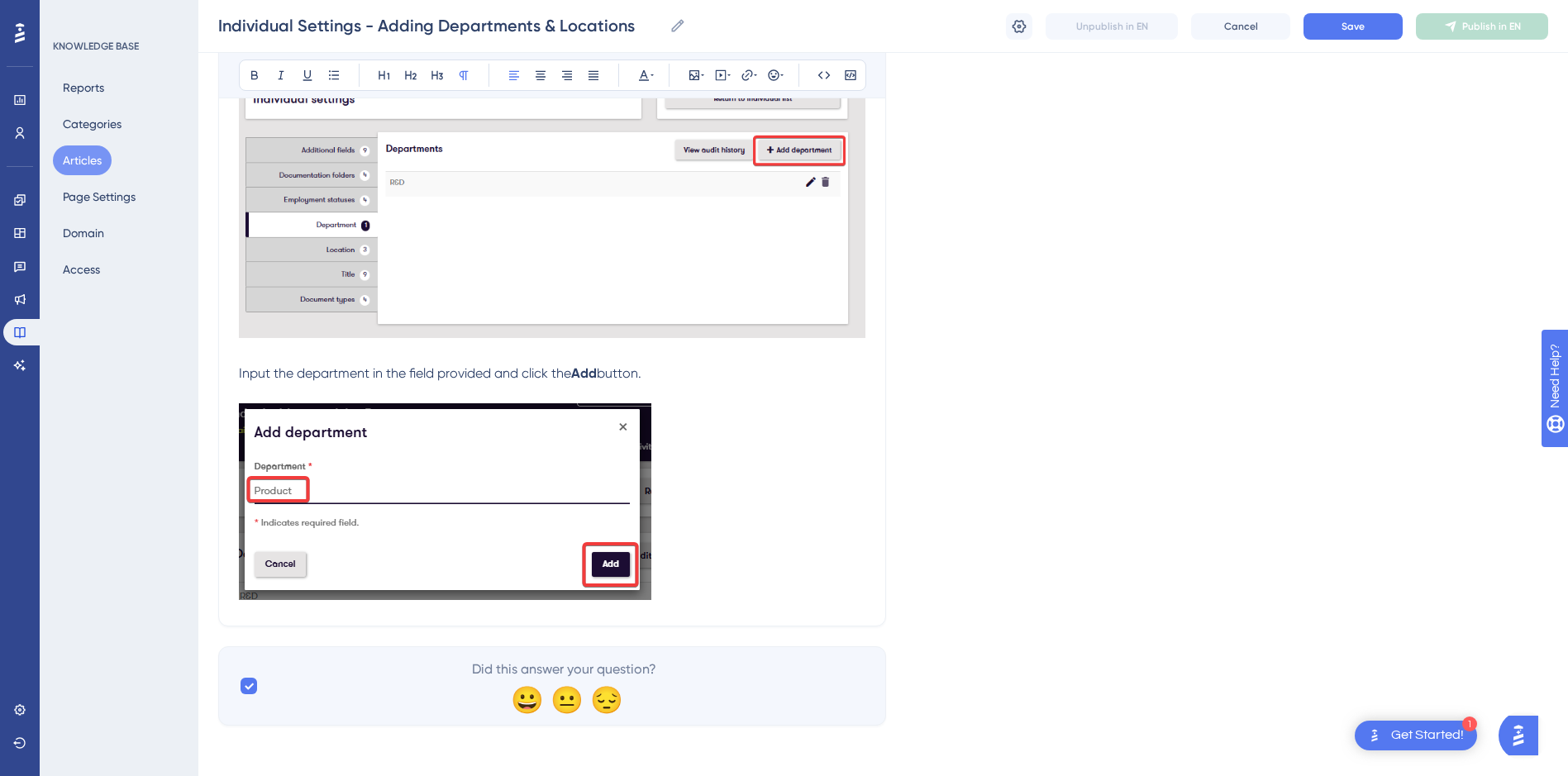
scroll to position [1143, 0]
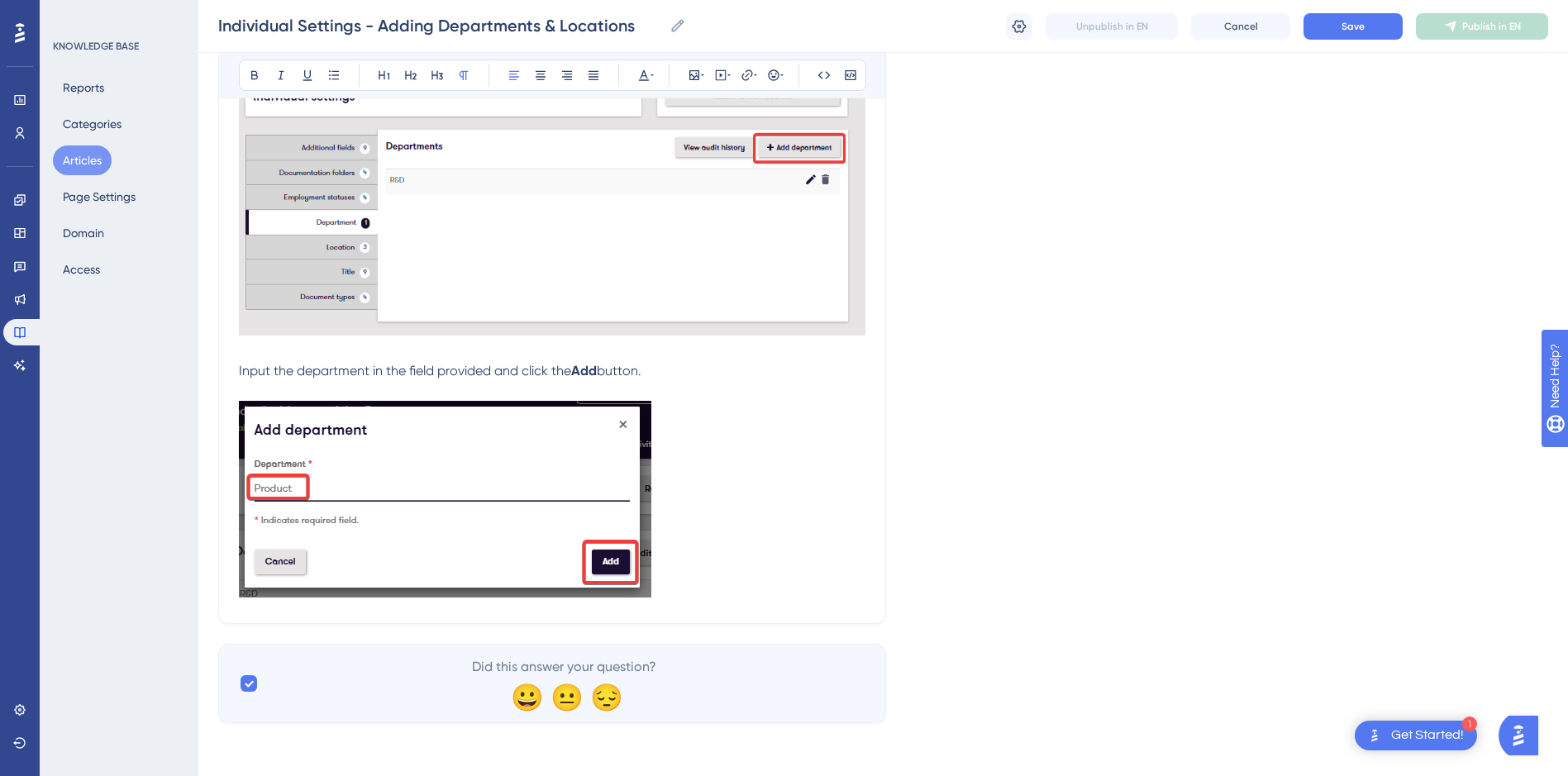
click at [678, 566] on p at bounding box center [552, 502] width 626 height 202
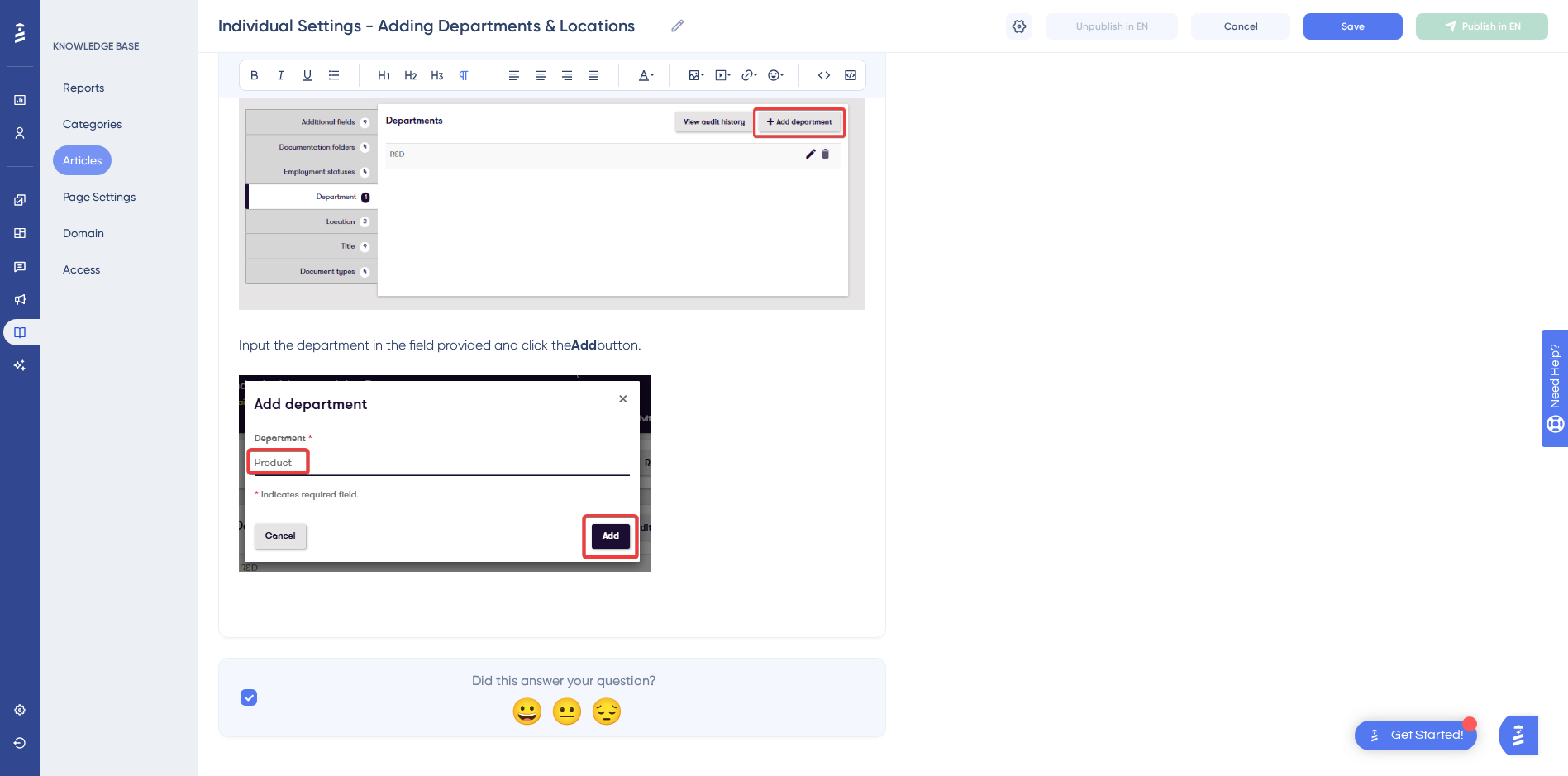
scroll to position [1183, 0]
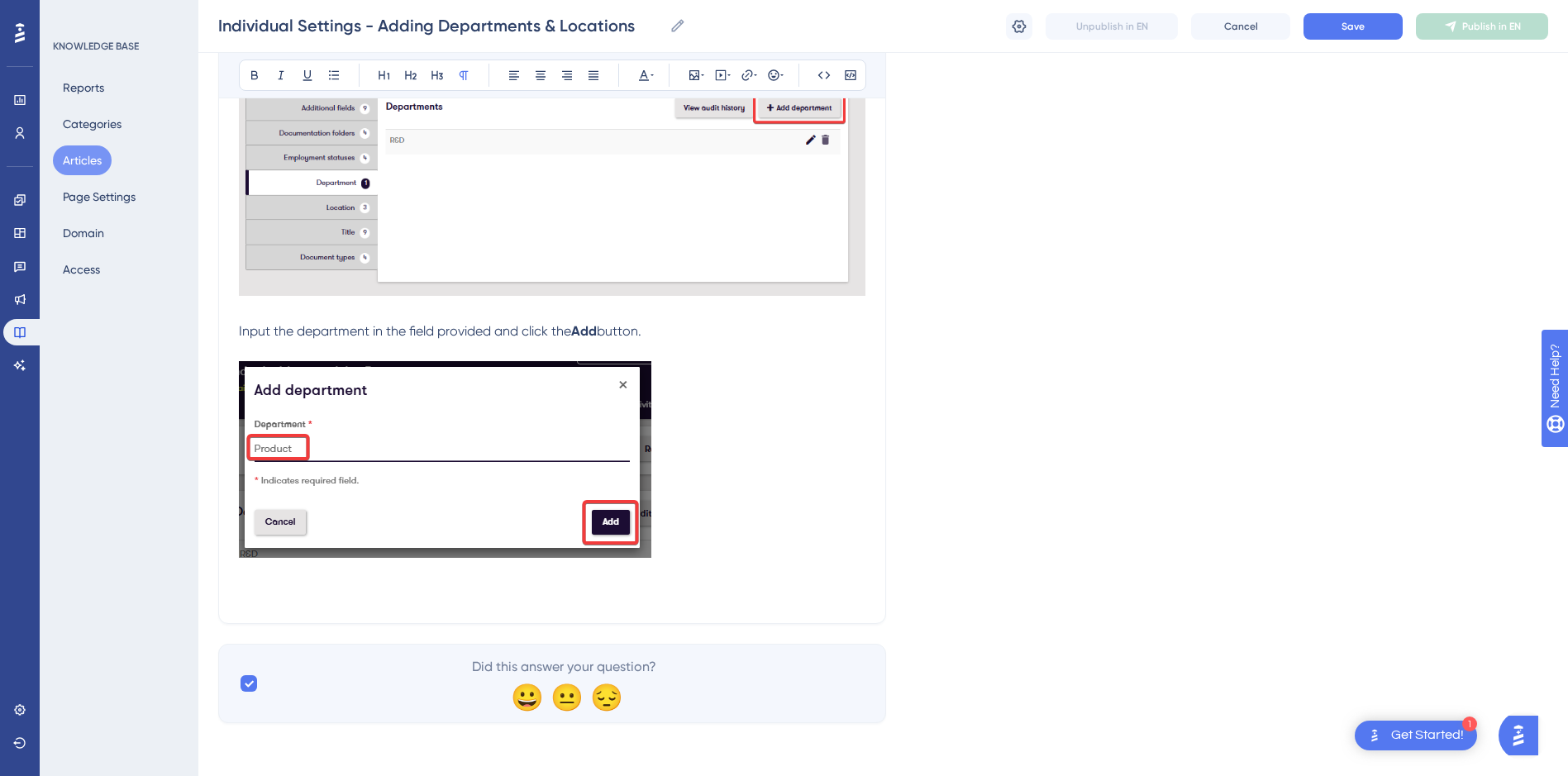
click at [324, 576] on p at bounding box center [552, 574] width 626 height 20
click at [330, 590] on p at bounding box center [552, 593] width 626 height 20
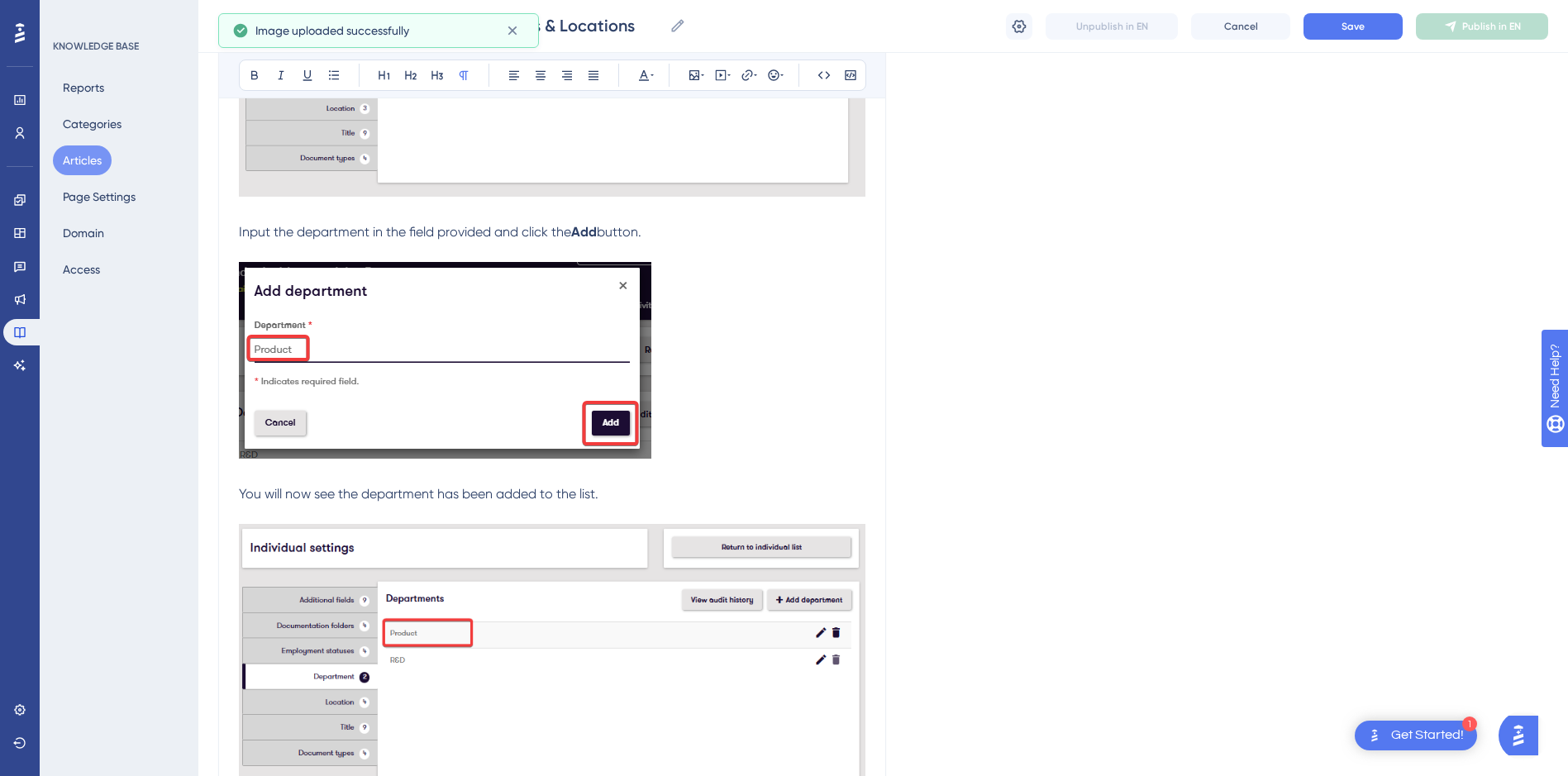
scroll to position [1472, 0]
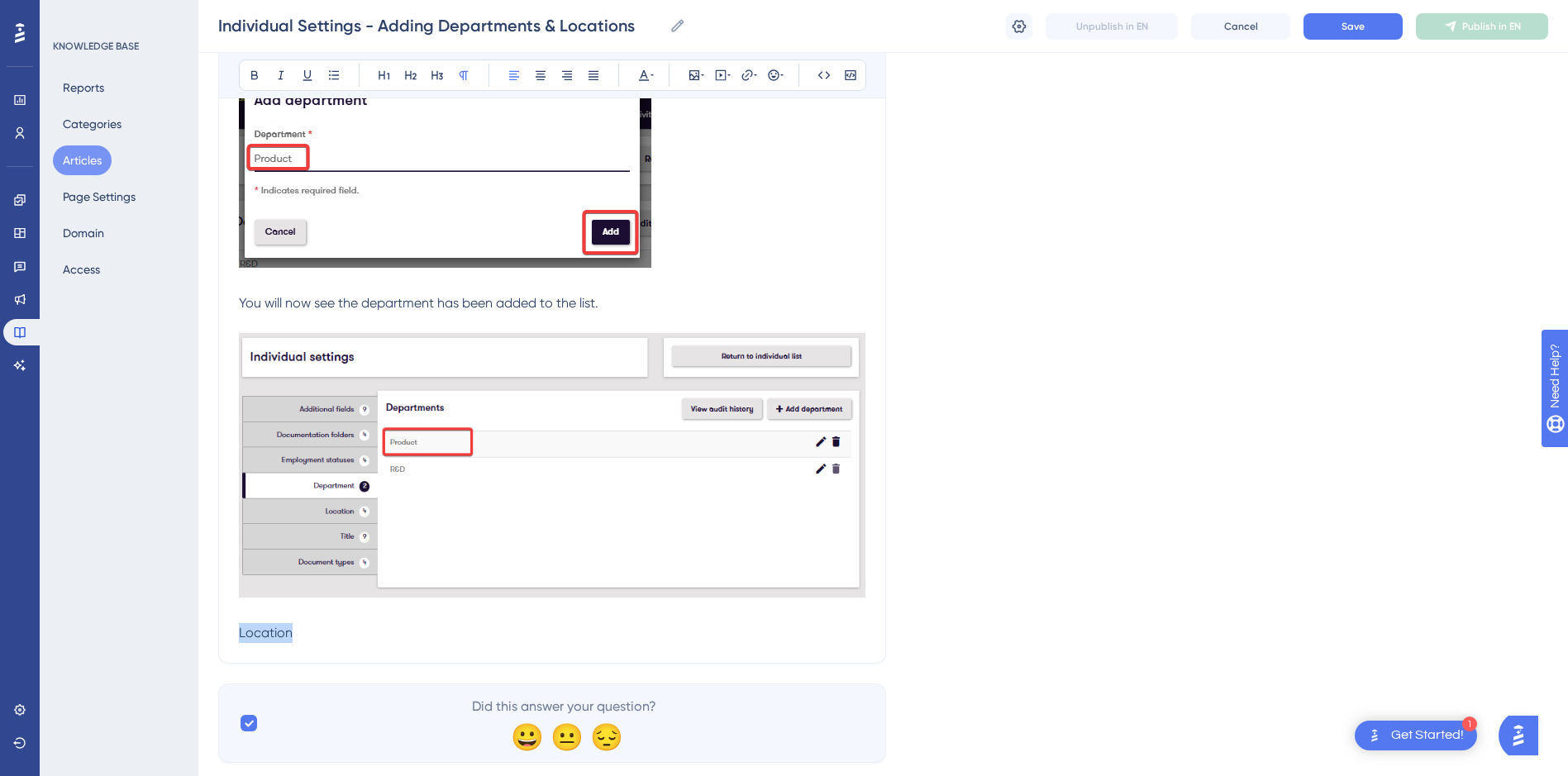
drag, startPoint x: 300, startPoint y: 630, endPoint x: 225, endPoint y: 634, distance: 75.1
click at [408, 72] on icon at bounding box center [411, 75] width 13 height 13
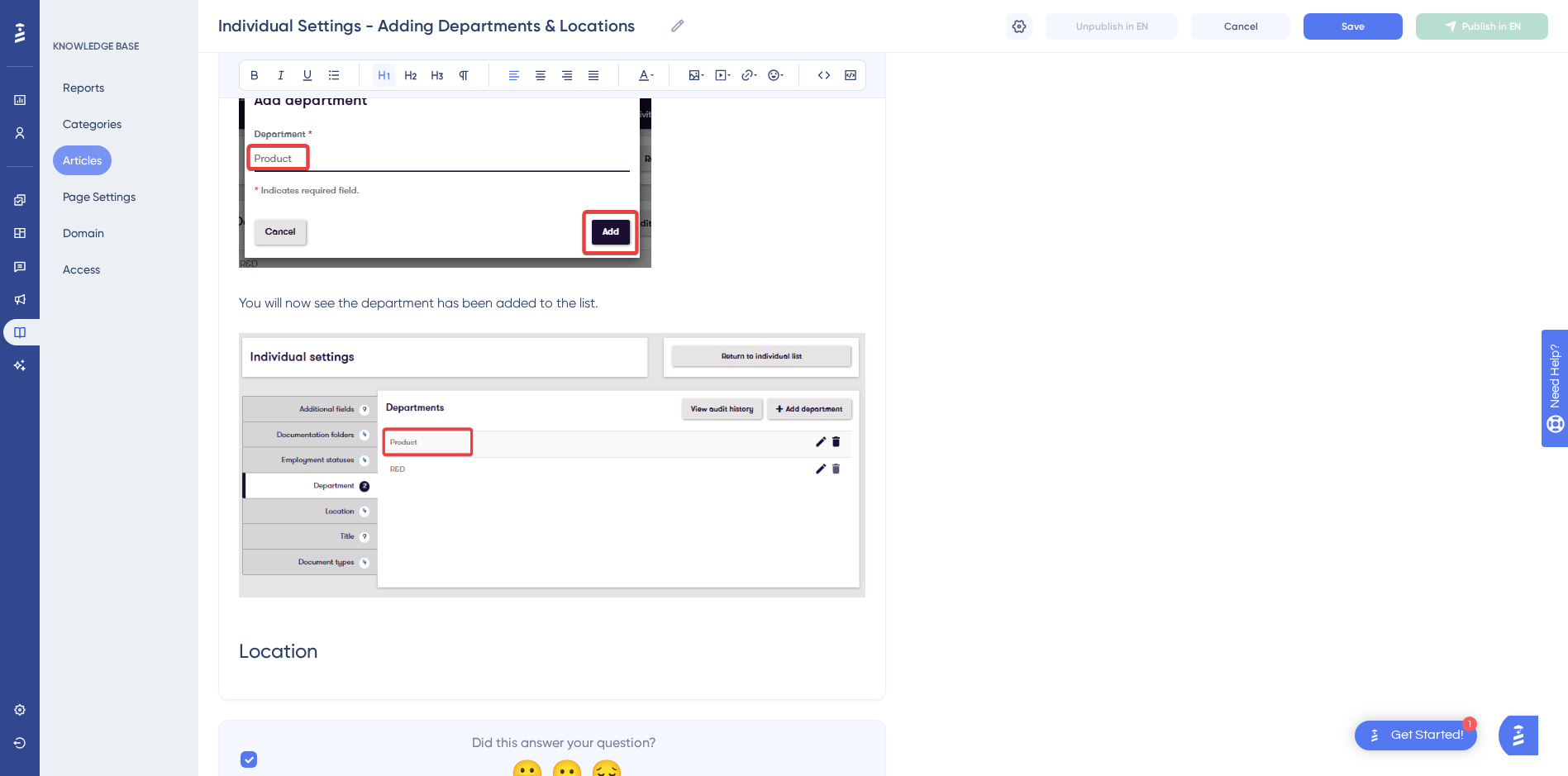
click at [388, 69] on icon at bounding box center [384, 75] width 13 height 13
click at [348, 643] on h1 "Location" at bounding box center [552, 651] width 626 height 57
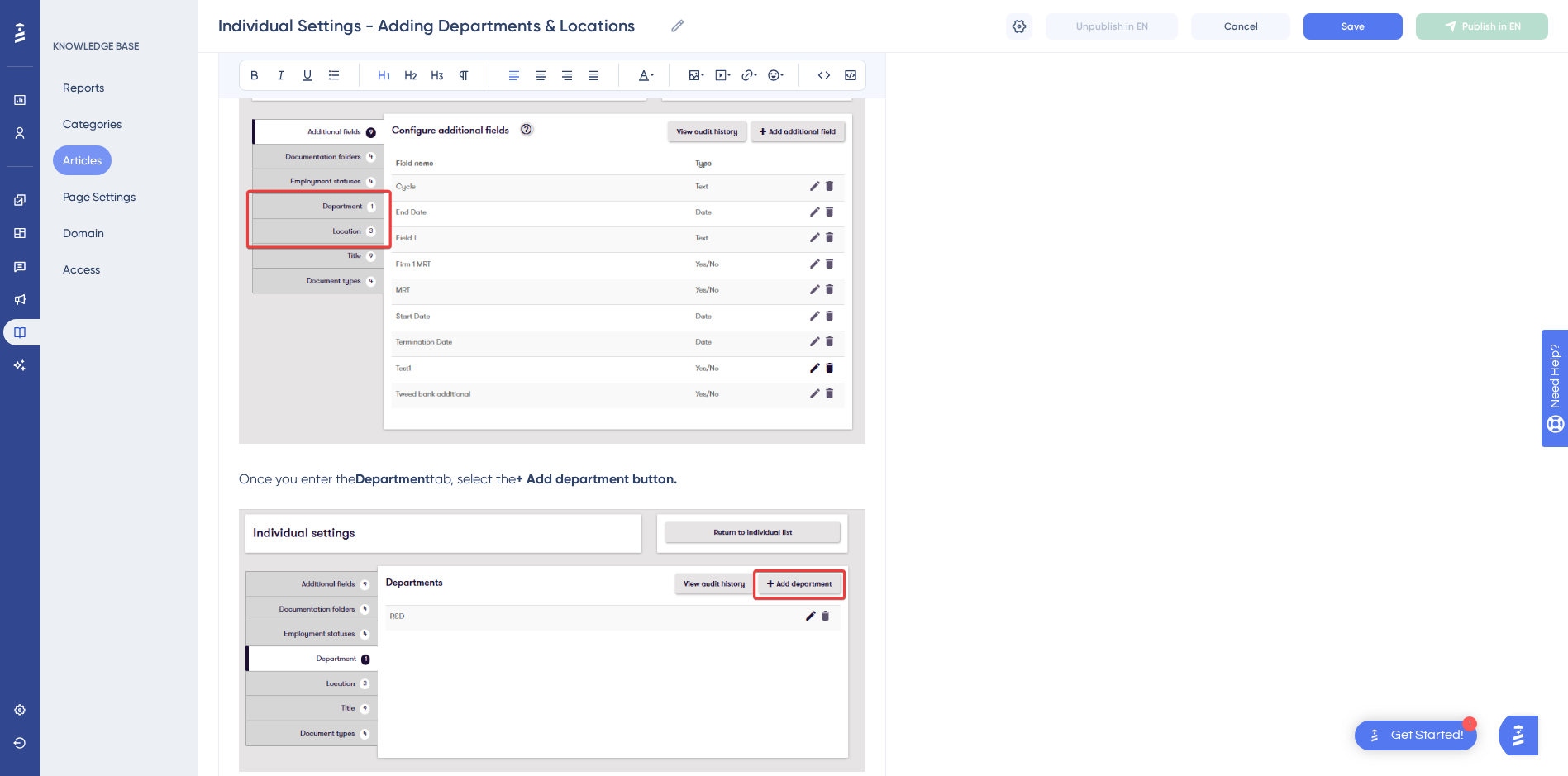
scroll to position [729, 0]
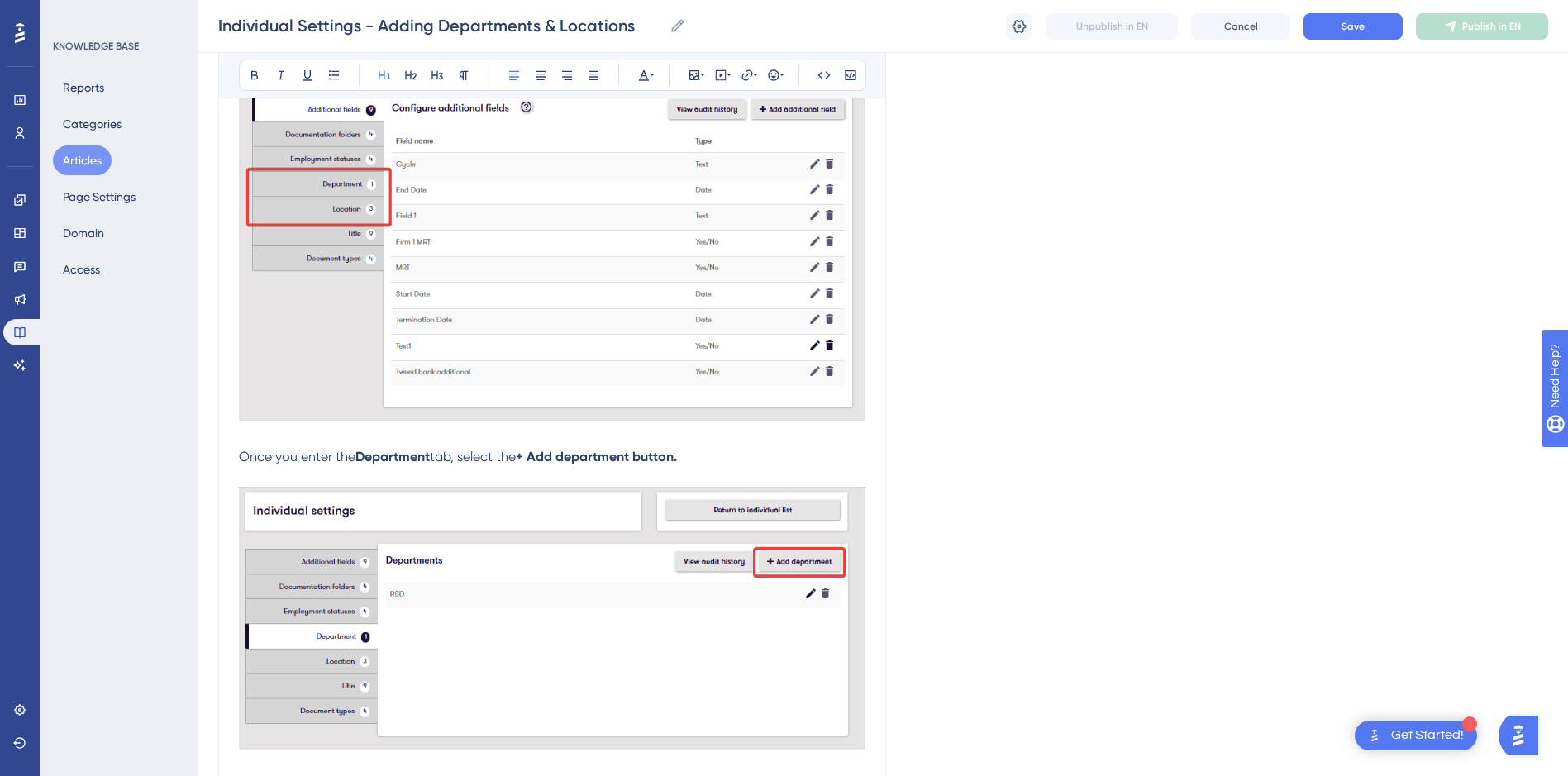
click at [275, 431] on p at bounding box center [552, 437] width 626 height 20
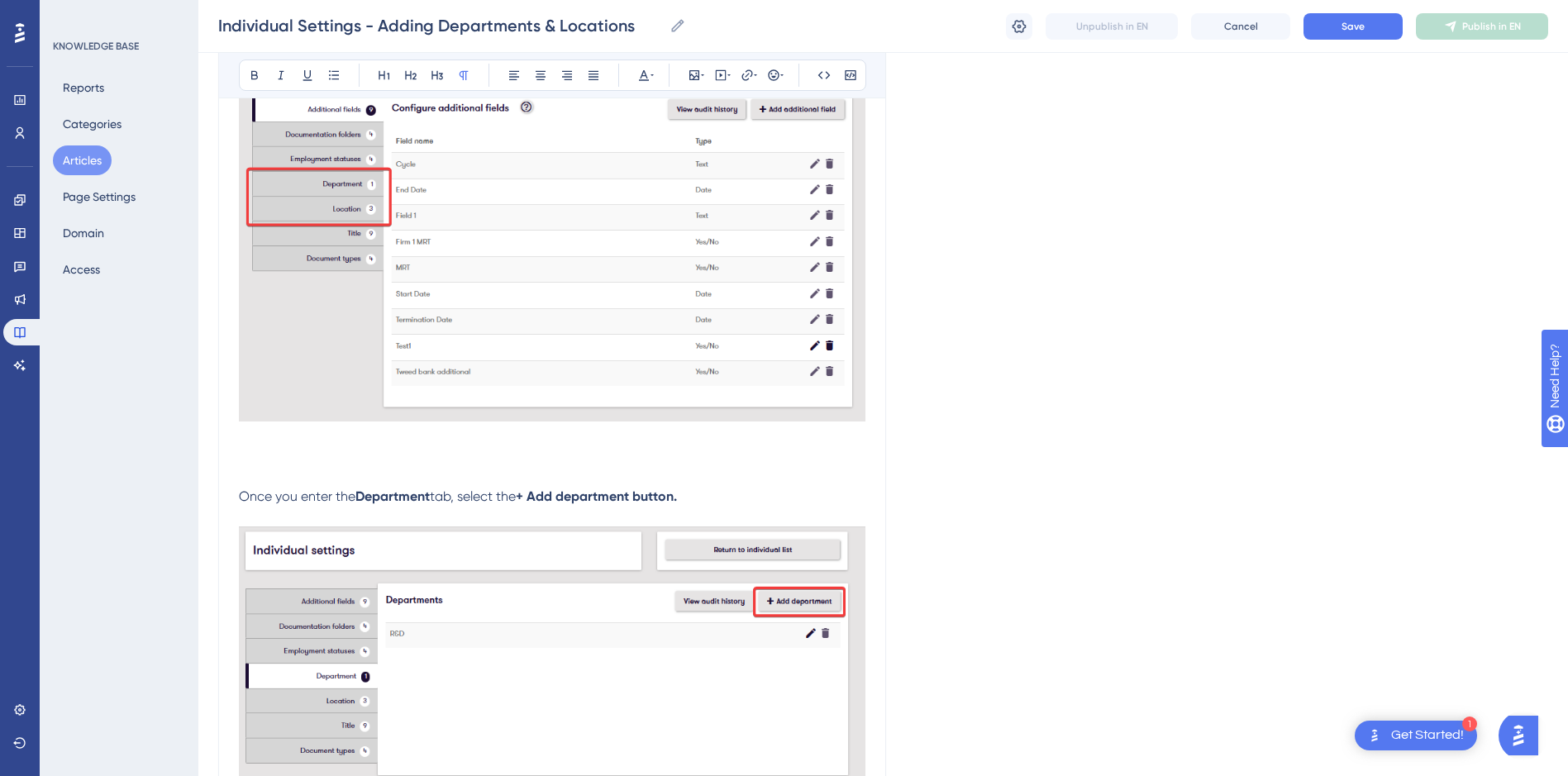
click at [289, 456] on p at bounding box center [552, 457] width 626 height 20
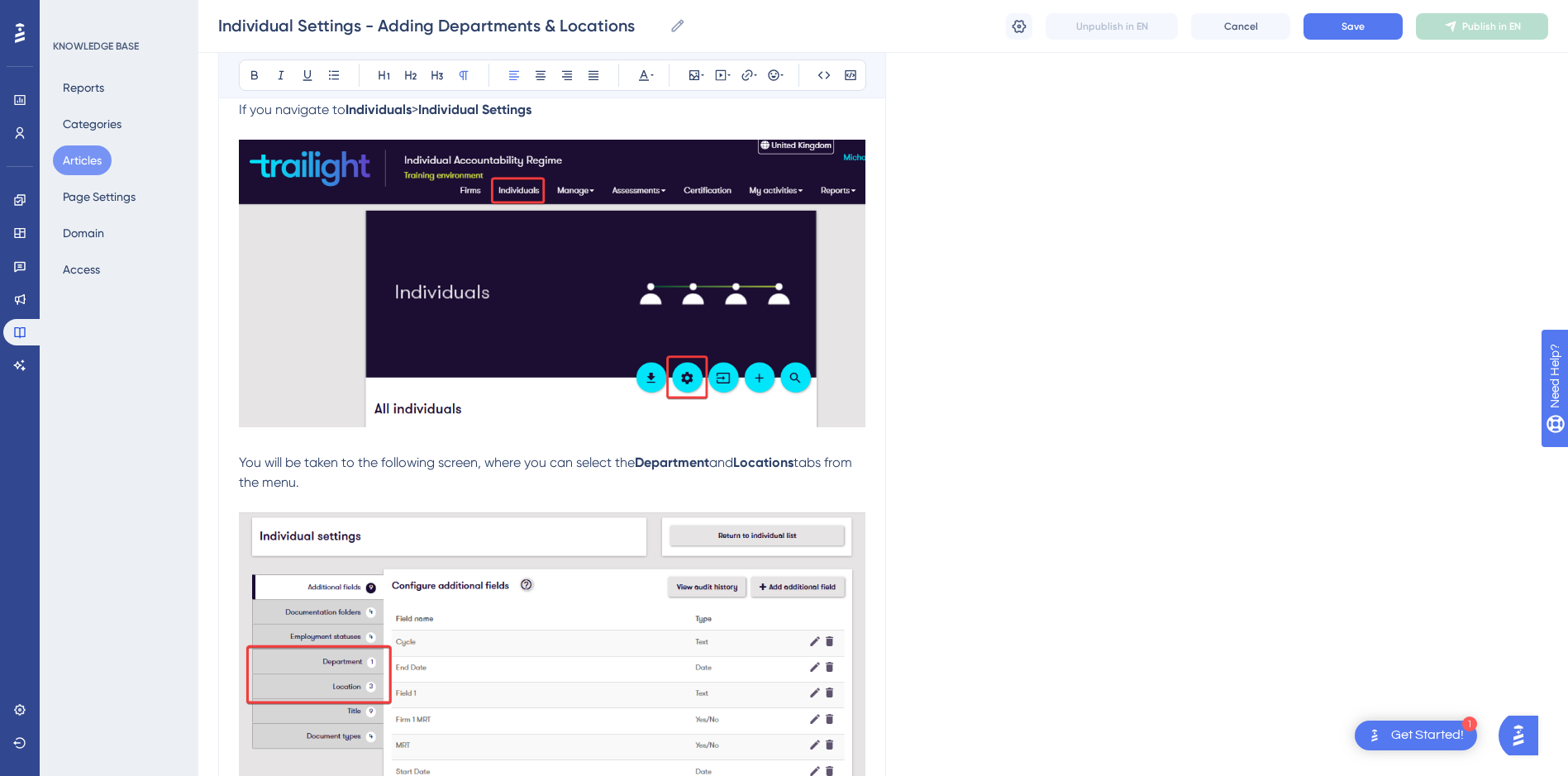
scroll to position [67, 0]
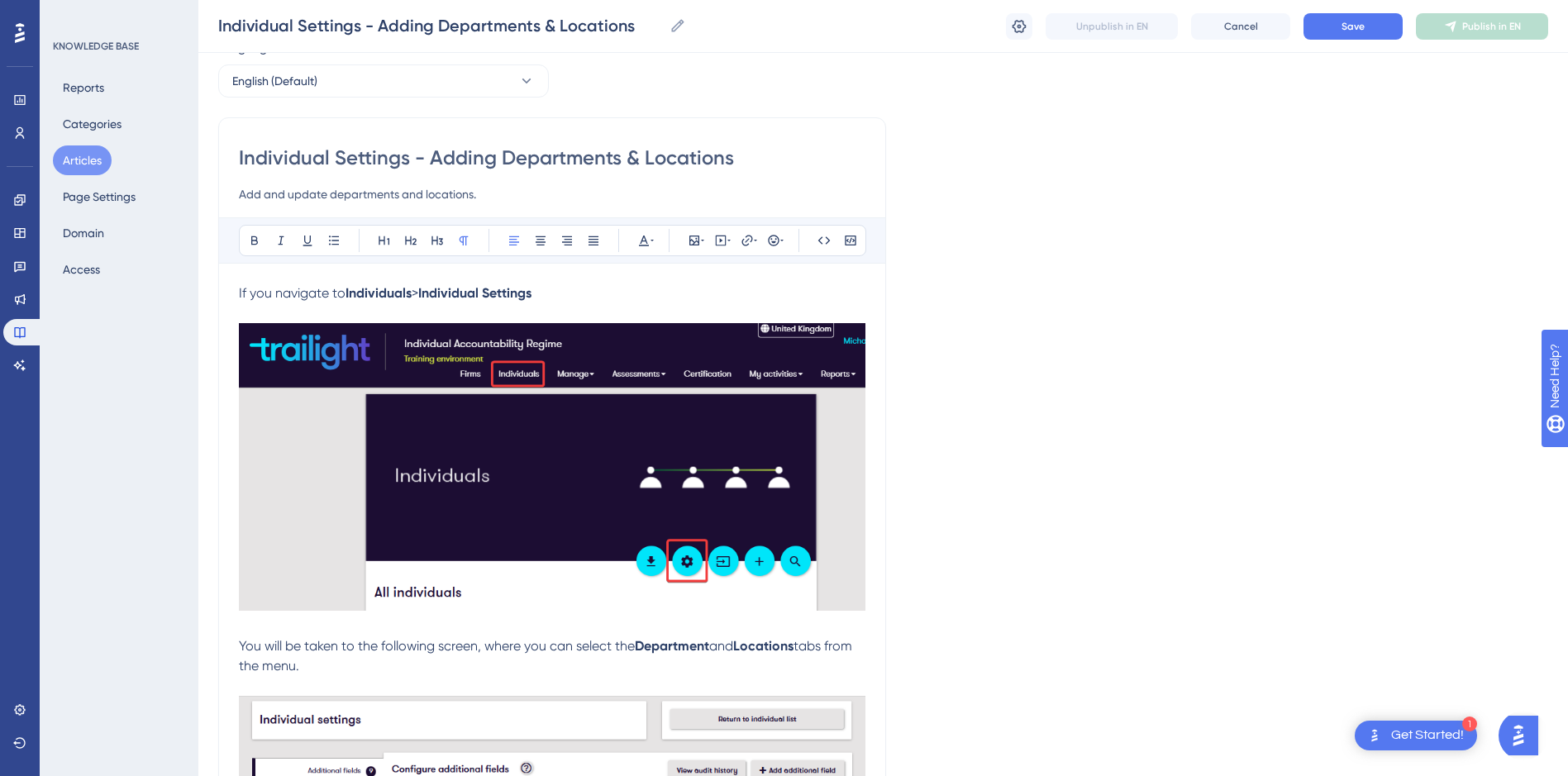
click at [794, 641] on strong "Locations" at bounding box center [763, 645] width 61 height 16
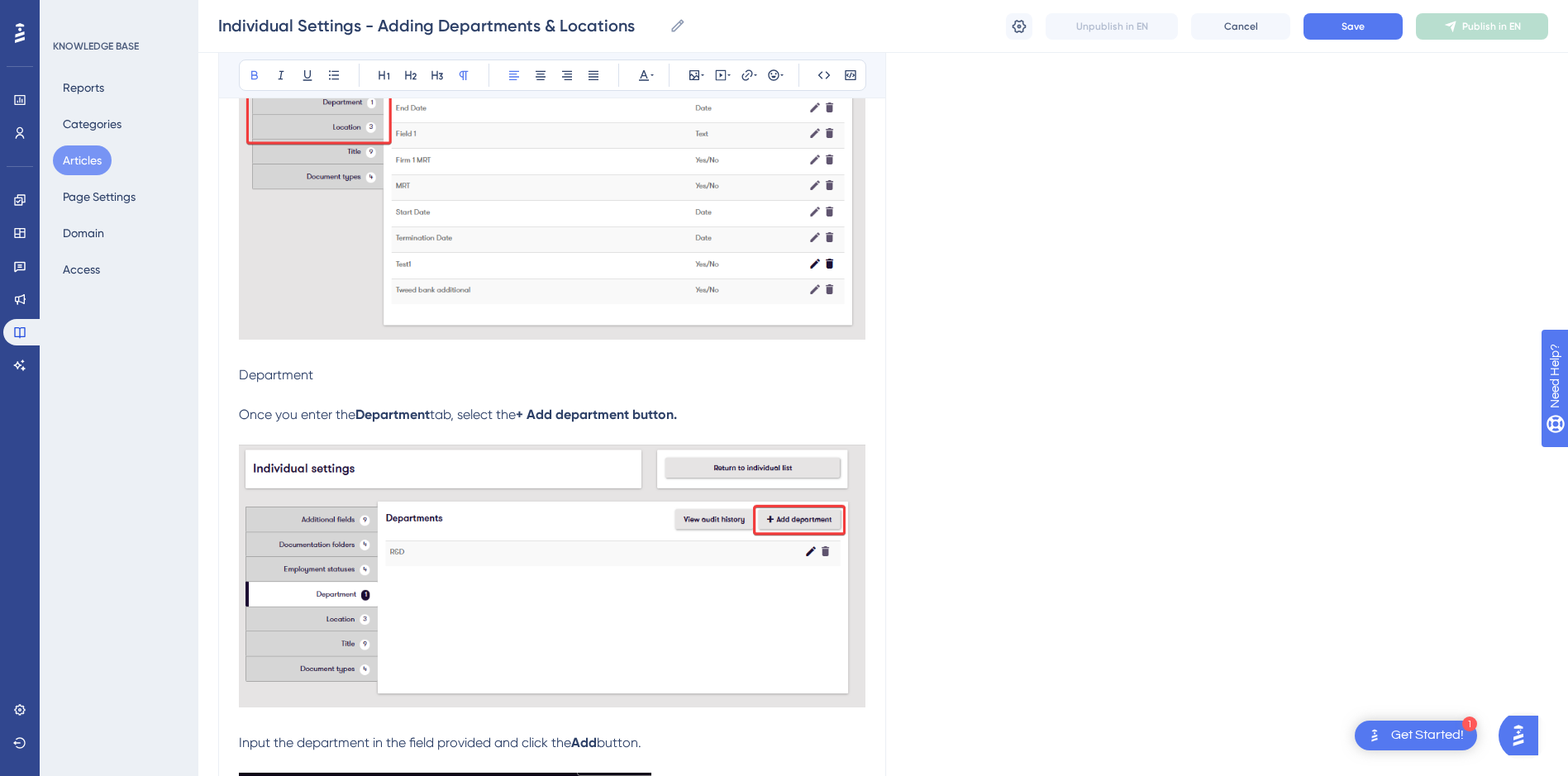
scroll to position [812, 0]
drag, startPoint x: 310, startPoint y: 371, endPoint x: 239, endPoint y: 370, distance: 71.0
click at [239, 370] on p "Department" at bounding box center [552, 374] width 626 height 20
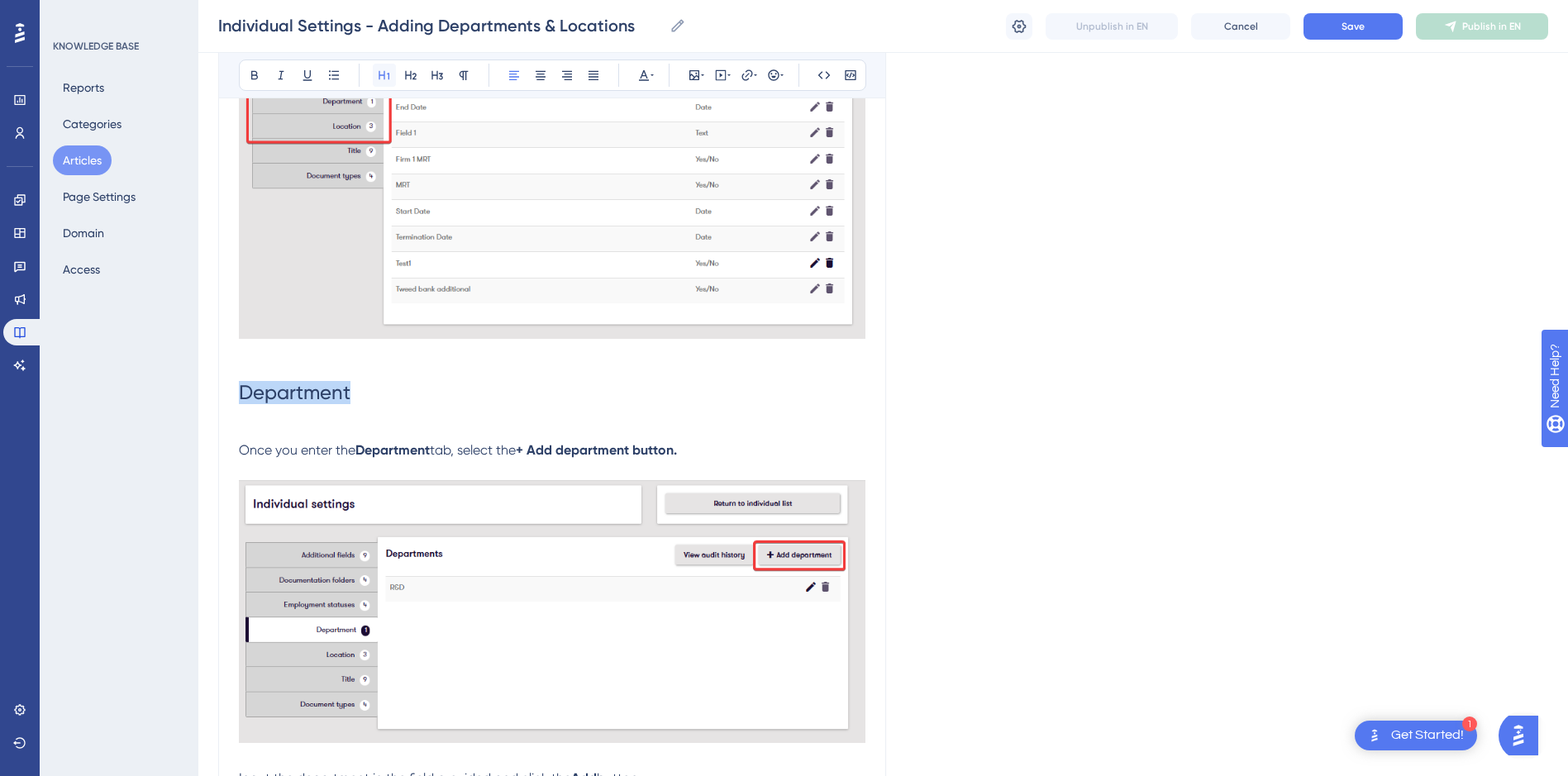
click at [388, 73] on icon at bounding box center [383, 75] width 11 height 9
click at [413, 386] on h1 "Department" at bounding box center [552, 393] width 626 height 57
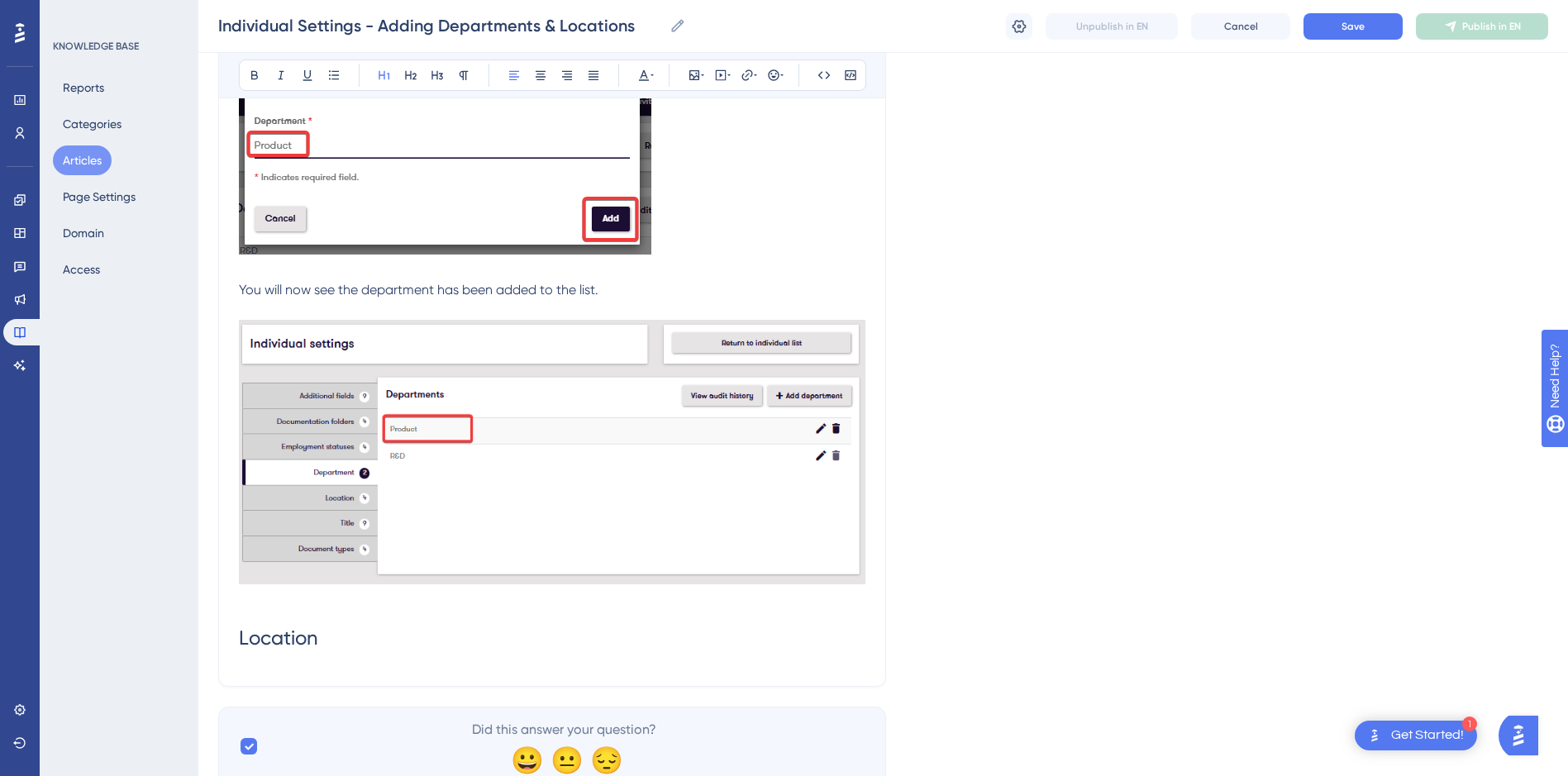
scroll to position [1624, 0]
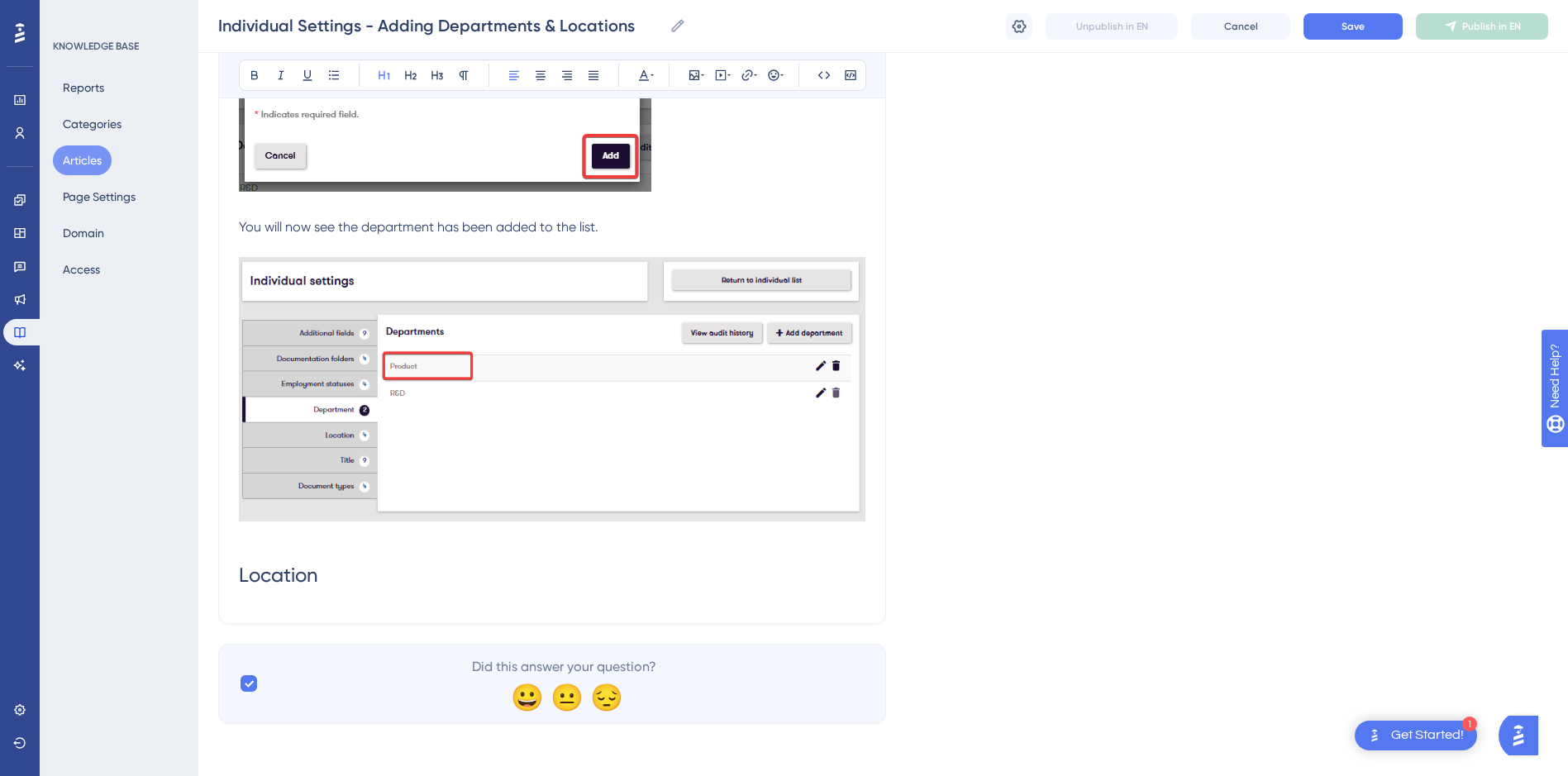
click at [354, 578] on h1 "Location" at bounding box center [552, 576] width 626 height 57
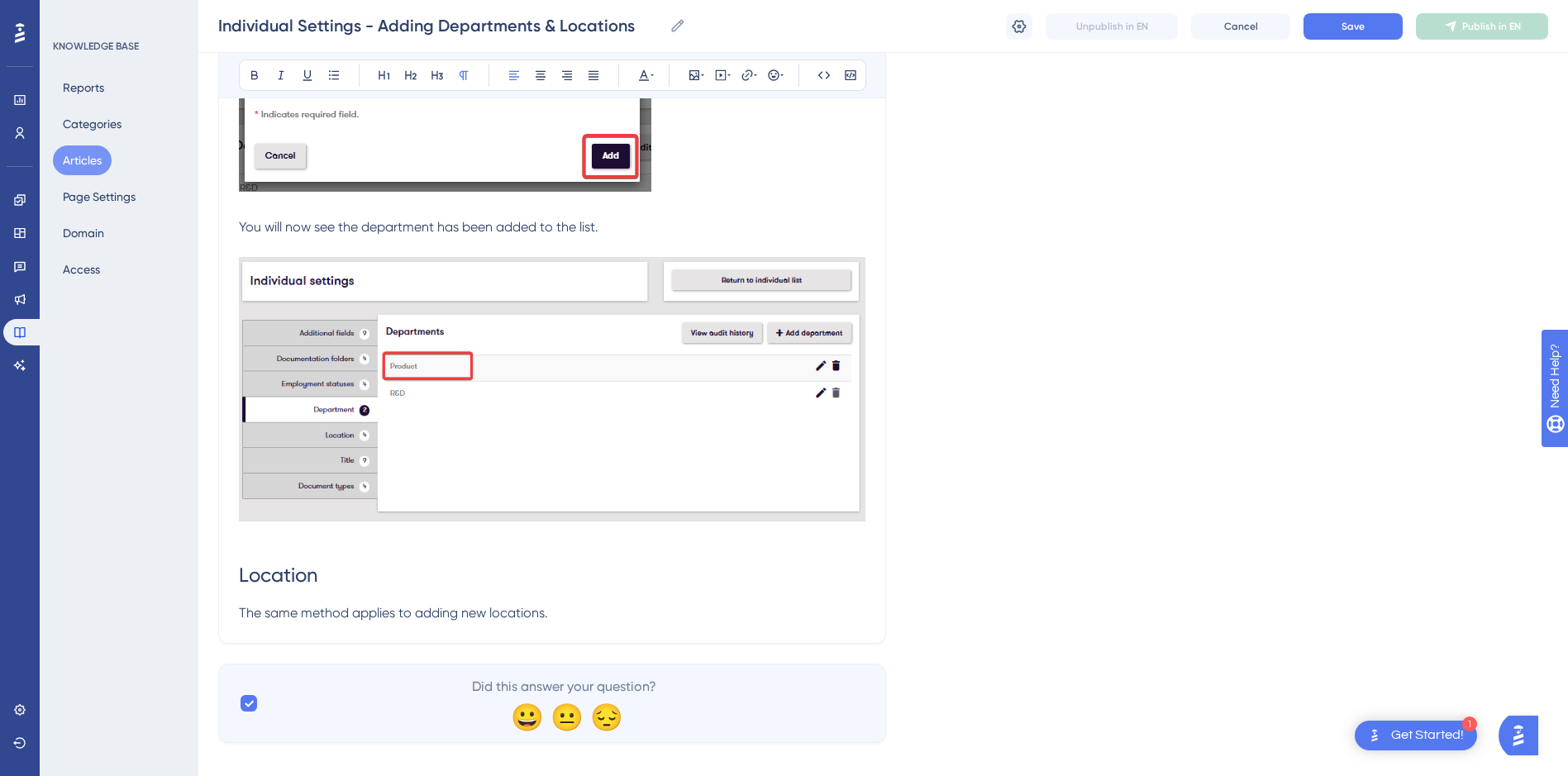
click at [382, 612] on span "The same method applies to adding new locations." at bounding box center [393, 612] width 309 height 16
click at [611, 620] on p "The same method applies to adding new locations." at bounding box center [552, 613] width 626 height 20
drag, startPoint x: 774, startPoint y: 610, endPoint x: 722, endPoint y: 615, distance: 52.2
click at [722, 615] on span "The same method applies to adding new locations. Once you have entered the Loca…" at bounding box center [518, 612] width 560 height 16
click at [253, 76] on icon at bounding box center [255, 75] width 13 height 13
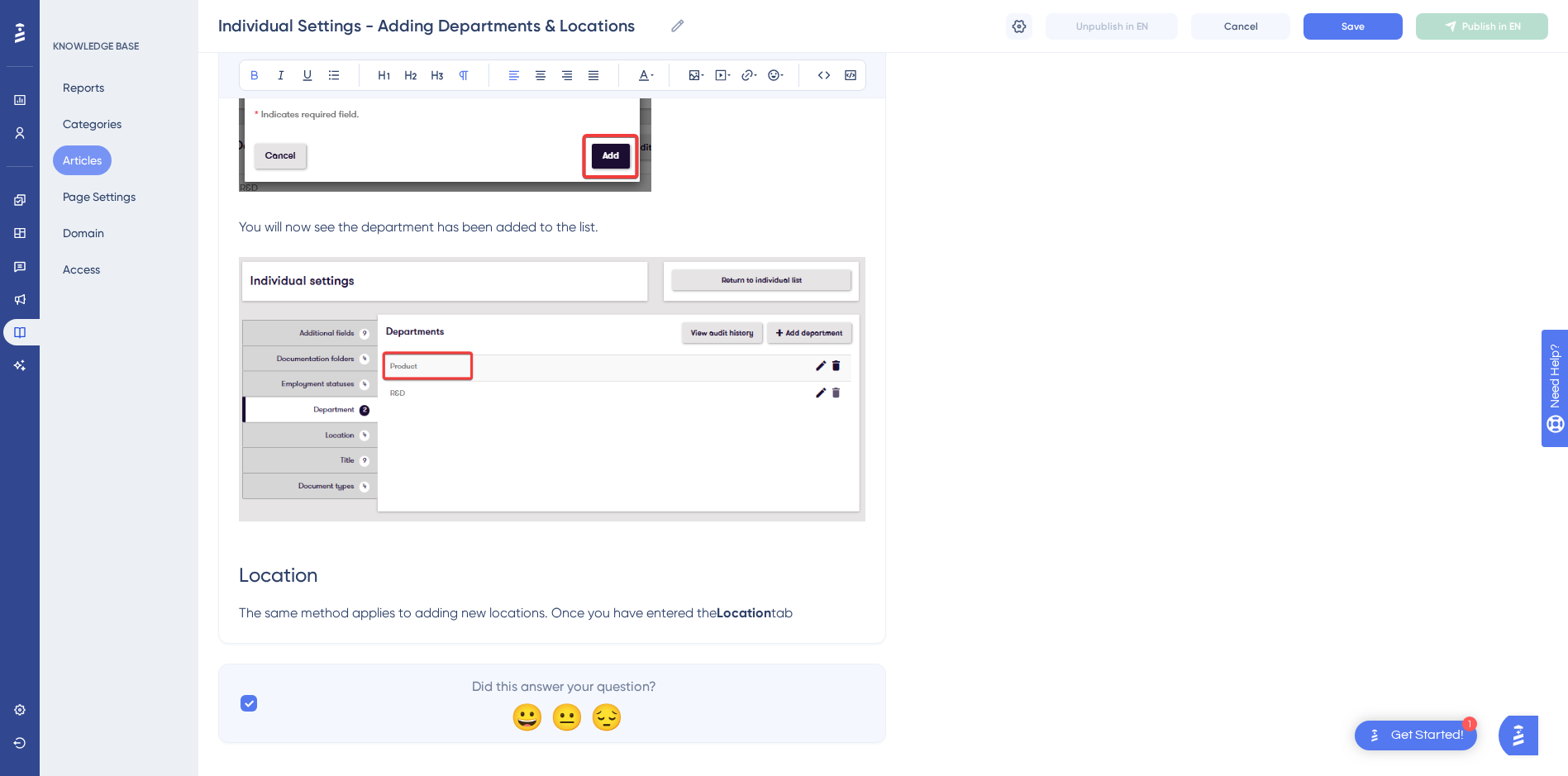
click at [810, 611] on p "The same method applies to adding new locations. Once you have entered the Loca…" at bounding box center [552, 613] width 626 height 20
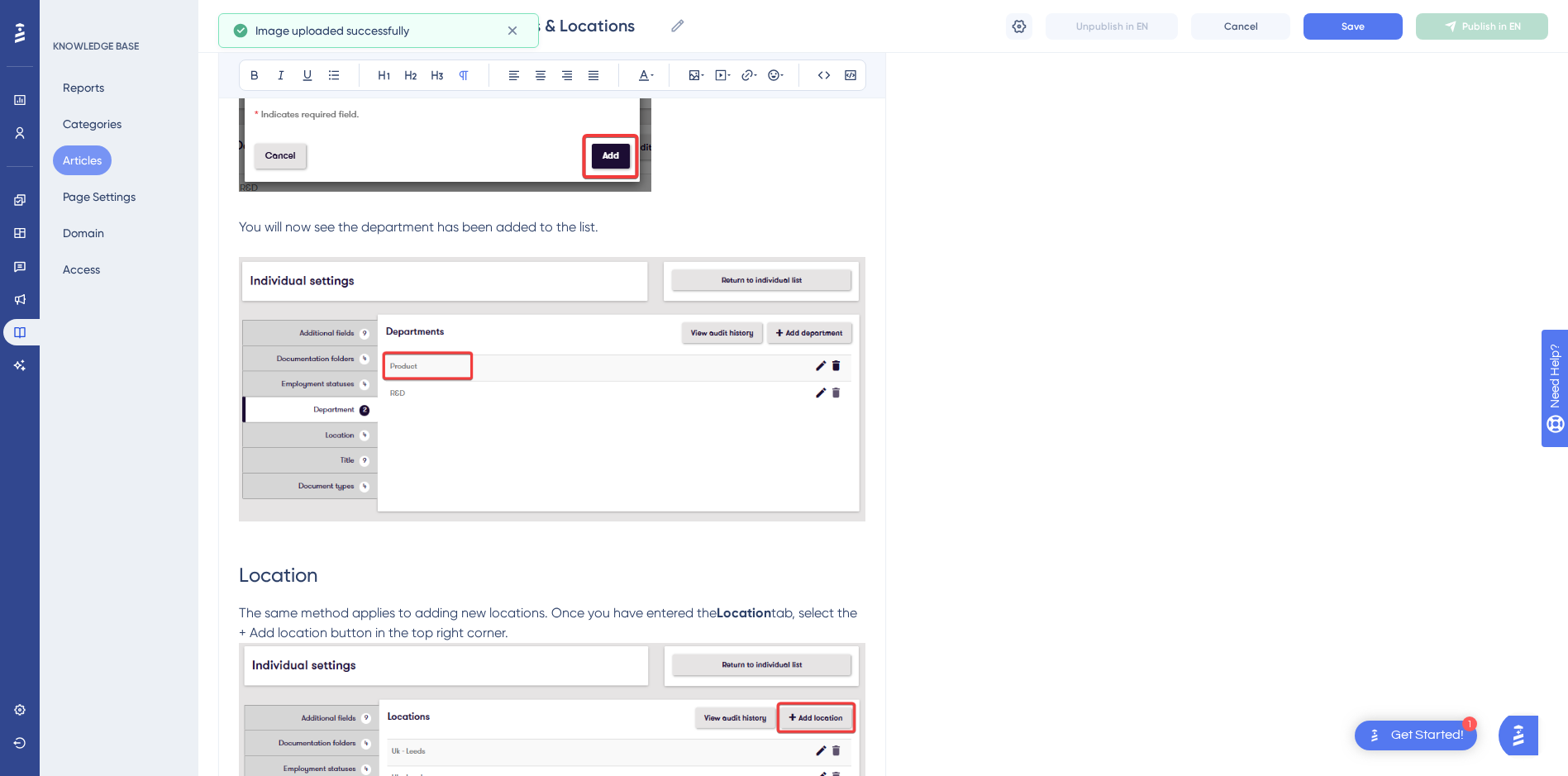
scroll to position [1872, 0]
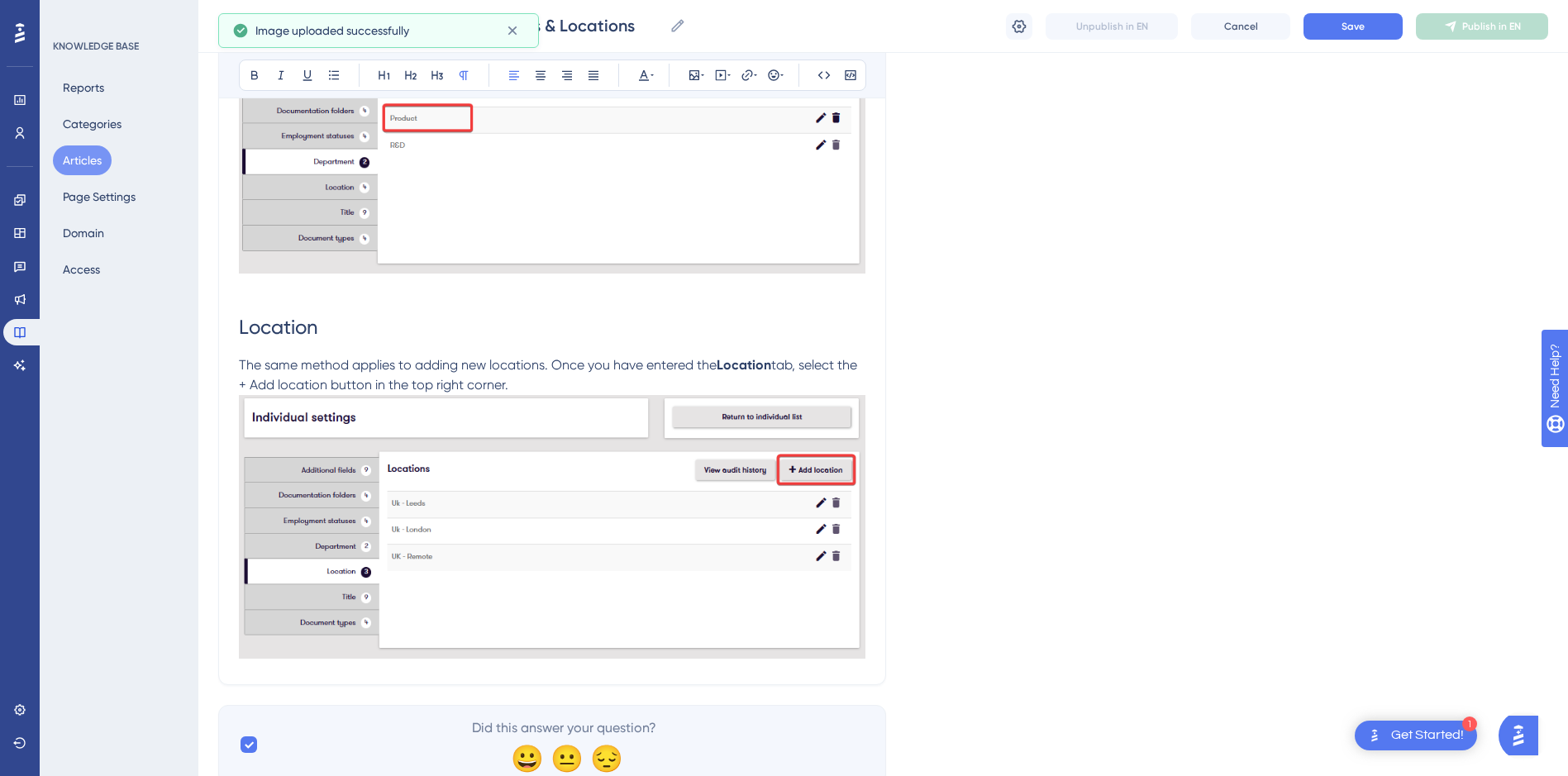
click at [537, 379] on p "The same method applies to adding new locations. Once you have entered the Loca…" at bounding box center [552, 375] width 626 height 40
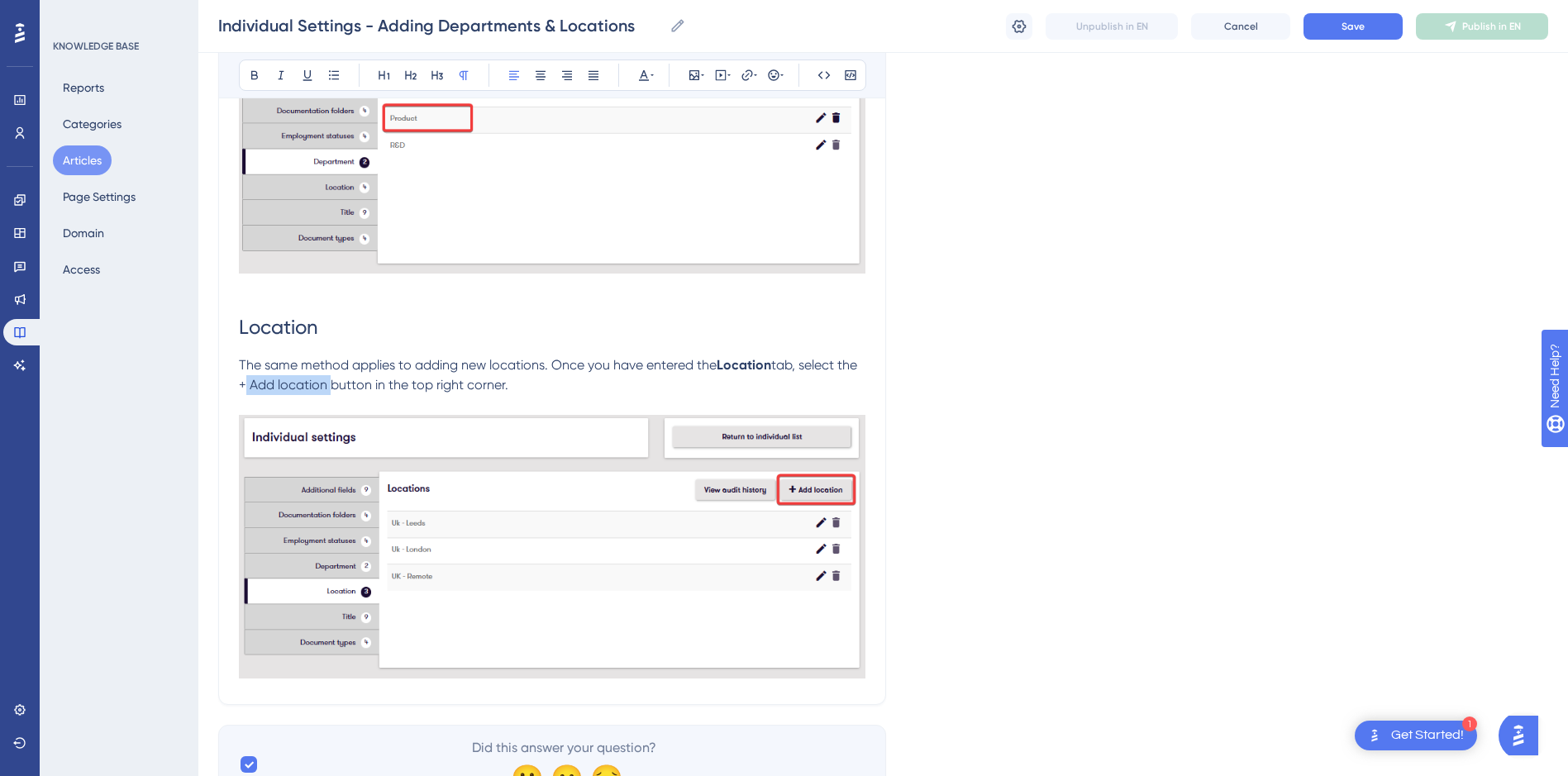
drag, startPoint x: 326, startPoint y: 385, endPoint x: 239, endPoint y: 385, distance: 87.0
click at [239, 385] on span "tab, select the + Add location button in the top right corner." at bounding box center [549, 374] width 621 height 36
click at [251, 77] on icon at bounding box center [255, 75] width 7 height 9
click at [536, 382] on p "The same method applies to adding new locations. Once you have entered the Loca…" at bounding box center [552, 375] width 626 height 40
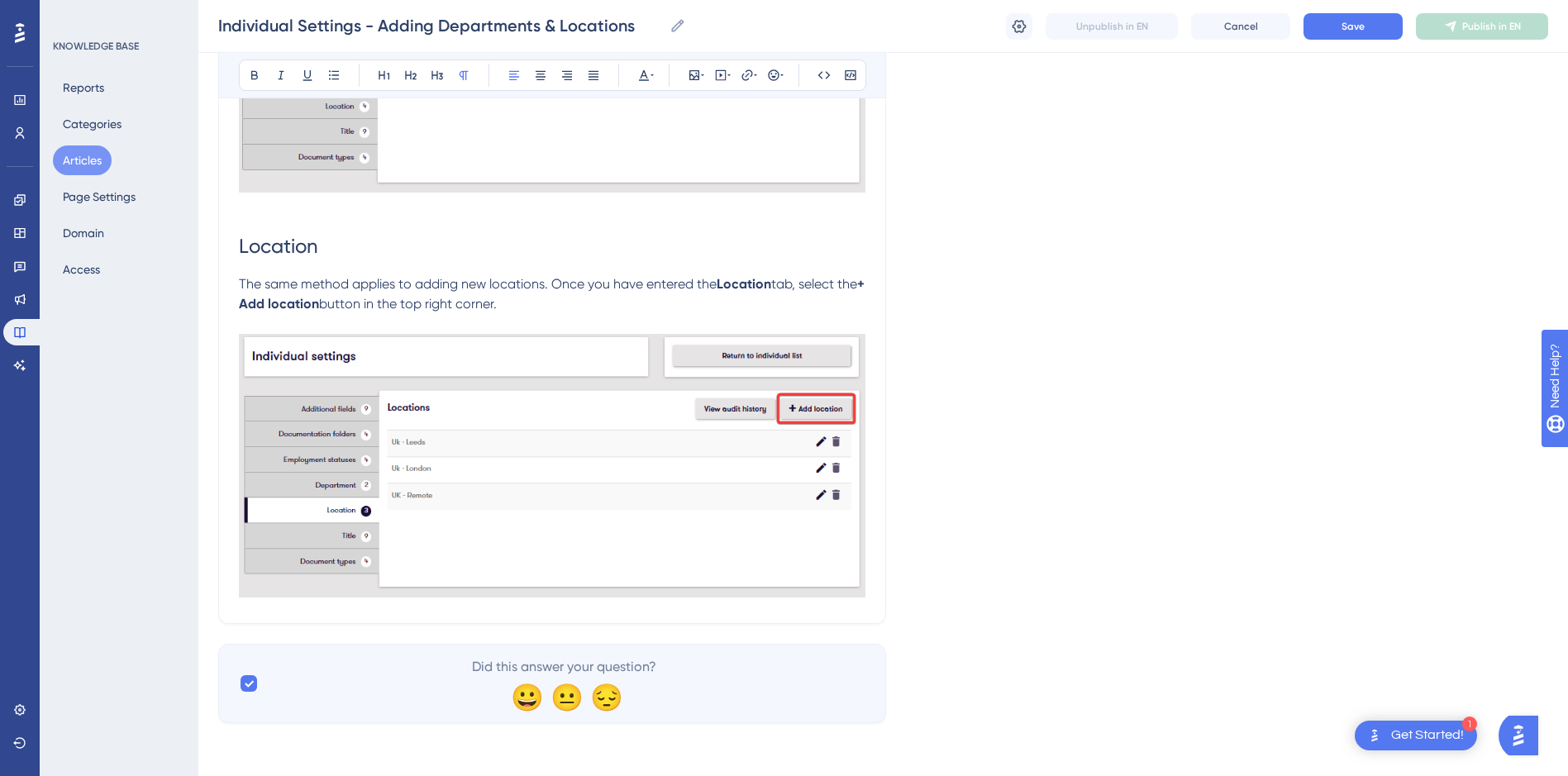
click at [553, 312] on p "The same method applies to adding new locations. Once you have entered the Loca…" at bounding box center [552, 294] width 626 height 40
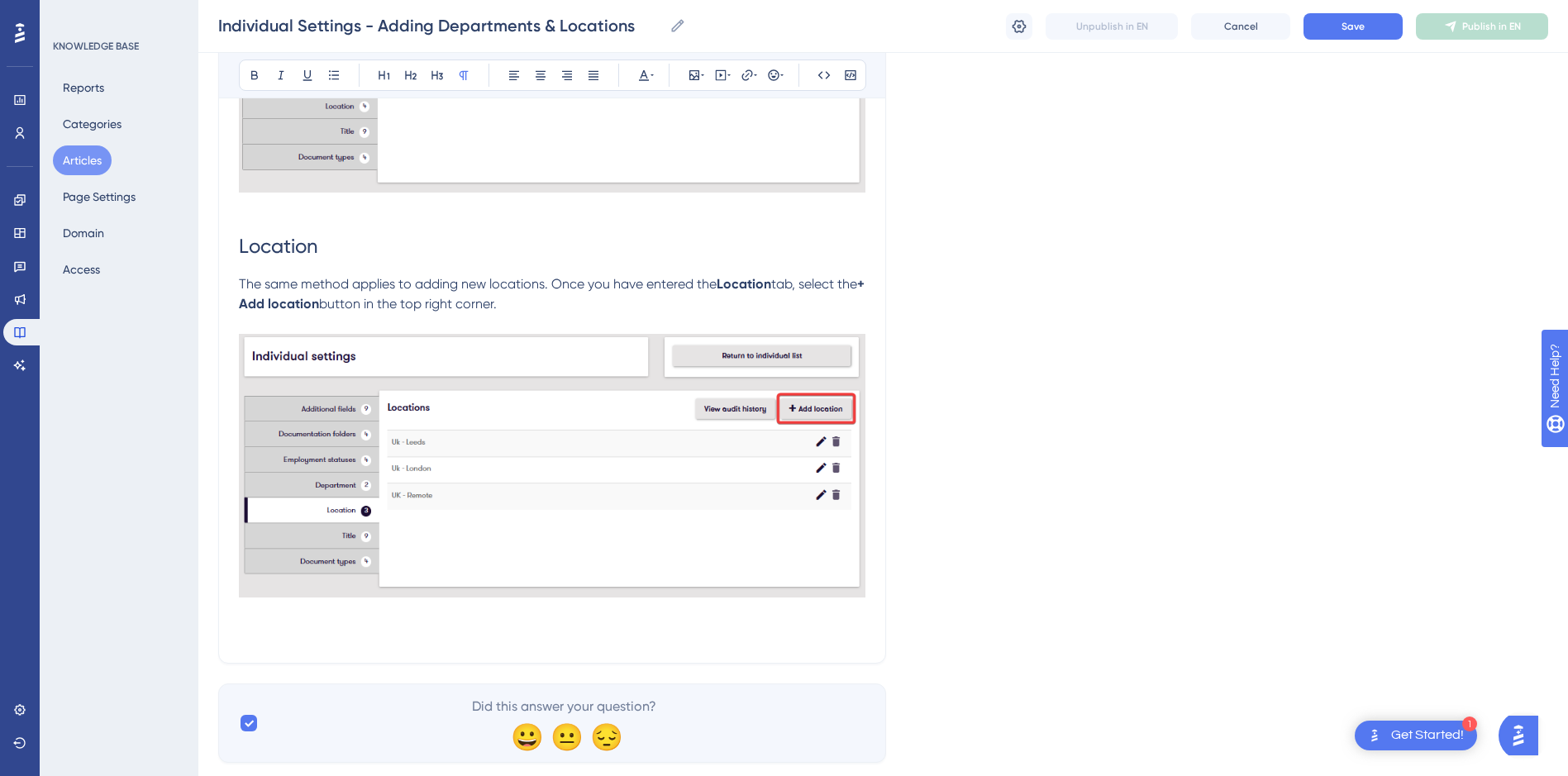
click at [327, 628] on p at bounding box center [552, 633] width 626 height 20
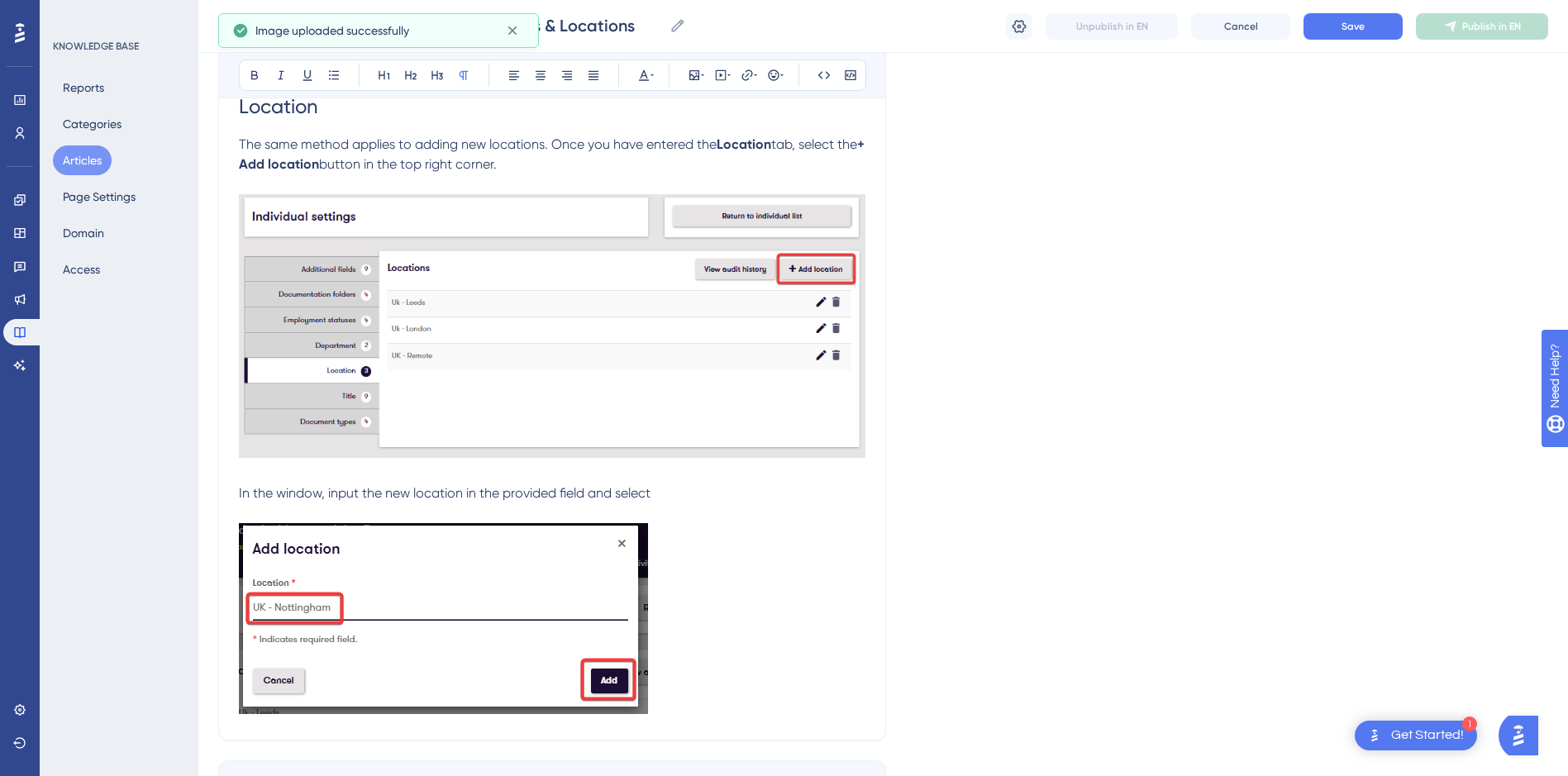
scroll to position [2202, 0]
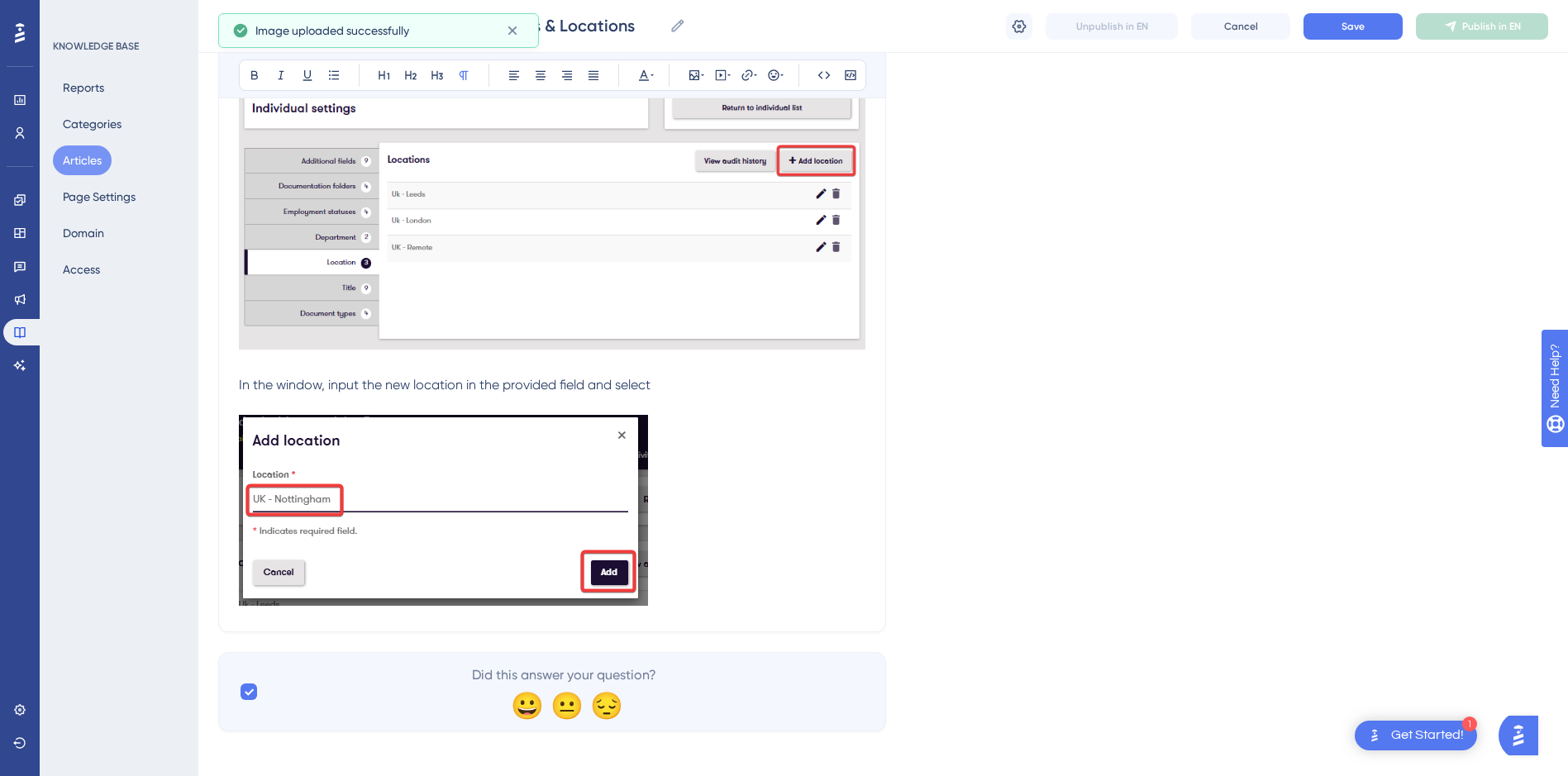
click at [659, 383] on p "In the window, input the new location in the provided field and select" at bounding box center [552, 385] width 626 height 20
drag, startPoint x: 694, startPoint y: 380, endPoint x: 674, endPoint y: 383, distance: 20.2
click at [674, 383] on span "In the window, input the new location in the provided field and click the Add b…" at bounding box center [489, 384] width 502 height 16
click at [255, 77] on icon at bounding box center [255, 75] width 13 height 13
click at [773, 388] on p "In the window, input the new location in the provided field and click the Add b…" at bounding box center [552, 385] width 626 height 20
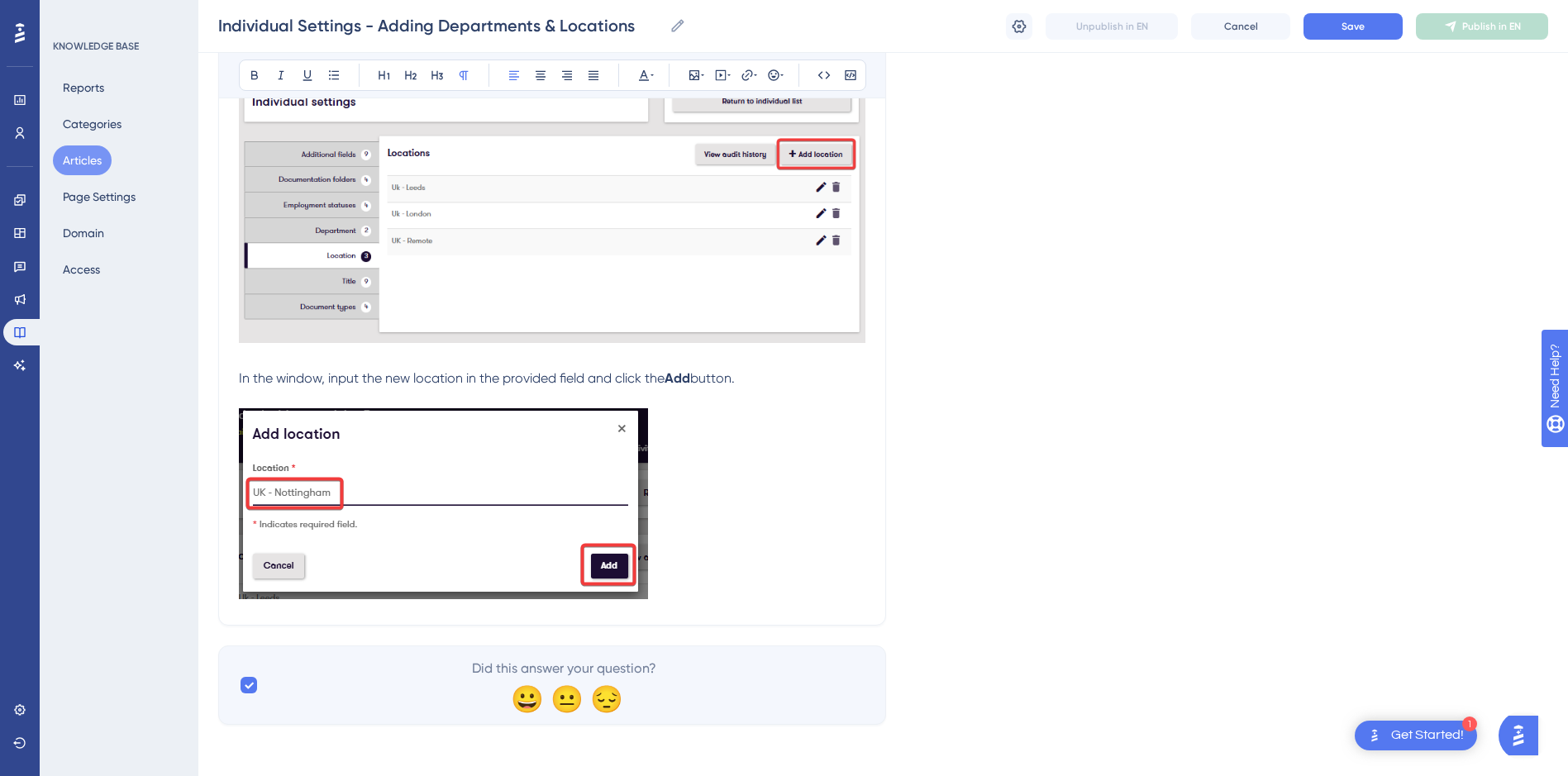
scroll to position [2210, 0]
click at [680, 579] on p at bounding box center [552, 505] width 626 height 196
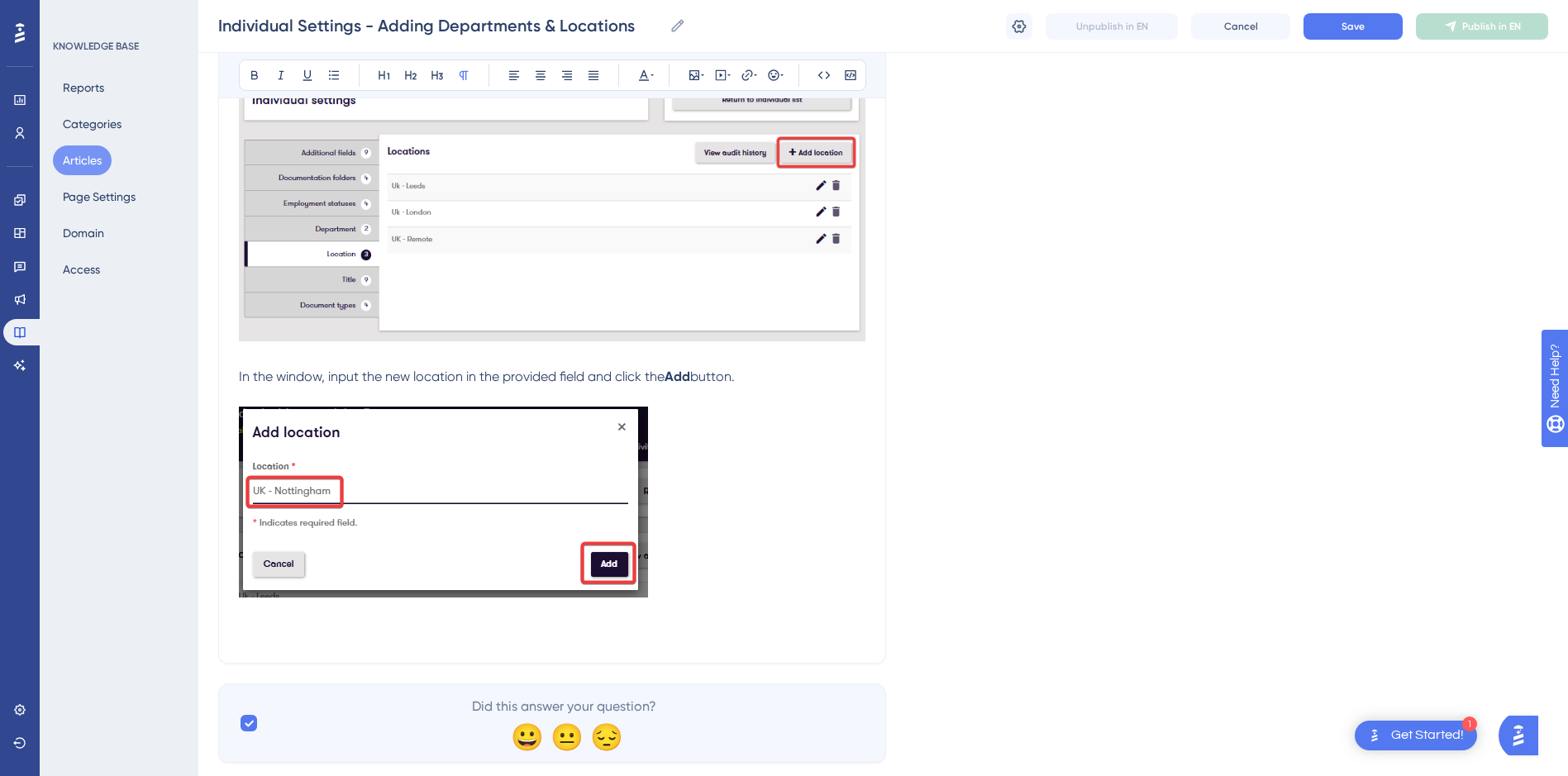
click at [358, 629] on p at bounding box center [552, 633] width 626 height 20
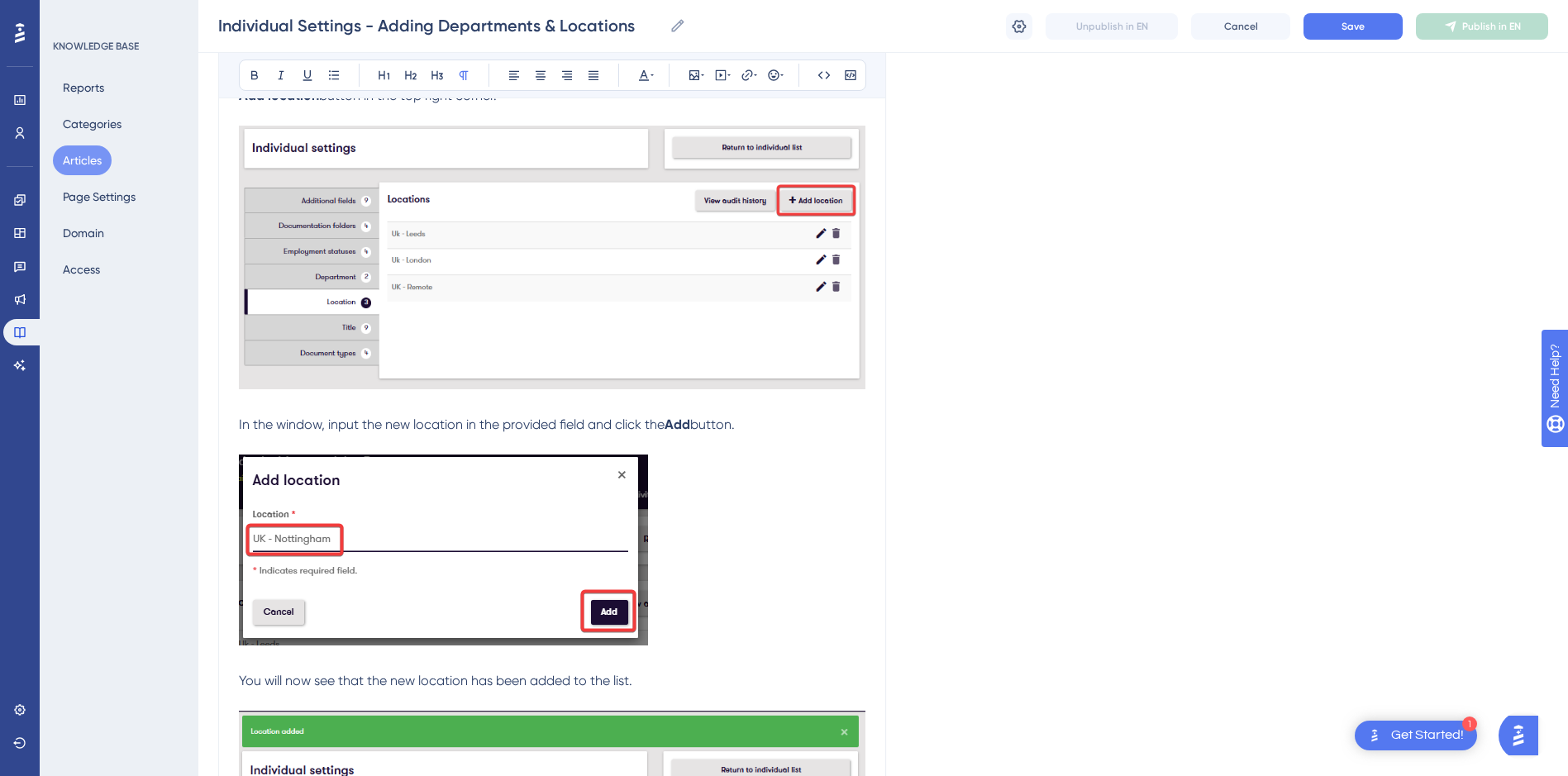
scroll to position [2160, 0]
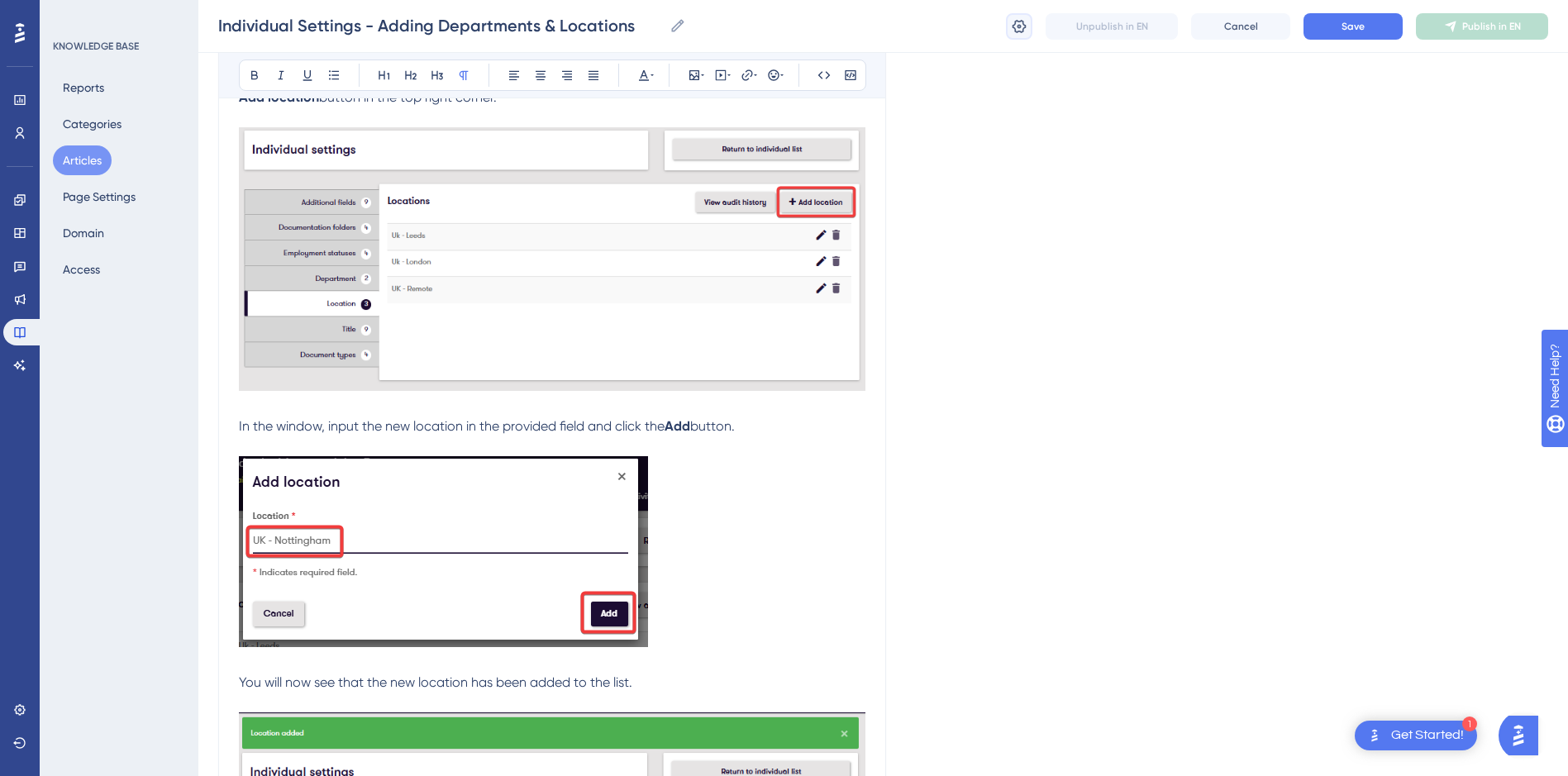
click at [1013, 27] on icon at bounding box center [1019, 26] width 14 height 13
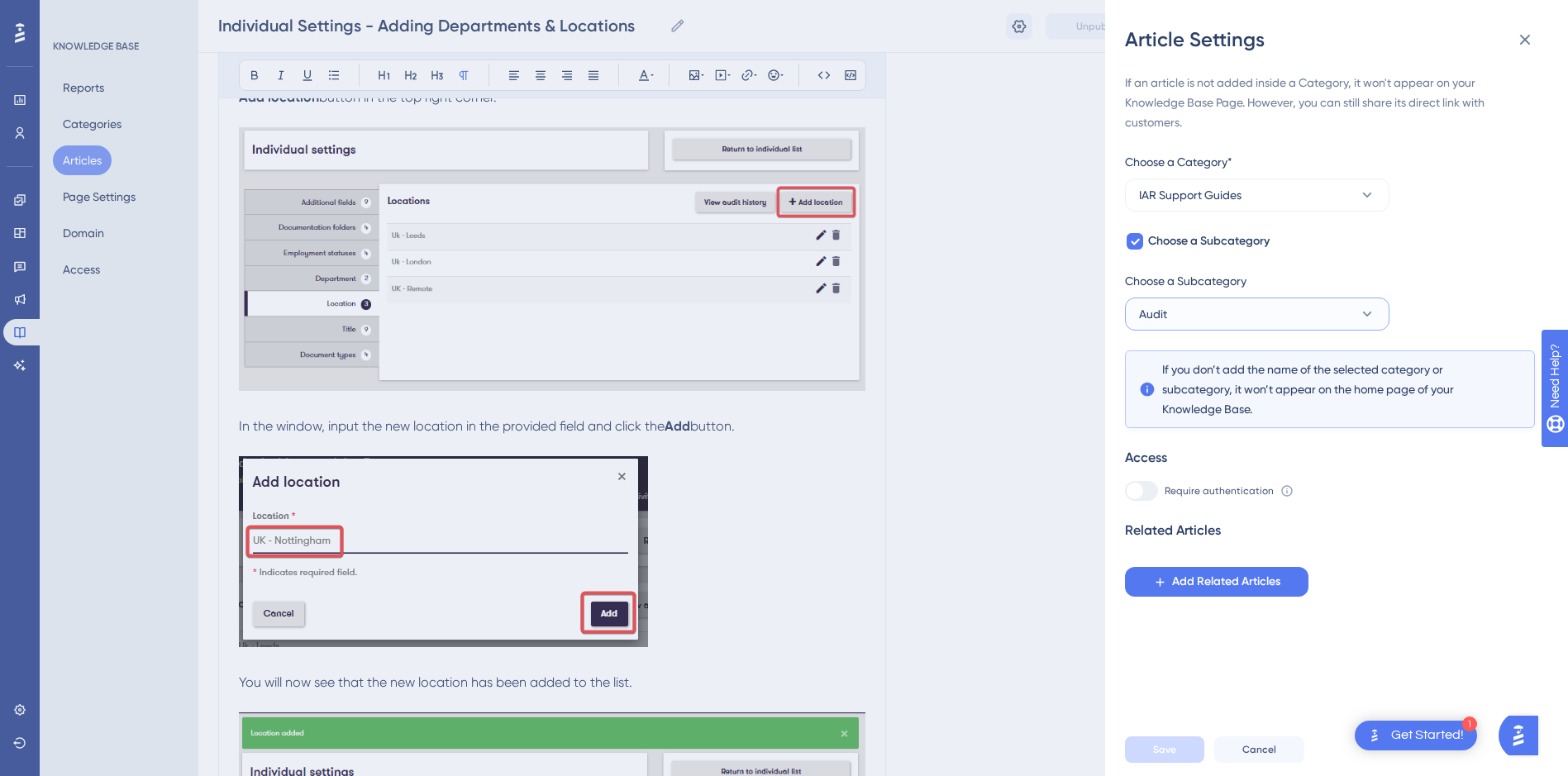
click at [1373, 312] on icon at bounding box center [1367, 314] width 17 height 17
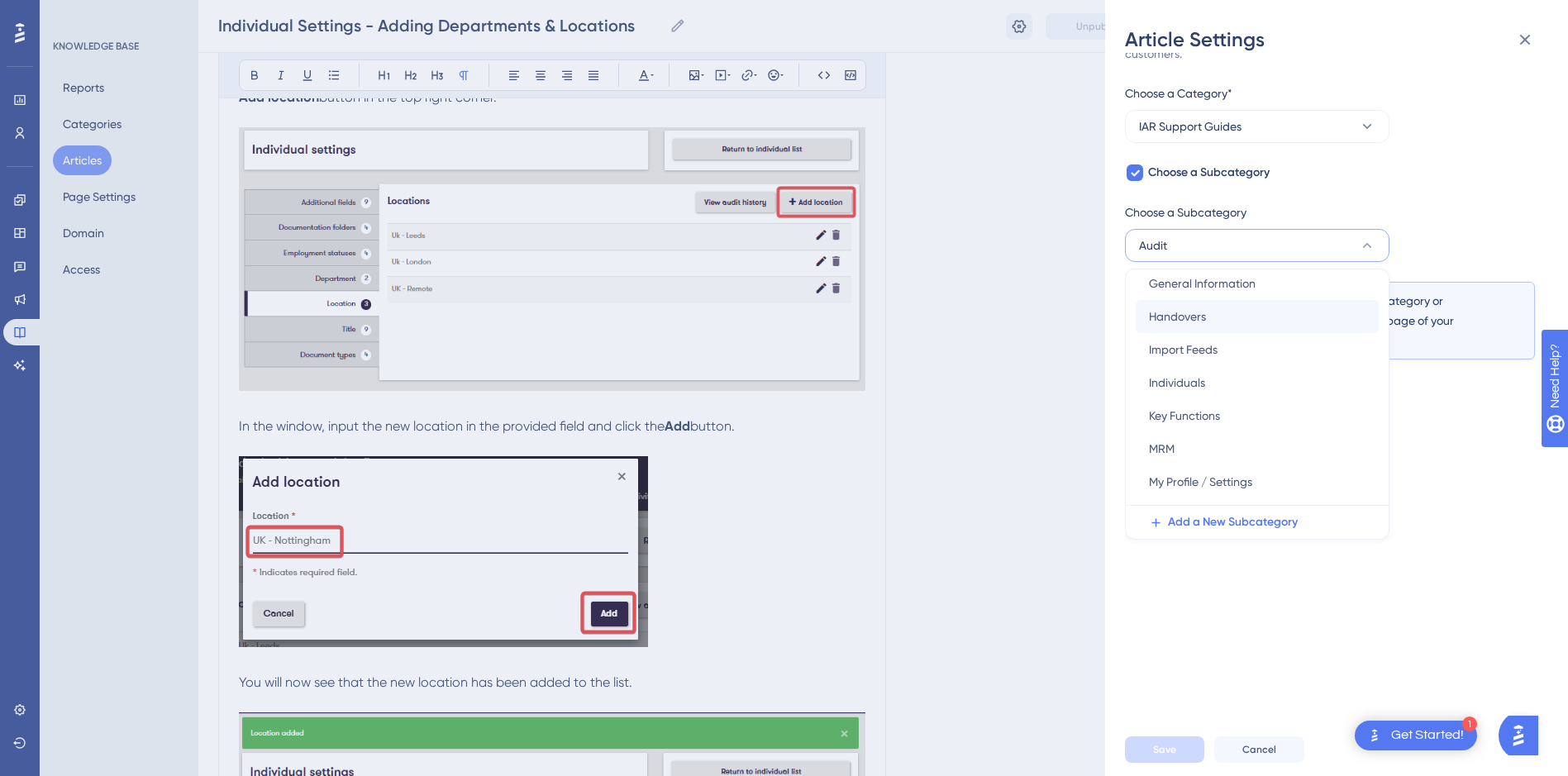
scroll to position [413, 0]
click at [1217, 408] on div "Individuals Individuals" at bounding box center [1257, 412] width 216 height 33
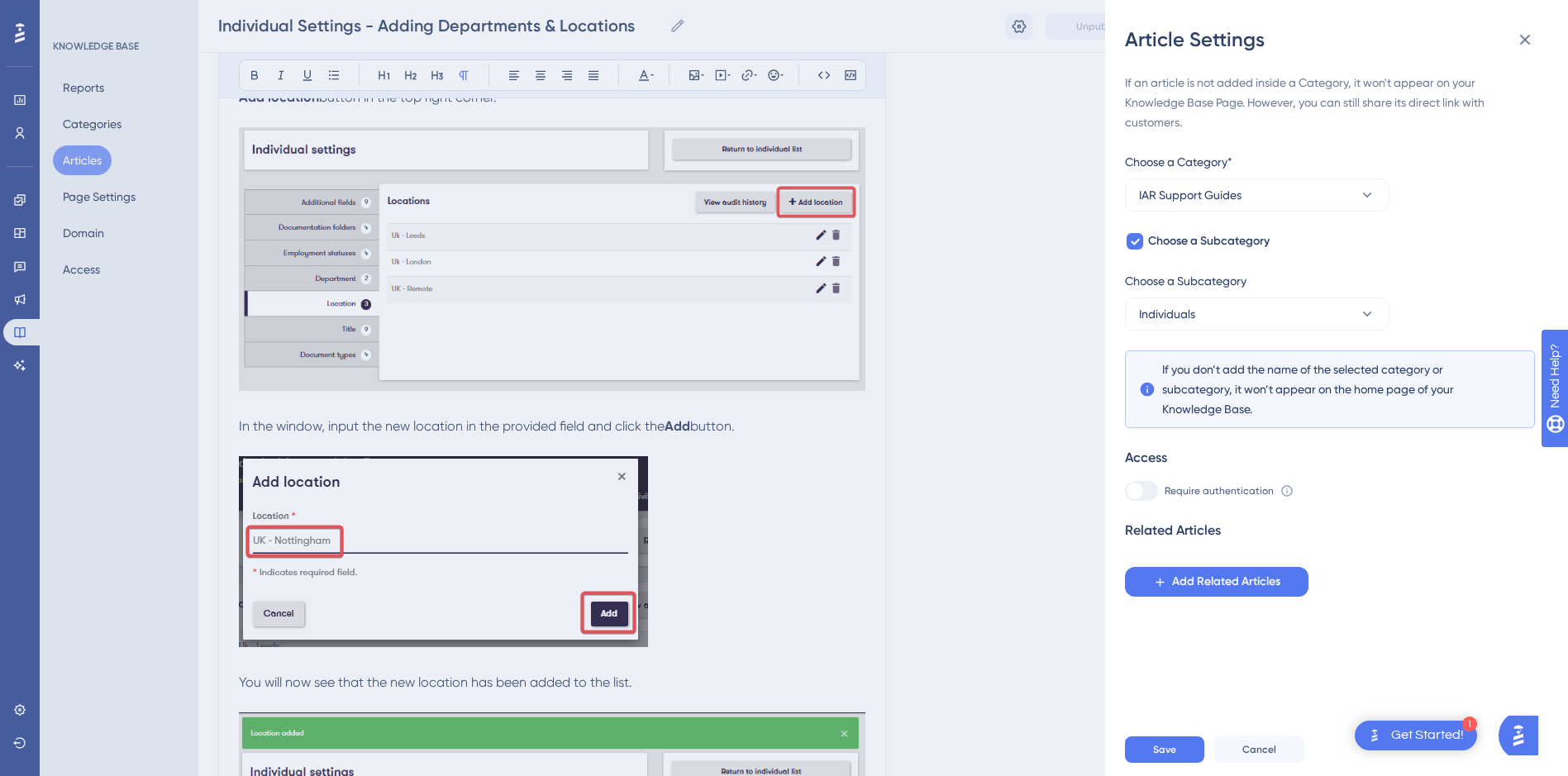
scroll to position [0, 0]
click at [1172, 754] on button "Save" at bounding box center [1164, 749] width 79 height 27
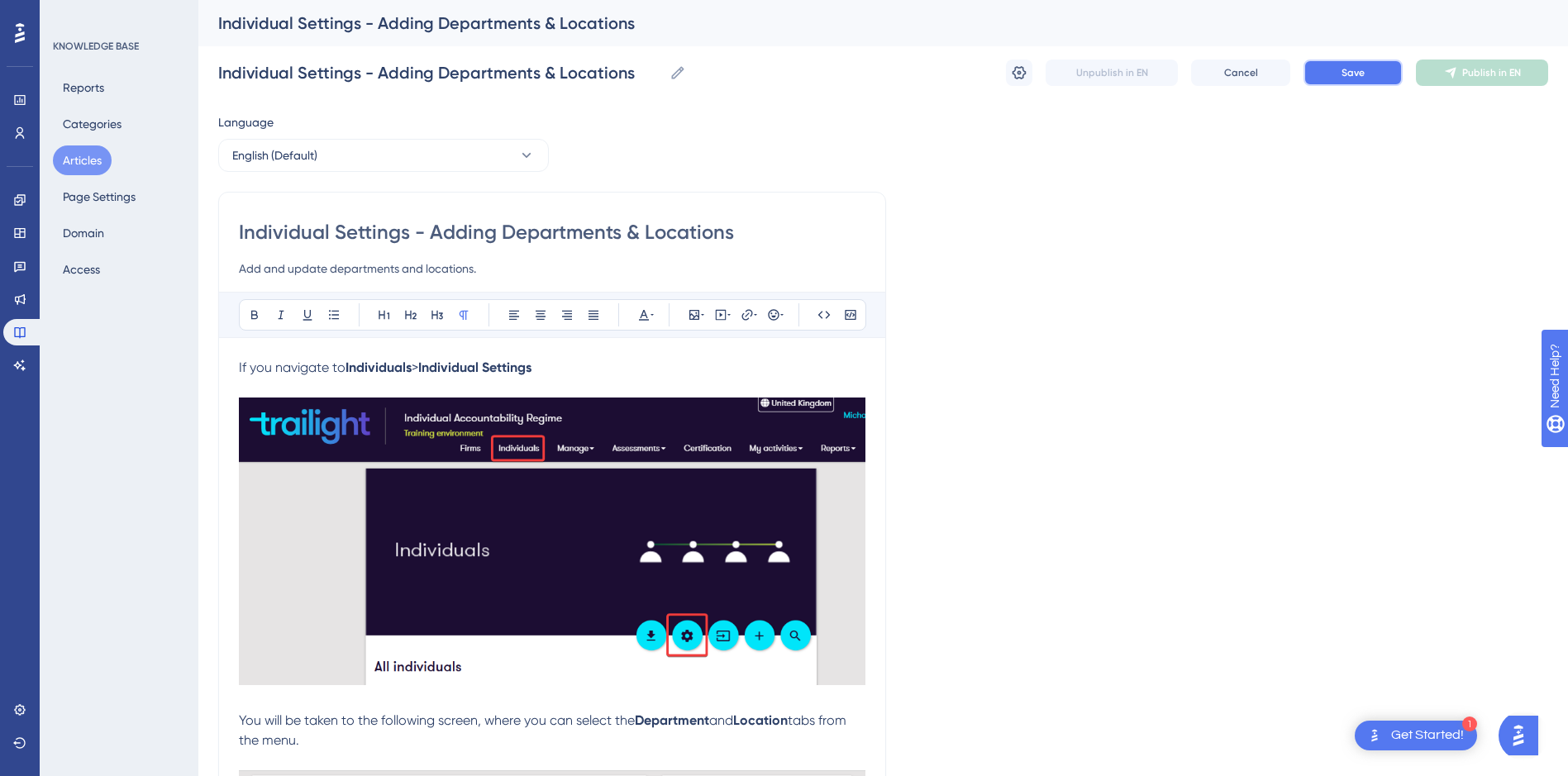
click at [1371, 71] on button "Save" at bounding box center [1353, 73] width 99 height 27
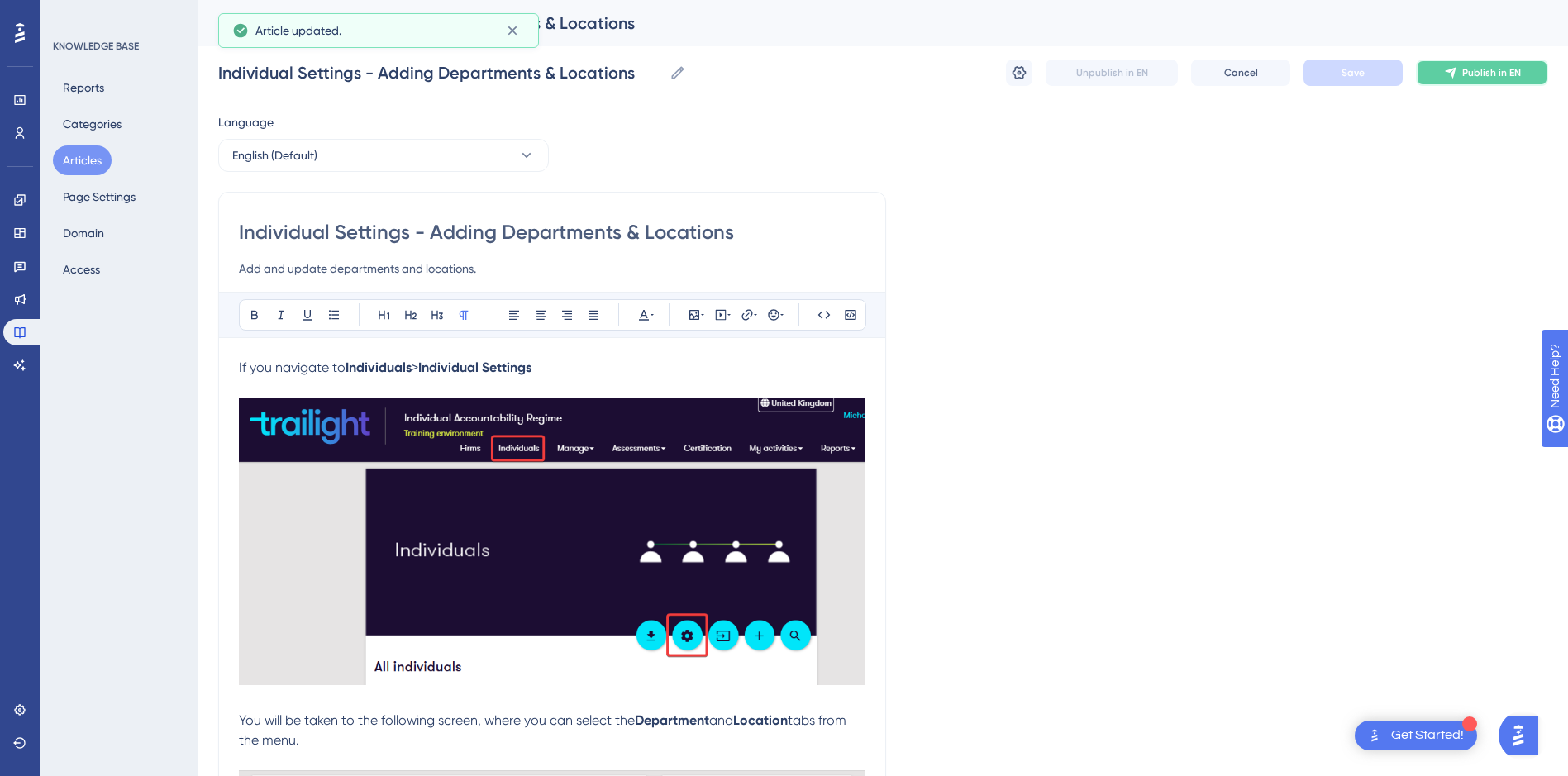
click at [1488, 76] on span "Publish in EN" at bounding box center [1491, 72] width 59 height 13
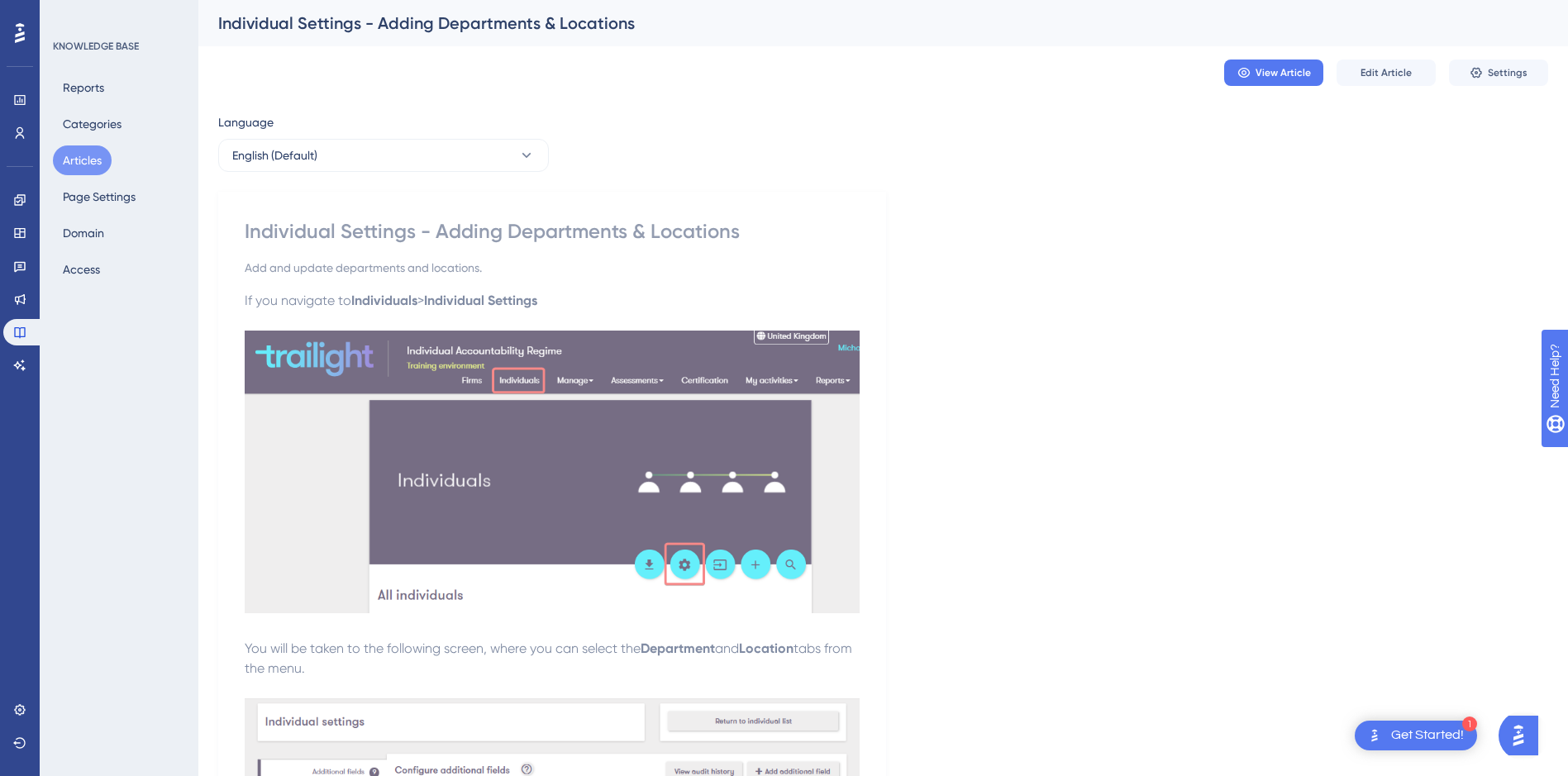
click at [83, 161] on button "Articles" at bounding box center [82, 161] width 59 height 30
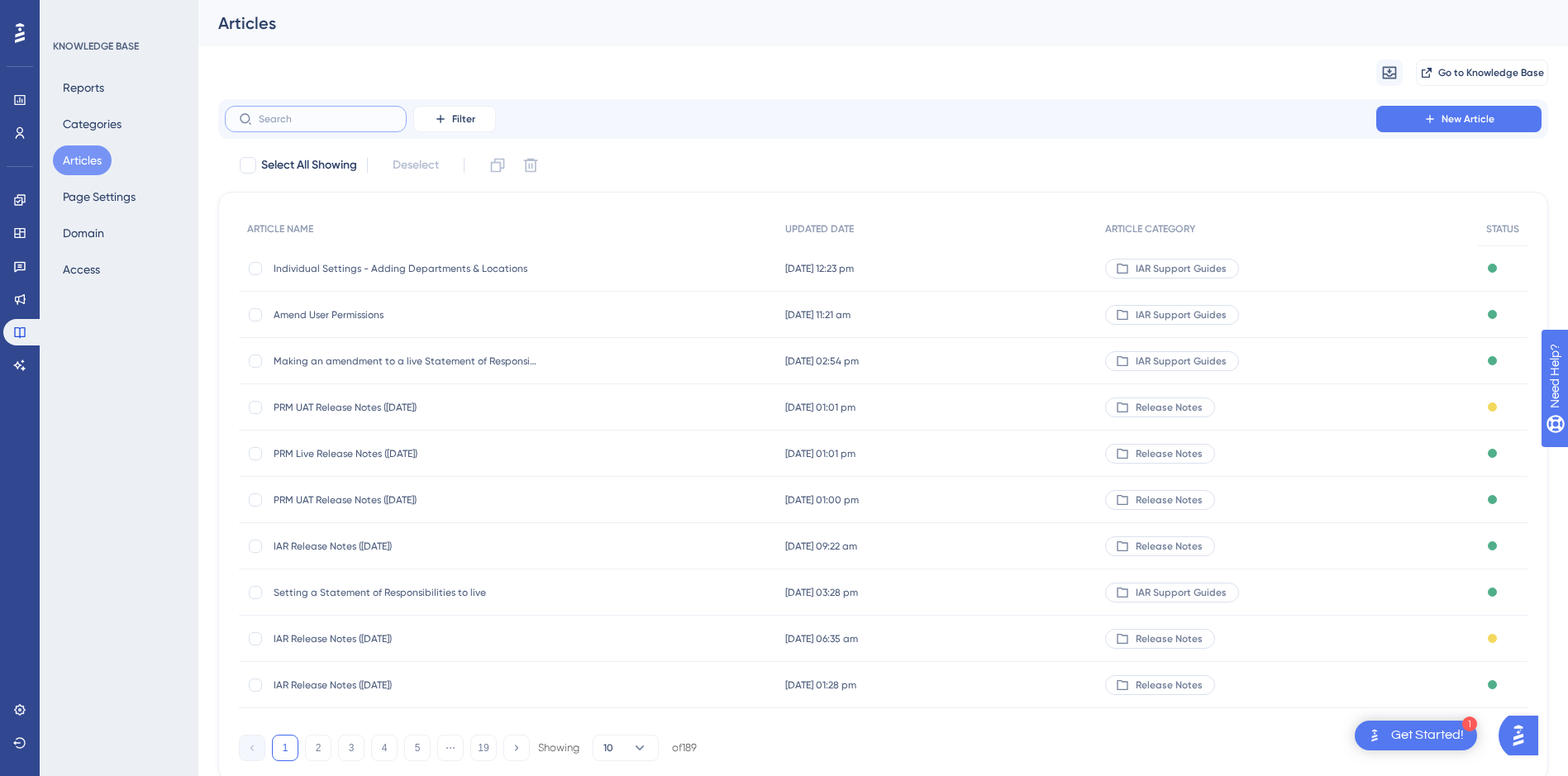
click at [325, 119] on input "text" at bounding box center [325, 119] width 134 height 12
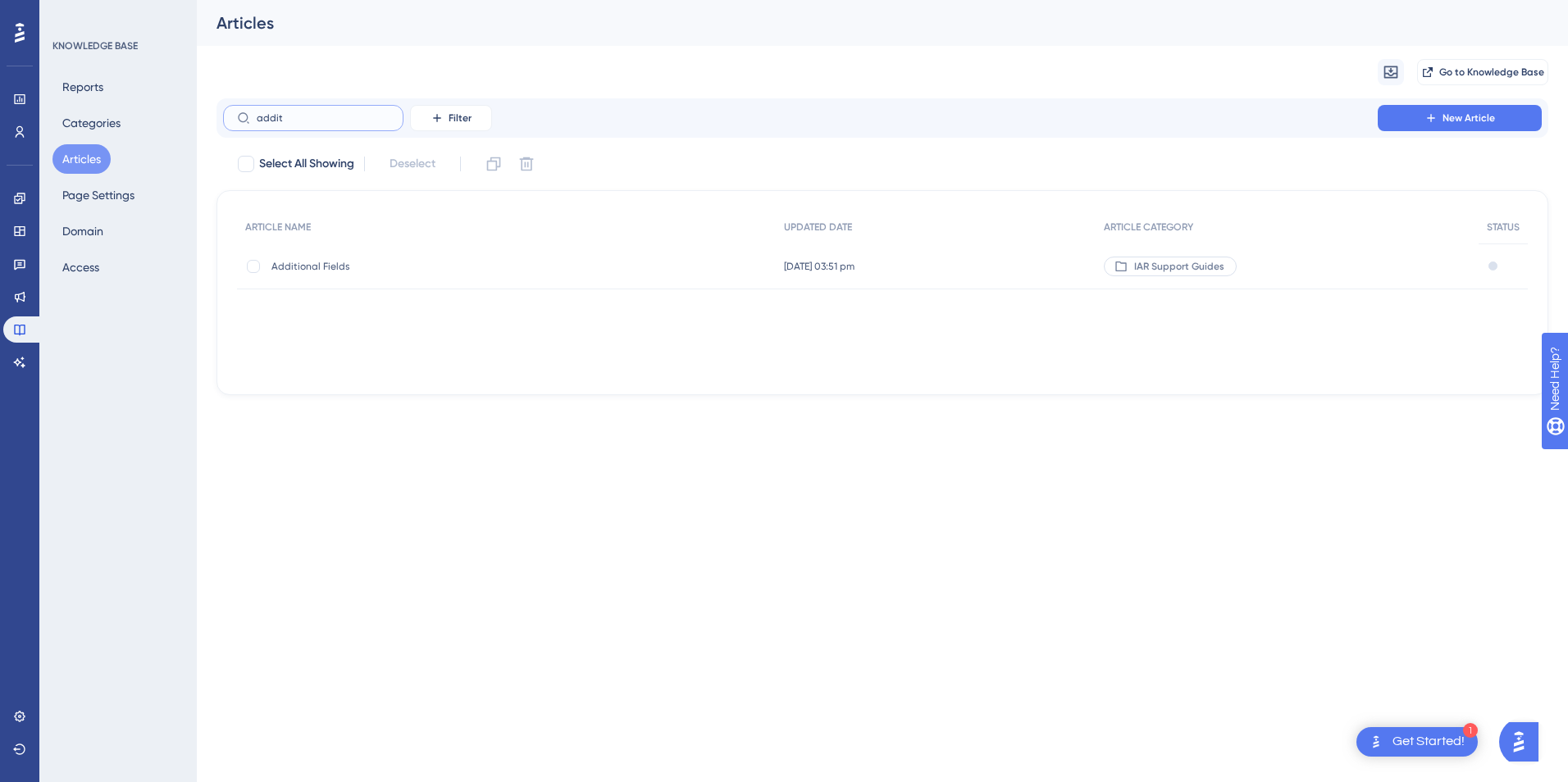
type input "addito"
checkbox input "true"
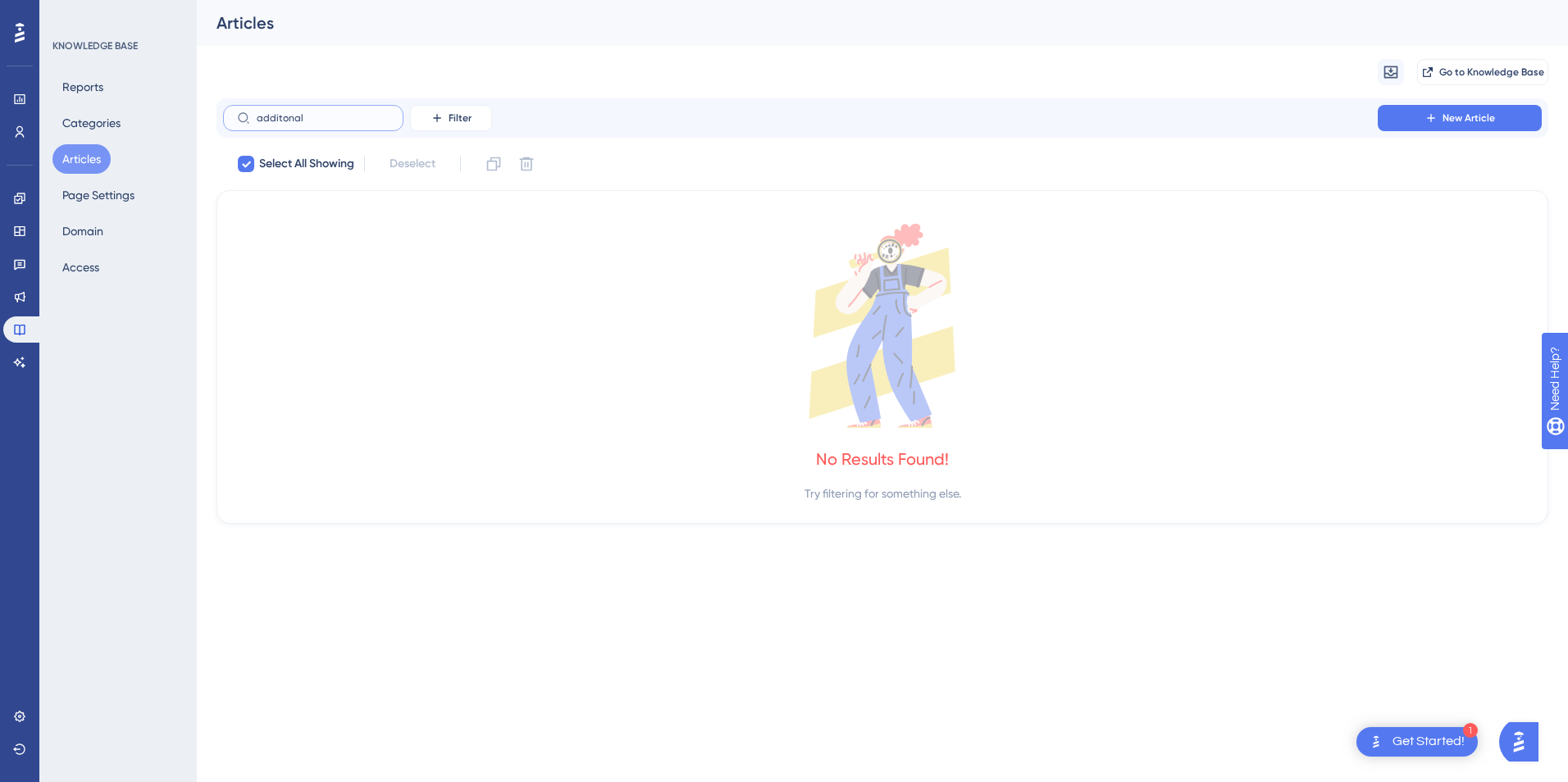
click at [280, 116] on input "additonal" at bounding box center [323, 118] width 133 height 12
type input "additional"
checkbox input "false"
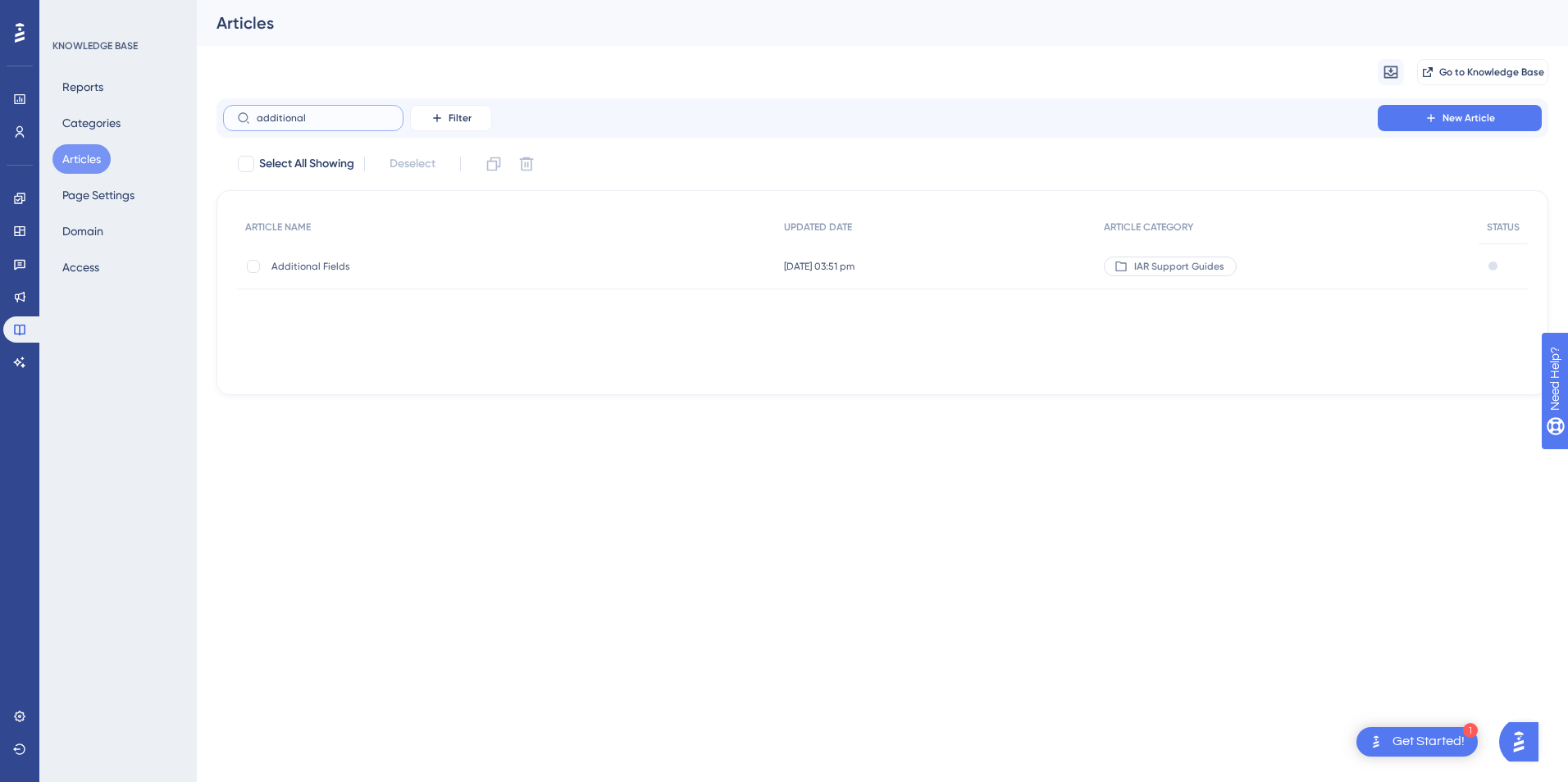
type input "additional"
click at [365, 269] on span "Additional Fields" at bounding box center [403, 266] width 262 height 13
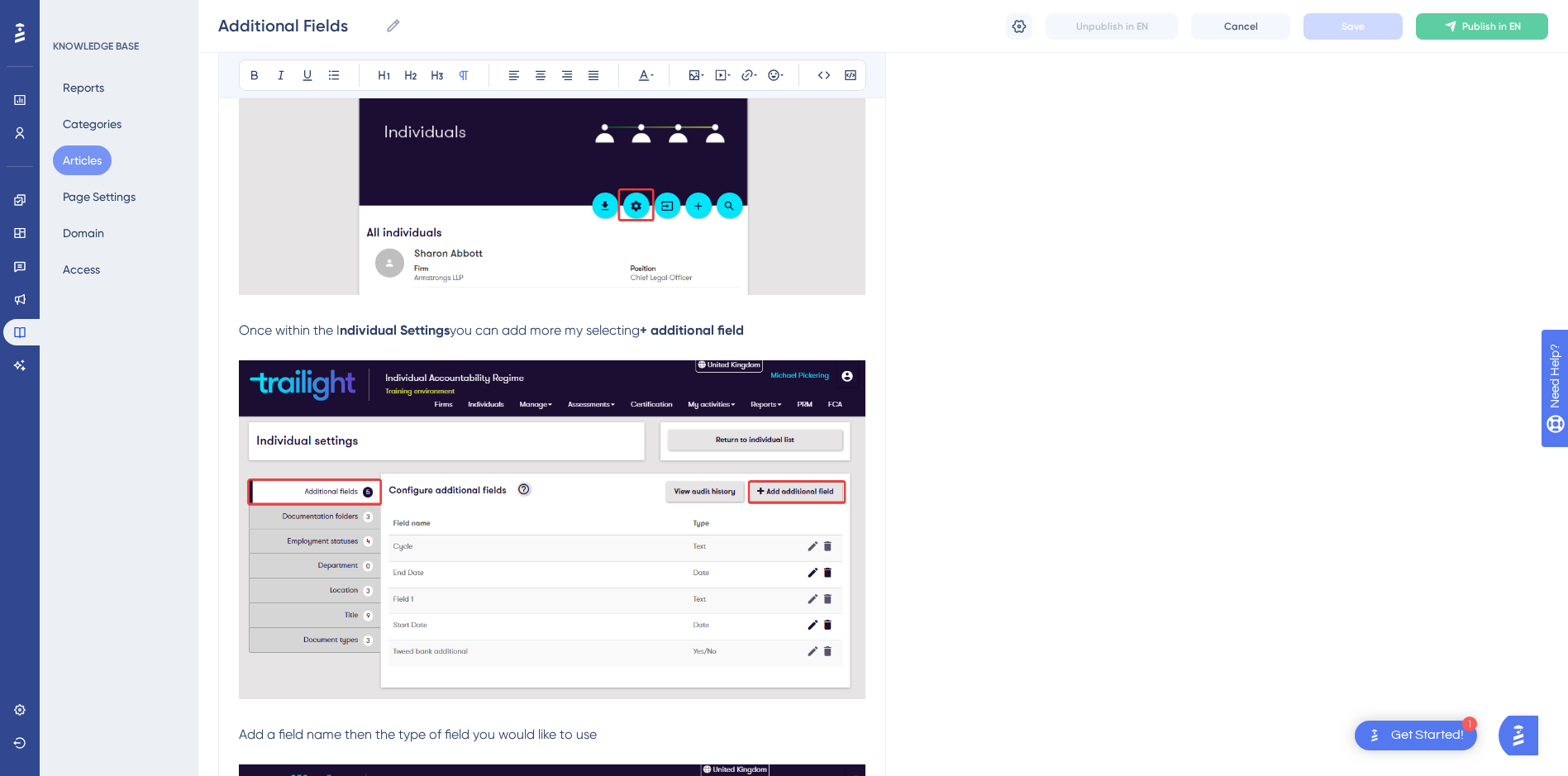
scroll to position [156, 0]
